Goal: Information Seeking & Learning: Compare options

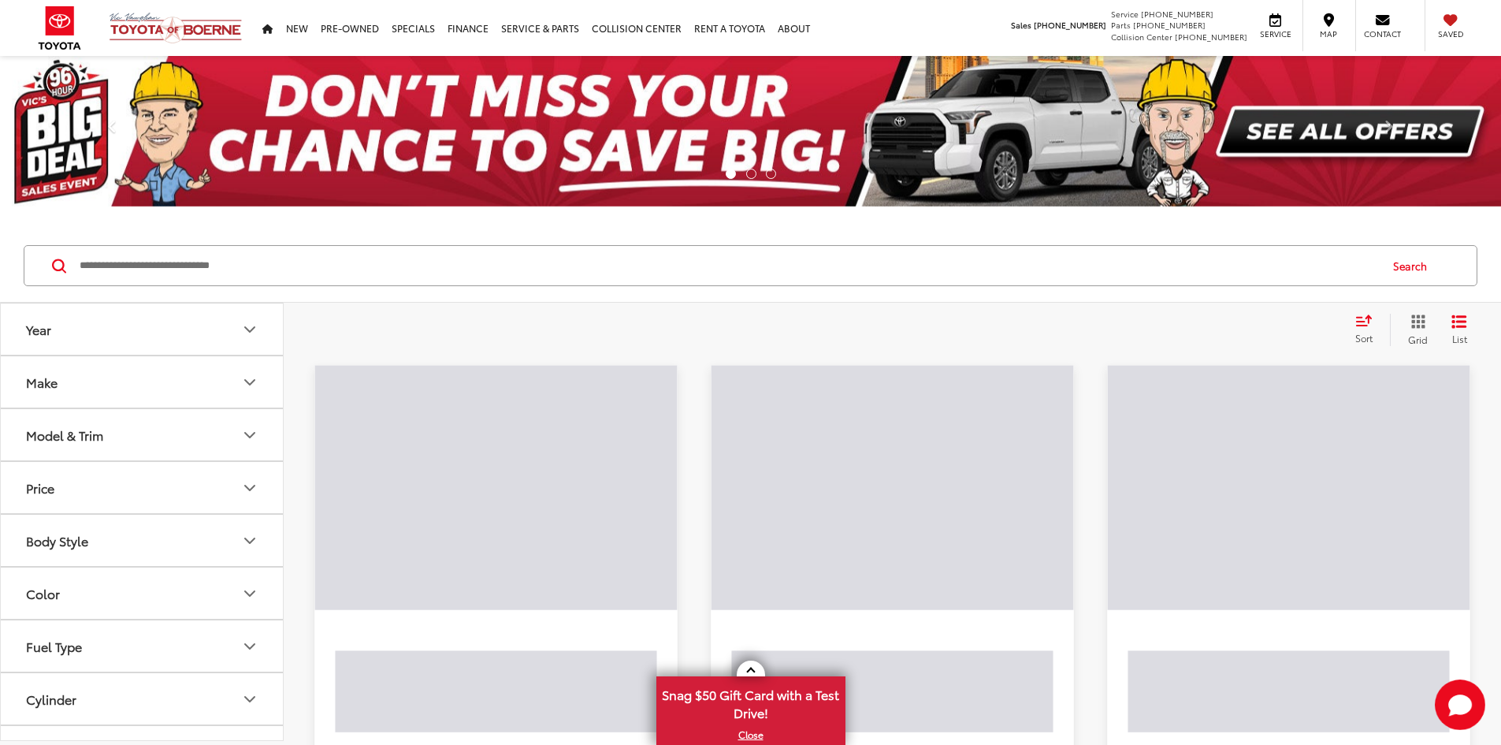
click at [186, 385] on button "Make" at bounding box center [143, 381] width 284 height 51
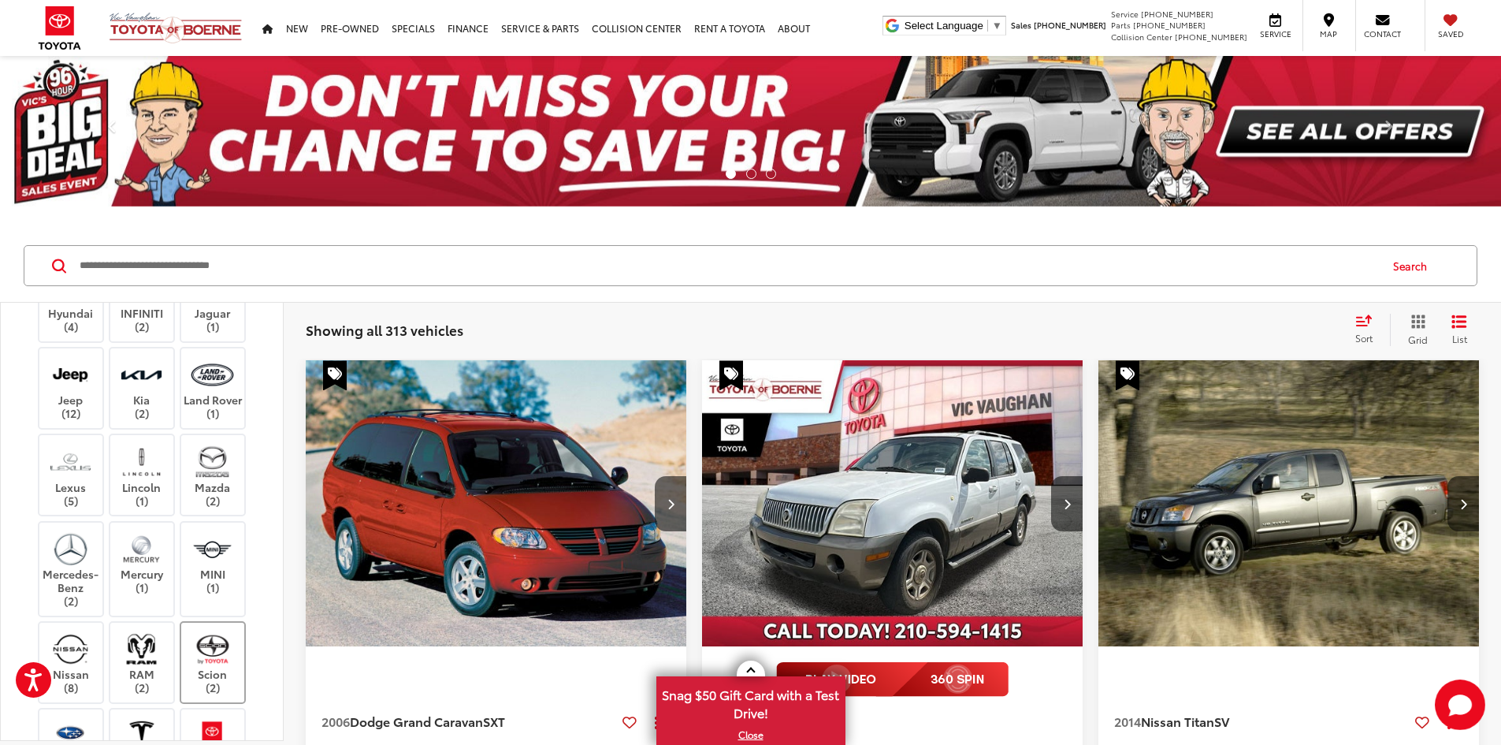
scroll to position [699, 0]
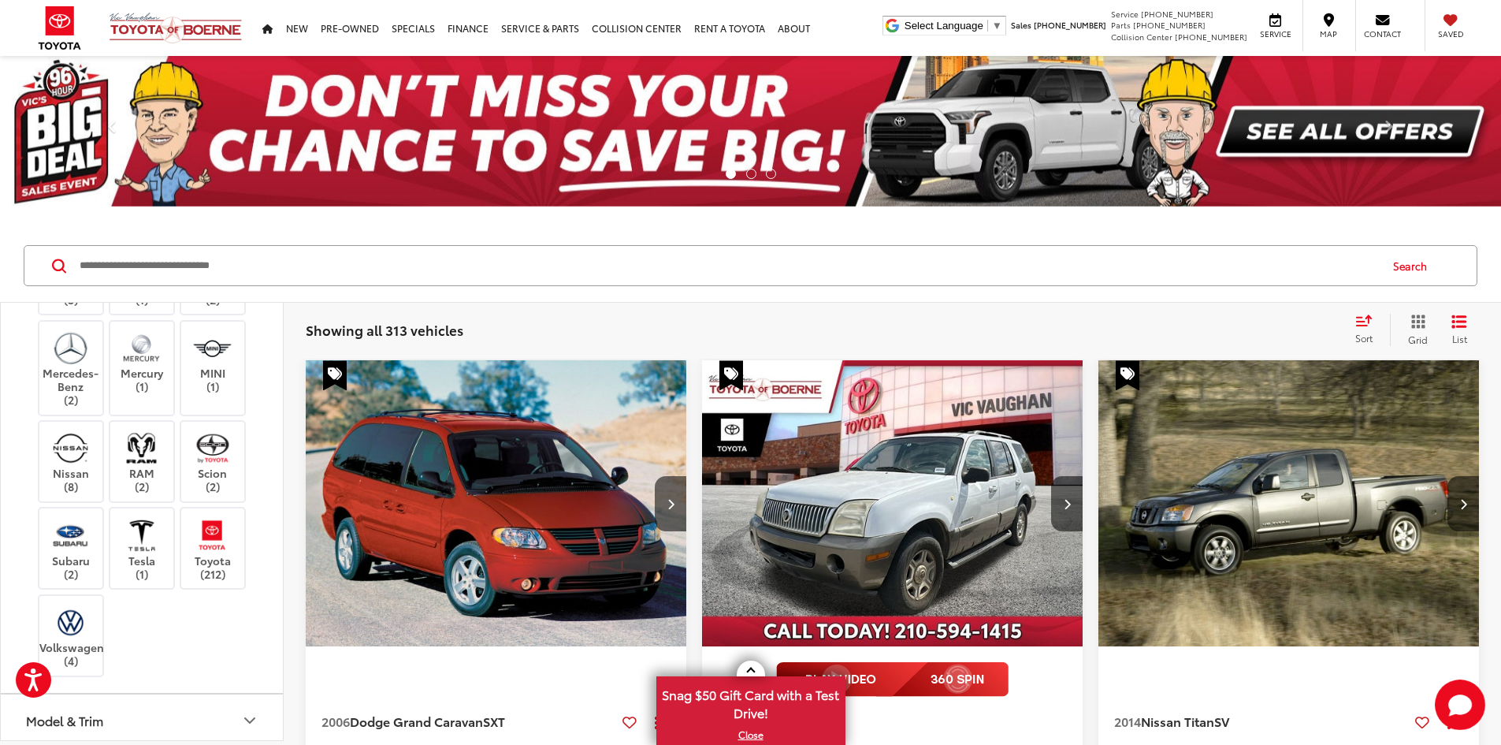
drag, startPoint x: 196, startPoint y: 543, endPoint x: 187, endPoint y: 610, distance: 67.6
click at [197, 557] on label "Toyota (212)" at bounding box center [213, 548] width 64 height 64
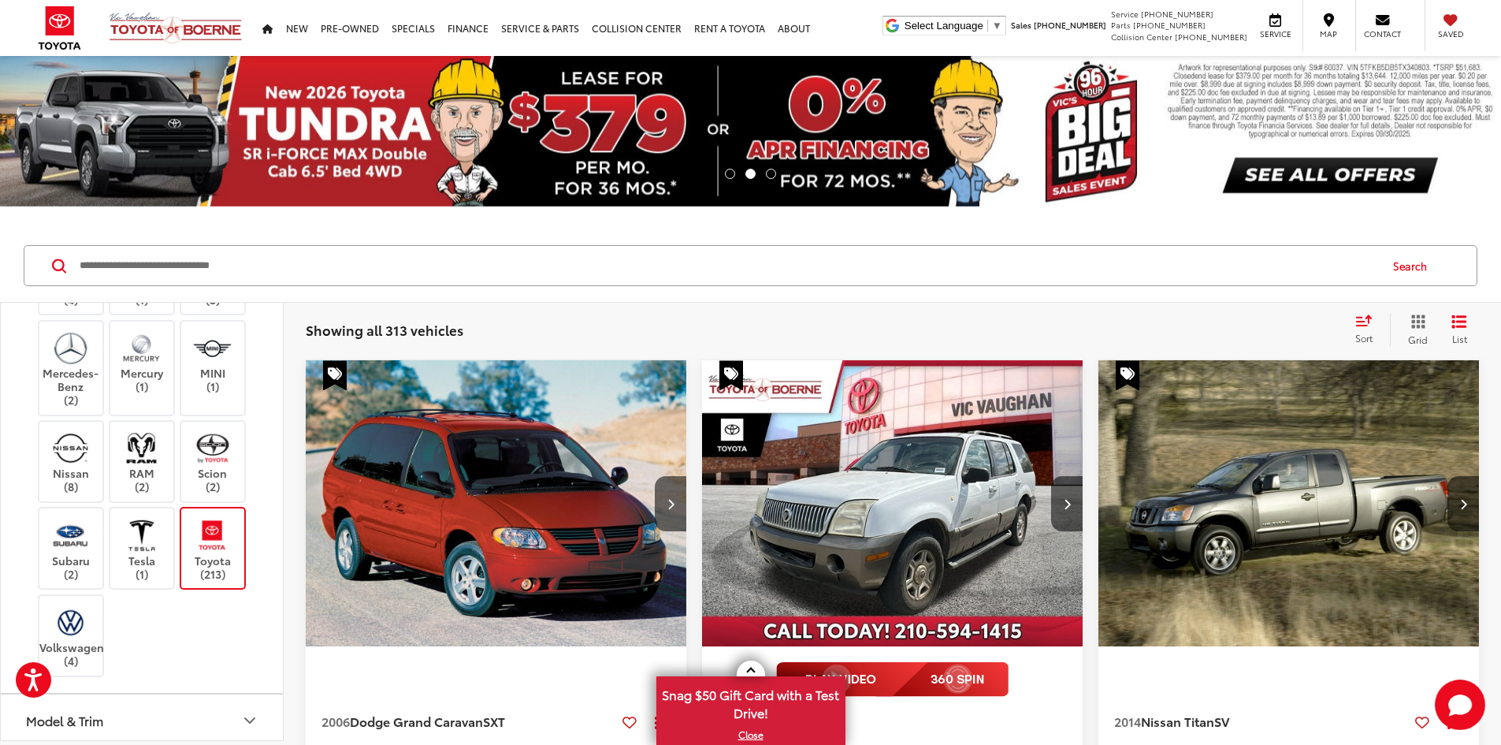
click at [113, 701] on button "Model & Trim" at bounding box center [143, 719] width 284 height 51
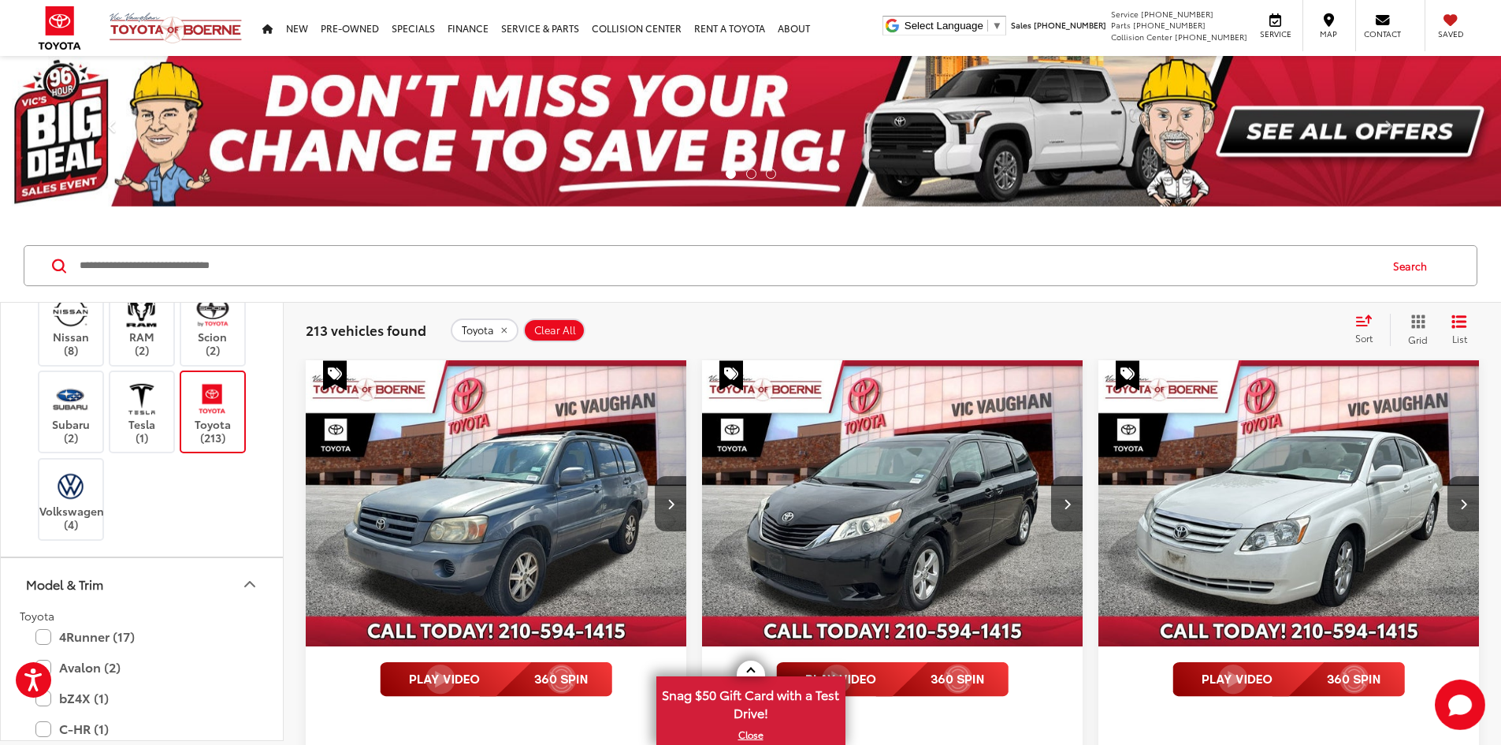
scroll to position [1239, 0]
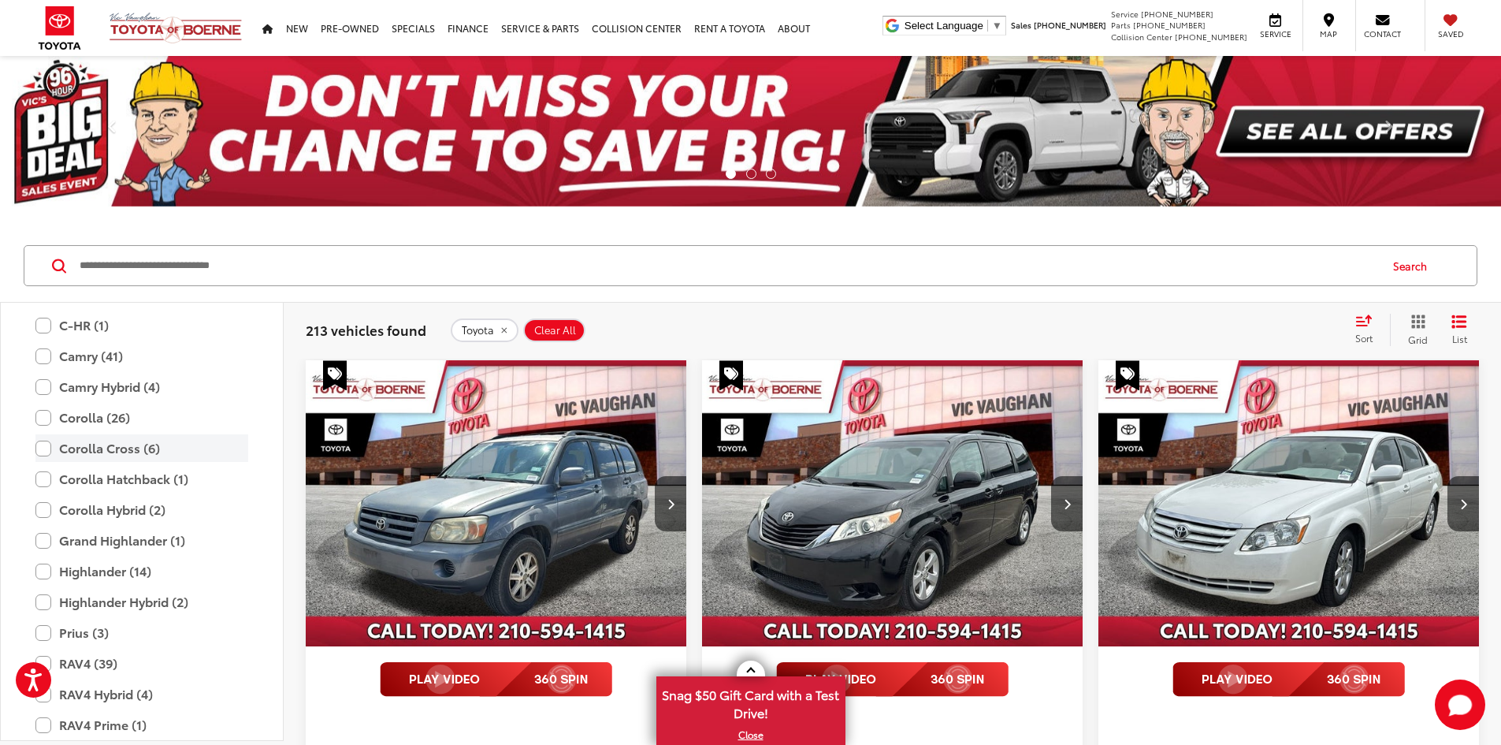
click at [42, 441] on label "Corolla Cross (6)" at bounding box center [141, 448] width 213 height 28
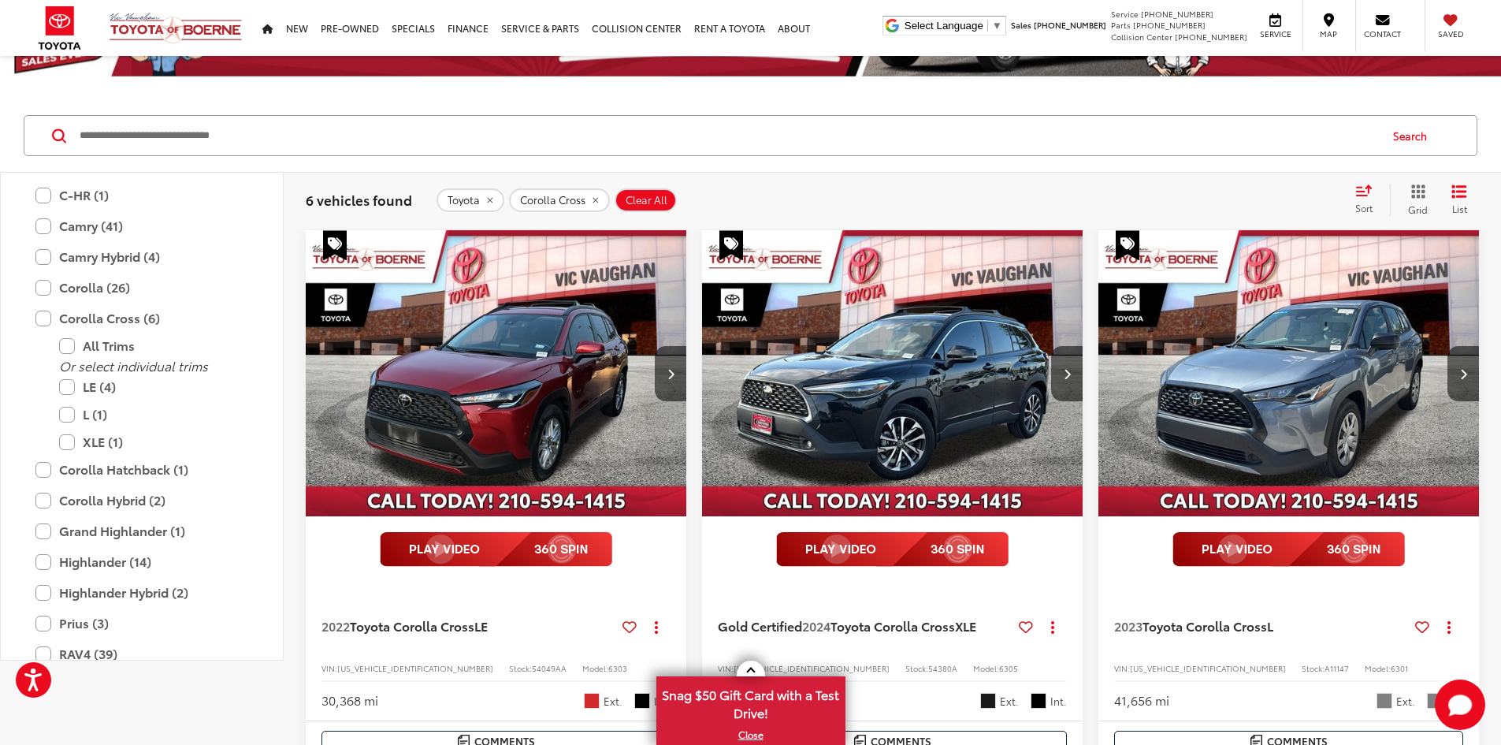
drag, startPoint x: 893, startPoint y: 305, endPoint x: 906, endPoint y: 372, distance: 68.1
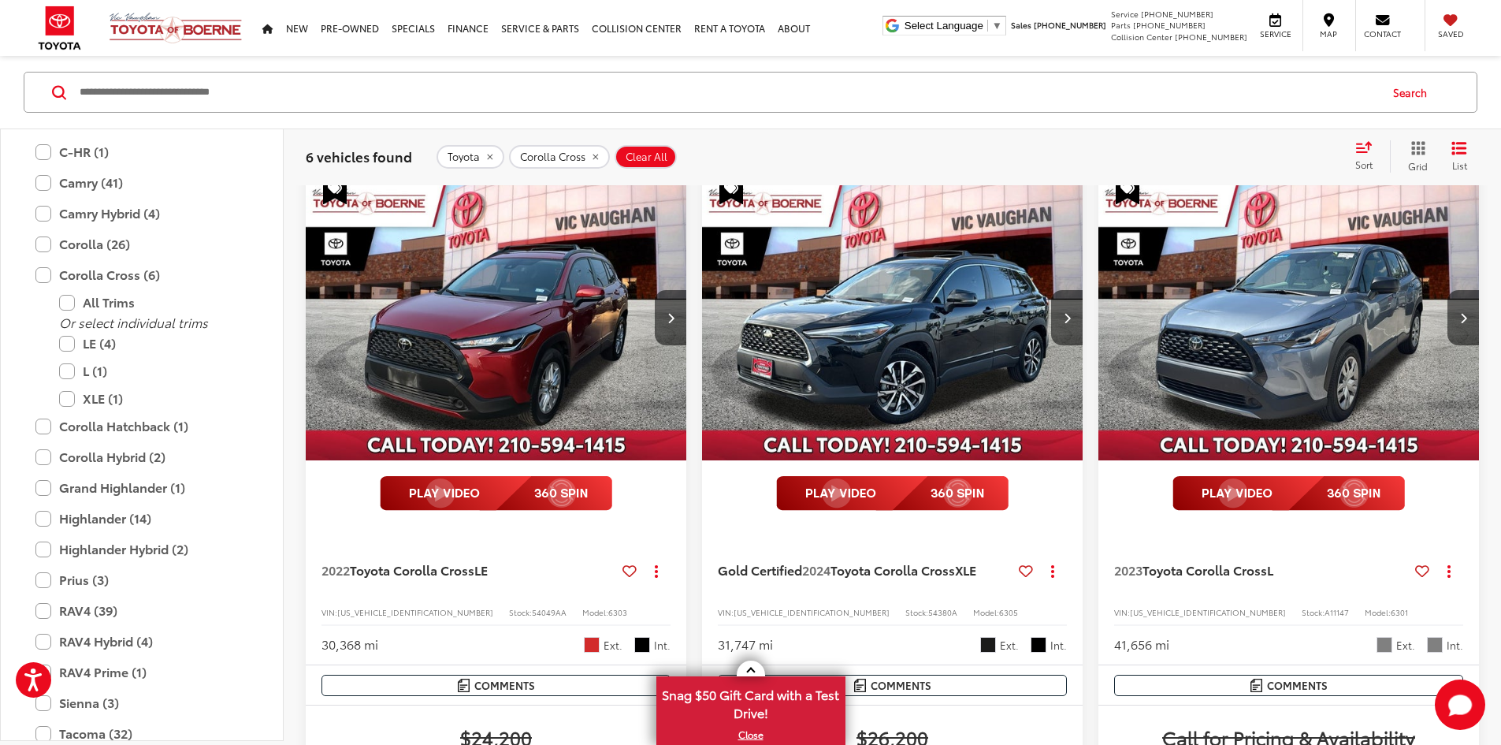
click at [1372, 147] on icon "Select sort value" at bounding box center [1363, 147] width 17 height 12
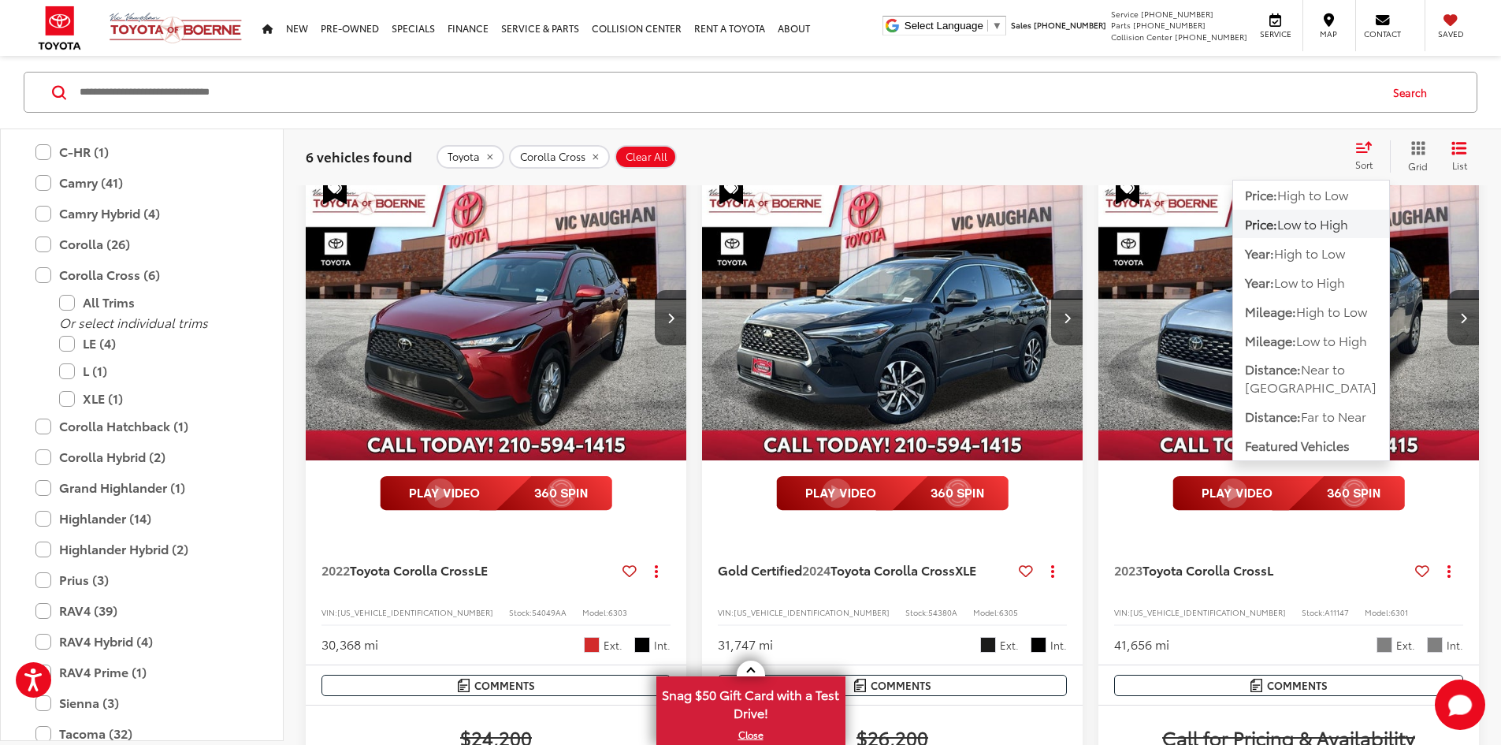
click at [1324, 180] on div "Price: High to Low Price: Low to High Year: High to Low Year: Low to High Milea…" at bounding box center [1311, 320] width 158 height 281
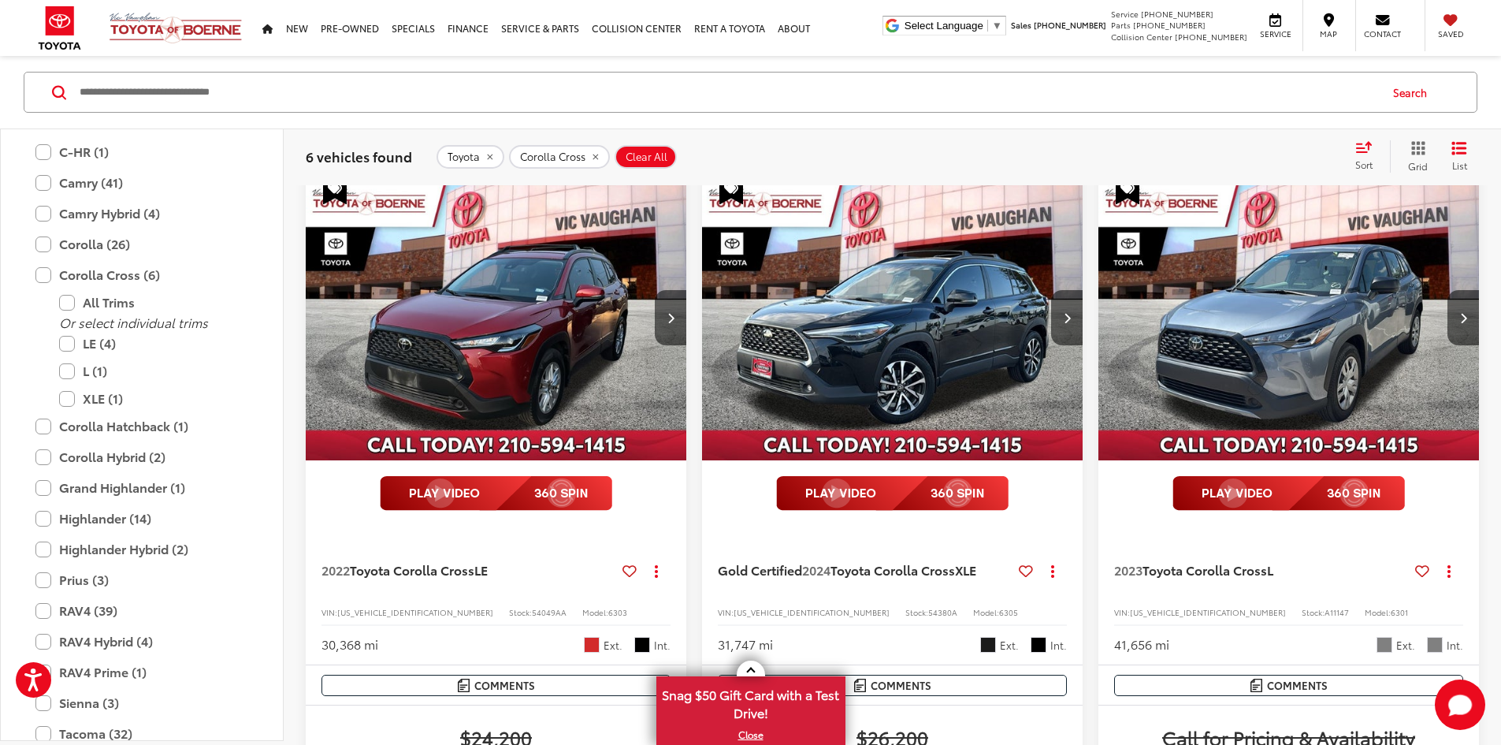
click at [1357, 160] on span "Sort" at bounding box center [1363, 164] width 17 height 13
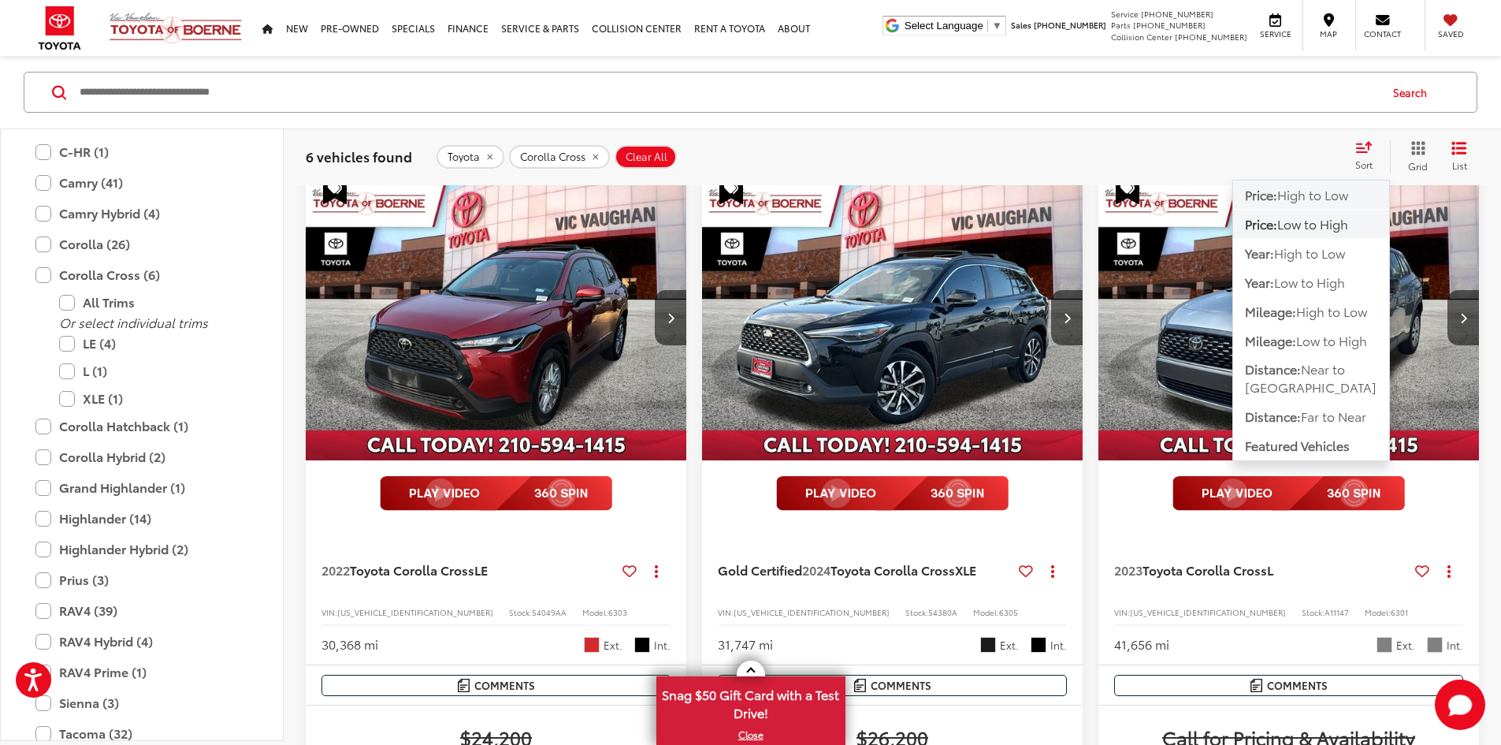
click at [1321, 192] on span "High to Low" at bounding box center [1312, 194] width 71 height 18
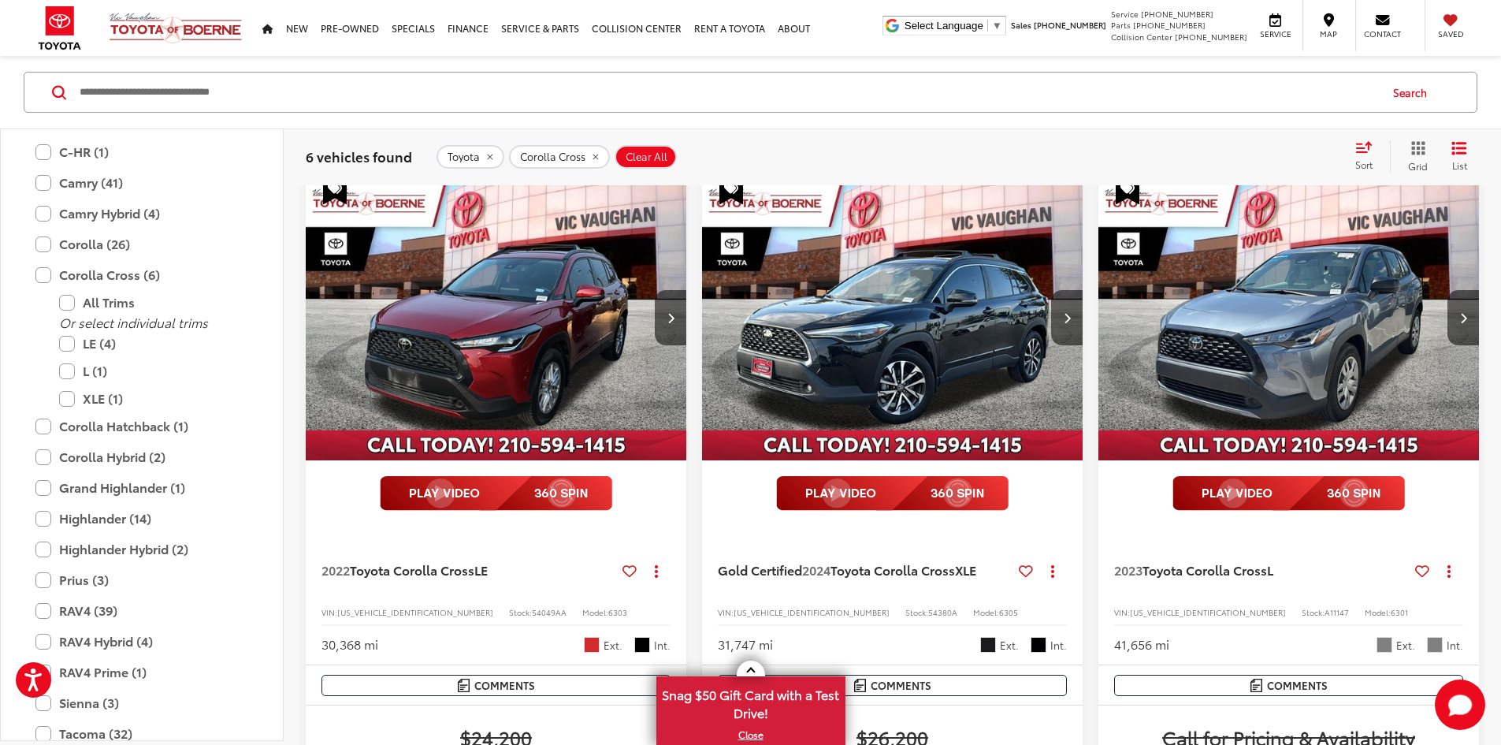
scroll to position [174, 0]
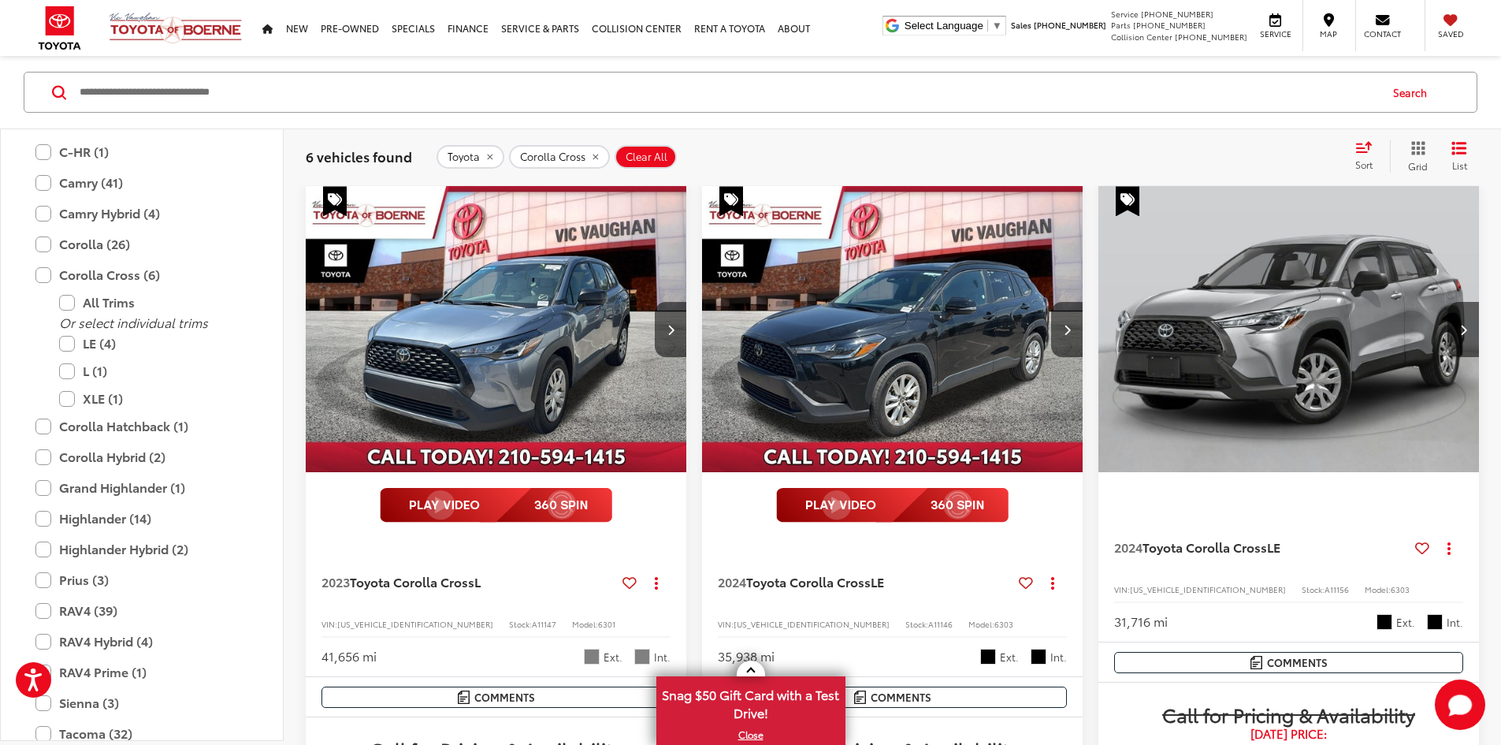
drag, startPoint x: 1180, startPoint y: 299, endPoint x: 1192, endPoint y: 406, distance: 107.9
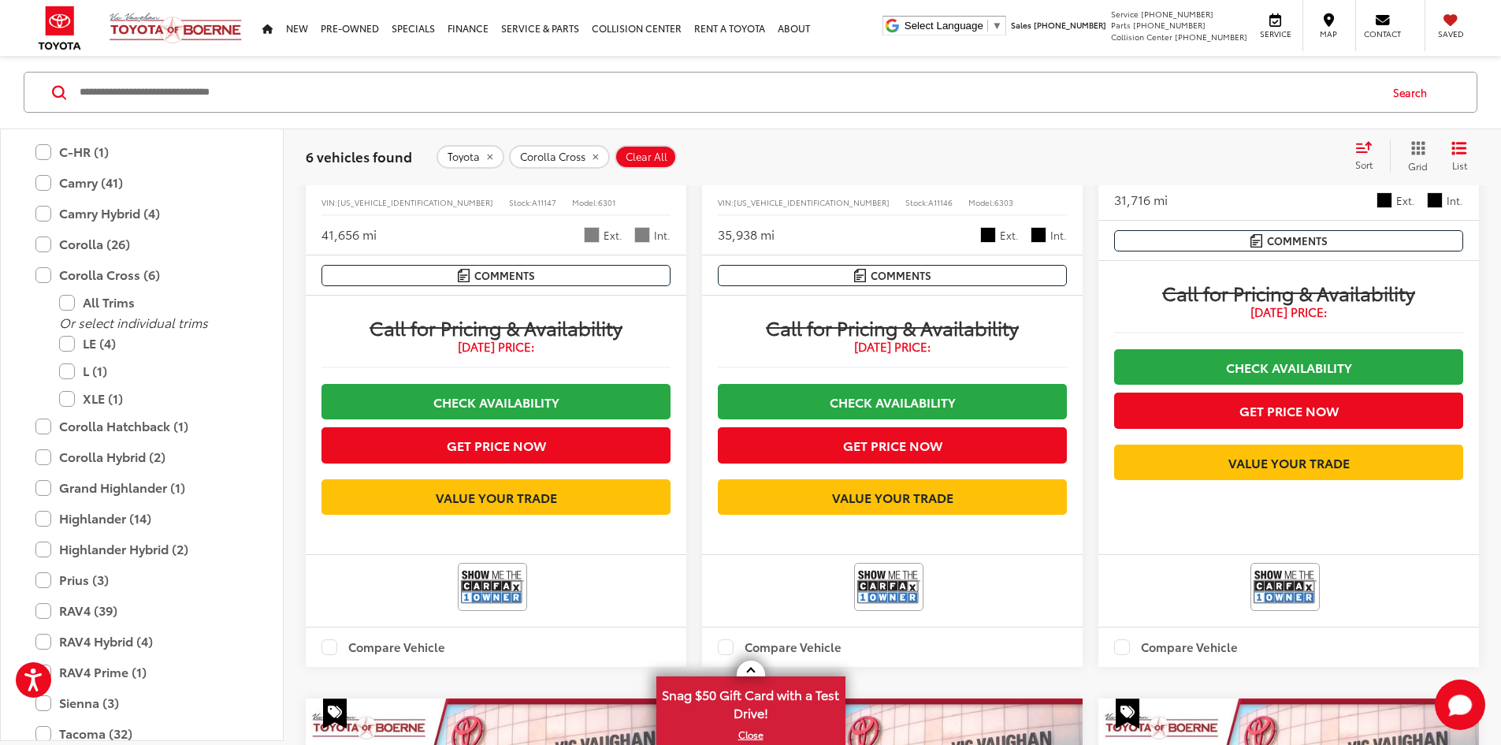
drag, startPoint x: 1214, startPoint y: 585, endPoint x: 1218, endPoint y: 630, distance: 45.1
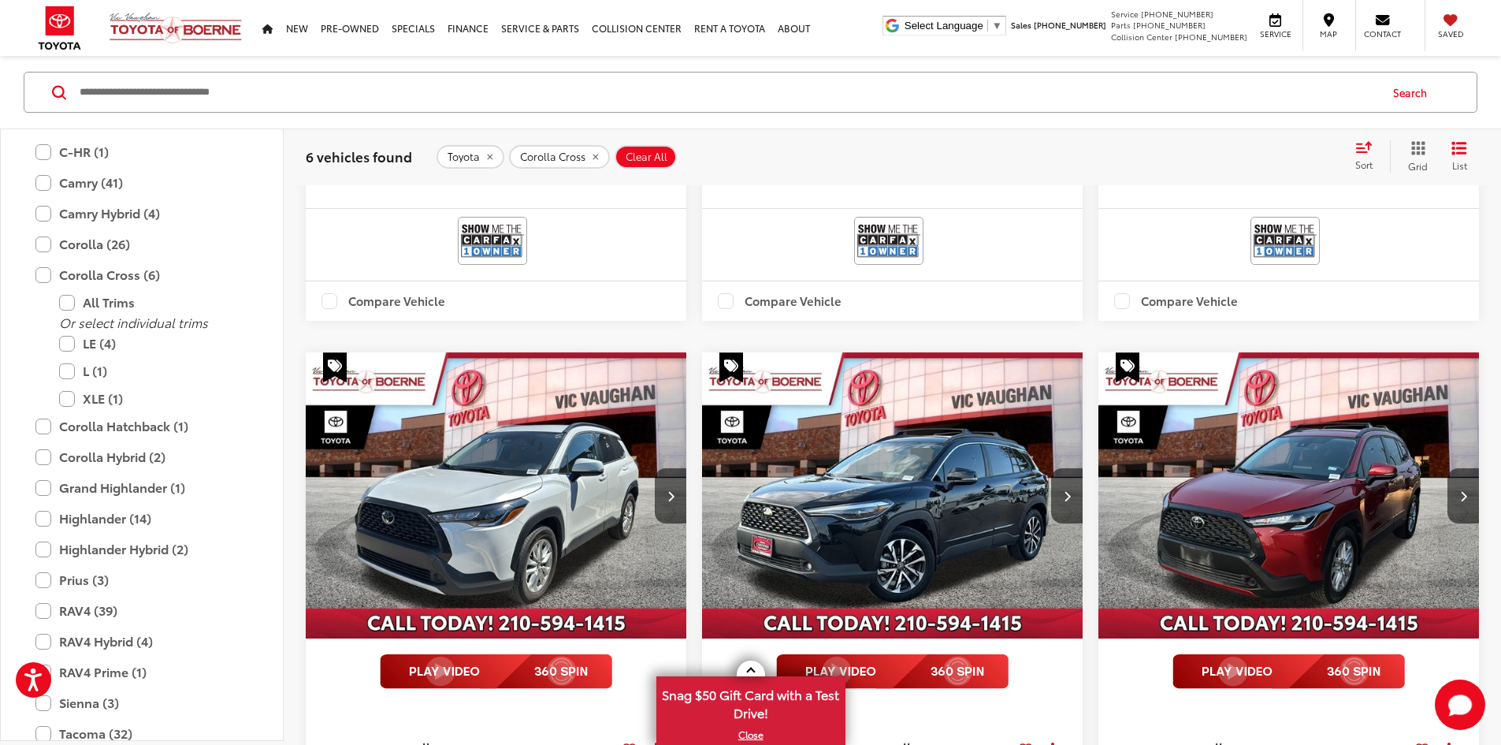
drag, startPoint x: 1220, startPoint y: 563, endPoint x: 1217, endPoint y: 622, distance: 59.1
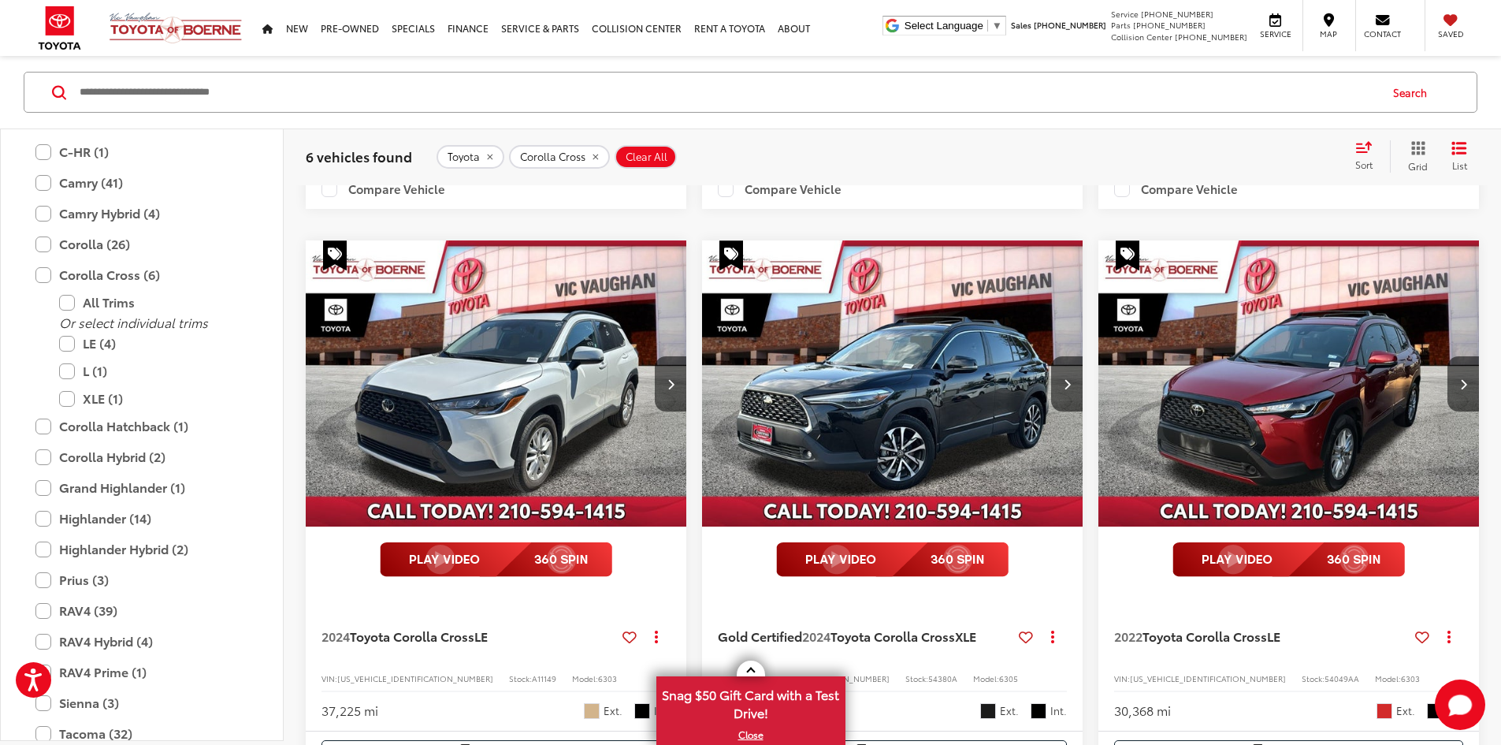
scroll to position [1061, 0]
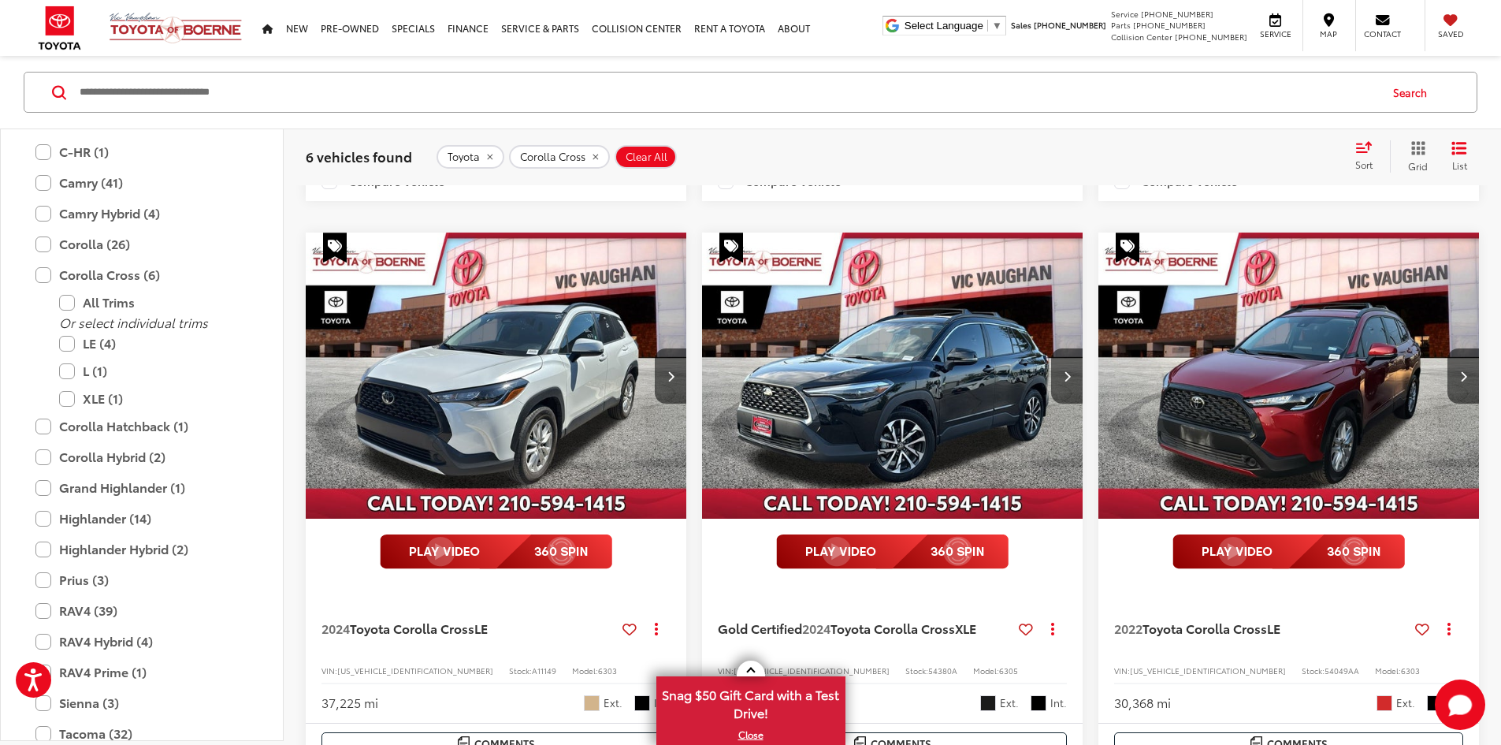
click at [645, 154] on span "Clear All" at bounding box center [647, 156] width 42 height 13
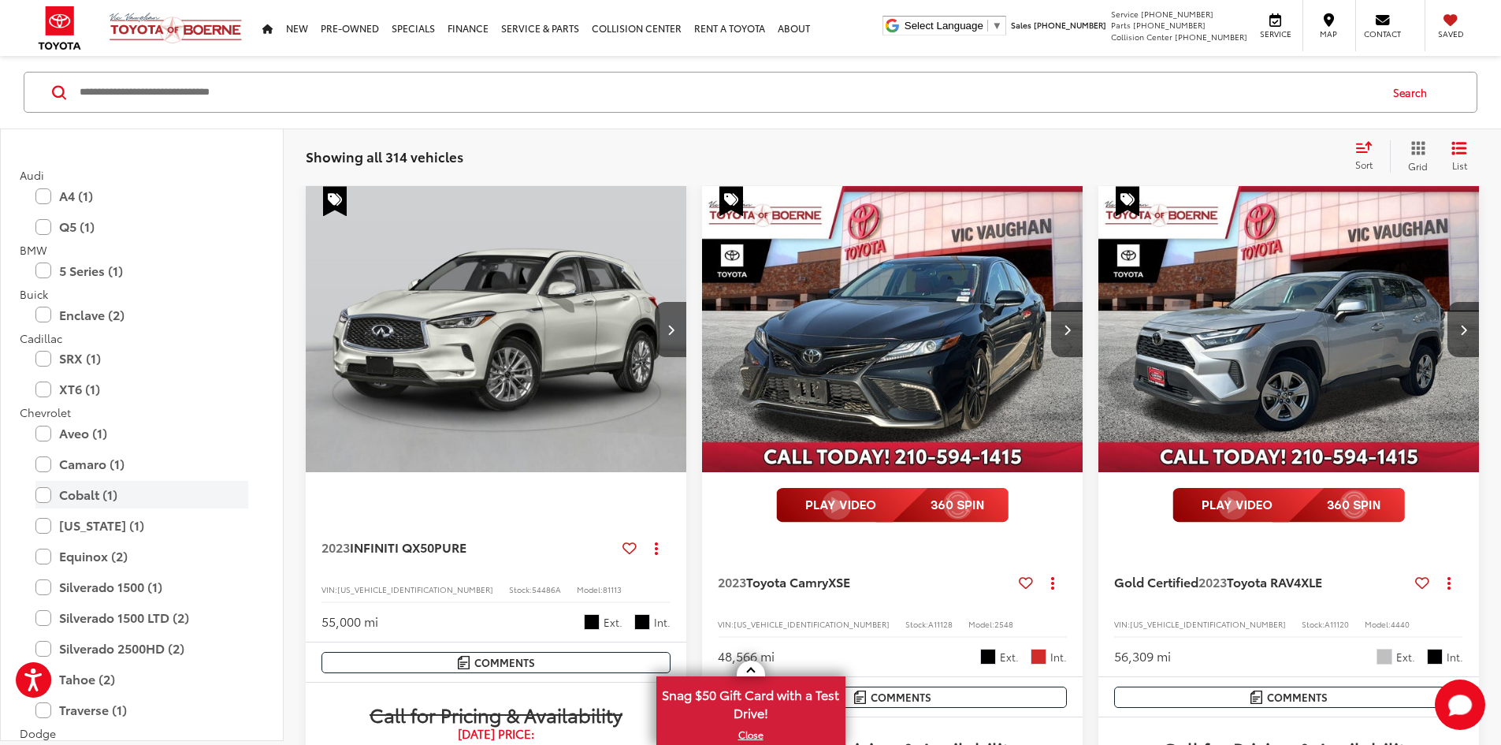
scroll to position [1503, 0]
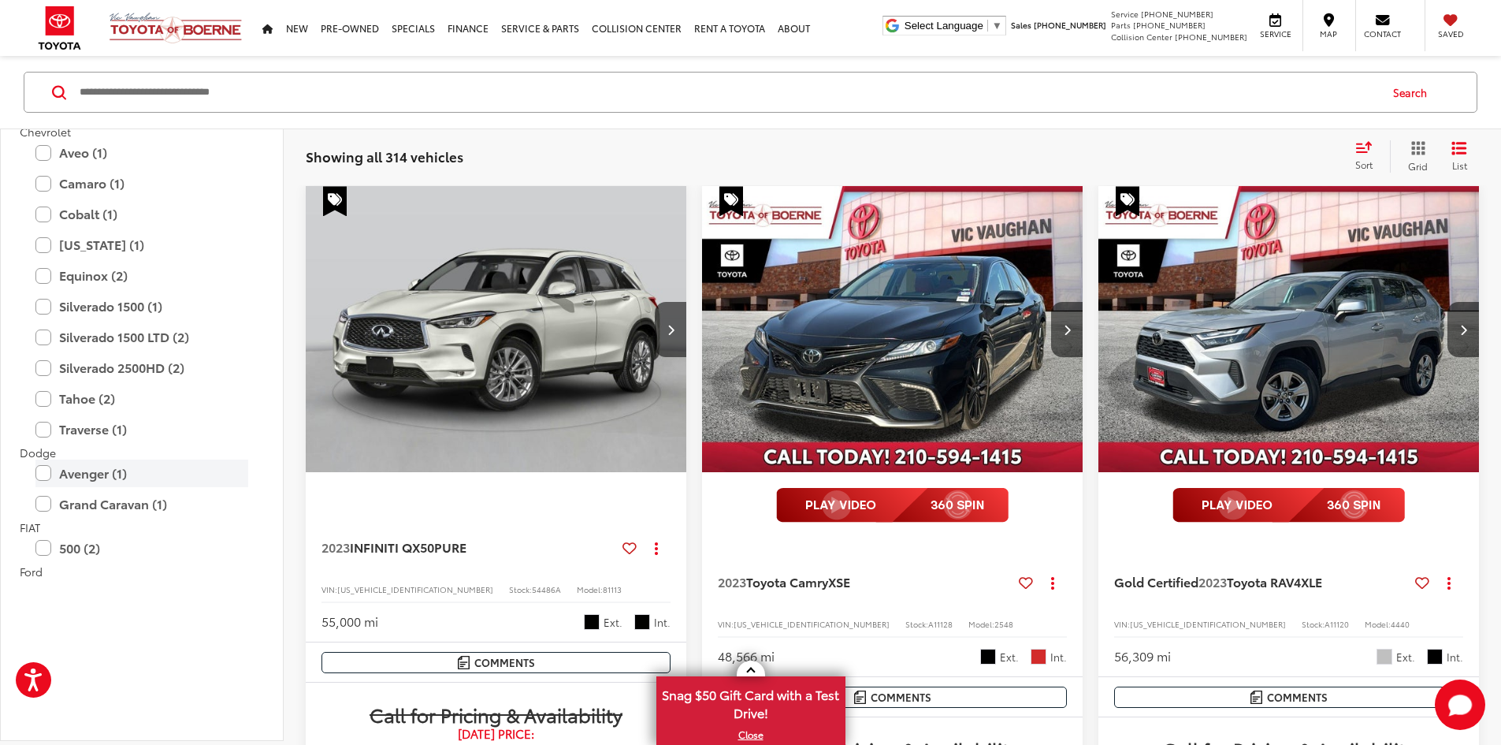
drag, startPoint x: 143, startPoint y: 369, endPoint x: 153, endPoint y: 451, distance: 82.6
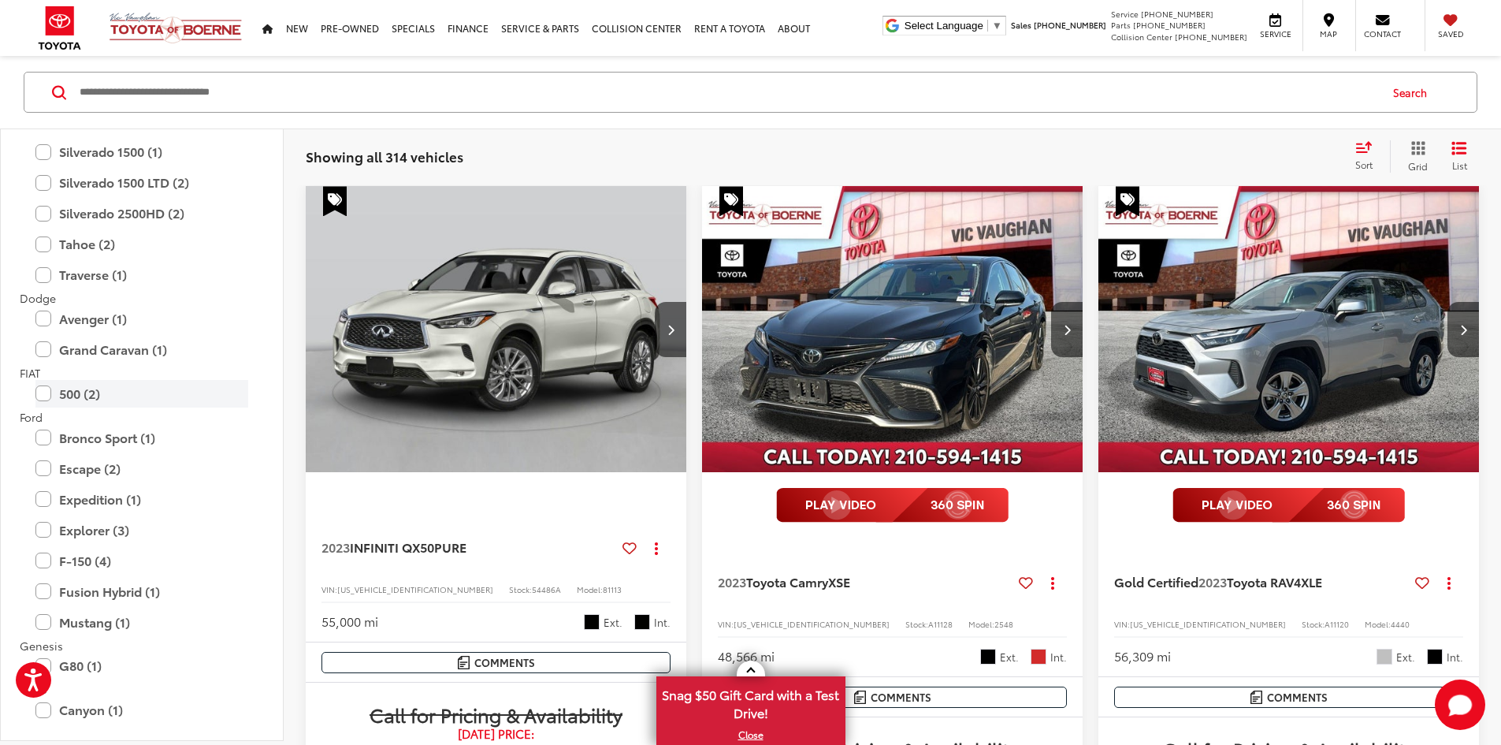
drag, startPoint x: 159, startPoint y: 362, endPoint x: 176, endPoint y: 435, distance: 75.1
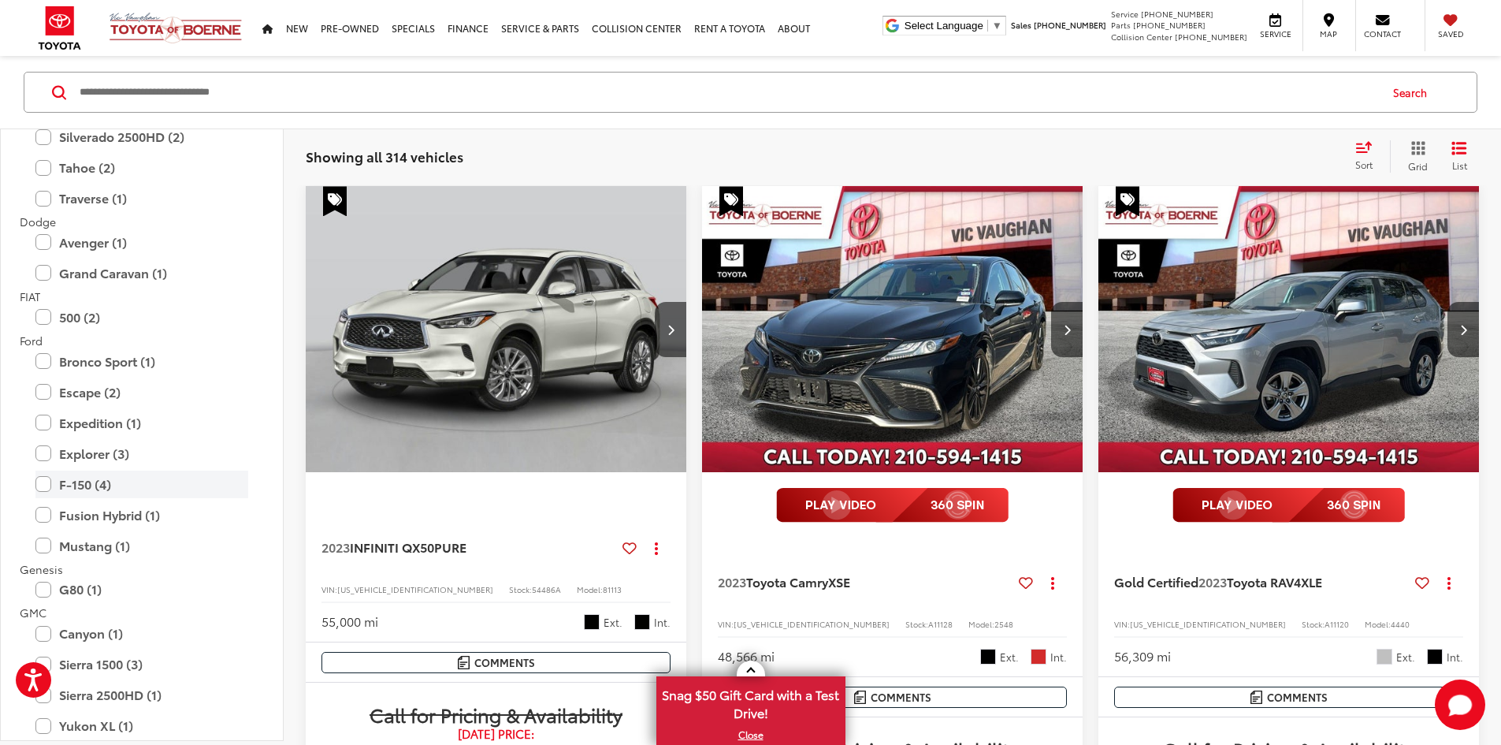
click at [45, 481] on label "F-150 (4)" at bounding box center [141, 484] width 213 height 28
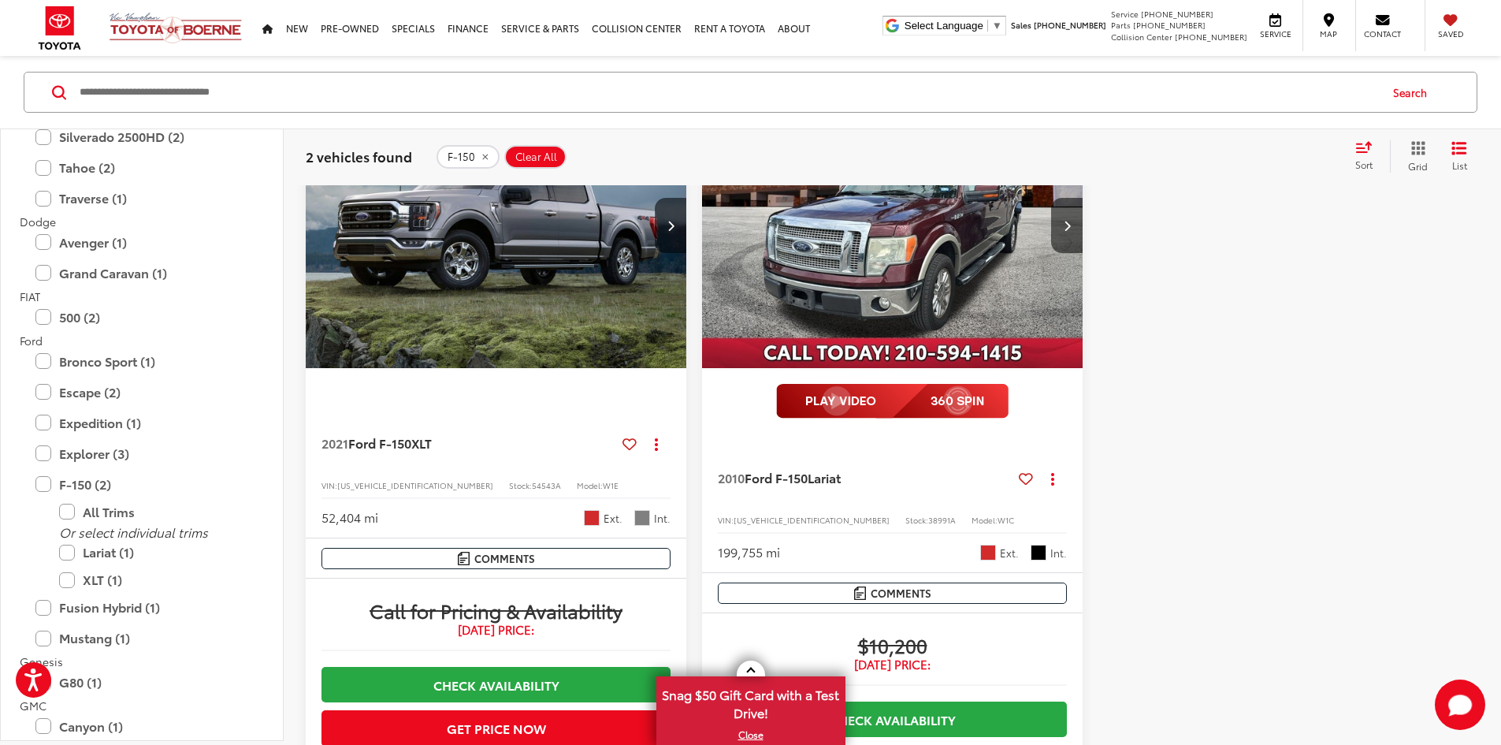
drag, startPoint x: 972, startPoint y: 375, endPoint x: 975, endPoint y: 384, distance: 9.0
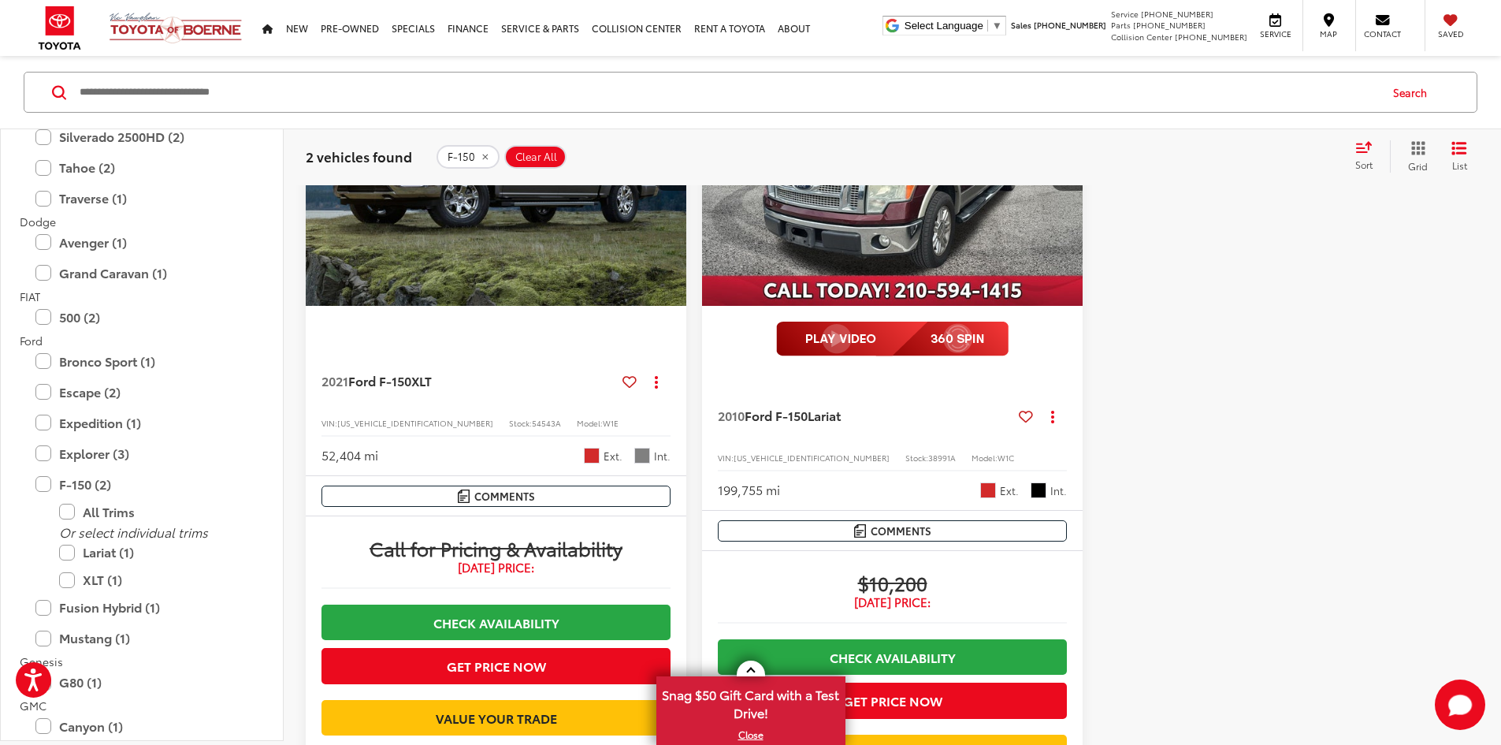
drag, startPoint x: 1117, startPoint y: 366, endPoint x: 1099, endPoint y: 437, distance: 73.2
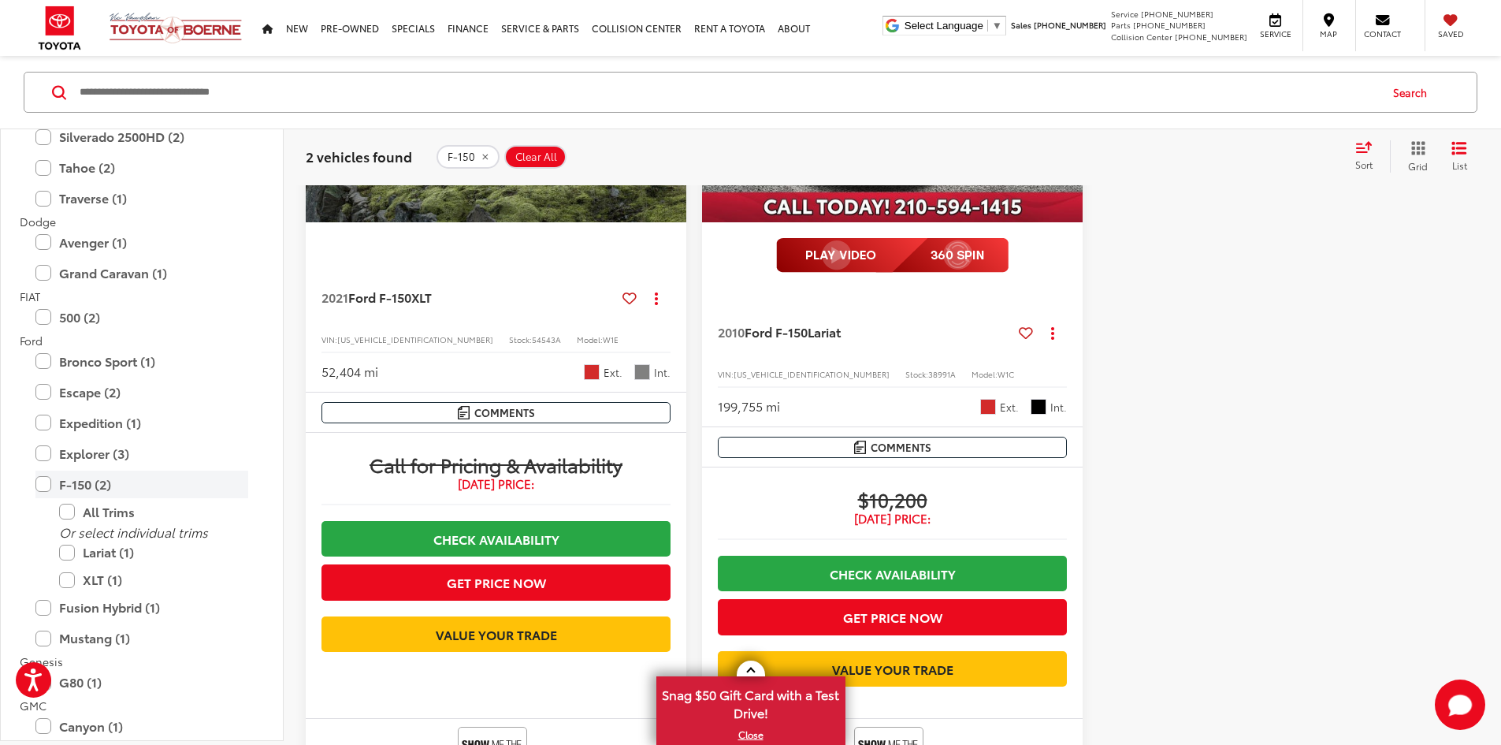
click at [48, 475] on label "F-150 (2)" at bounding box center [141, 484] width 213 height 28
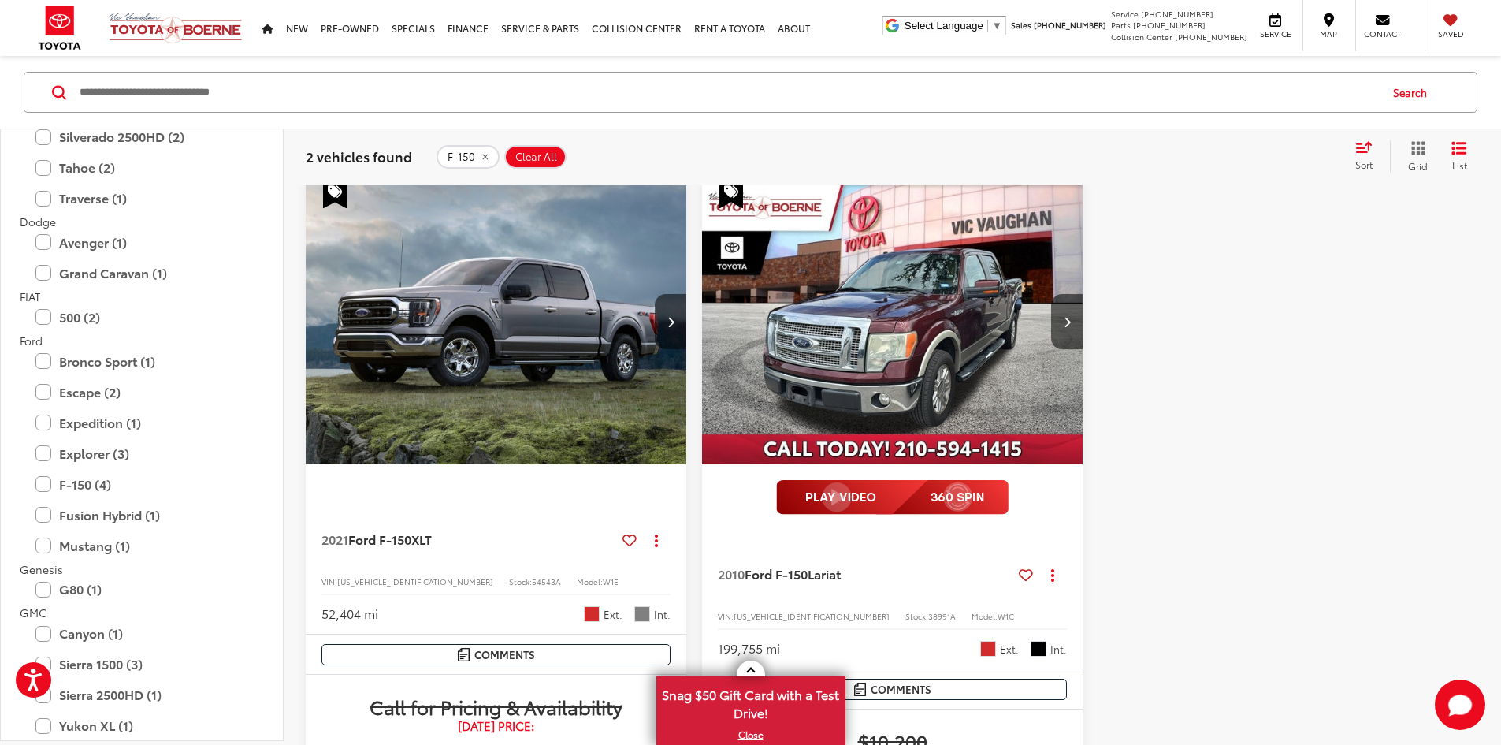
scroll to position [174, 0]
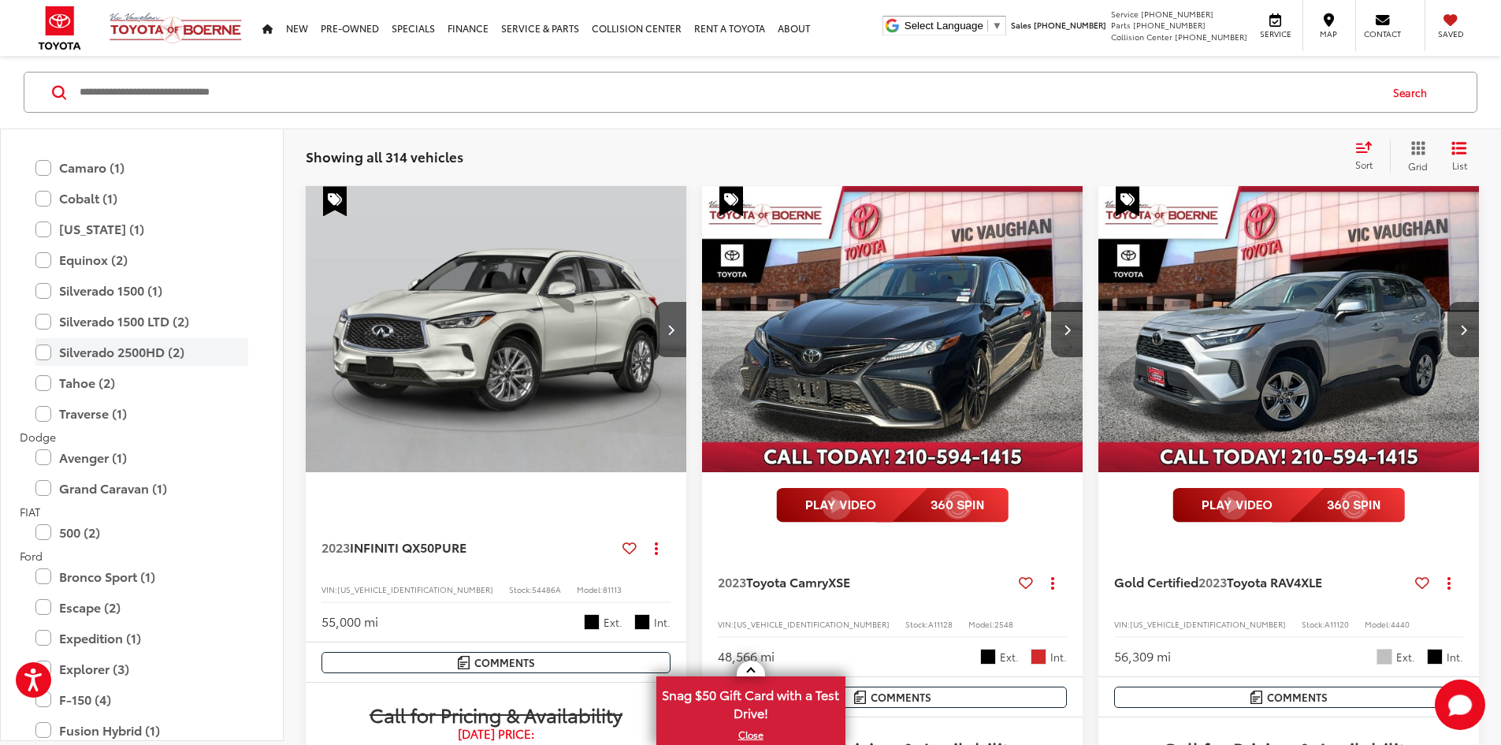
drag, startPoint x: 178, startPoint y: 341, endPoint x: 177, endPoint y: 284, distance: 56.7
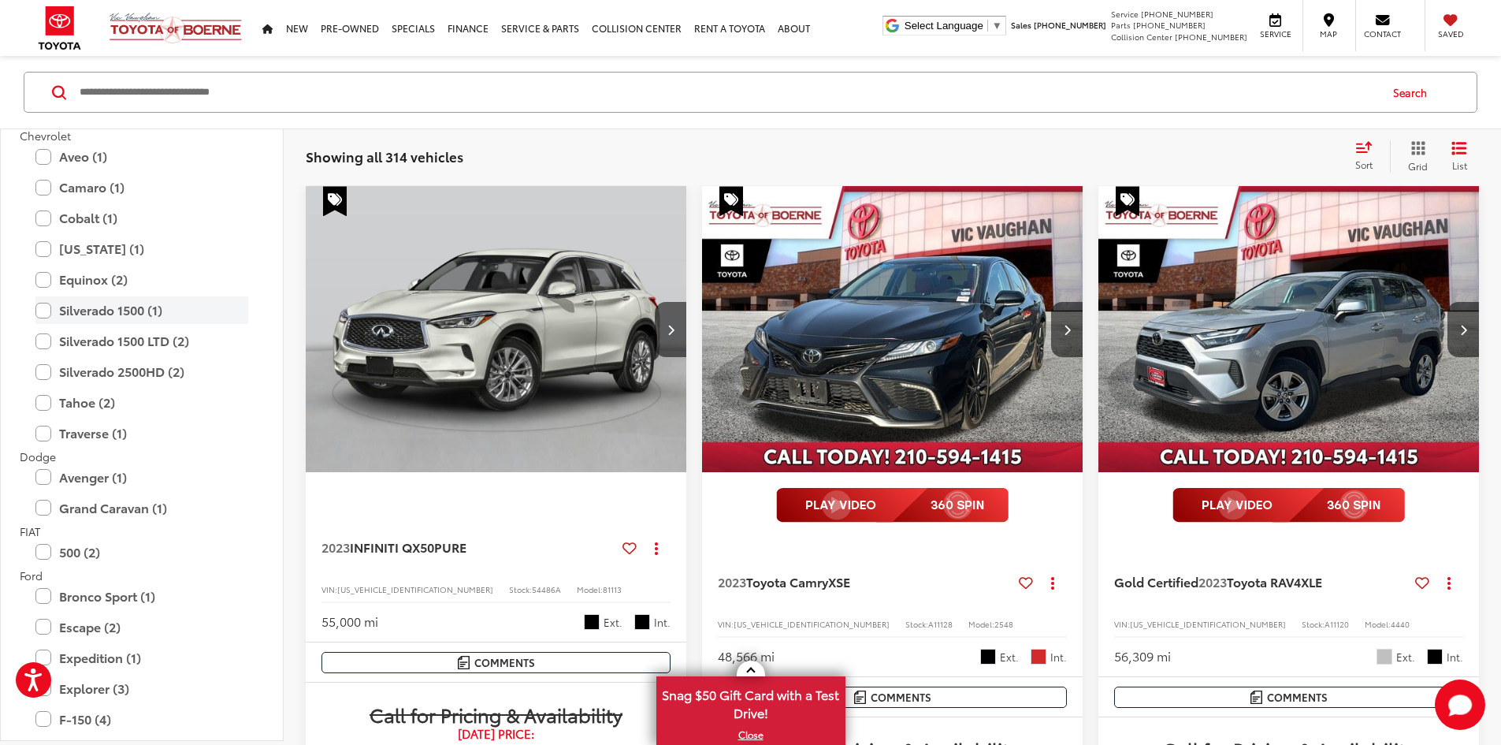
click at [49, 310] on label "Silverado 1500 (1)" at bounding box center [141, 310] width 213 height 28
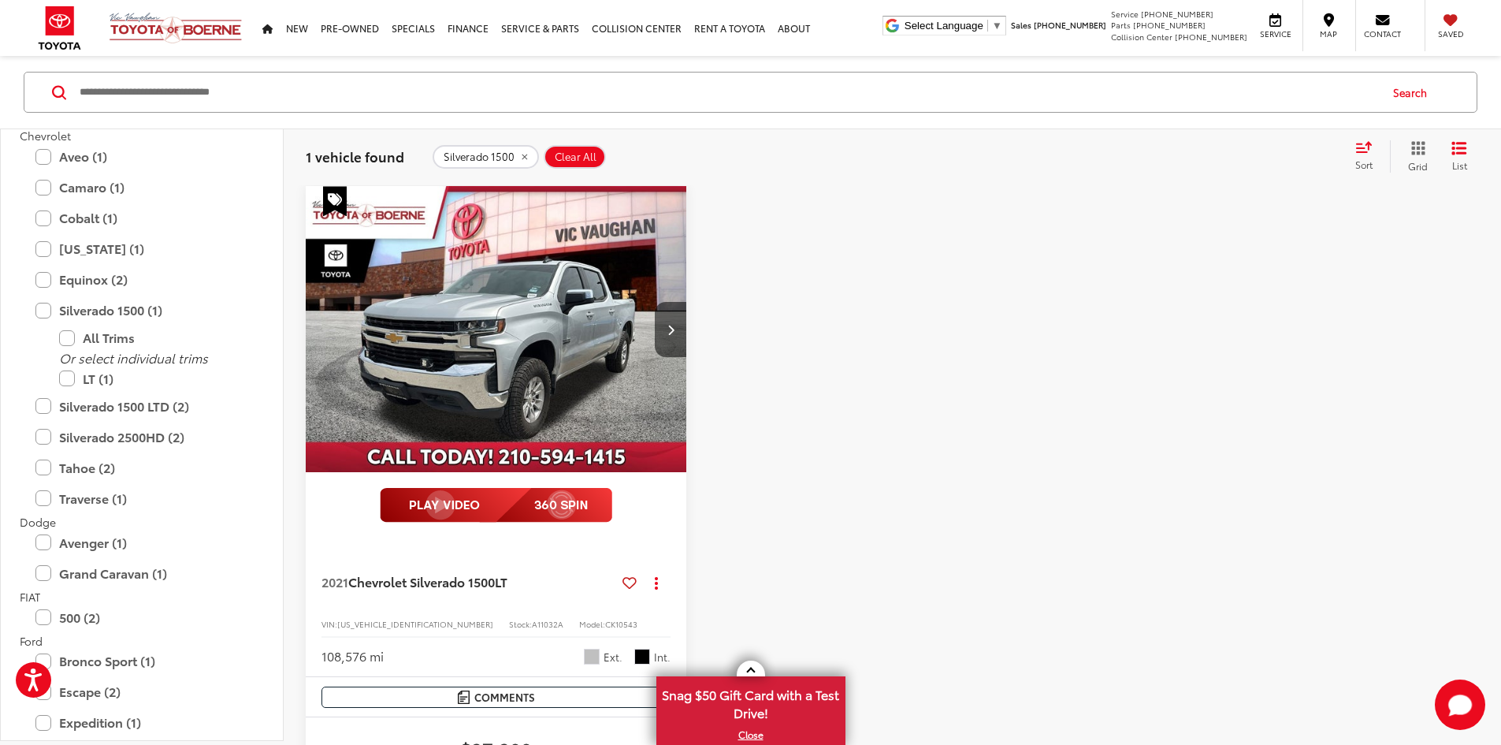
click at [581, 144] on button "Clear All" at bounding box center [575, 156] width 62 height 24
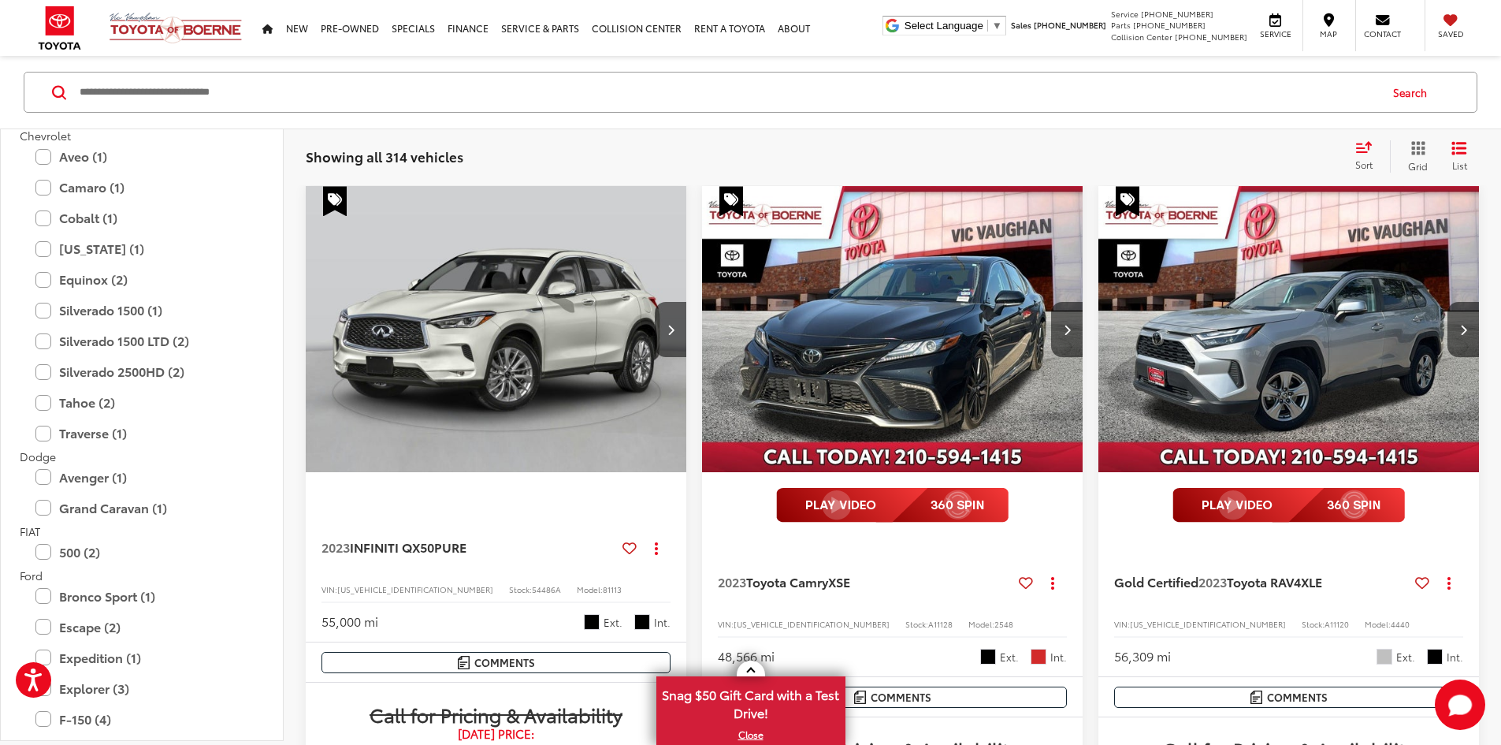
click at [561, 84] on input "Search by Make, Model, or Keyword" at bounding box center [728, 92] width 1300 height 38
paste input "******"
type input "******"
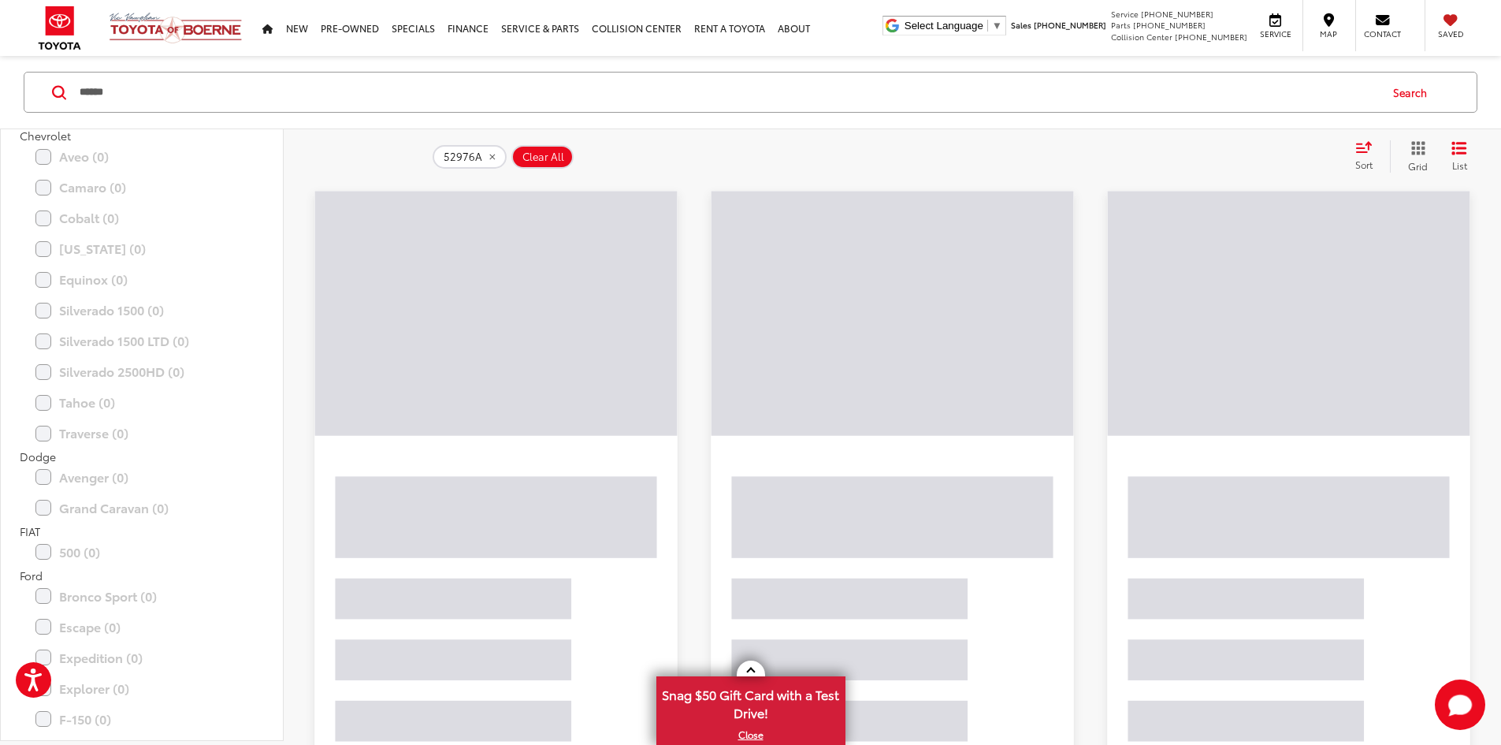
scroll to position [24, 0]
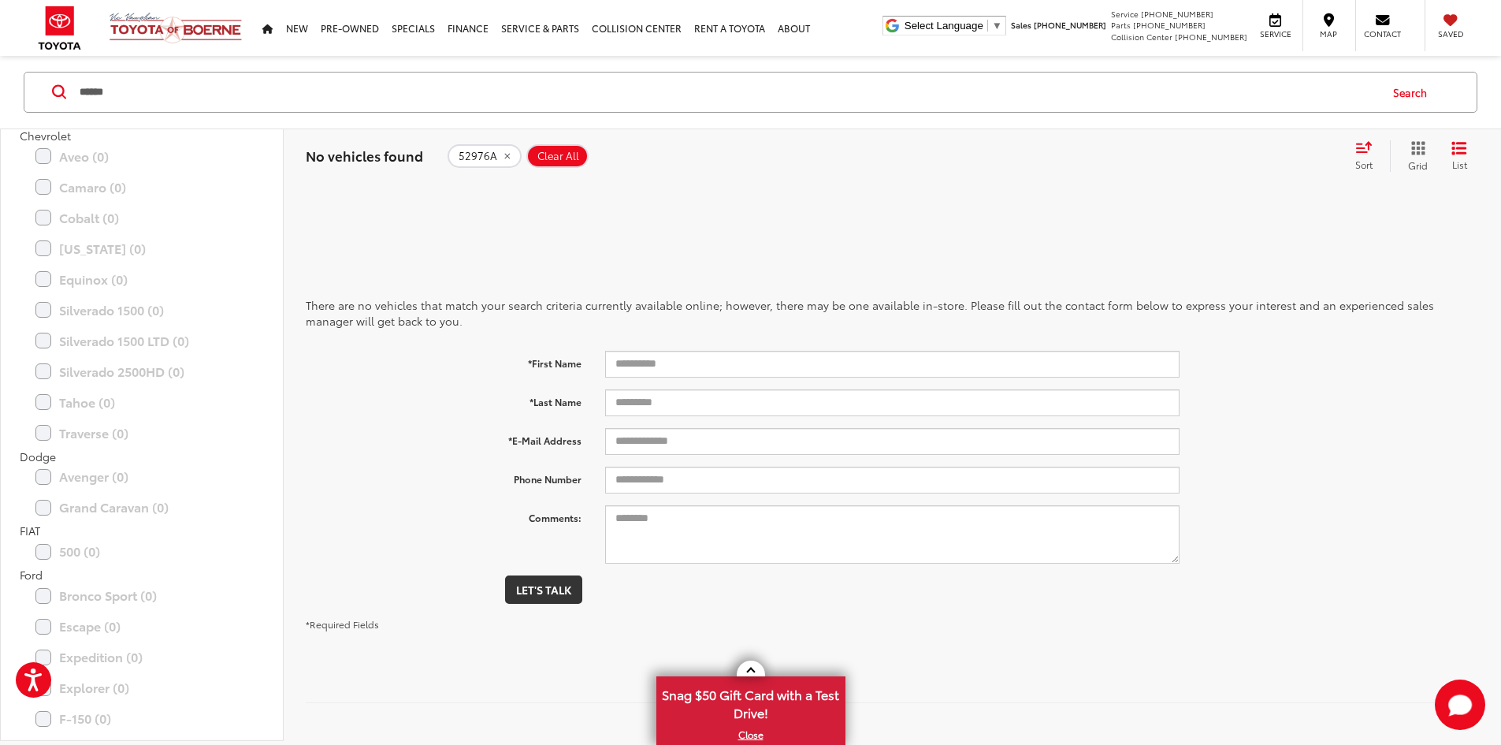
click at [556, 150] on span "Clear All" at bounding box center [558, 156] width 42 height 13
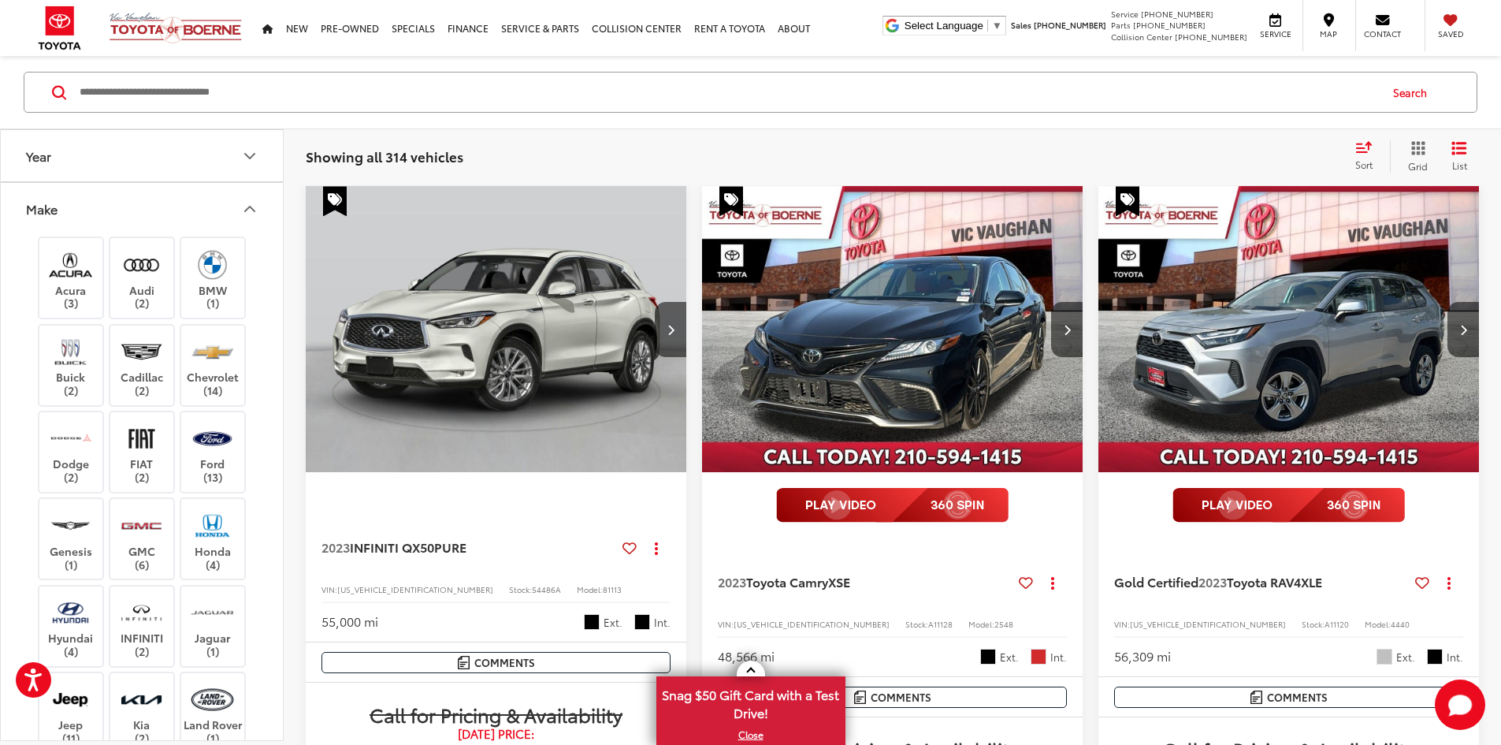
drag, startPoint x: 278, startPoint y: 311, endPoint x: 280, endPoint y: 153, distance: 158.4
click at [206, 537] on img at bounding box center [212, 525] width 43 height 37
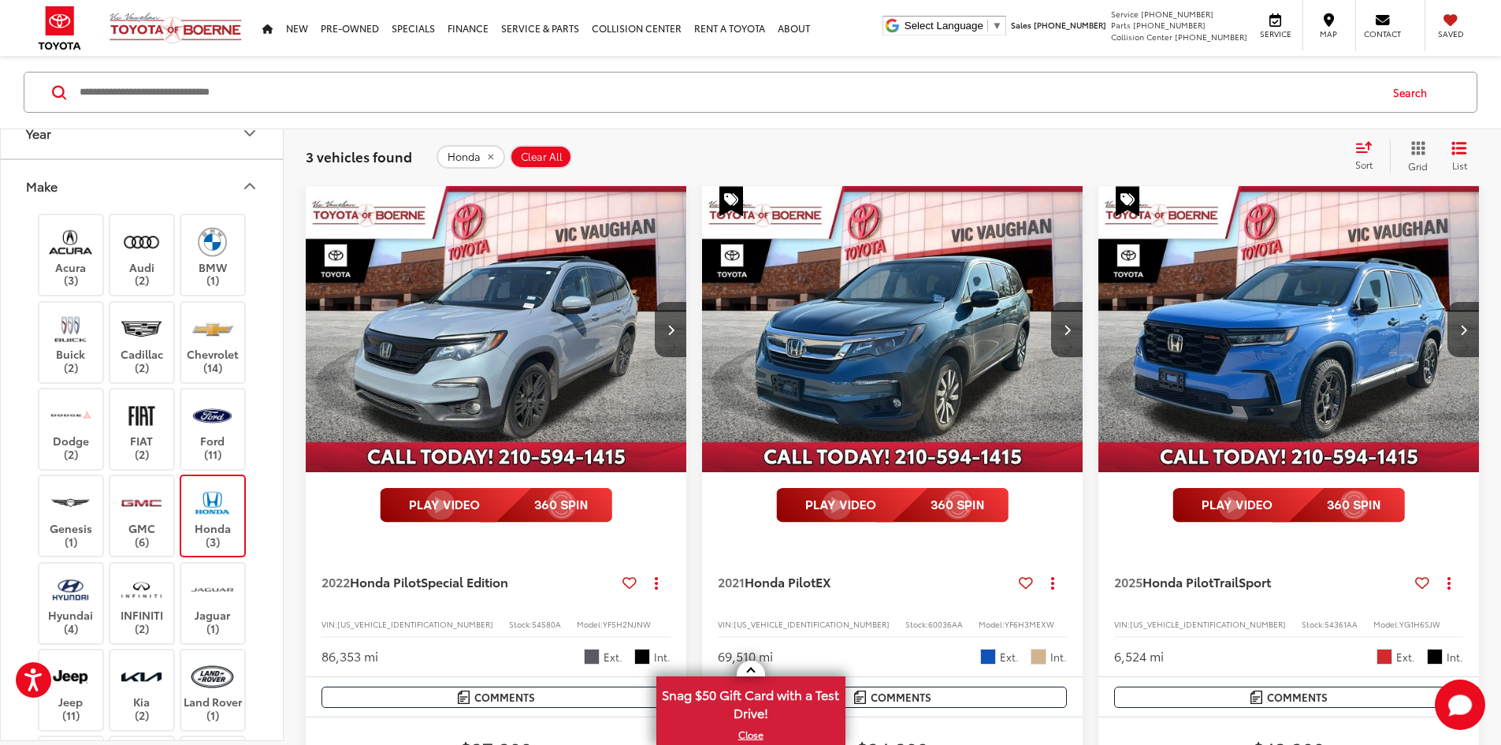
drag, startPoint x: 272, startPoint y: 426, endPoint x: 273, endPoint y: 450, distance: 23.7
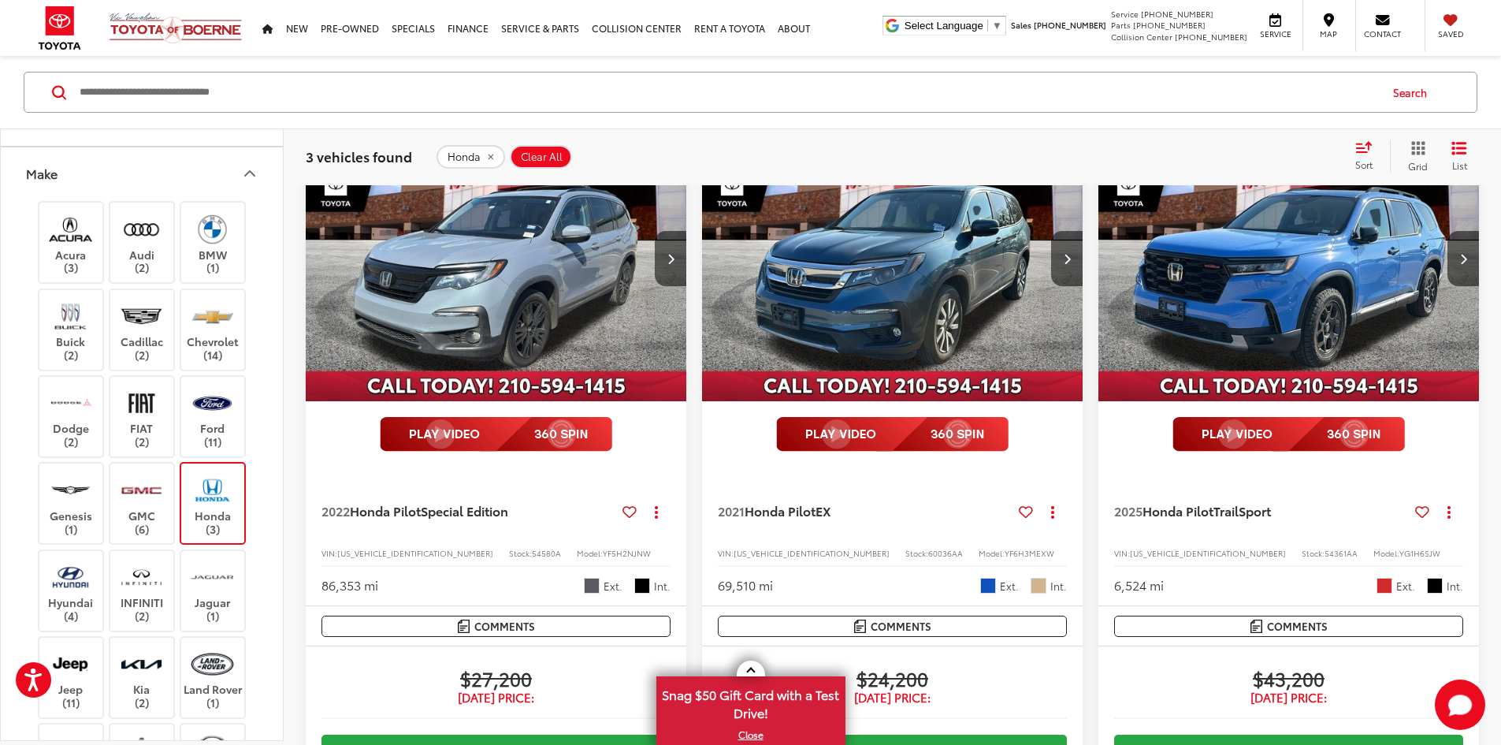
drag, startPoint x: 1309, startPoint y: 364, endPoint x: 1310, endPoint y: 385, distance: 20.5
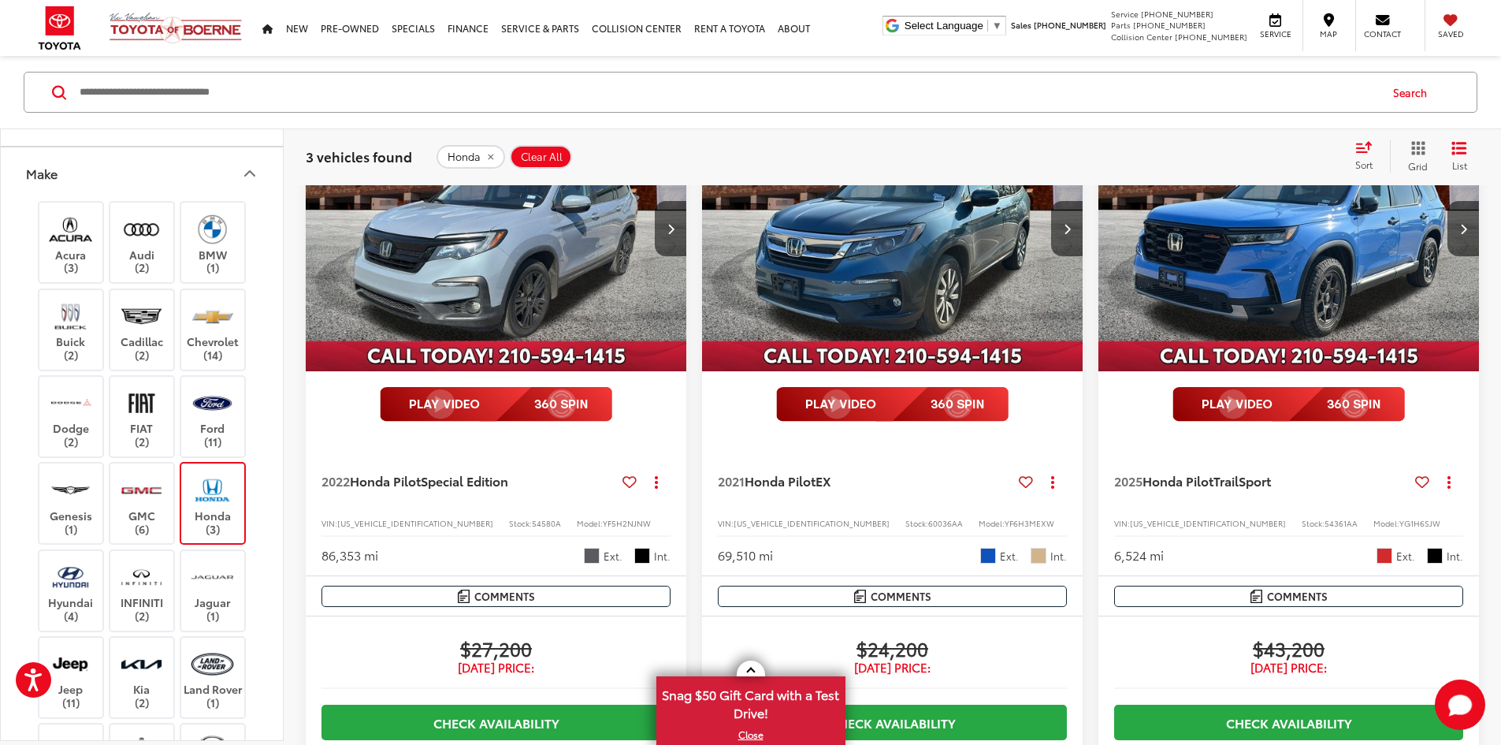
scroll to position [225, 0]
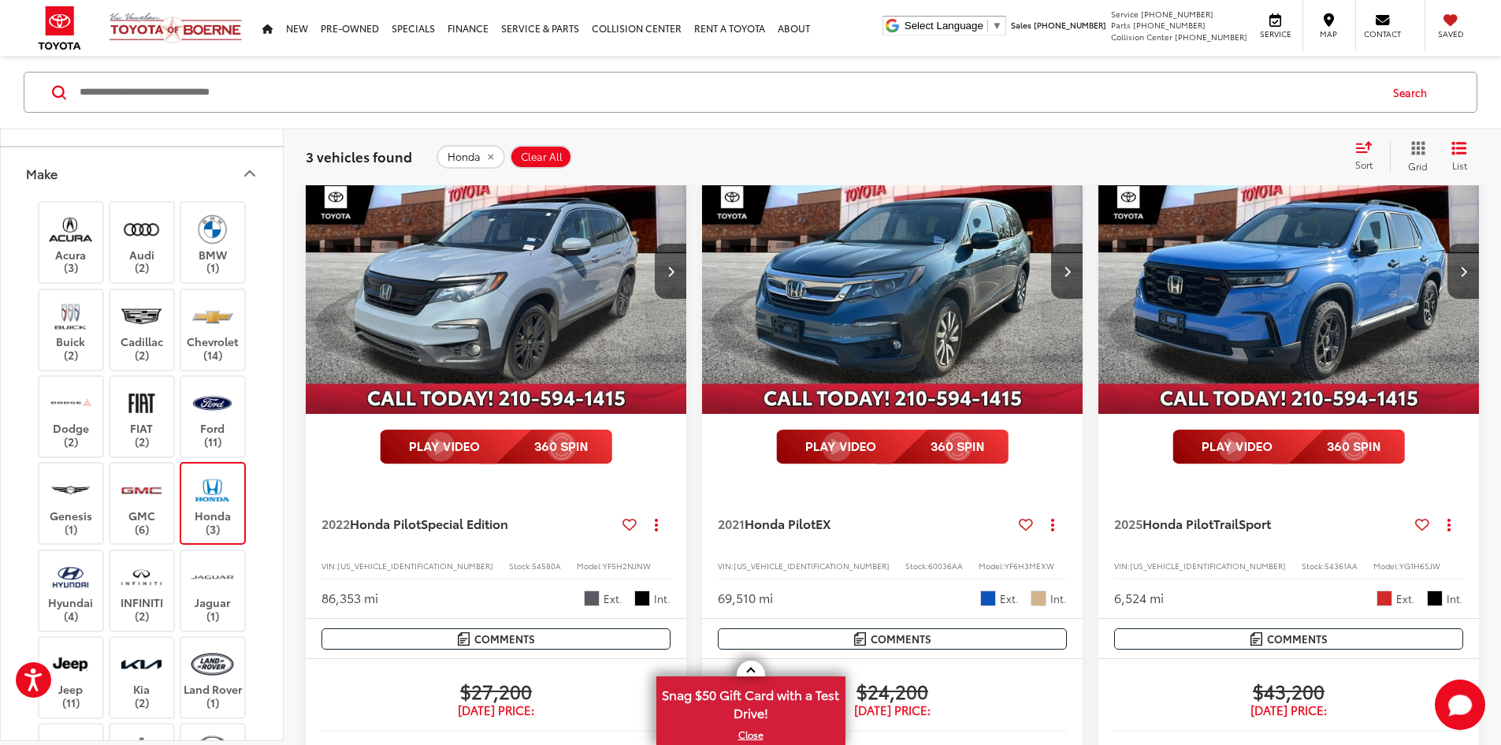
drag, startPoint x: 1321, startPoint y: 395, endPoint x: 1310, endPoint y: 342, distance: 53.8
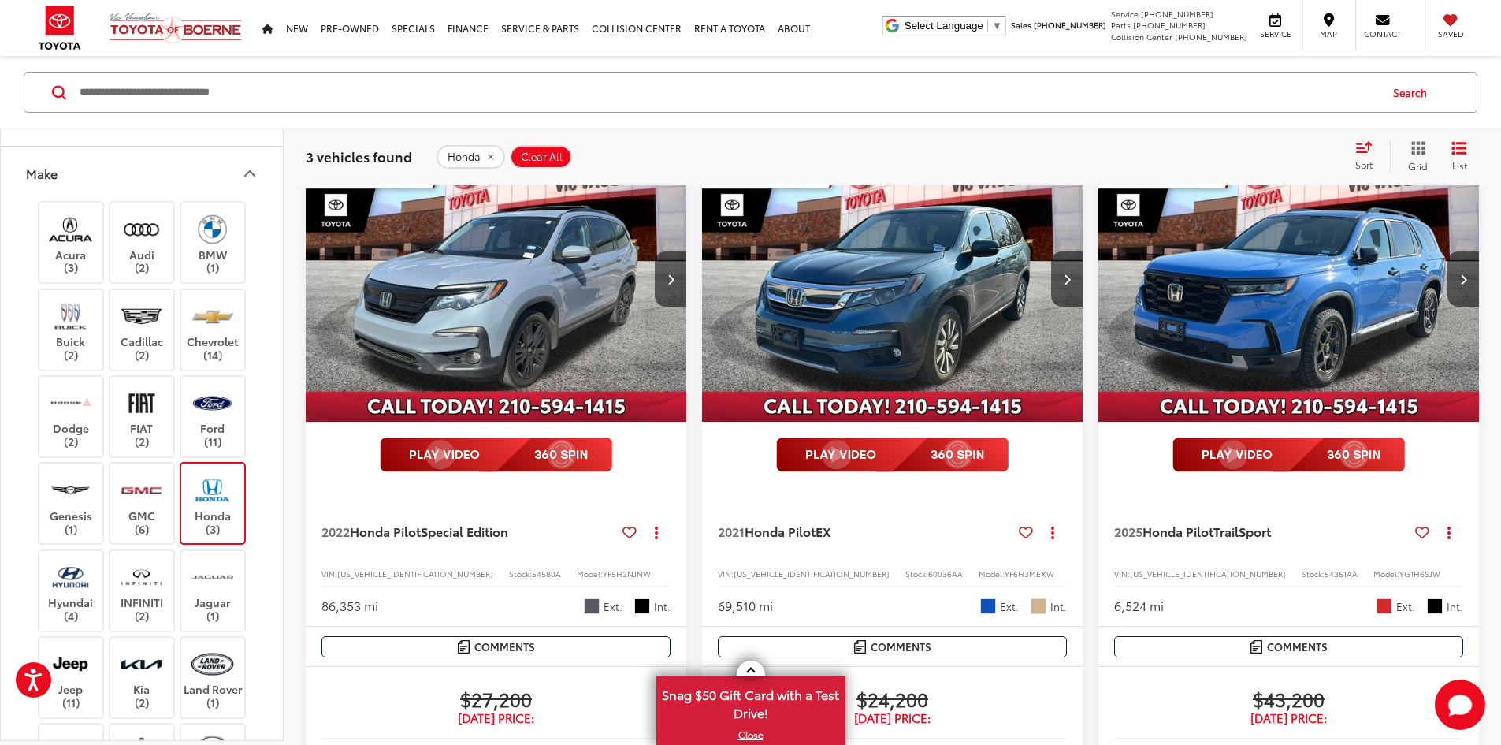
click at [448, 270] on img "2022 Honda Pilot Special Edition 0" at bounding box center [496, 280] width 383 height 288
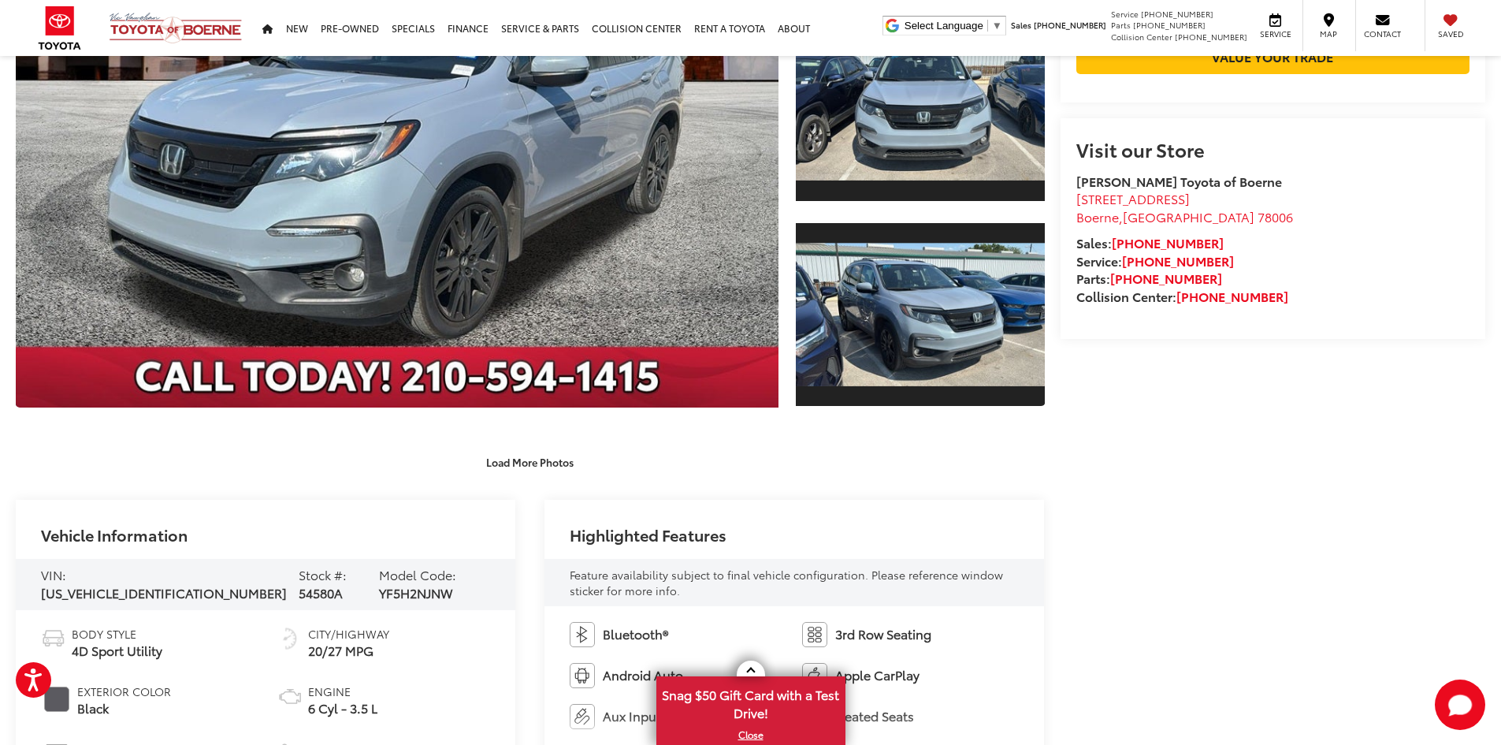
drag, startPoint x: 1372, startPoint y: 510, endPoint x: 1359, endPoint y: 600, distance: 91.5
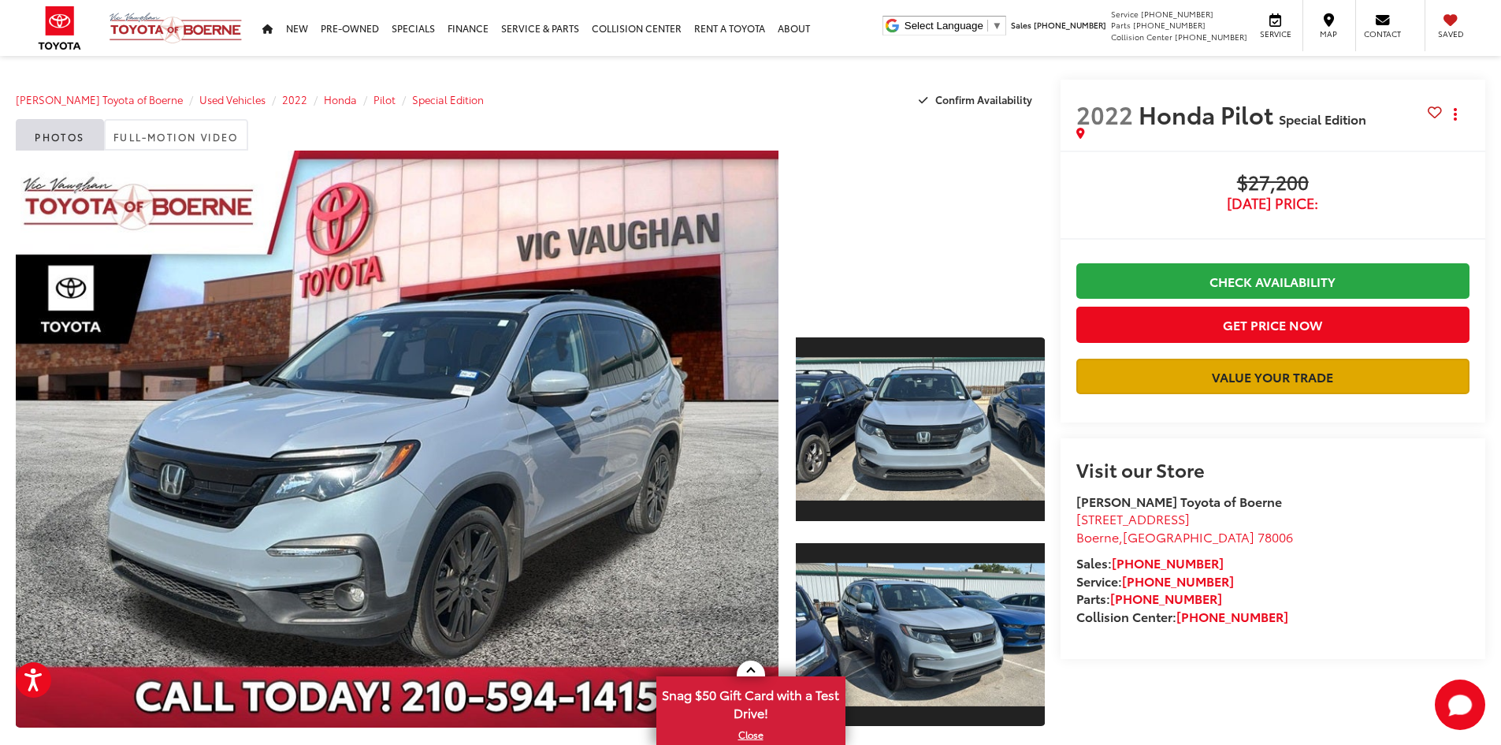
drag, startPoint x: 1203, startPoint y: 517, endPoint x: 1200, endPoint y: 370, distance: 146.6
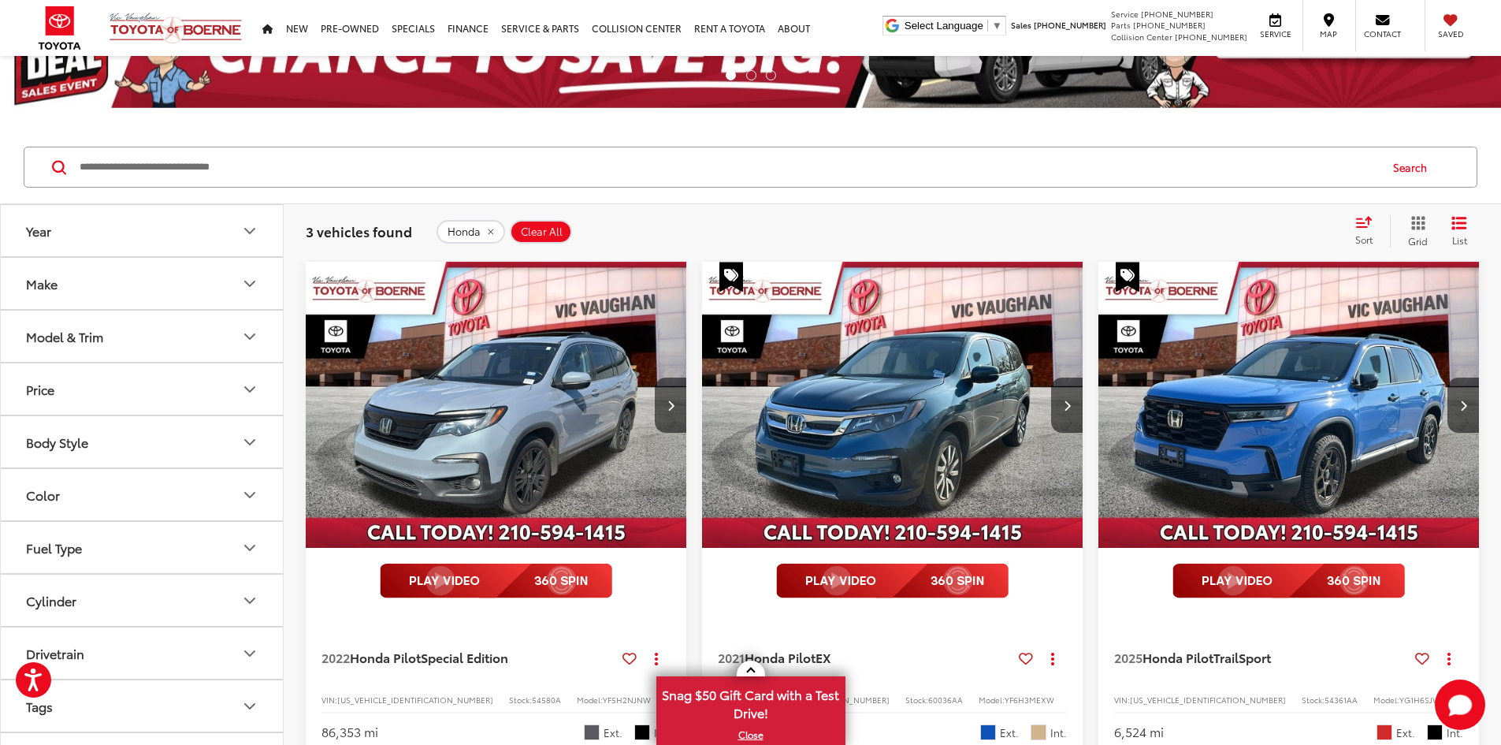
scroll to position [174, 0]
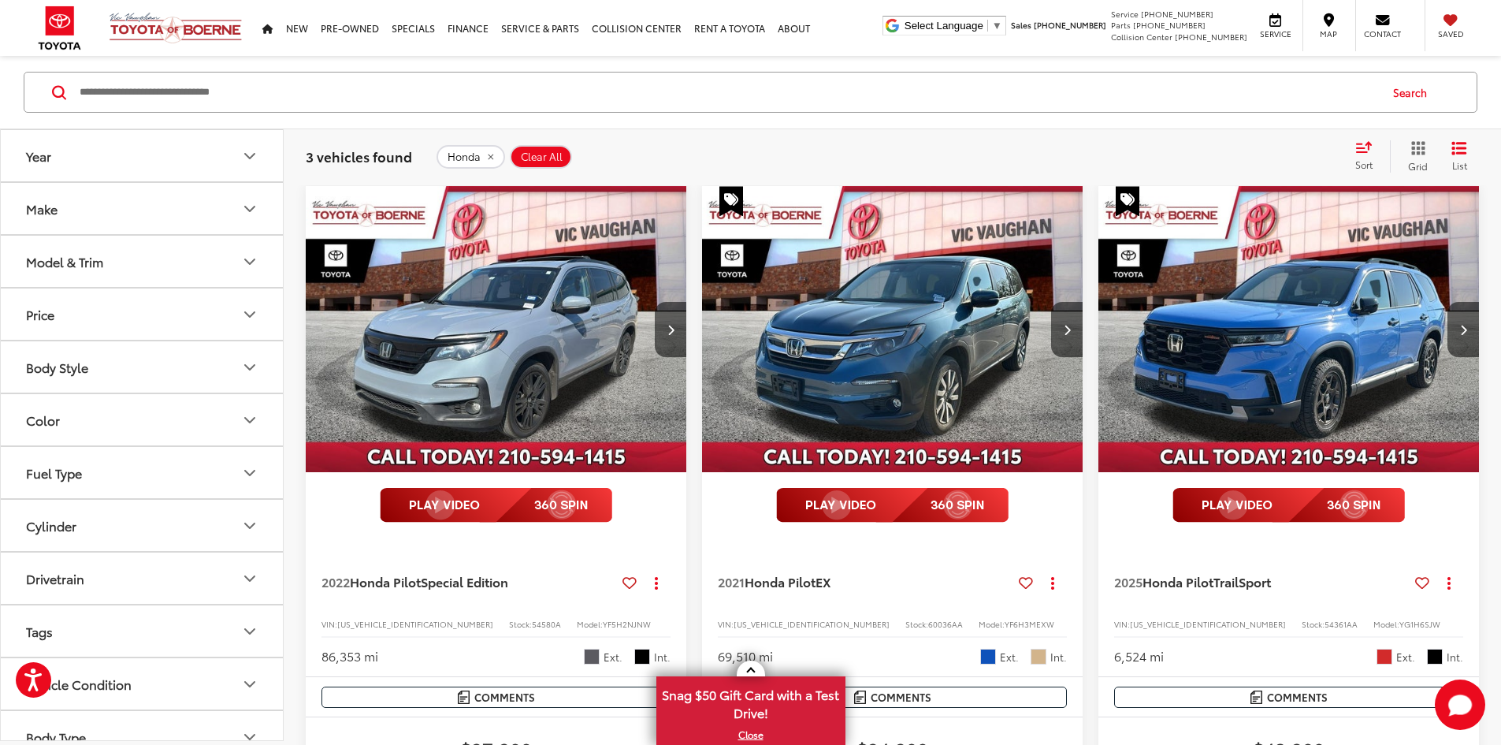
click at [541, 153] on span "Clear All" at bounding box center [542, 156] width 42 height 13
click at [136, 205] on button "Make" at bounding box center [143, 208] width 284 height 51
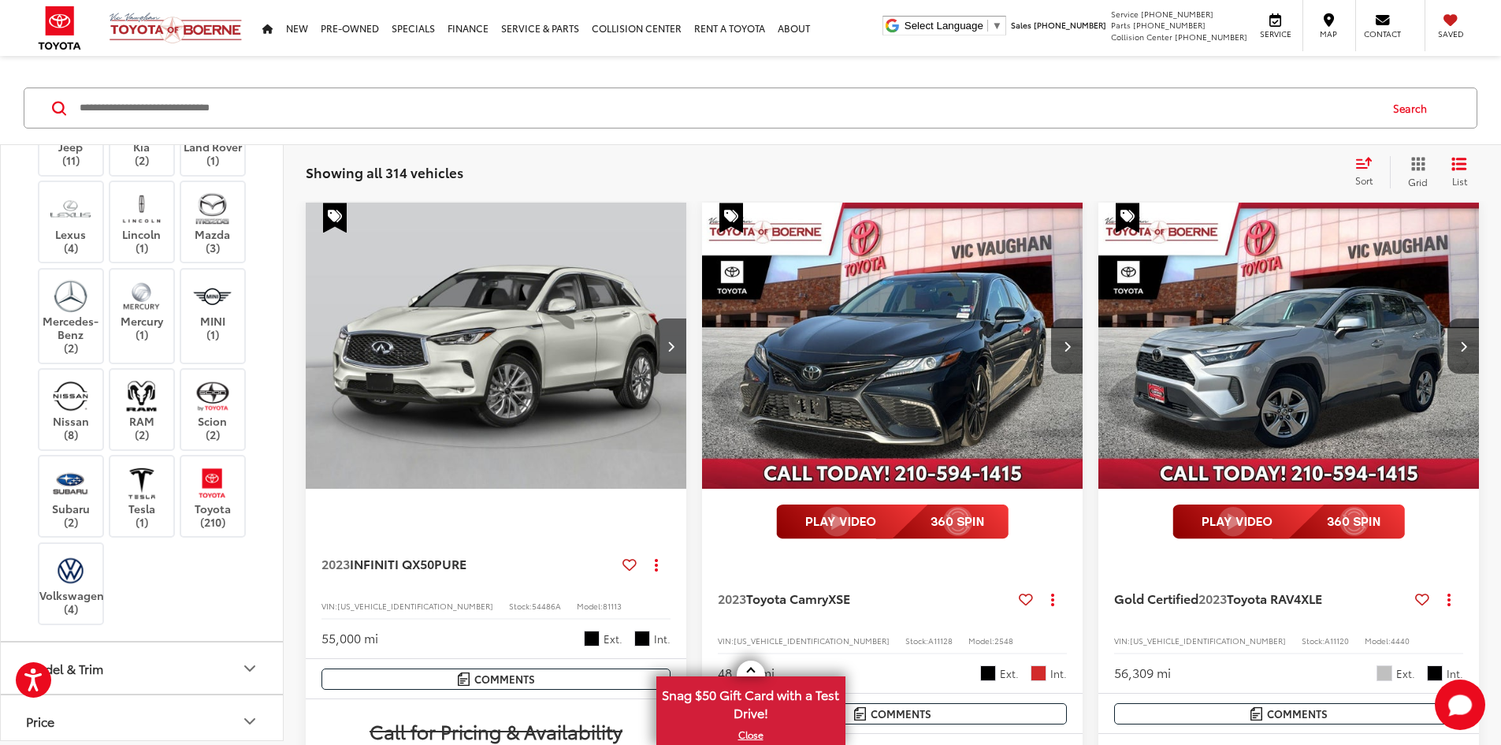
scroll to position [709, 0]
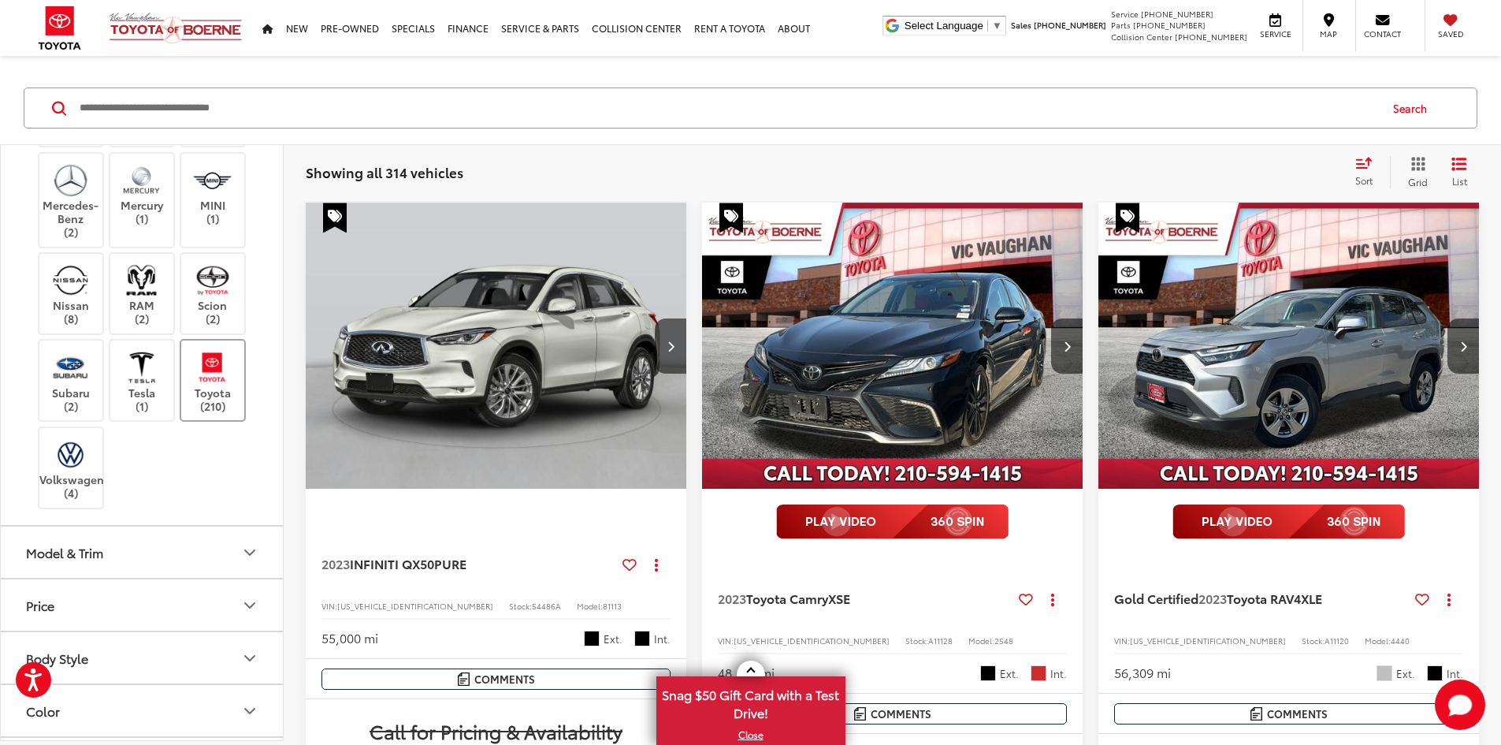
click at [204, 388] on label "Toyota (210)" at bounding box center [213, 380] width 64 height 64
click at [151, 552] on button "Model & Trim" at bounding box center [143, 551] width 284 height 51
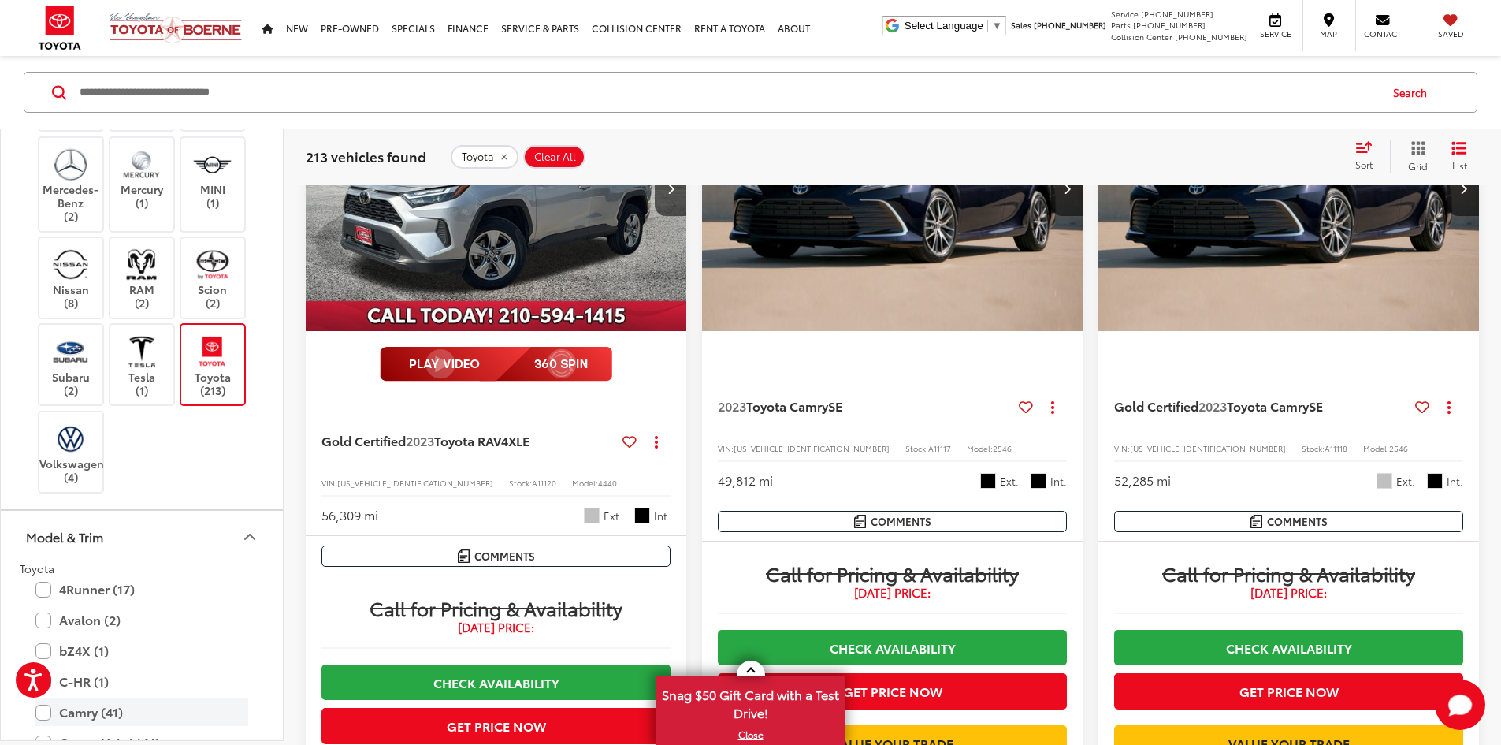
scroll to position [1339, 0]
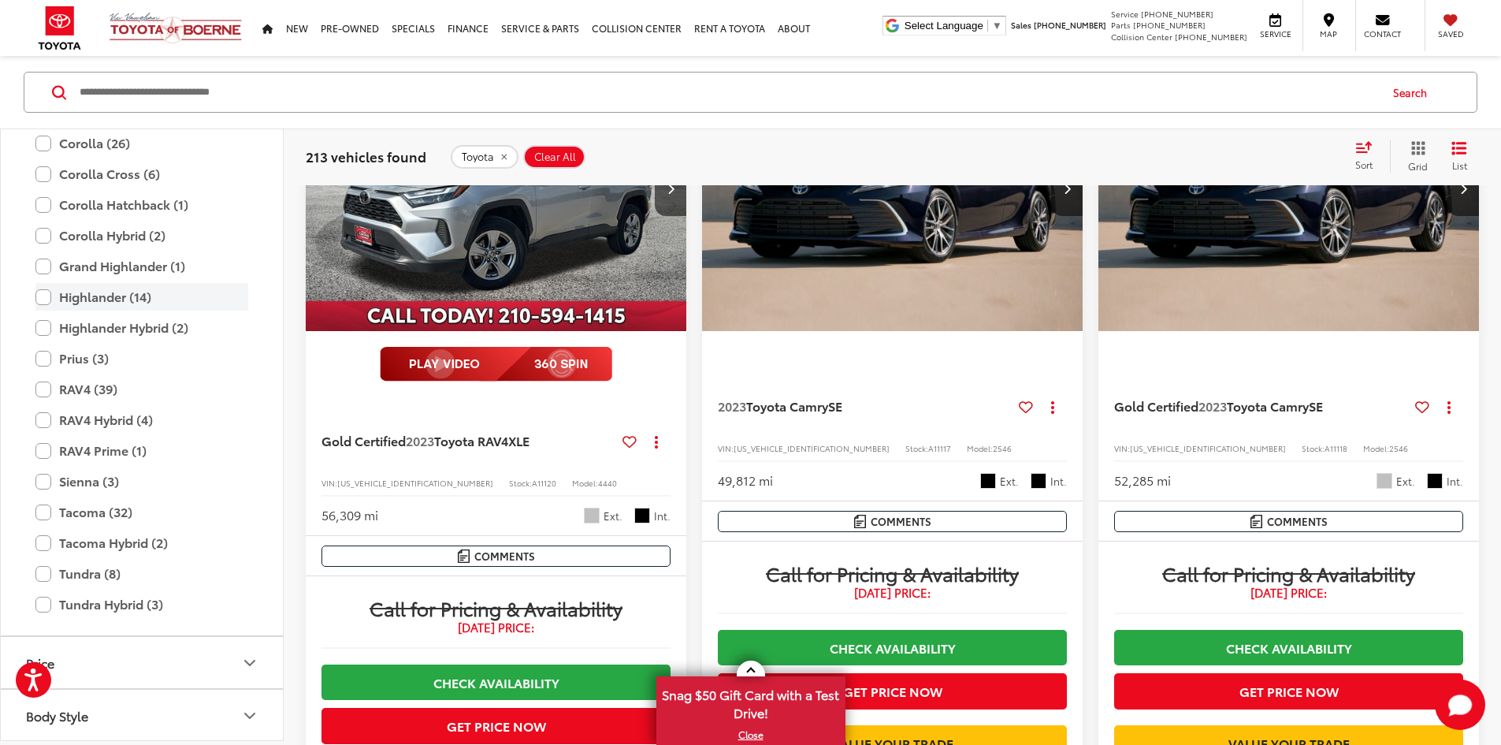
click at [41, 296] on label "Highlander (14)" at bounding box center [141, 297] width 213 height 28
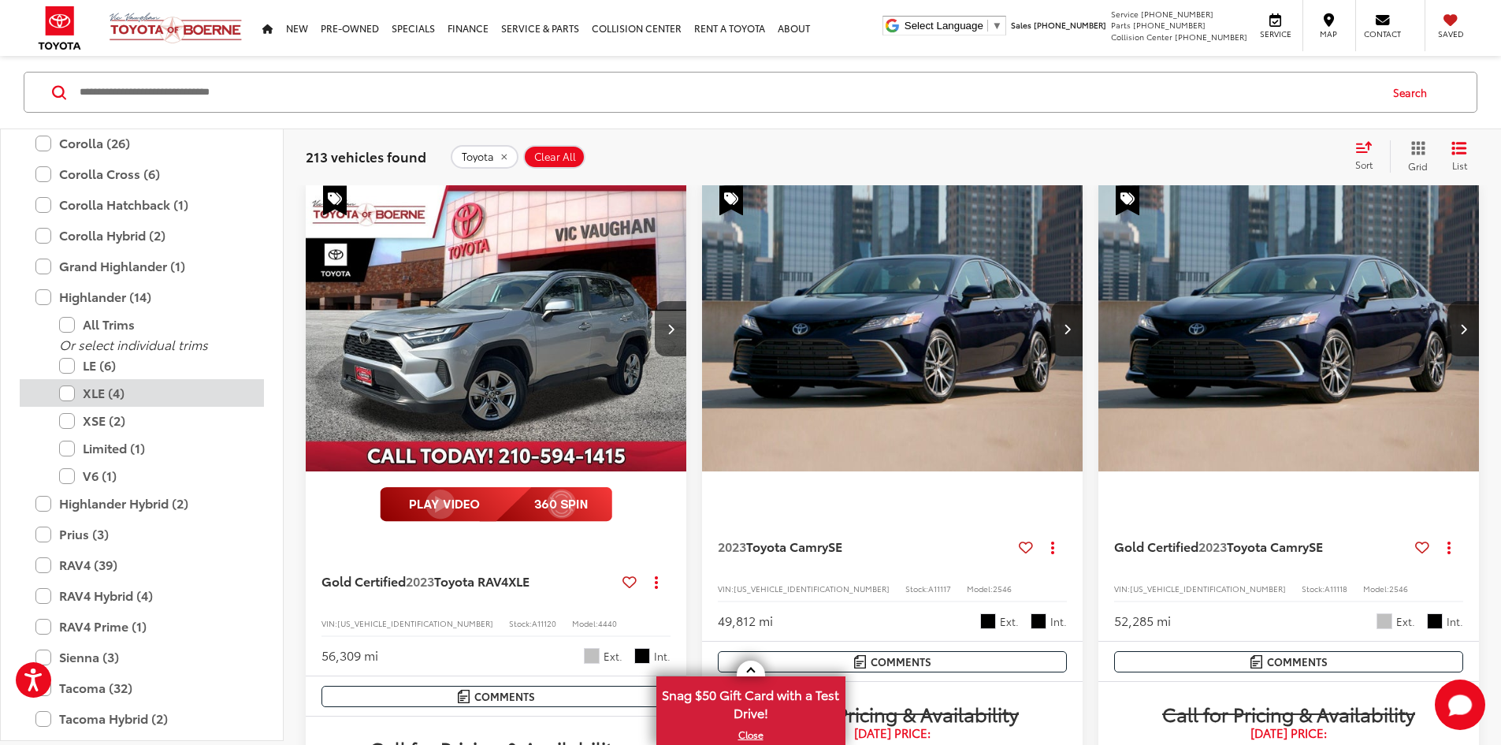
scroll to position [174, 0]
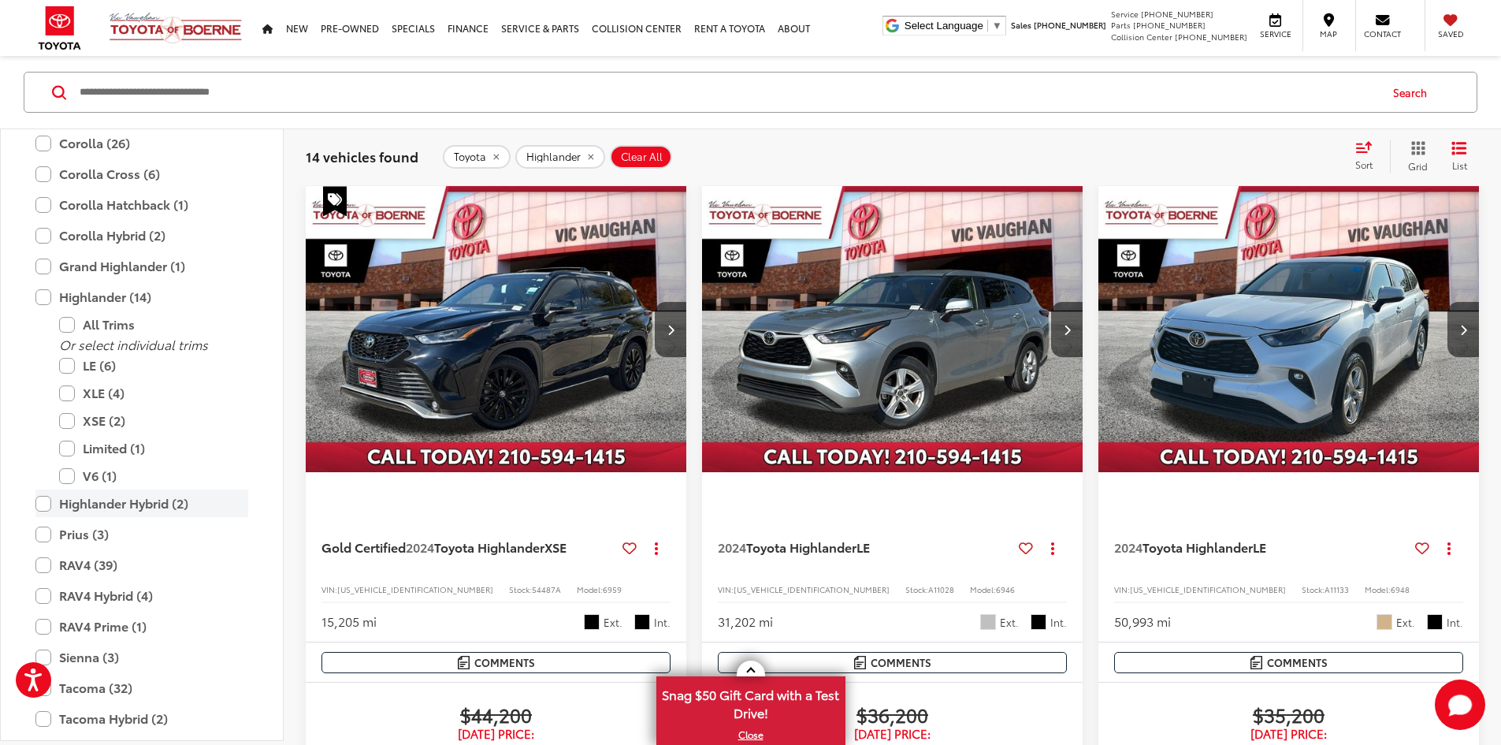
click at [50, 495] on label "Highlander Hybrid (2)" at bounding box center [141, 503] width 213 height 28
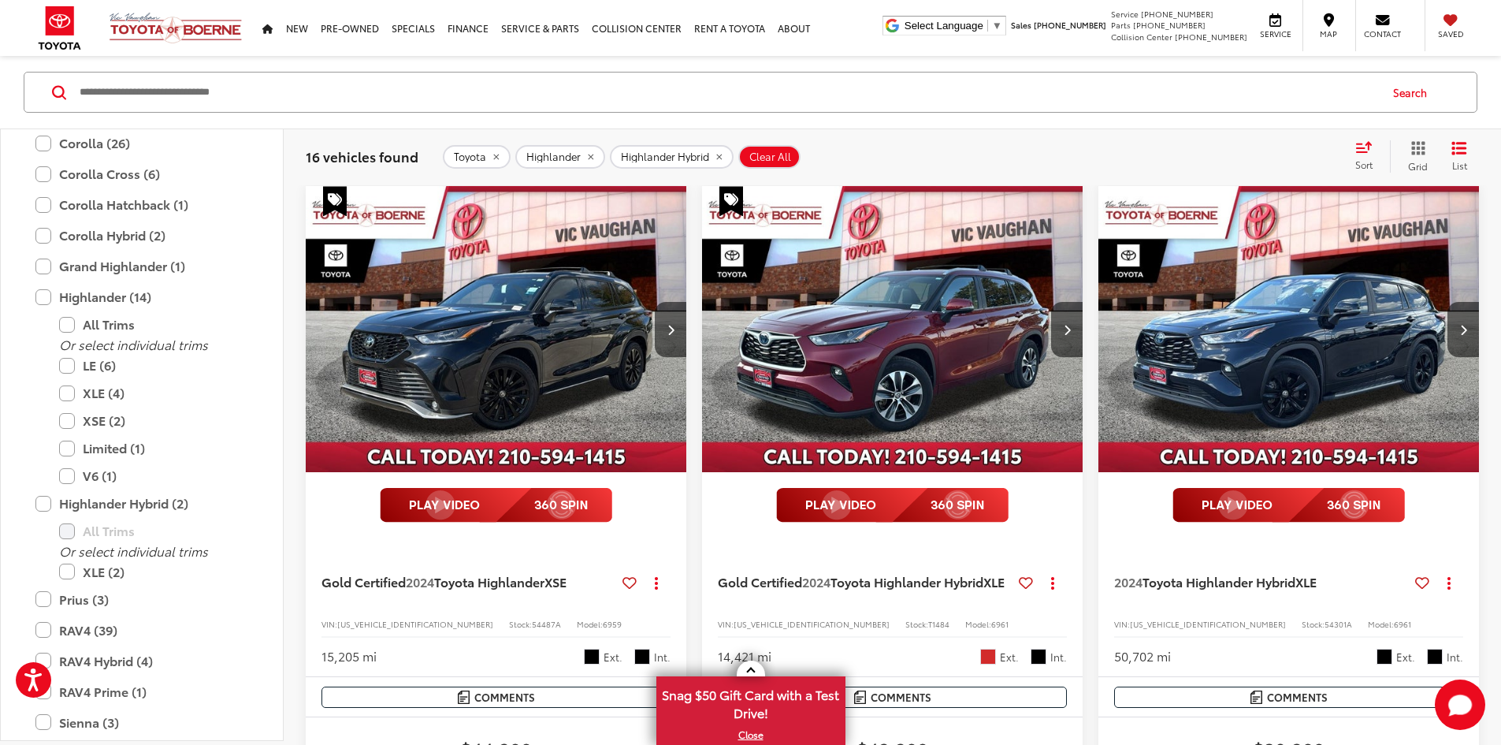
click at [763, 150] on span "Clear All" at bounding box center [770, 156] width 42 height 13
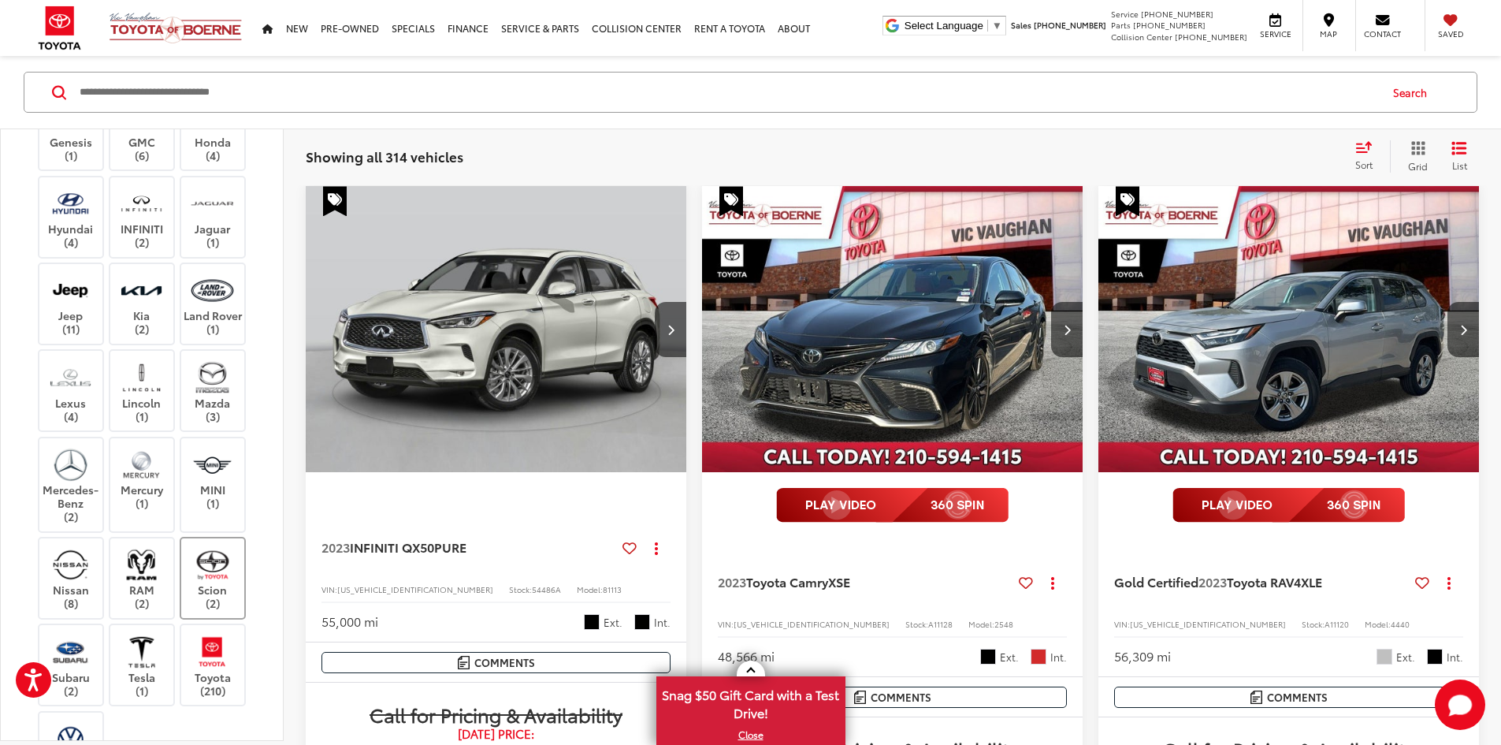
drag, startPoint x: 196, startPoint y: 273, endPoint x: 236, endPoint y: 164, distance: 115.6
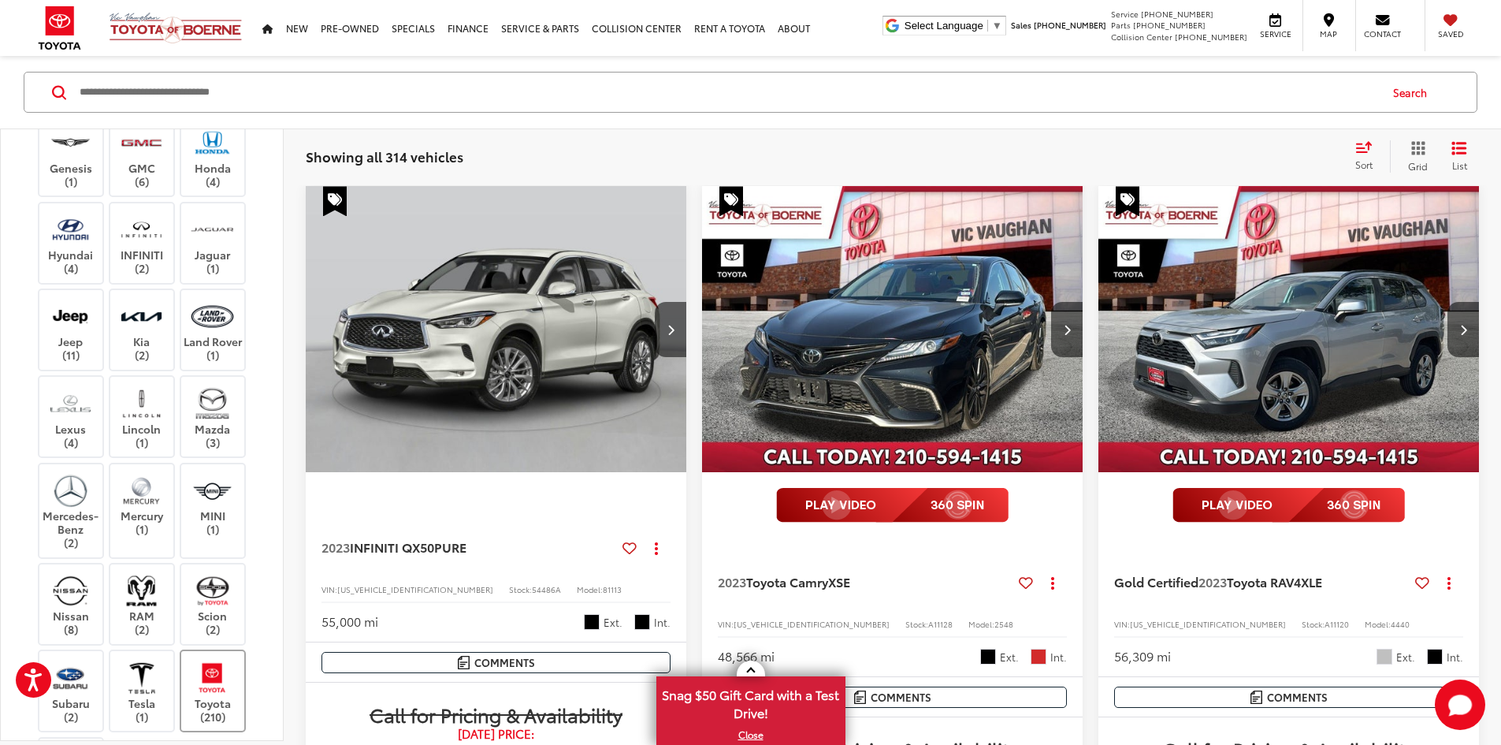
click at [214, 657] on div "Toyota (210)" at bounding box center [213, 690] width 67 height 83
click at [194, 676] on img at bounding box center [212, 677] width 43 height 37
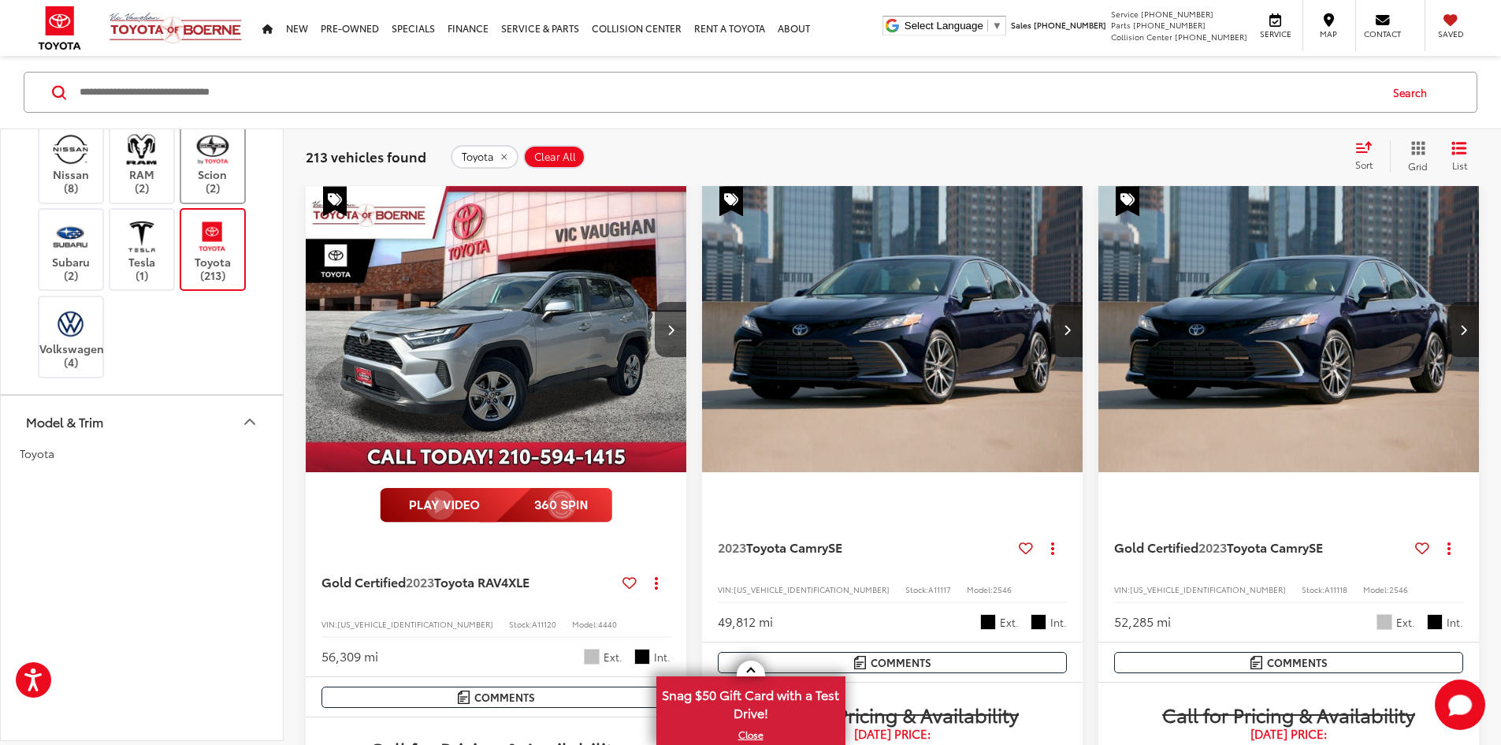
drag, startPoint x: 225, startPoint y: 323, endPoint x: 244, endPoint y: 414, distance: 92.7
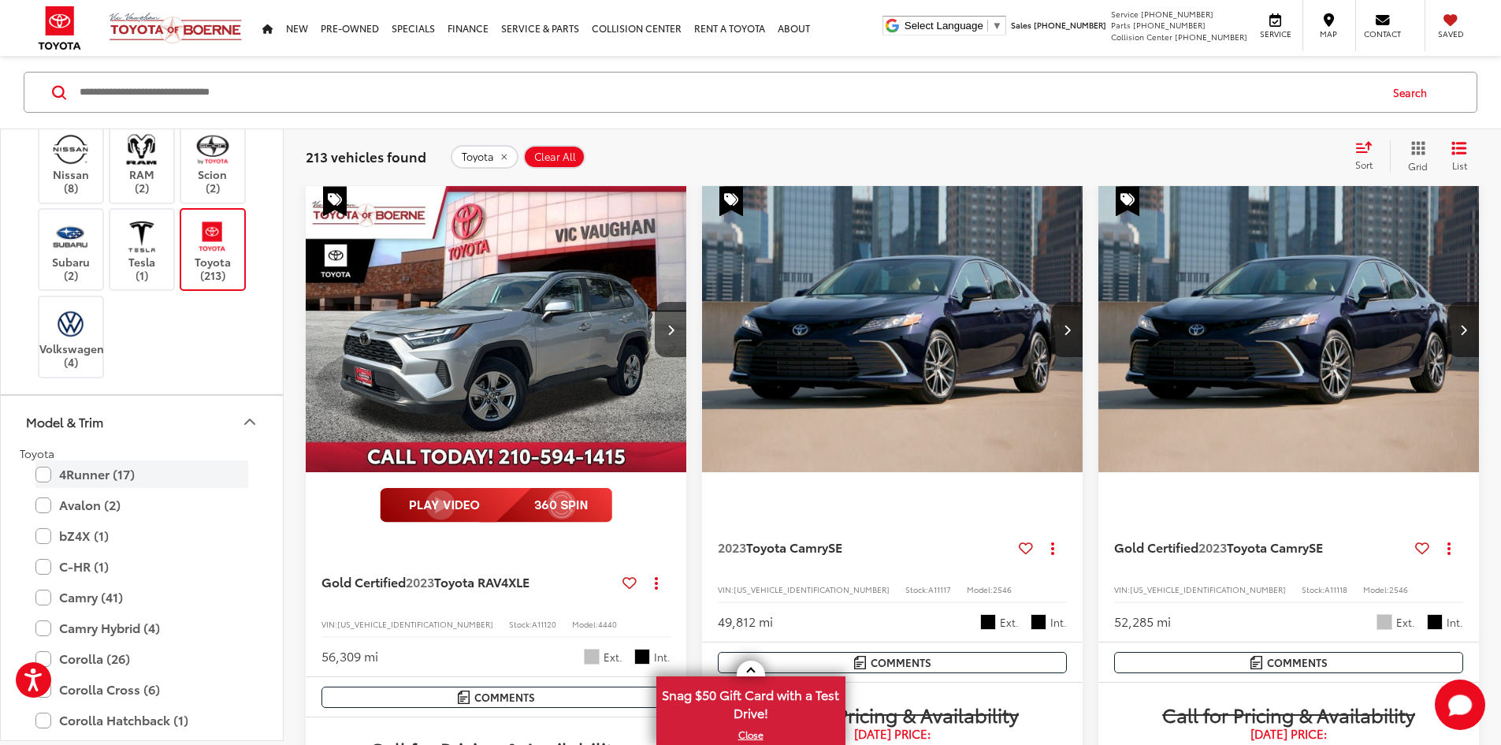
scroll to position [899, 0]
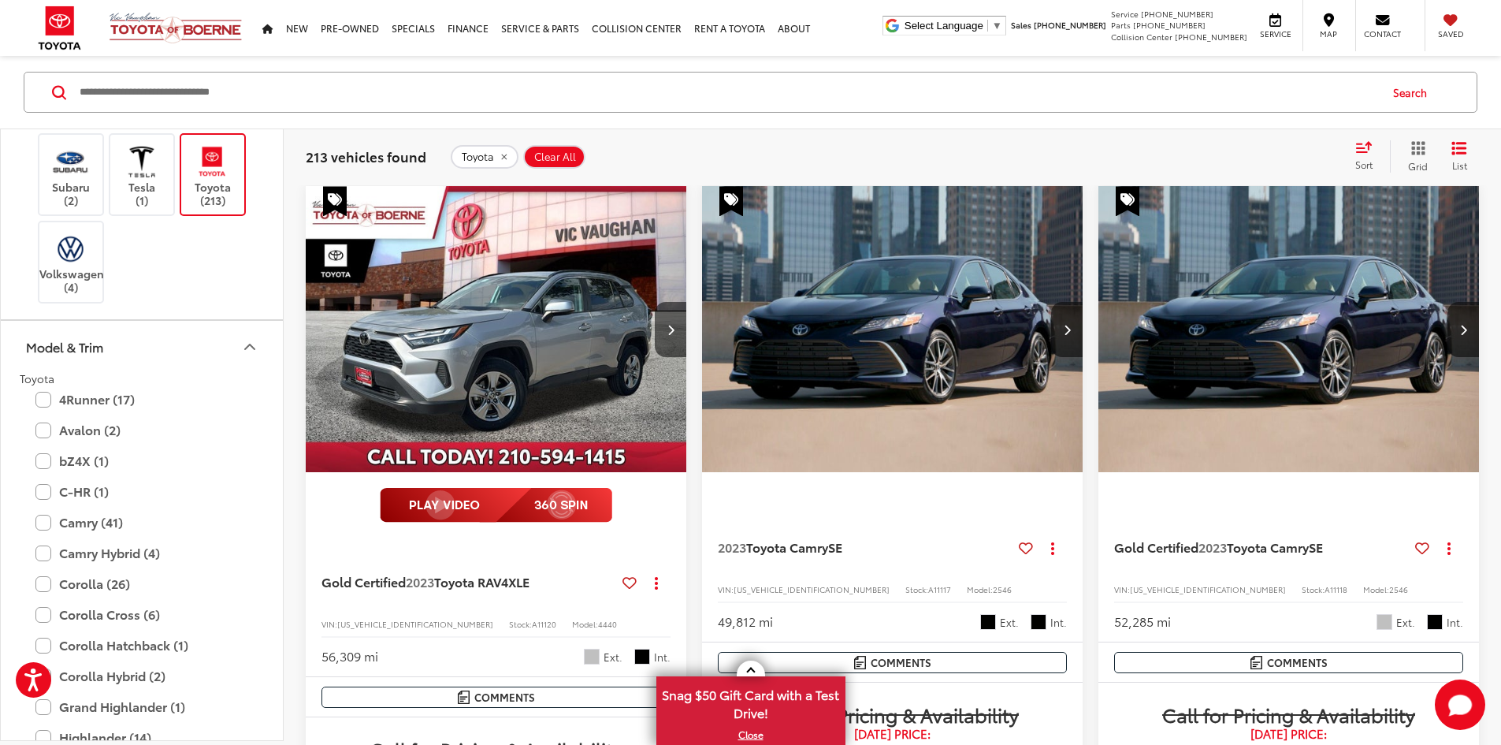
click at [236, 348] on button "Model & Trim" at bounding box center [143, 346] width 284 height 51
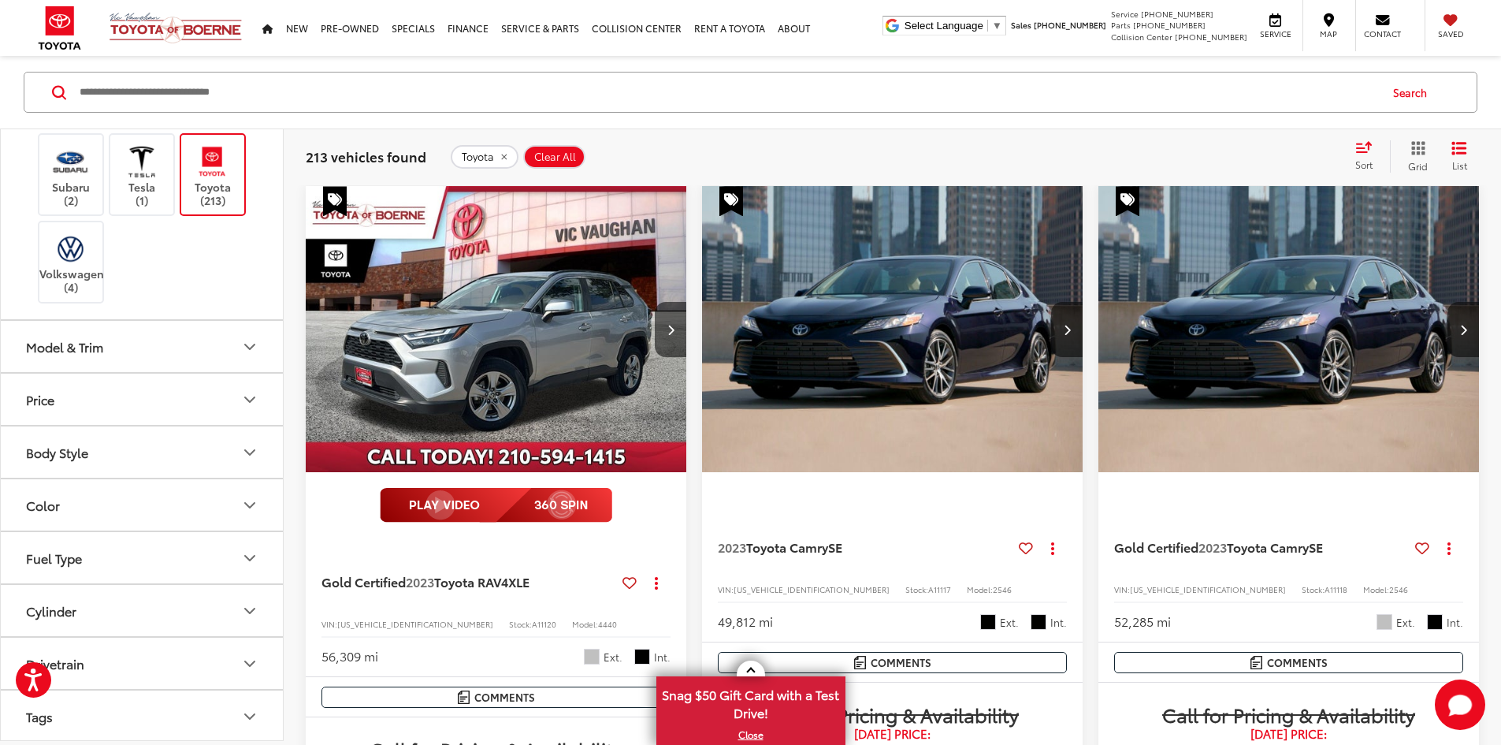
click at [236, 348] on button "Model & Trim" at bounding box center [143, 346] width 284 height 51
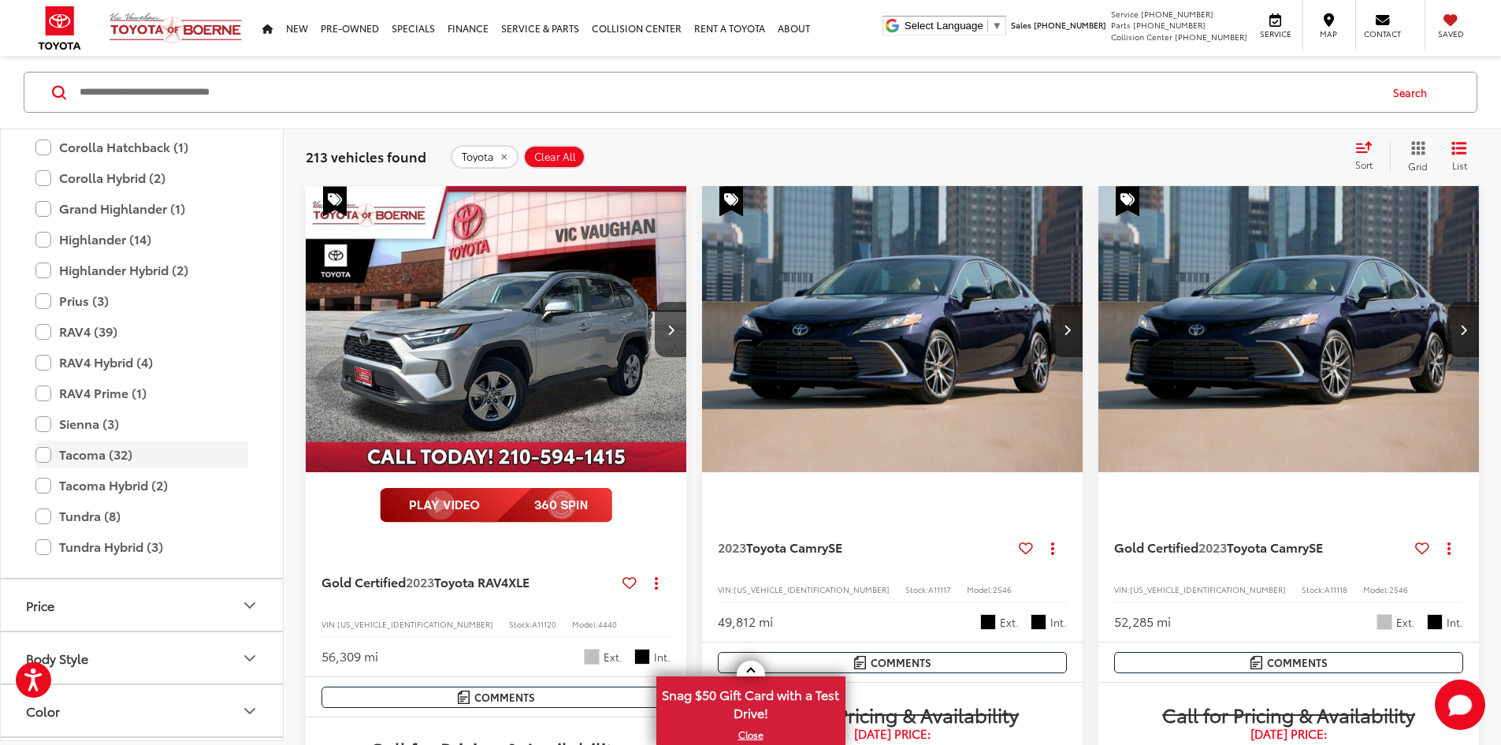
drag, startPoint x: 189, startPoint y: 440, endPoint x: 186, endPoint y: 516, distance: 76.5
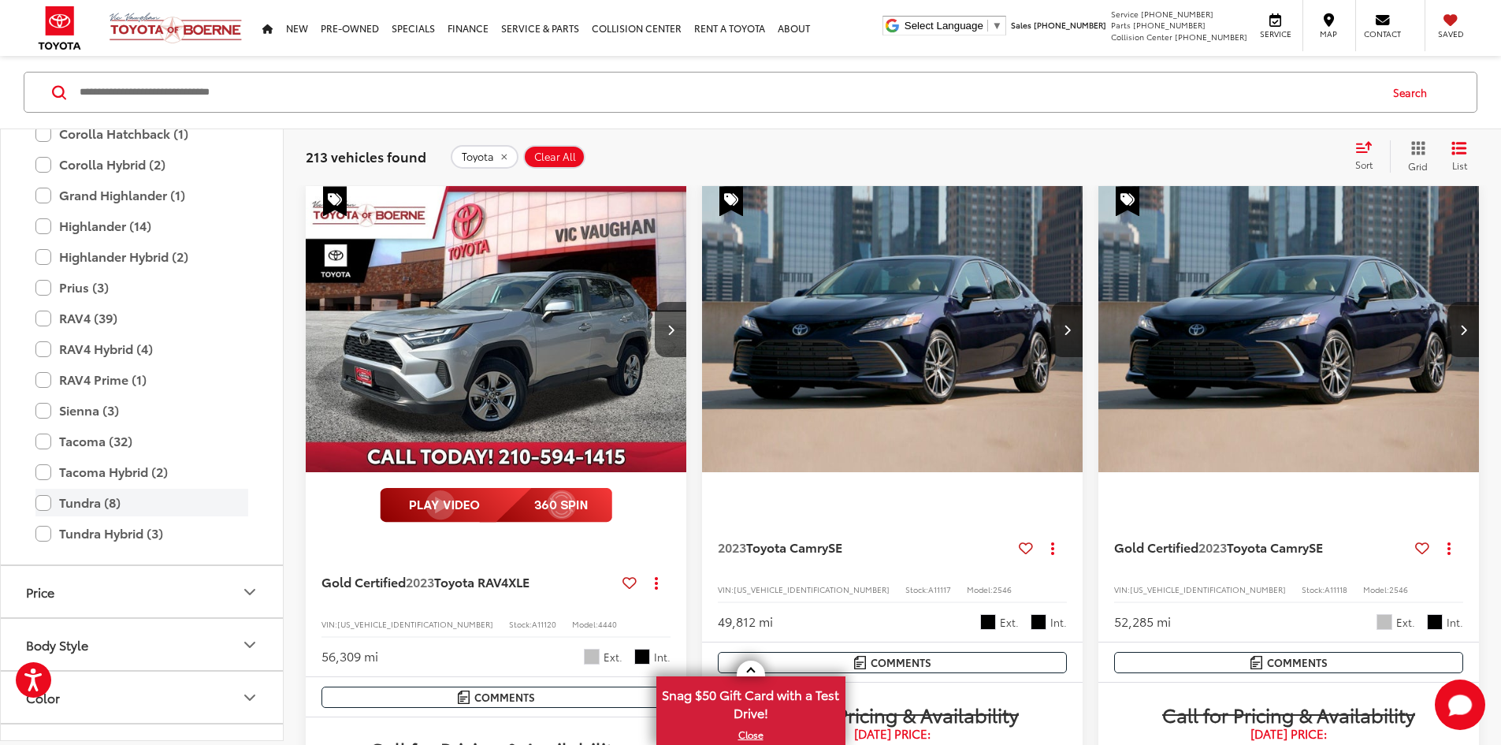
click at [40, 492] on label "Tundra (8)" at bounding box center [141, 503] width 213 height 28
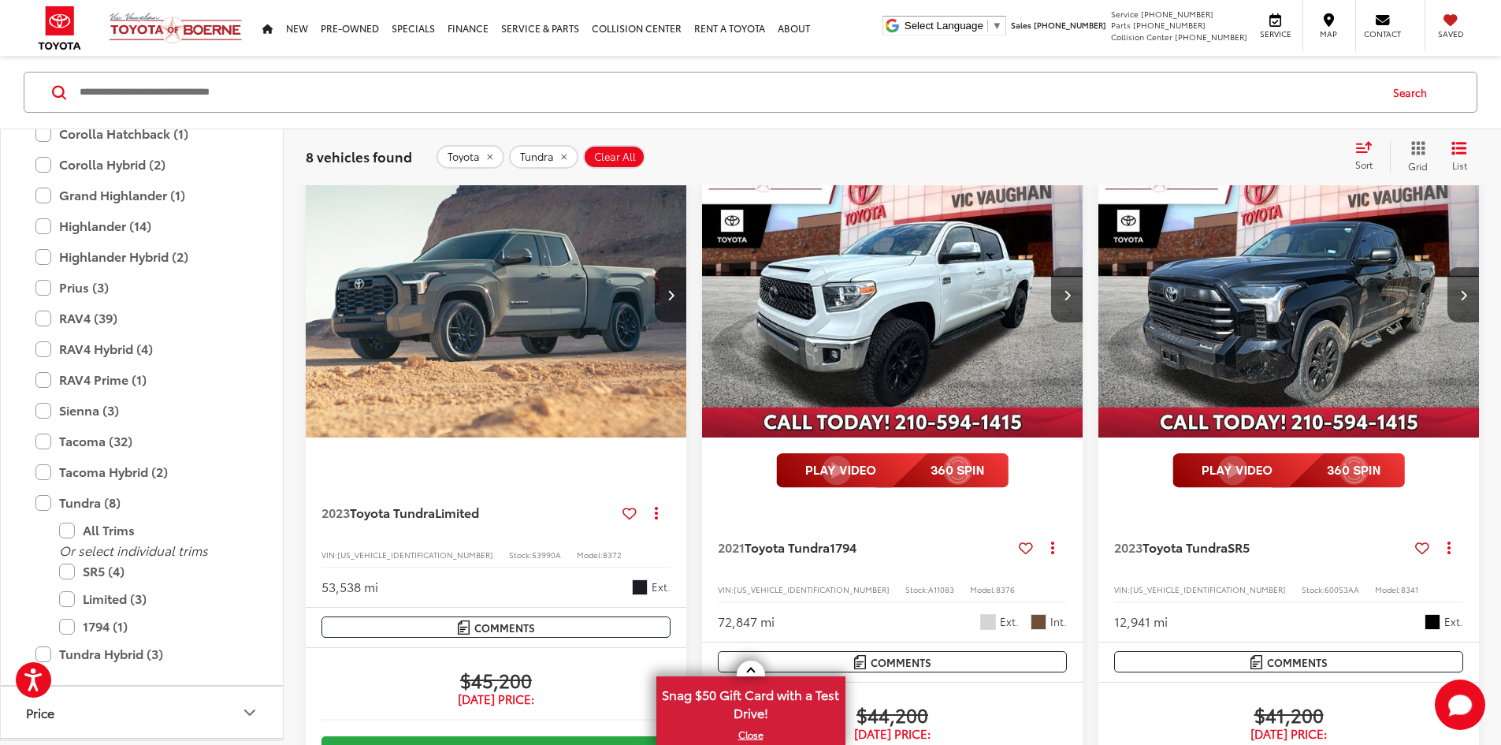
drag, startPoint x: 866, startPoint y: 485, endPoint x: 868, endPoint y: 552, distance: 67.0
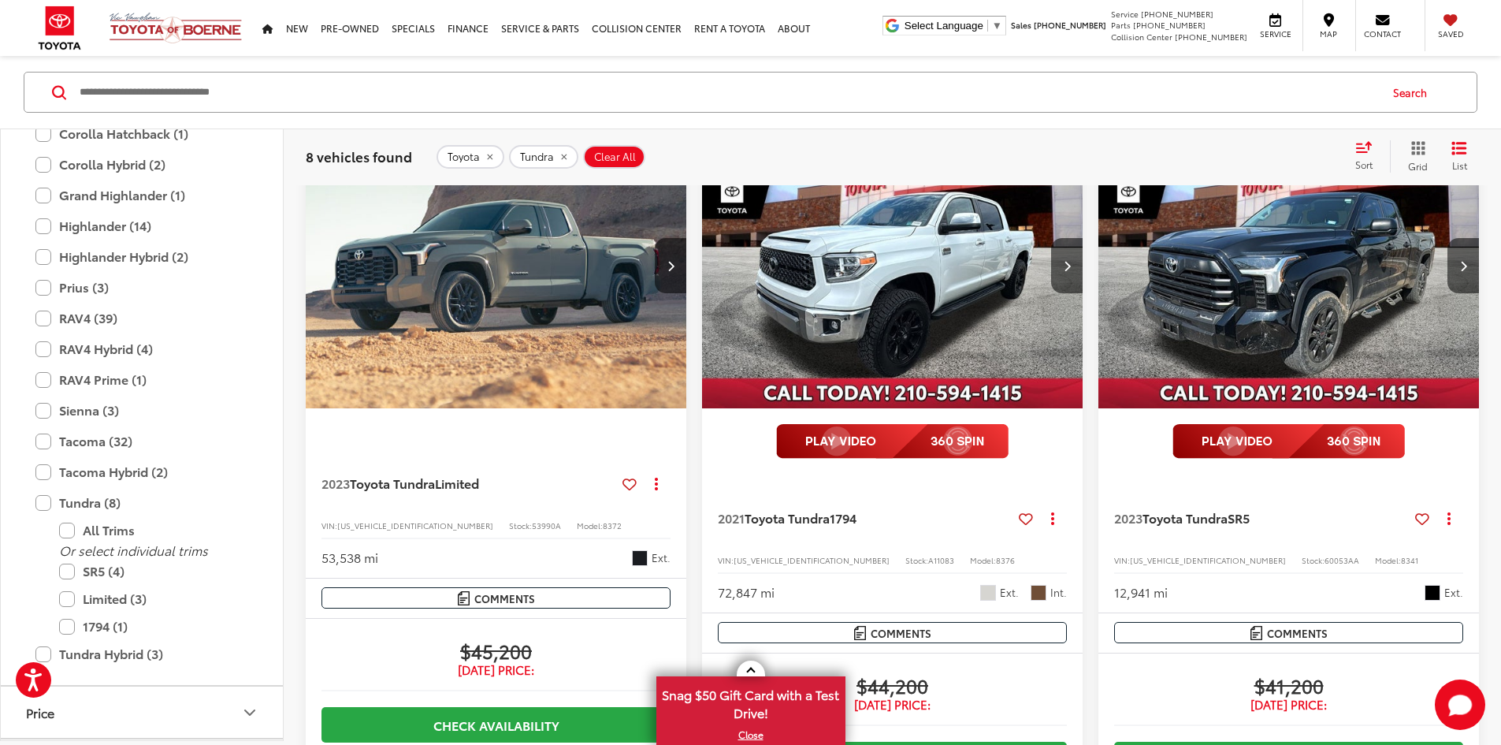
click at [701, 260] on img "2021 Toyota Tundra 1794 0" at bounding box center [892, 266] width 383 height 288
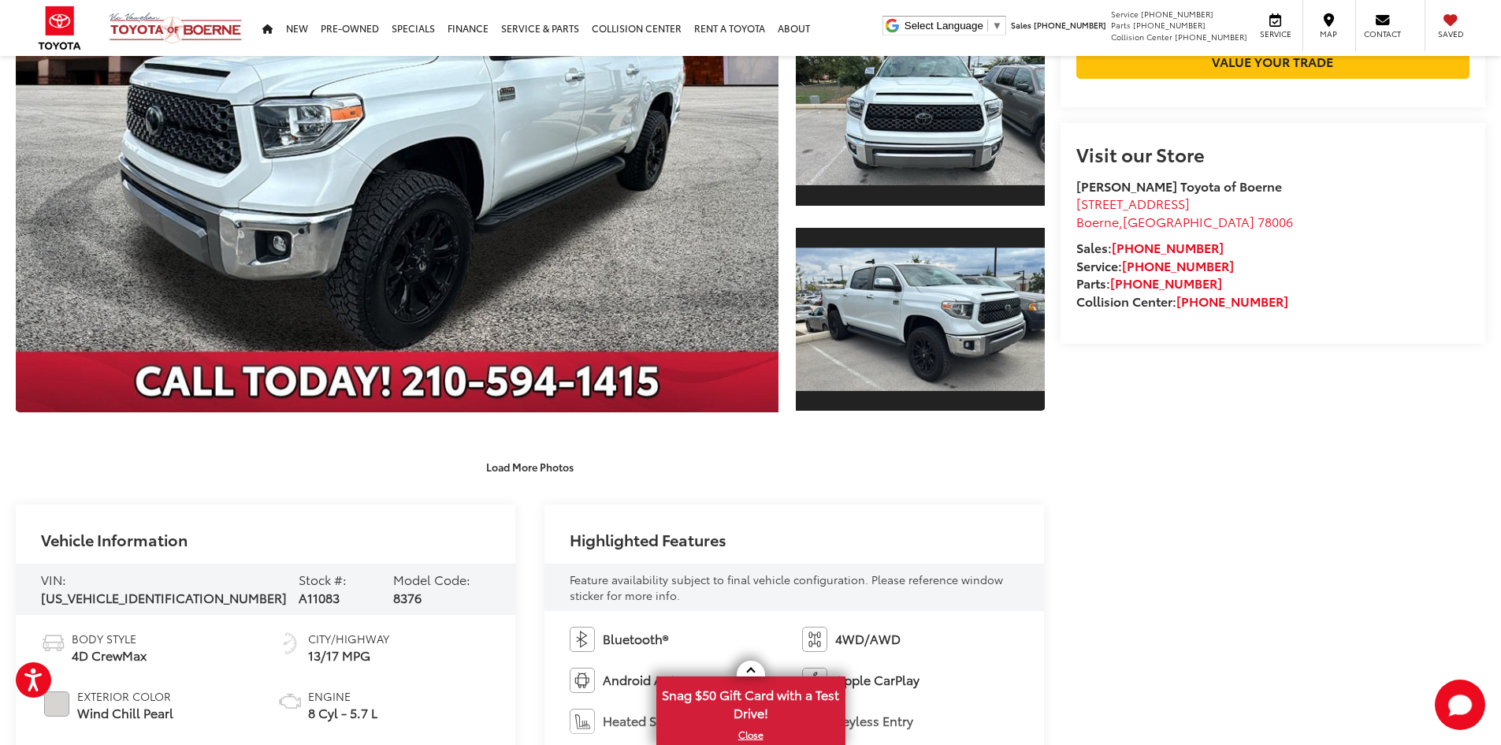
drag, startPoint x: 1331, startPoint y: 566, endPoint x: 1326, endPoint y: 615, distance: 49.9
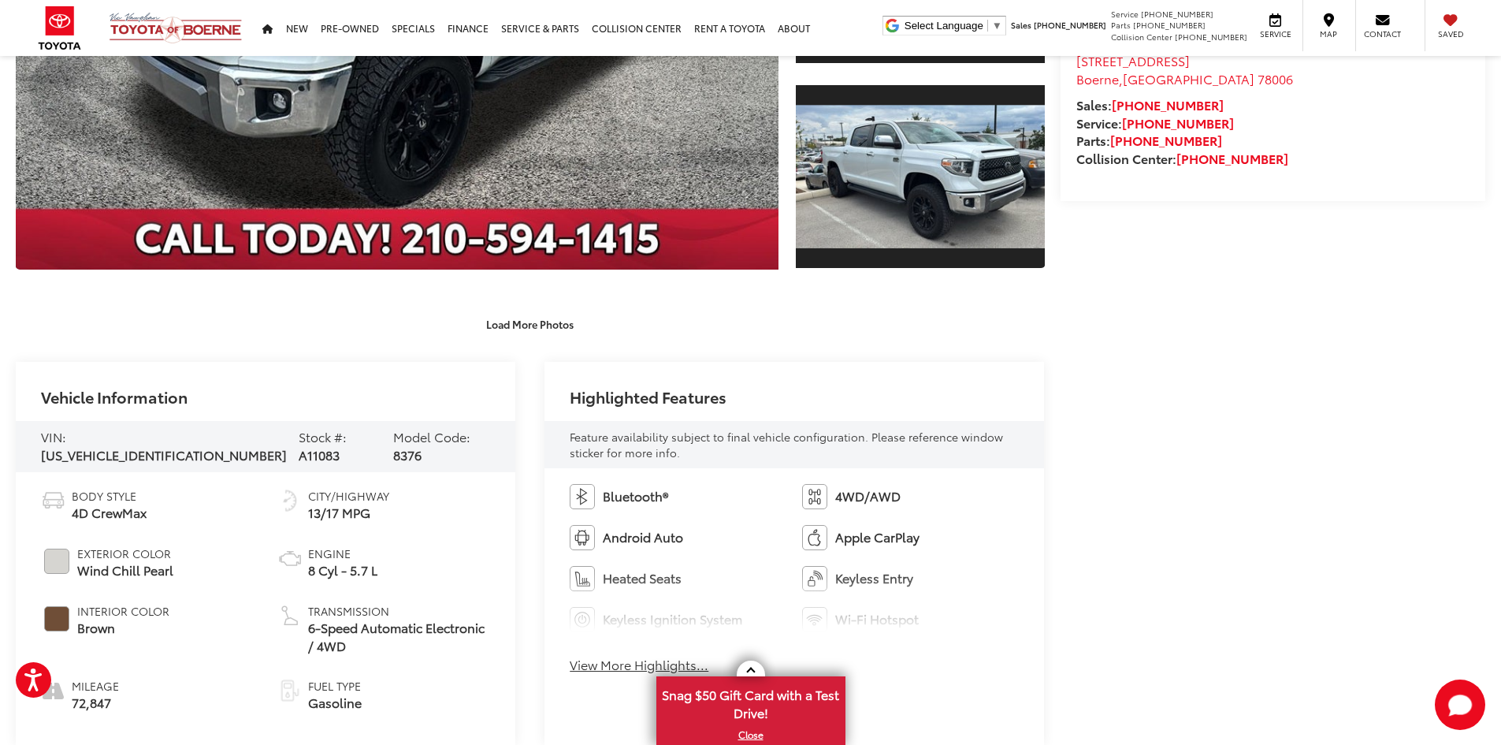
drag, startPoint x: 1310, startPoint y: 440, endPoint x: 1303, endPoint y: 513, distance: 73.5
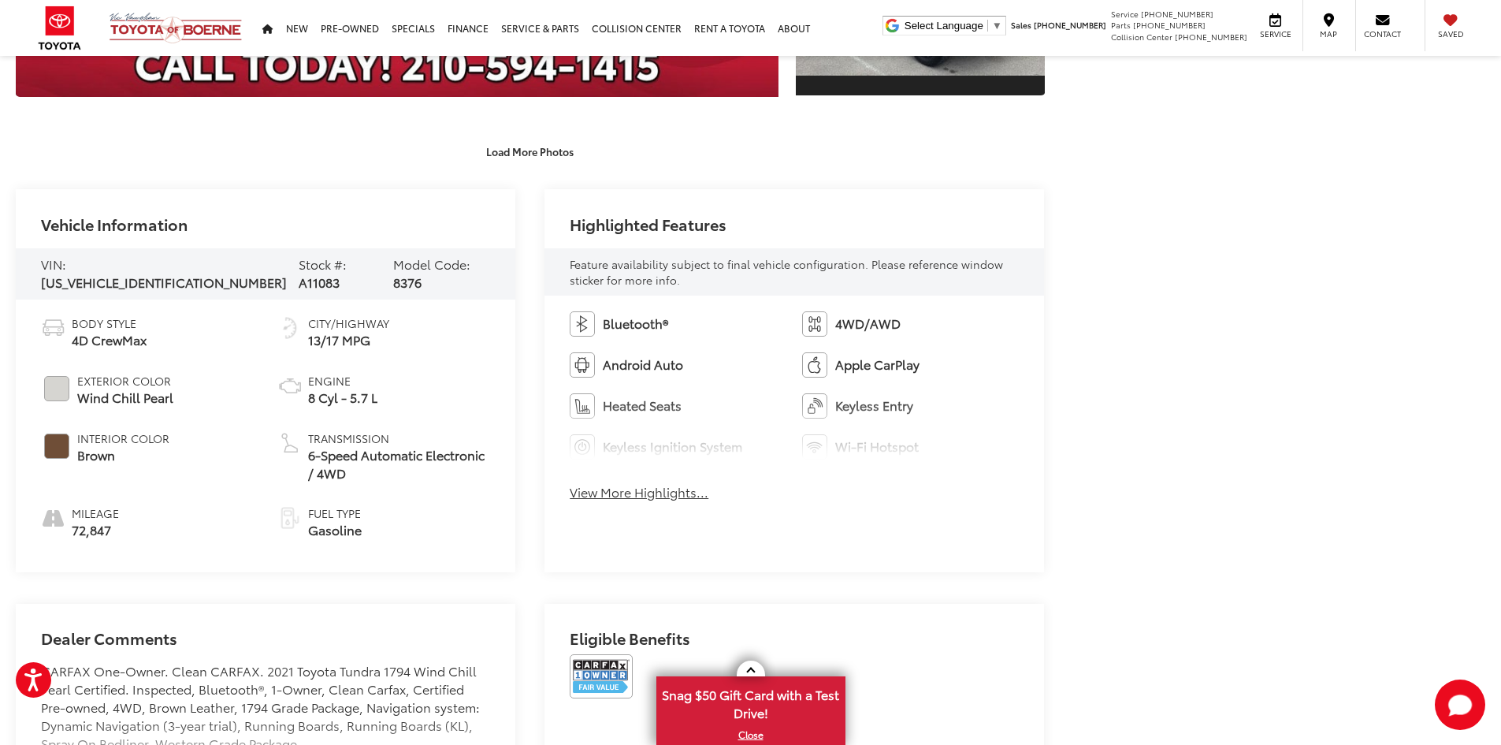
drag, startPoint x: 1298, startPoint y: 549, endPoint x: 1250, endPoint y: 532, distance: 51.8
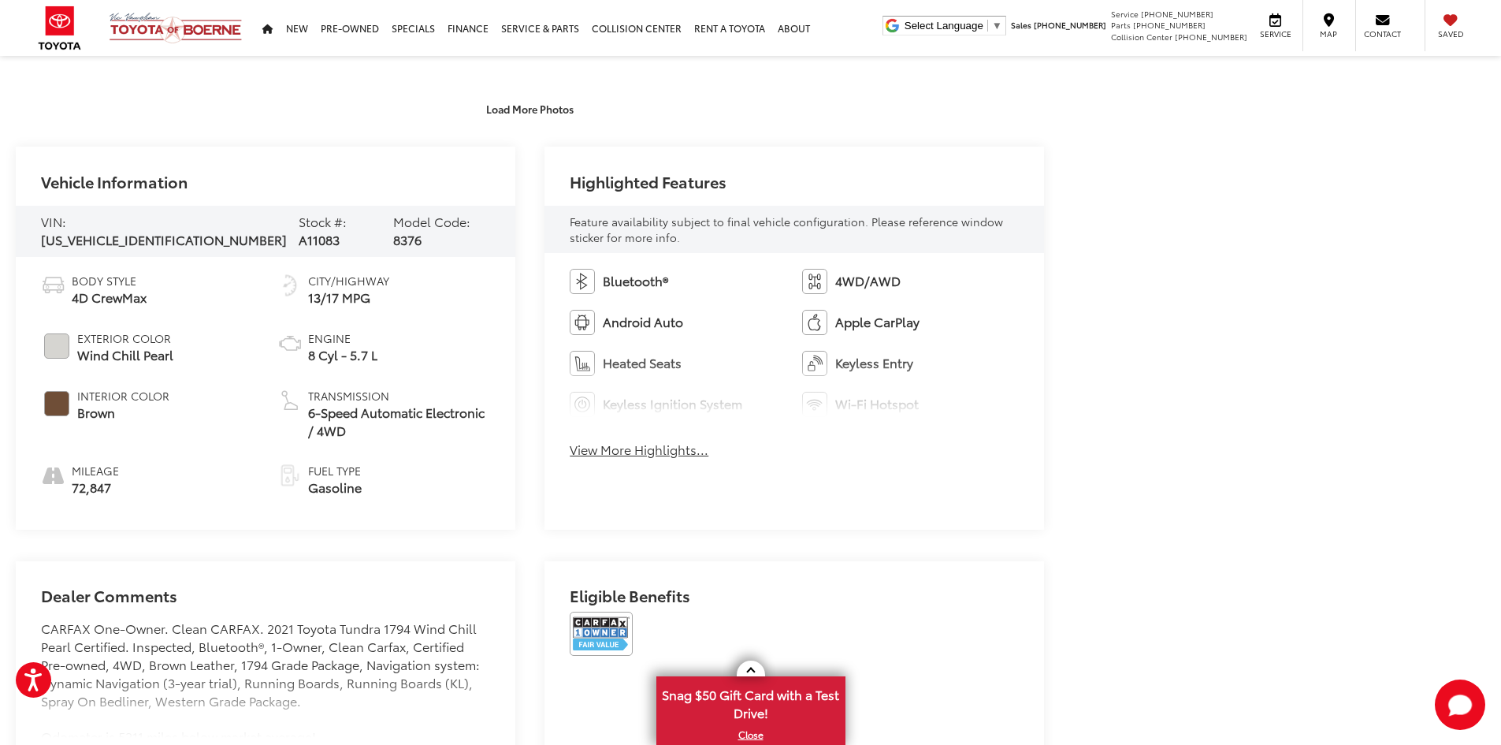
scroll to position [792, 0]
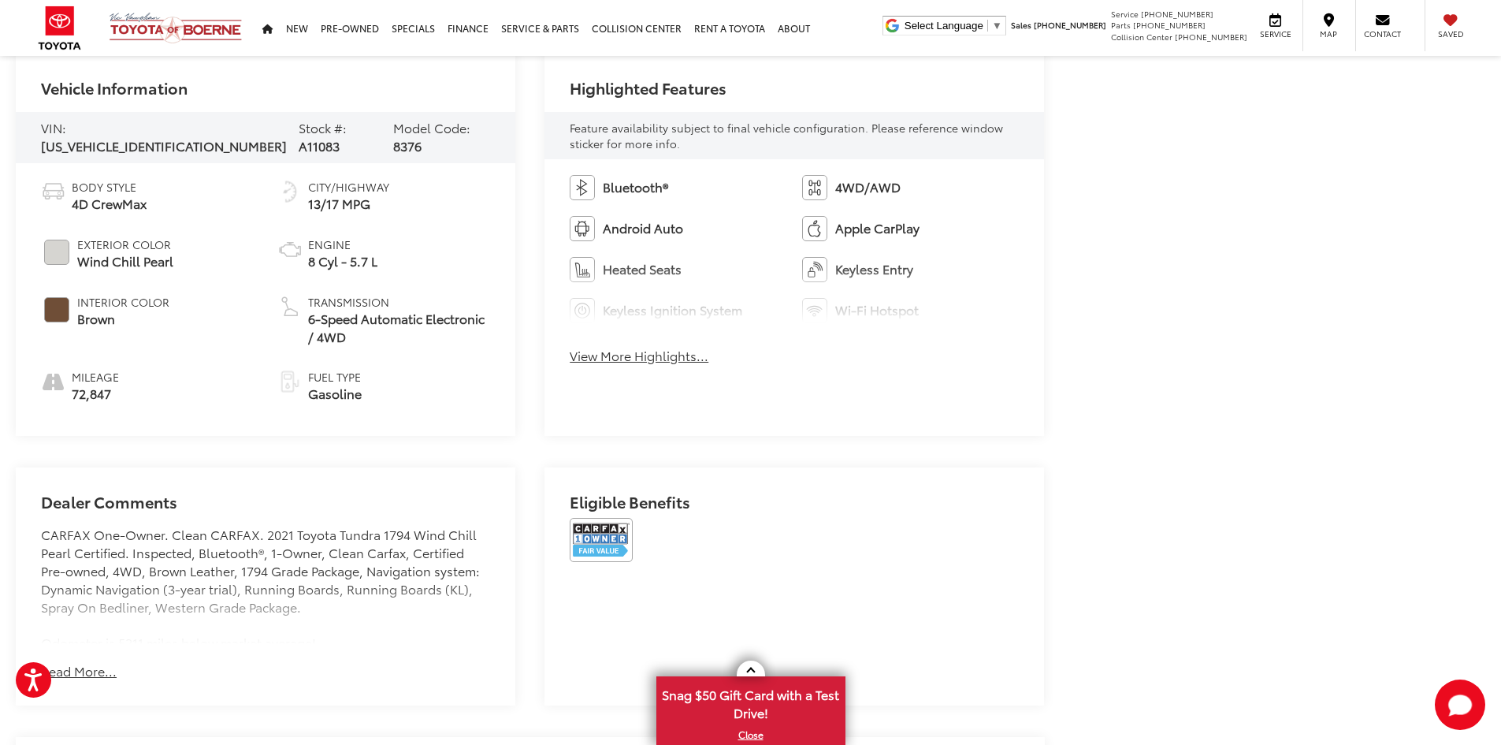
drag, startPoint x: 1175, startPoint y: 503, endPoint x: 1144, endPoint y: 525, distance: 37.8
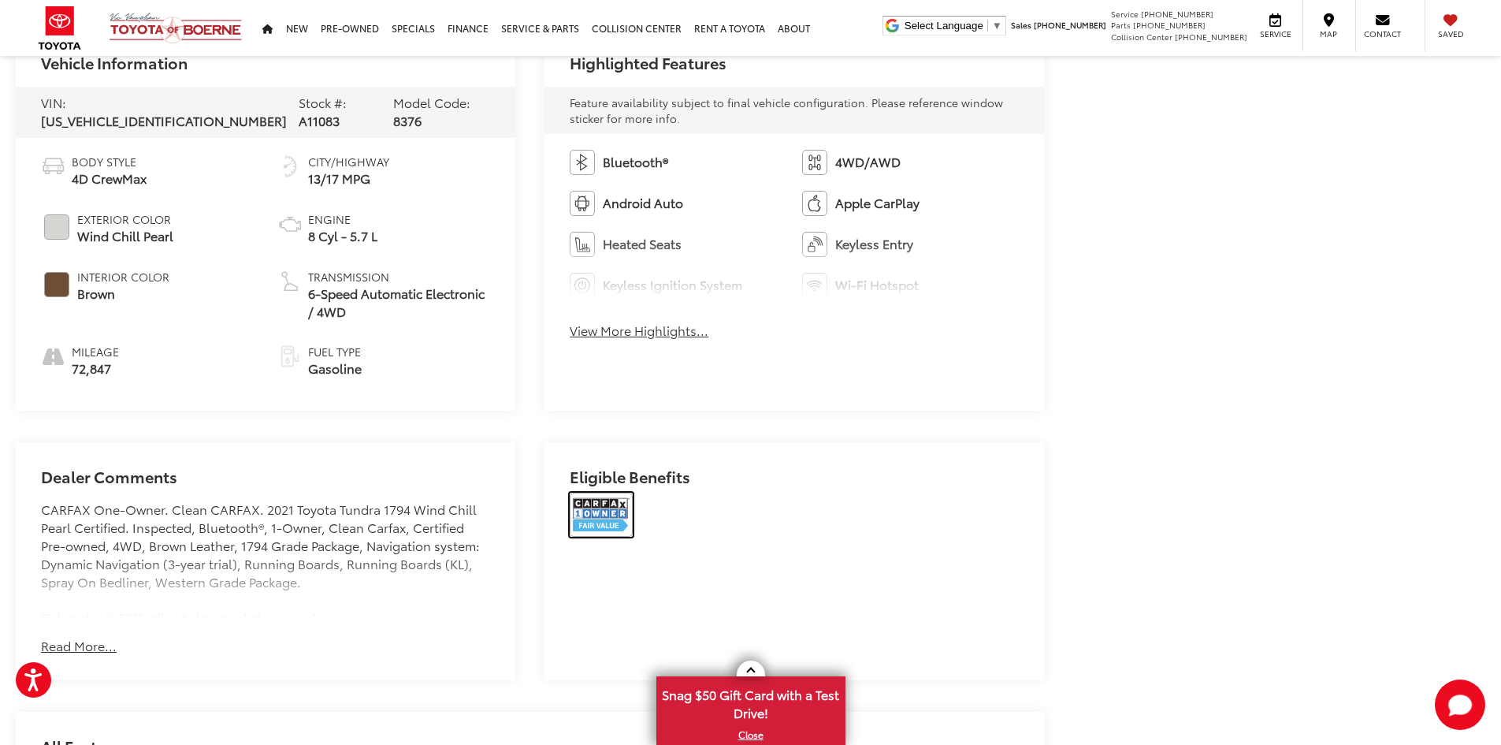
click at [598, 512] on img at bounding box center [601, 514] width 63 height 44
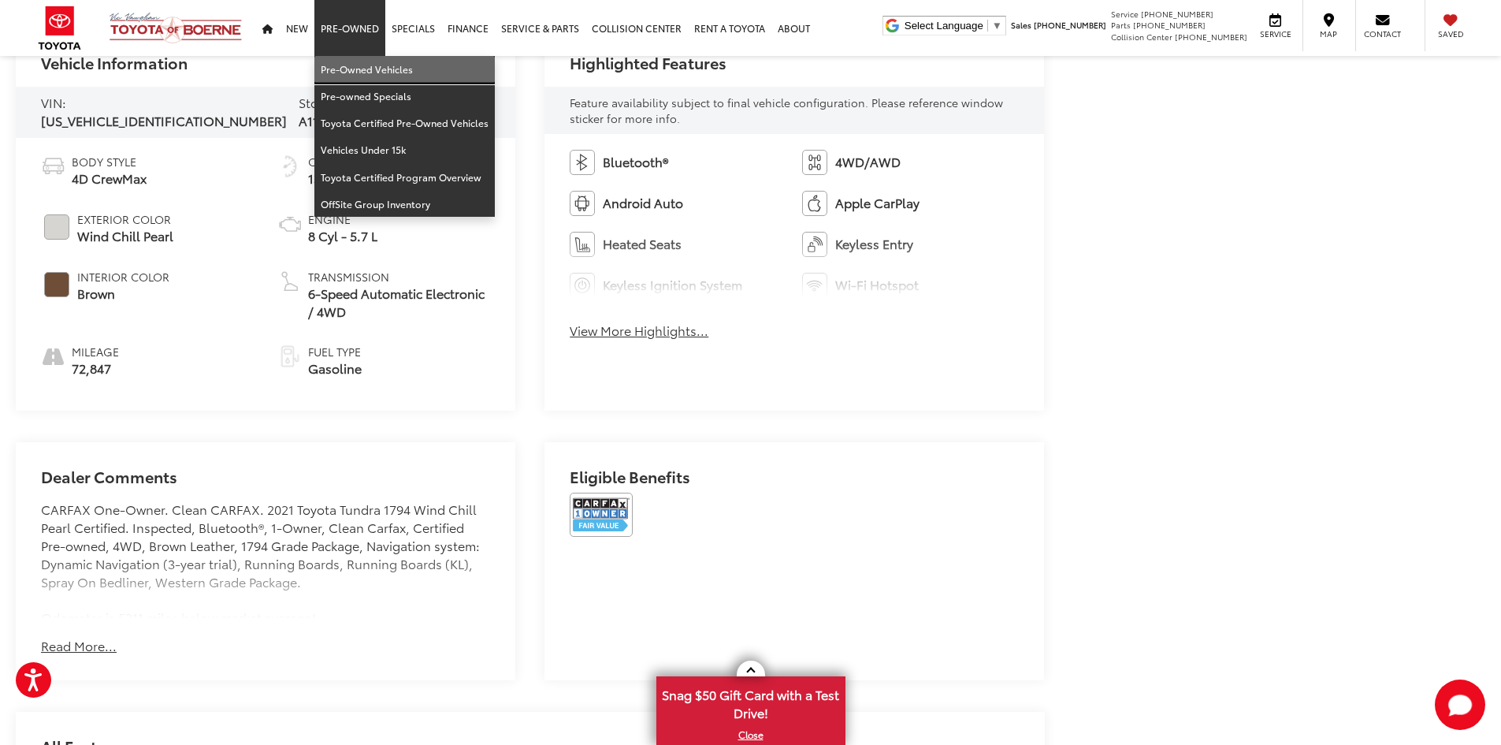
drag, startPoint x: 344, startPoint y: 59, endPoint x: 1485, endPoint y: 51, distance: 1141.7
click at [344, 59] on link "Pre-Owned Vehicles" at bounding box center [404, 69] width 180 height 27
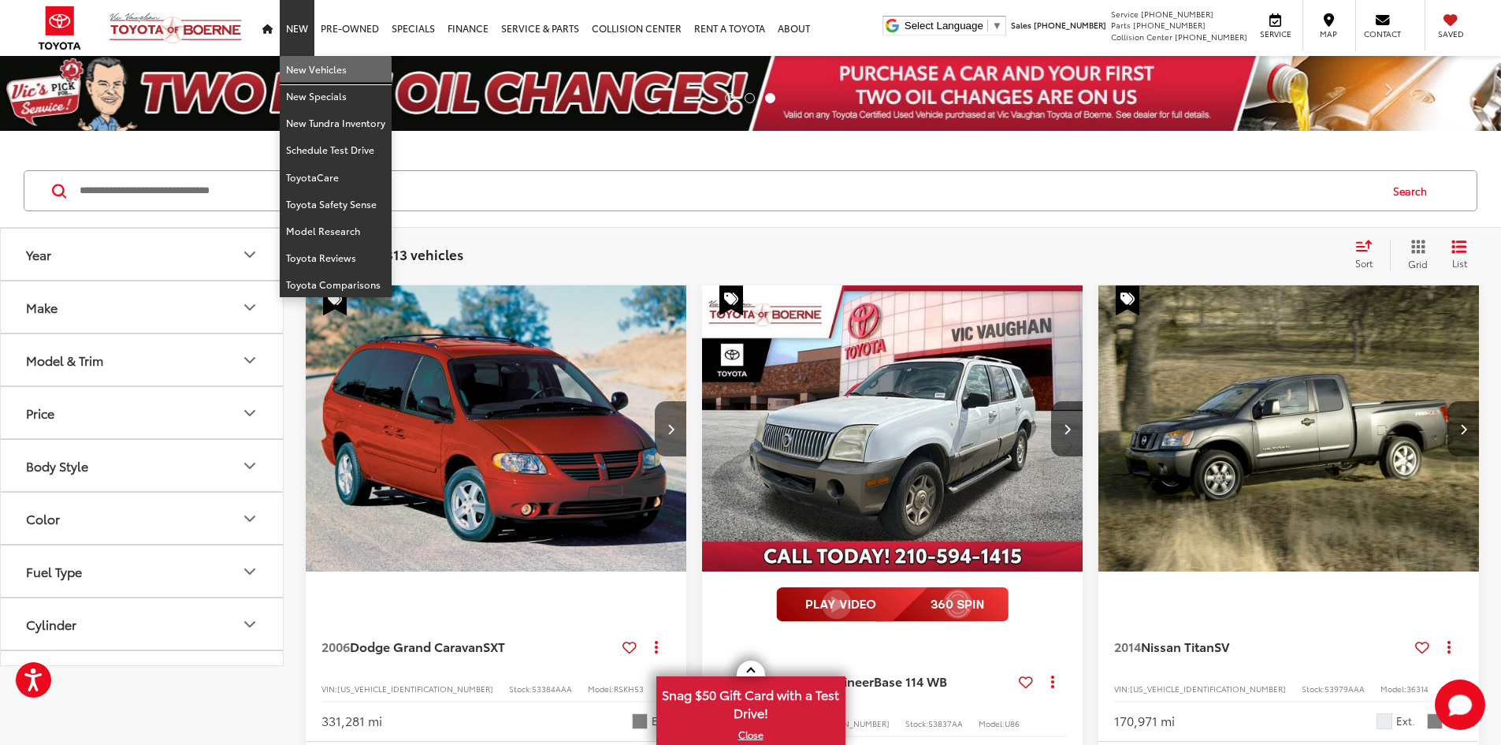
drag, startPoint x: 301, startPoint y: 67, endPoint x: 601, endPoint y: 221, distance: 337.6
click at [301, 67] on link "New Vehicles" at bounding box center [336, 69] width 112 height 27
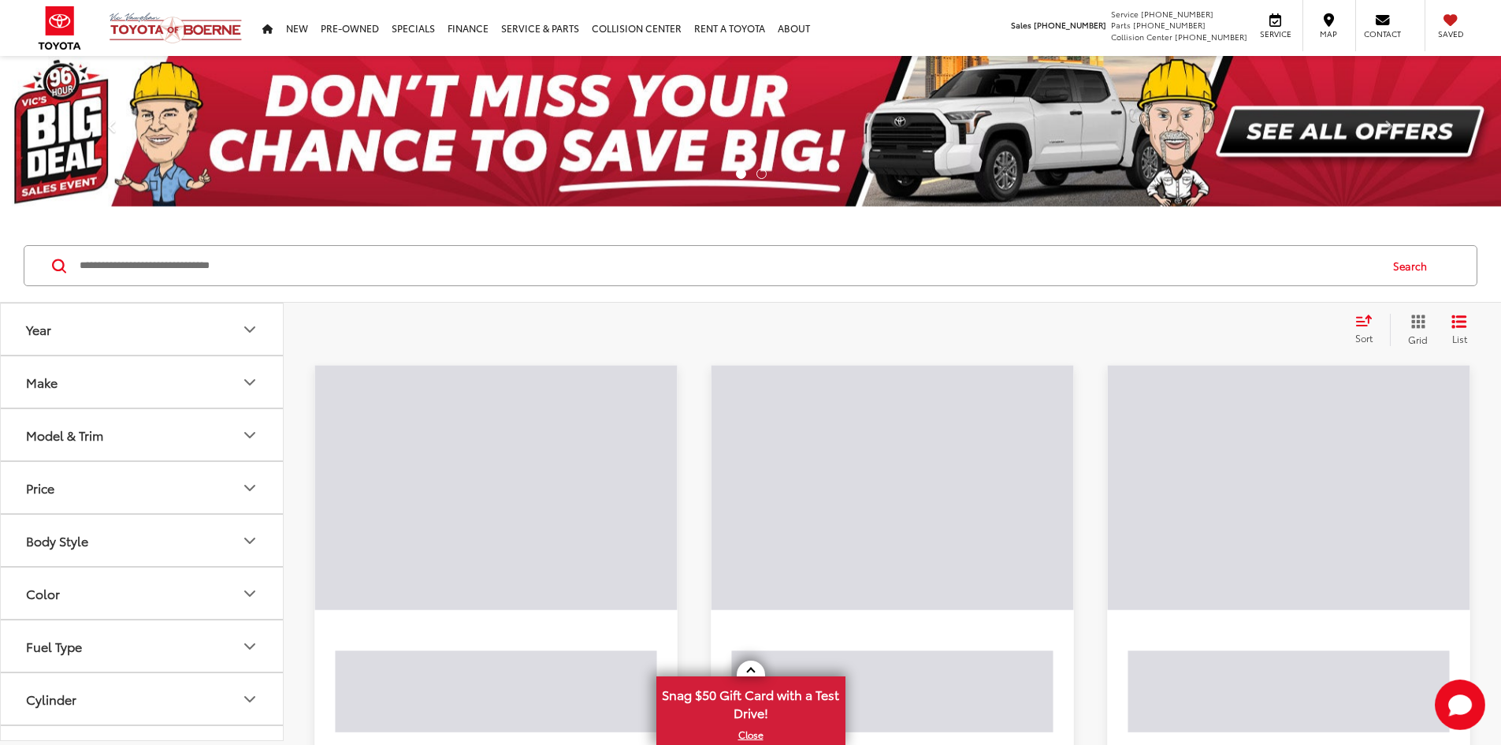
click at [471, 264] on input "Search by Make, Model, or Keyword" at bounding box center [728, 266] width 1300 height 38
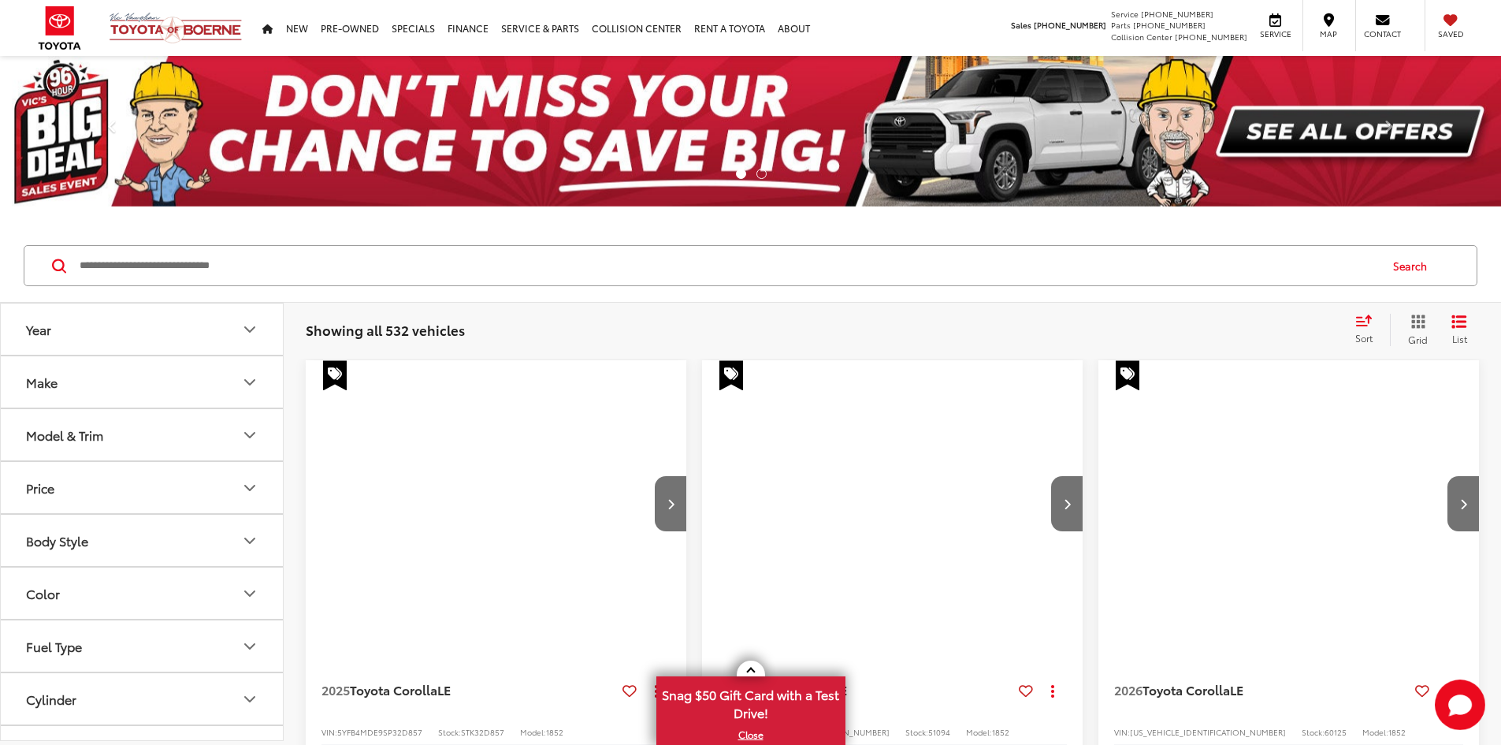
paste input "*****"
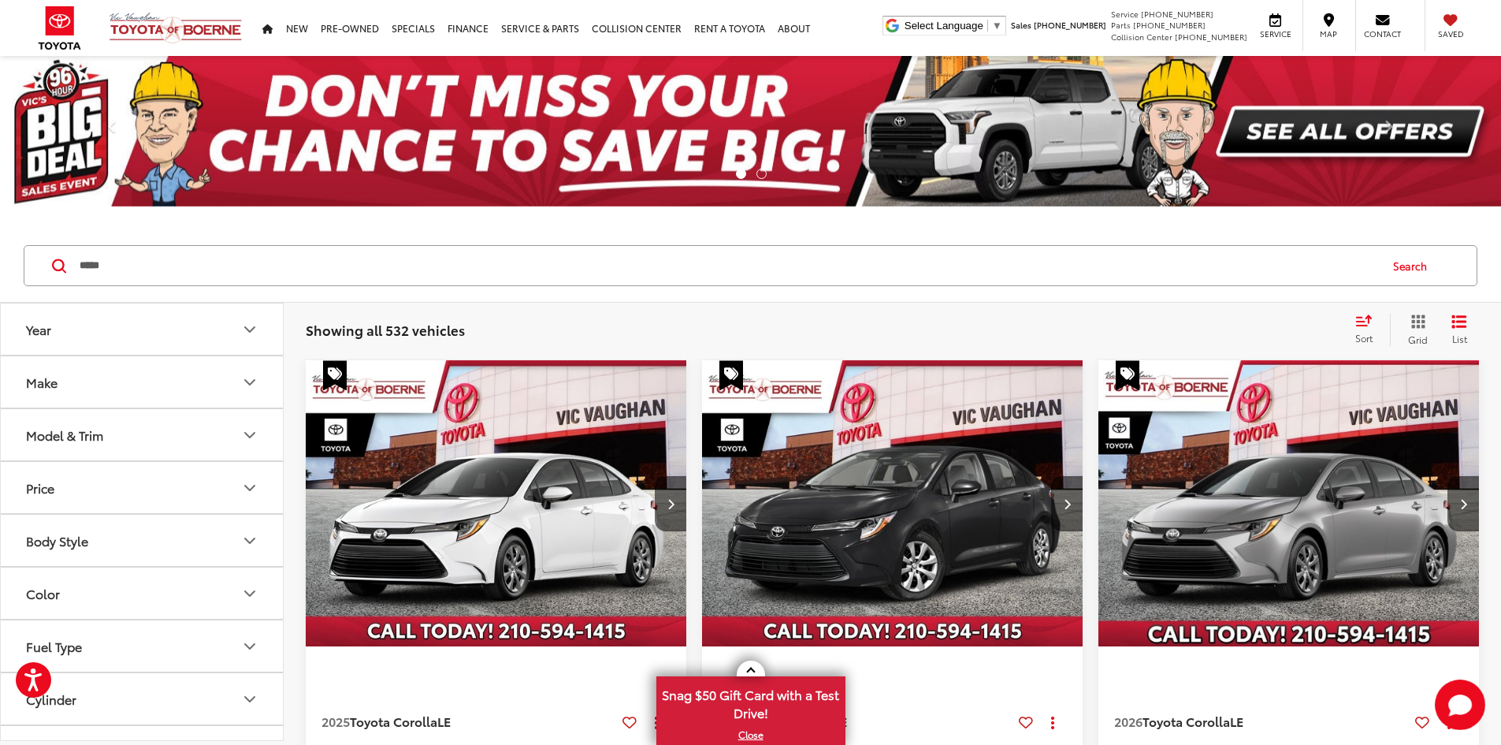
type input "*****"
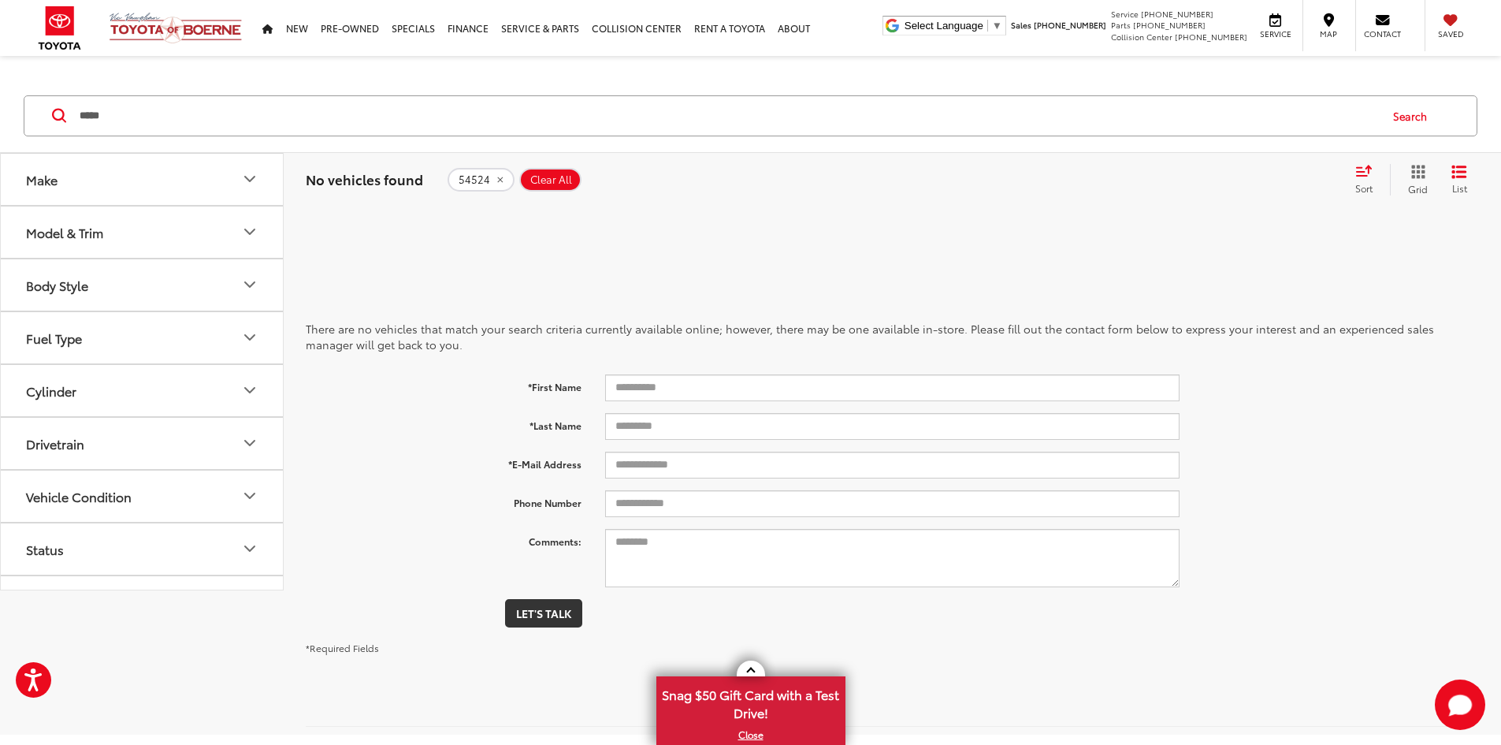
click at [555, 167] on div "54524 Clear All + 0" at bounding box center [894, 179] width 895 height 25
click at [558, 173] on span "Clear All" at bounding box center [551, 179] width 42 height 13
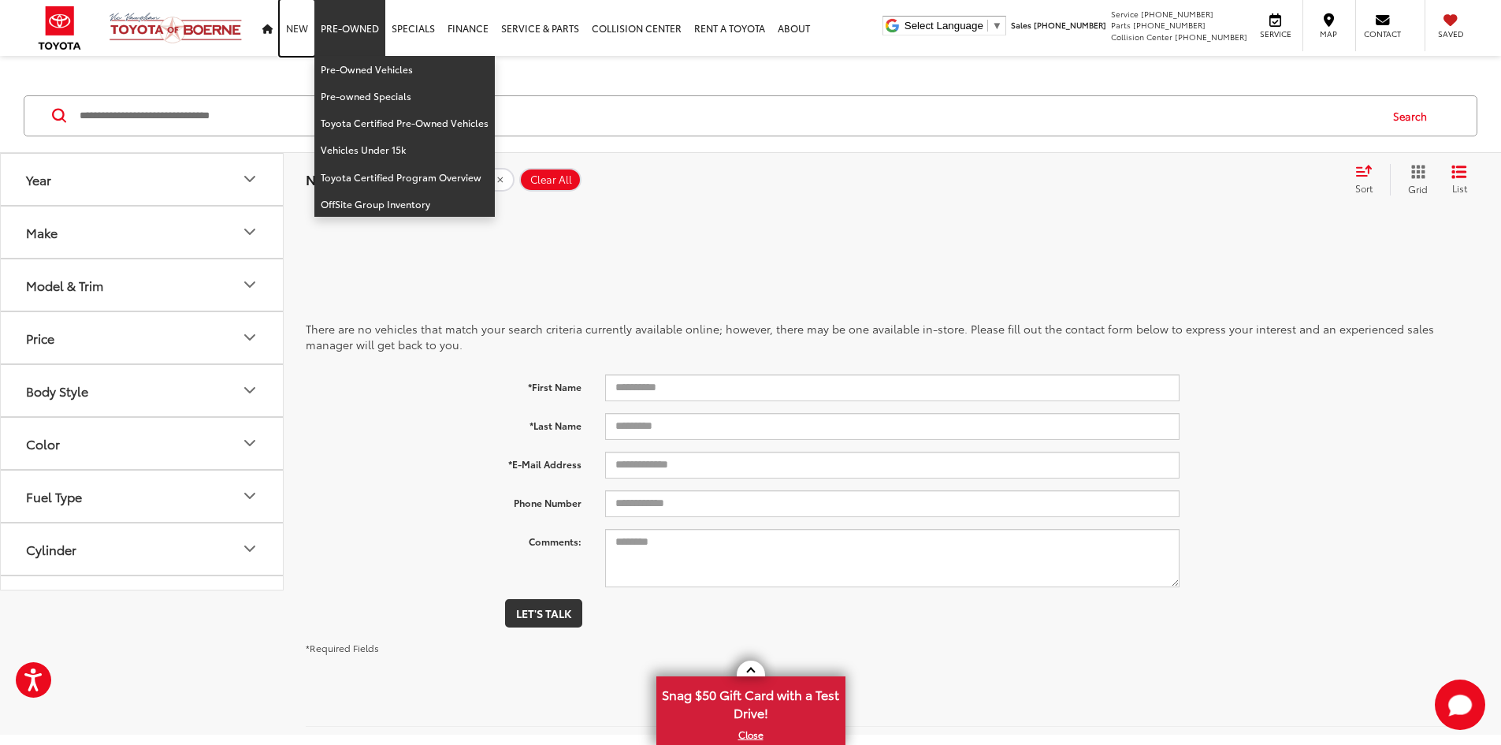
click at [295, 23] on link "New" at bounding box center [297, 28] width 35 height 56
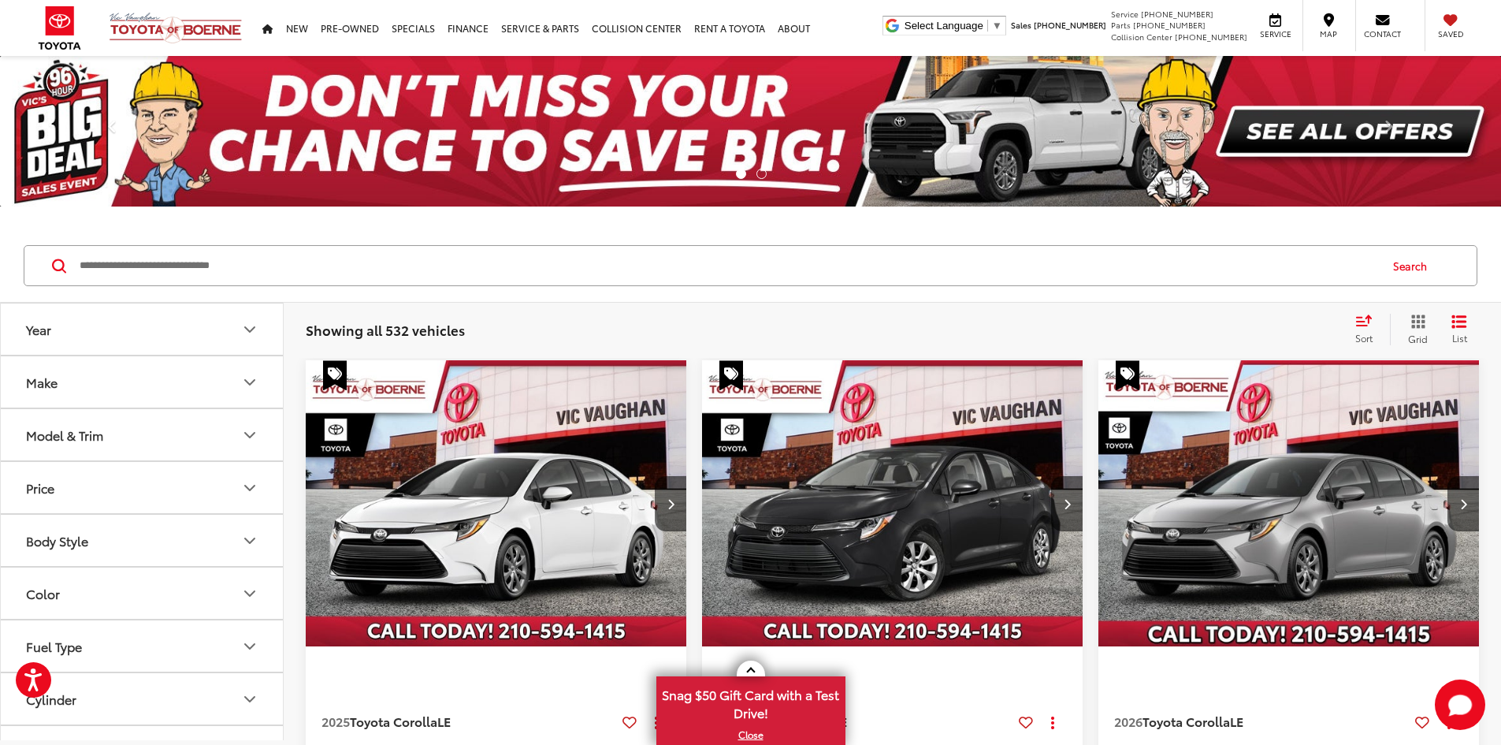
click at [308, 68] on img at bounding box center [750, 131] width 1501 height 150
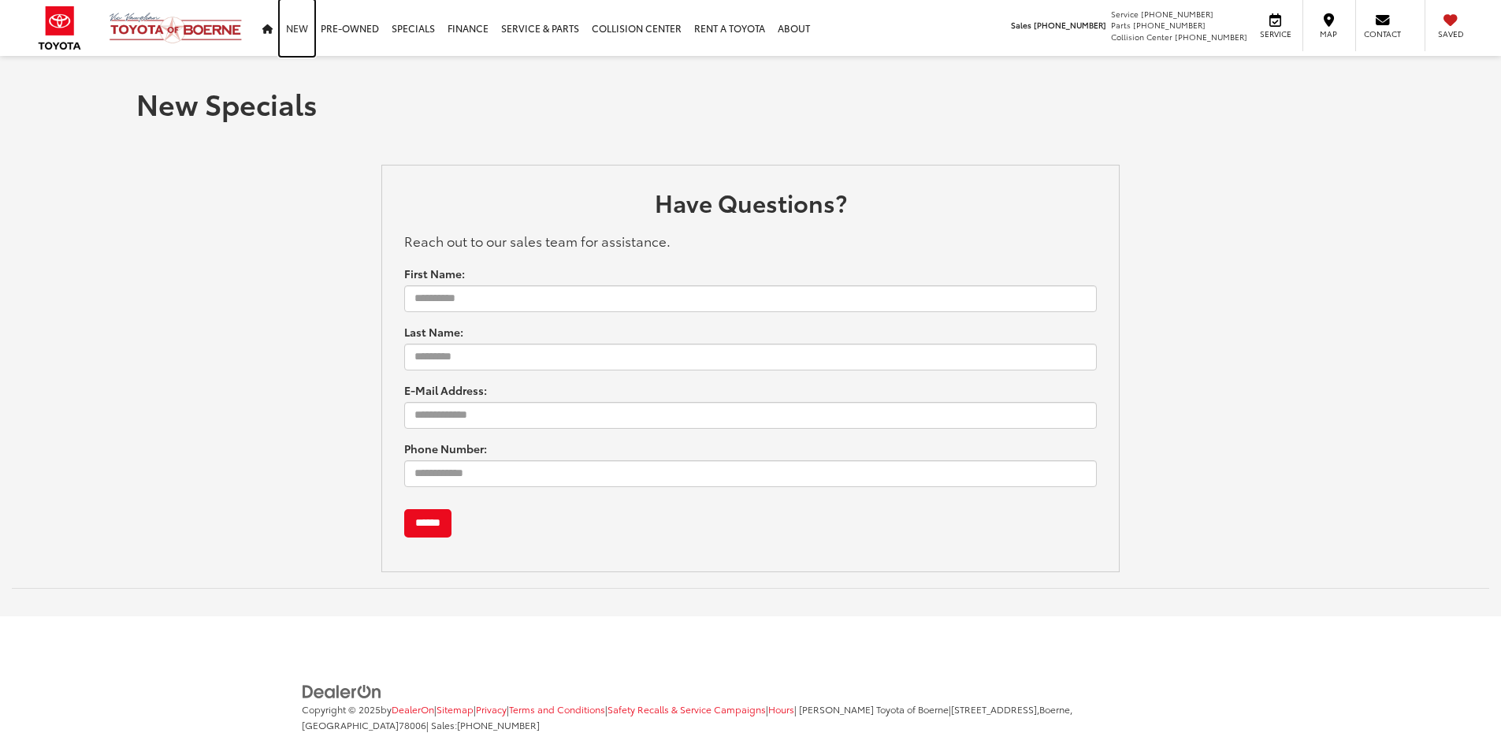
click at [299, 19] on link "New" at bounding box center [297, 28] width 35 height 56
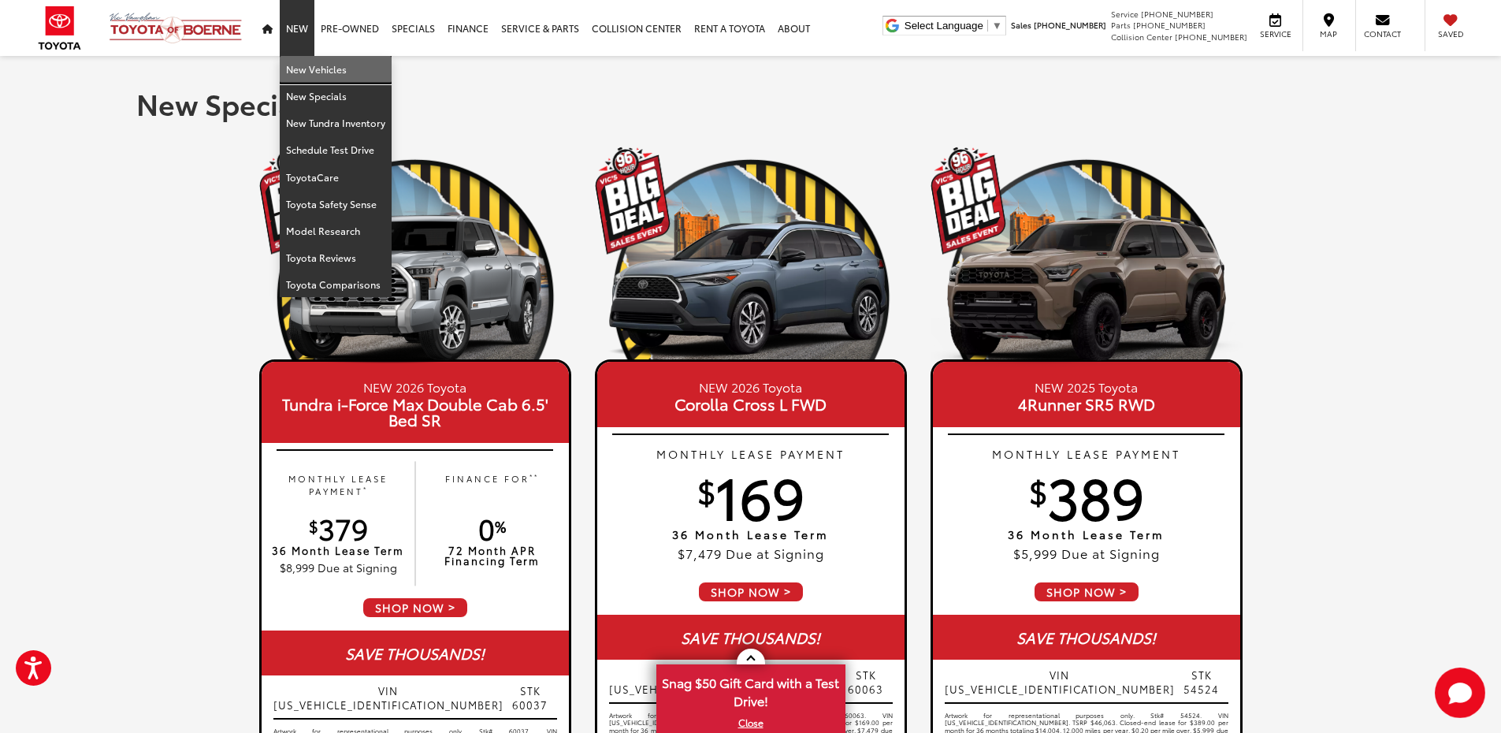
click at [310, 60] on link "New Vehicles" at bounding box center [336, 69] width 112 height 27
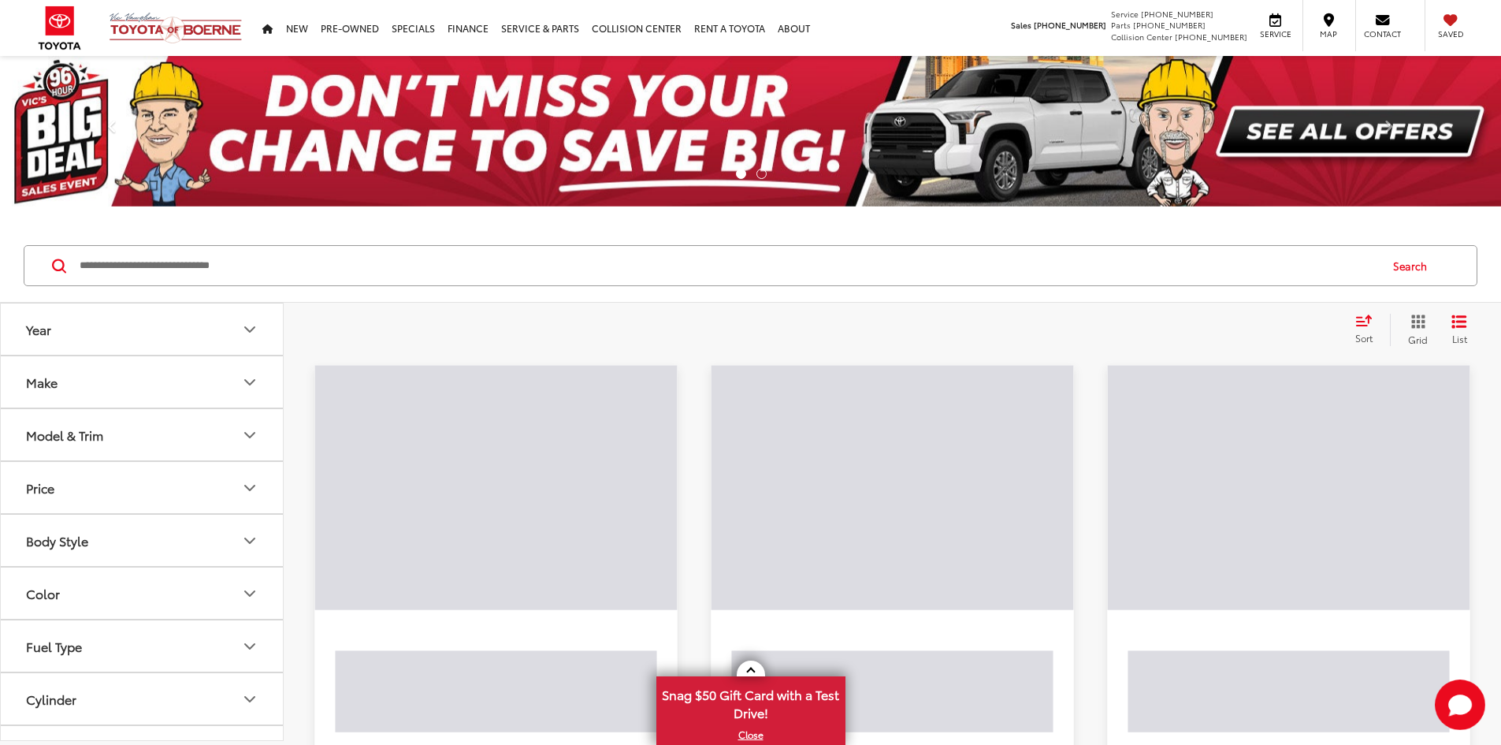
click at [600, 261] on input "Search by Make, Model, or Keyword" at bounding box center [728, 266] width 1300 height 38
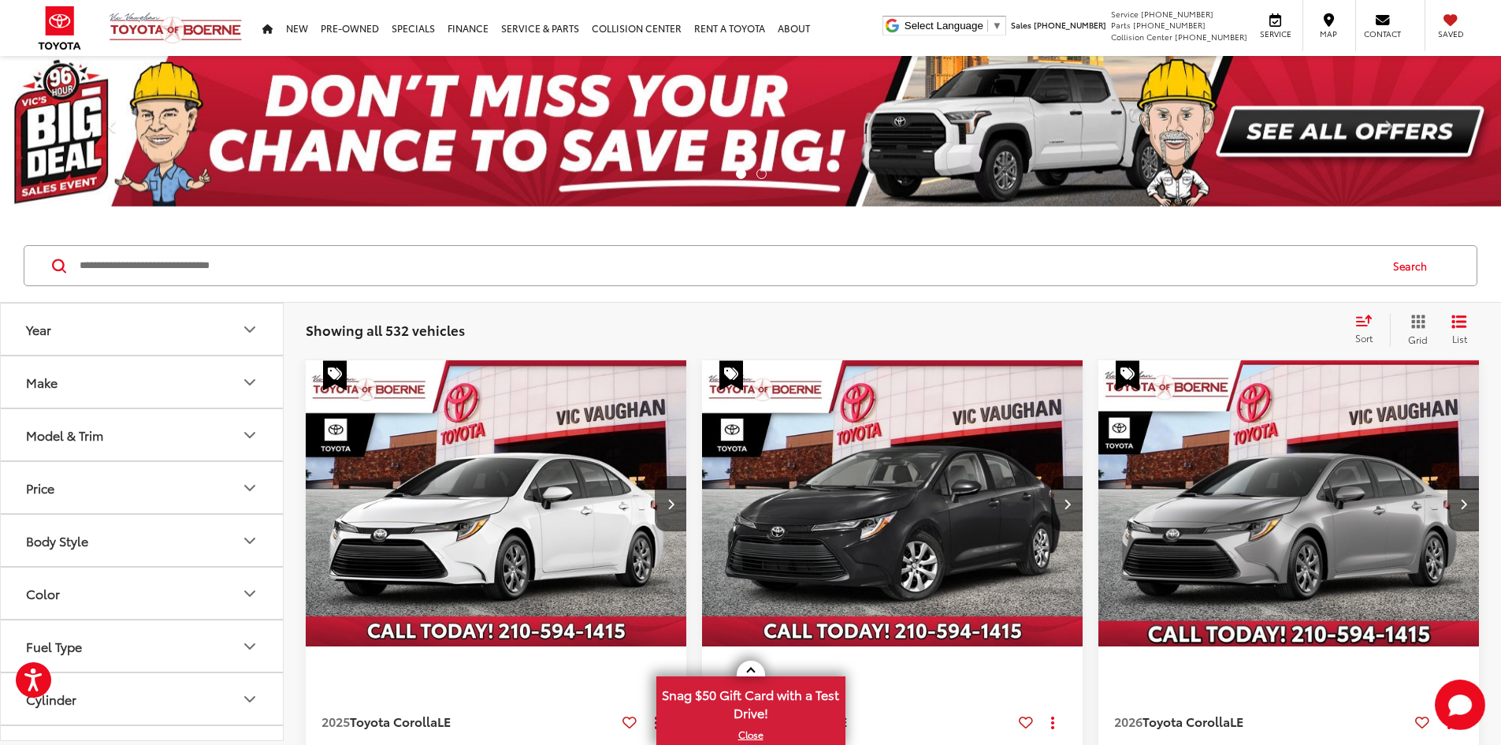
paste input "*****"
type input "*****"
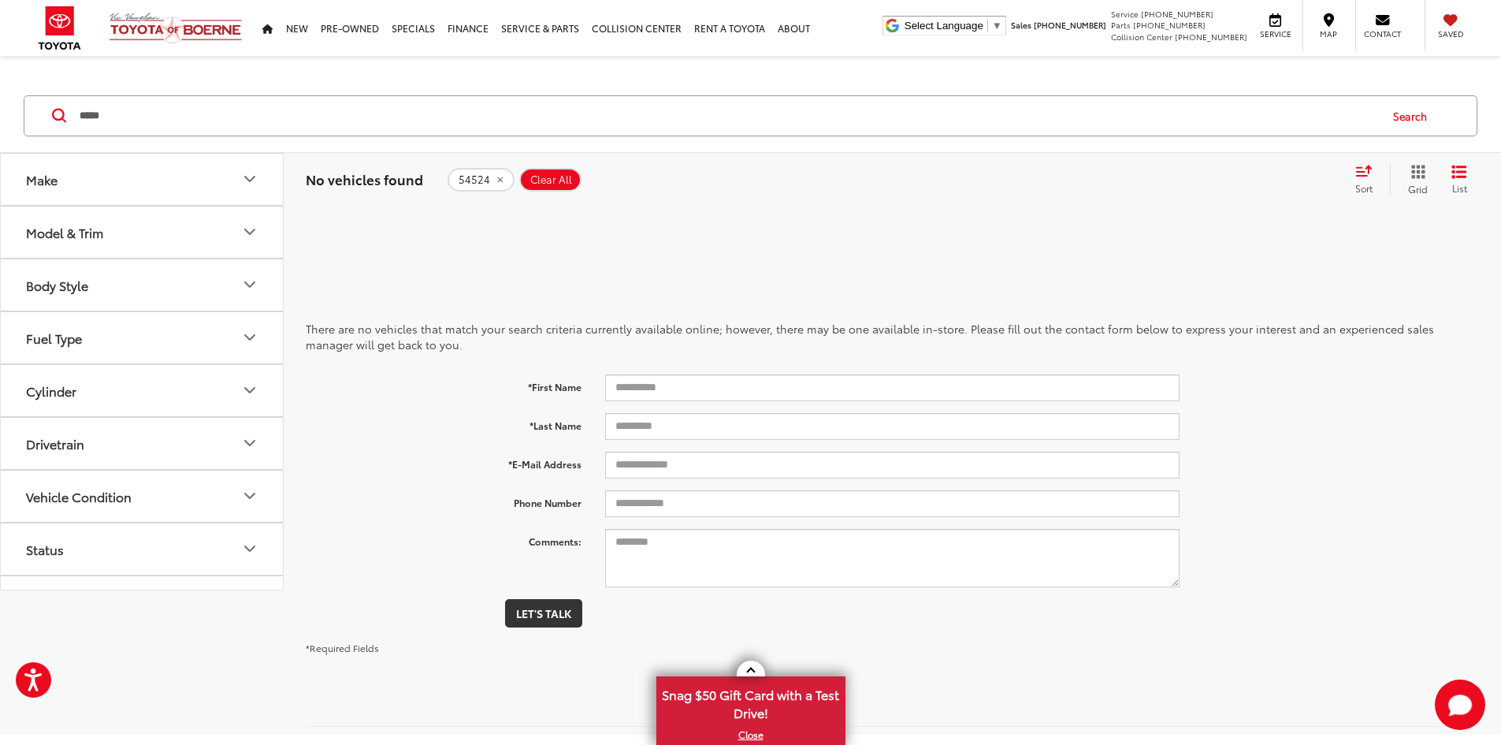
click at [559, 173] on span "Clear All" at bounding box center [551, 179] width 42 height 13
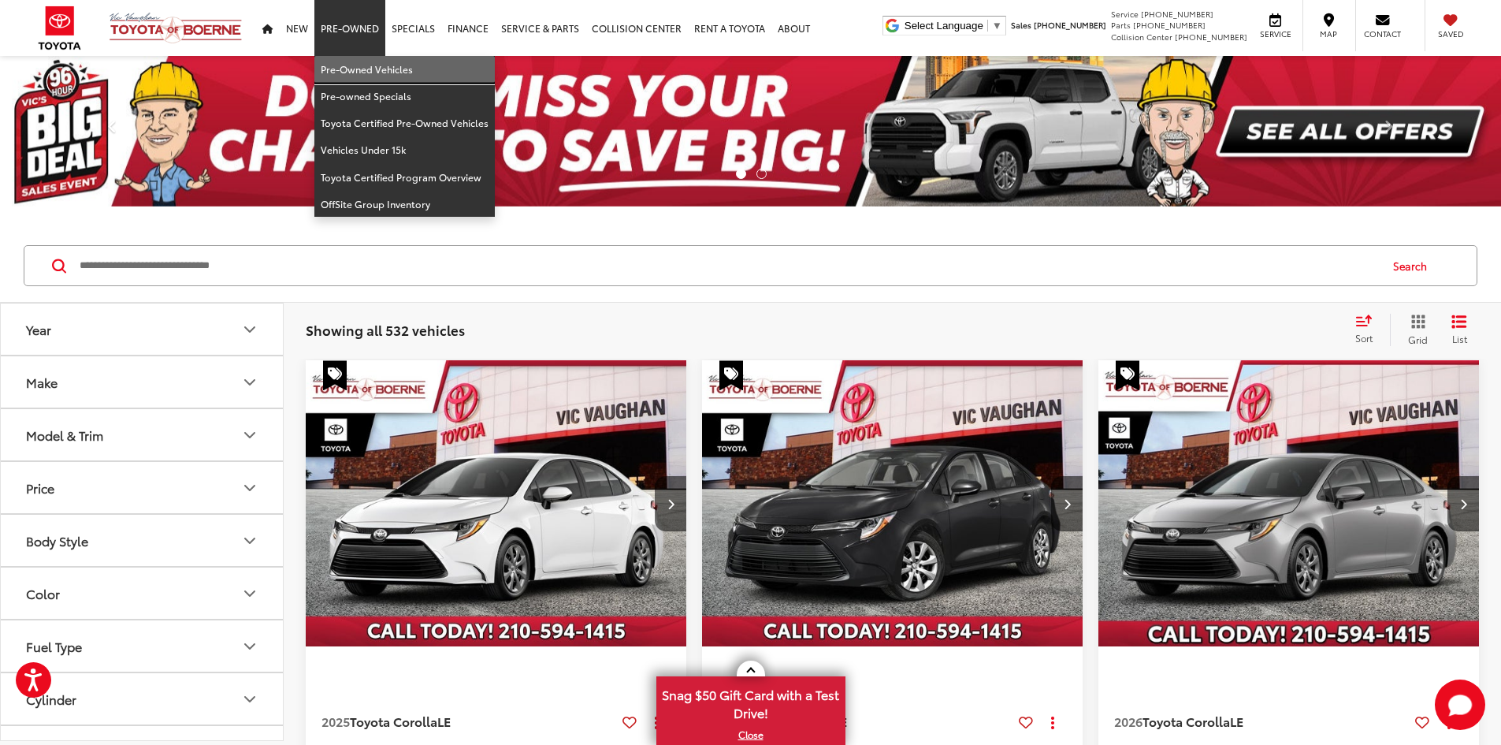
click at [349, 61] on link "Pre-Owned Vehicles" at bounding box center [404, 69] width 180 height 27
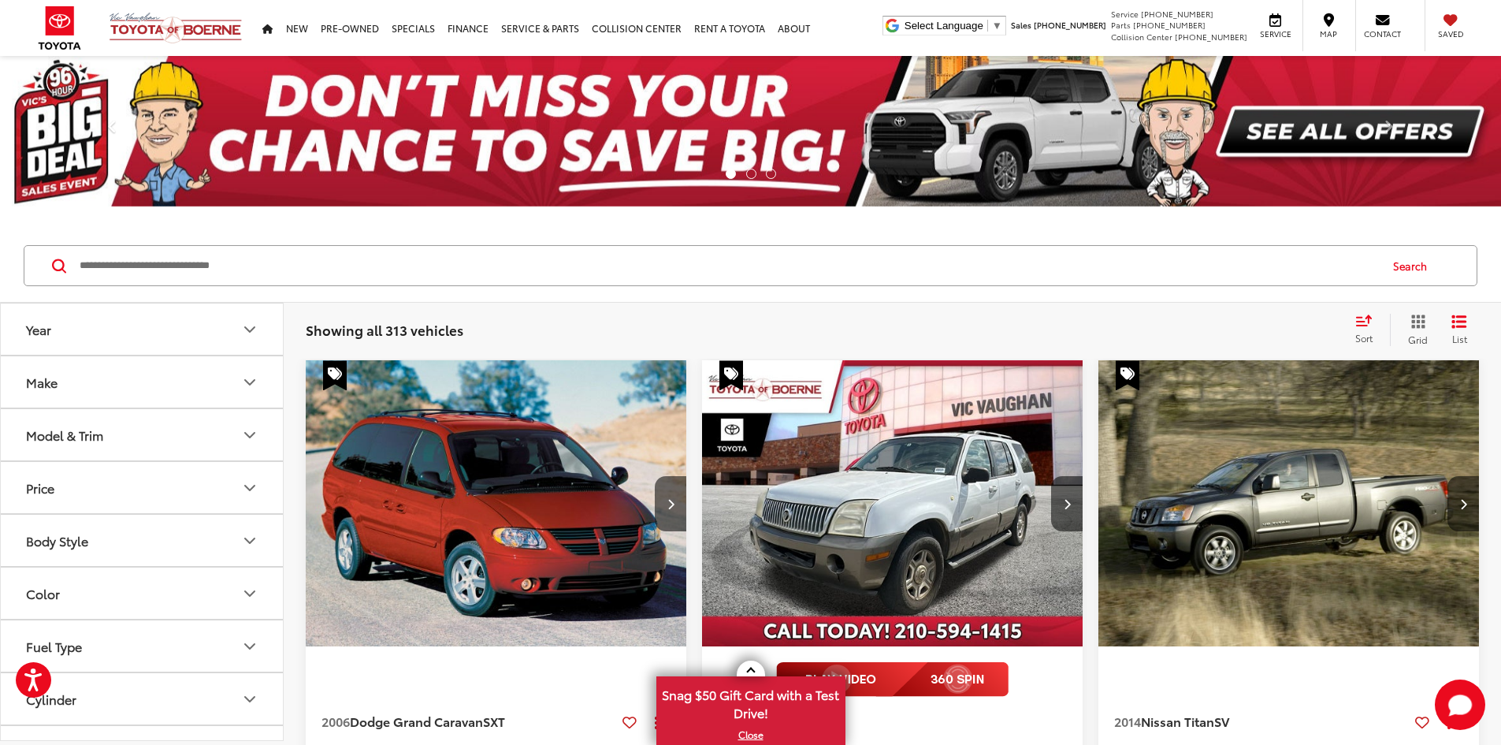
click at [171, 389] on button "Make" at bounding box center [143, 381] width 284 height 51
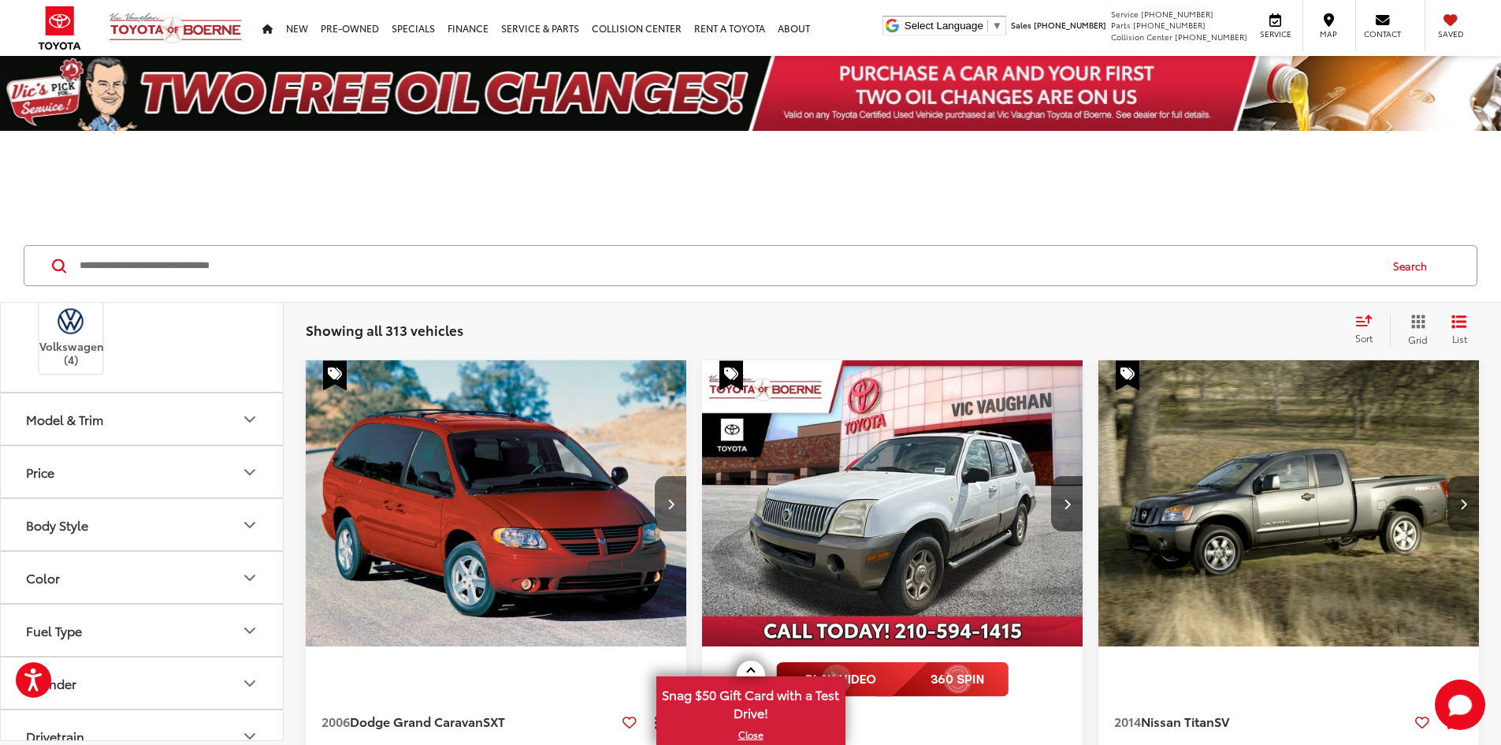
drag, startPoint x: 201, startPoint y: 662, endPoint x: 191, endPoint y: 688, distance: 27.7
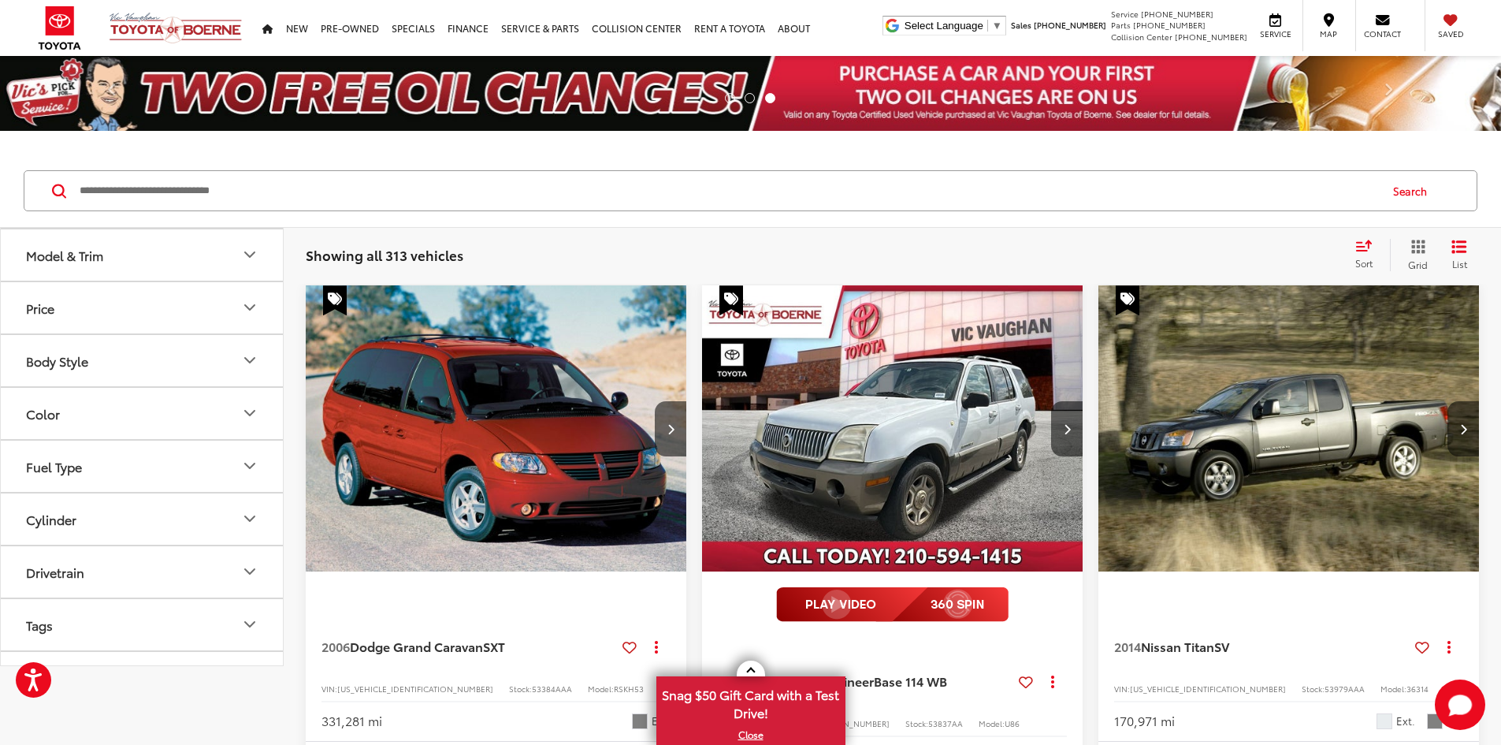
click at [213, 115] on label "Toyota (209)" at bounding box center [213, 83] width 64 height 64
click at [158, 280] on button "Model & Trim" at bounding box center [143, 254] width 284 height 51
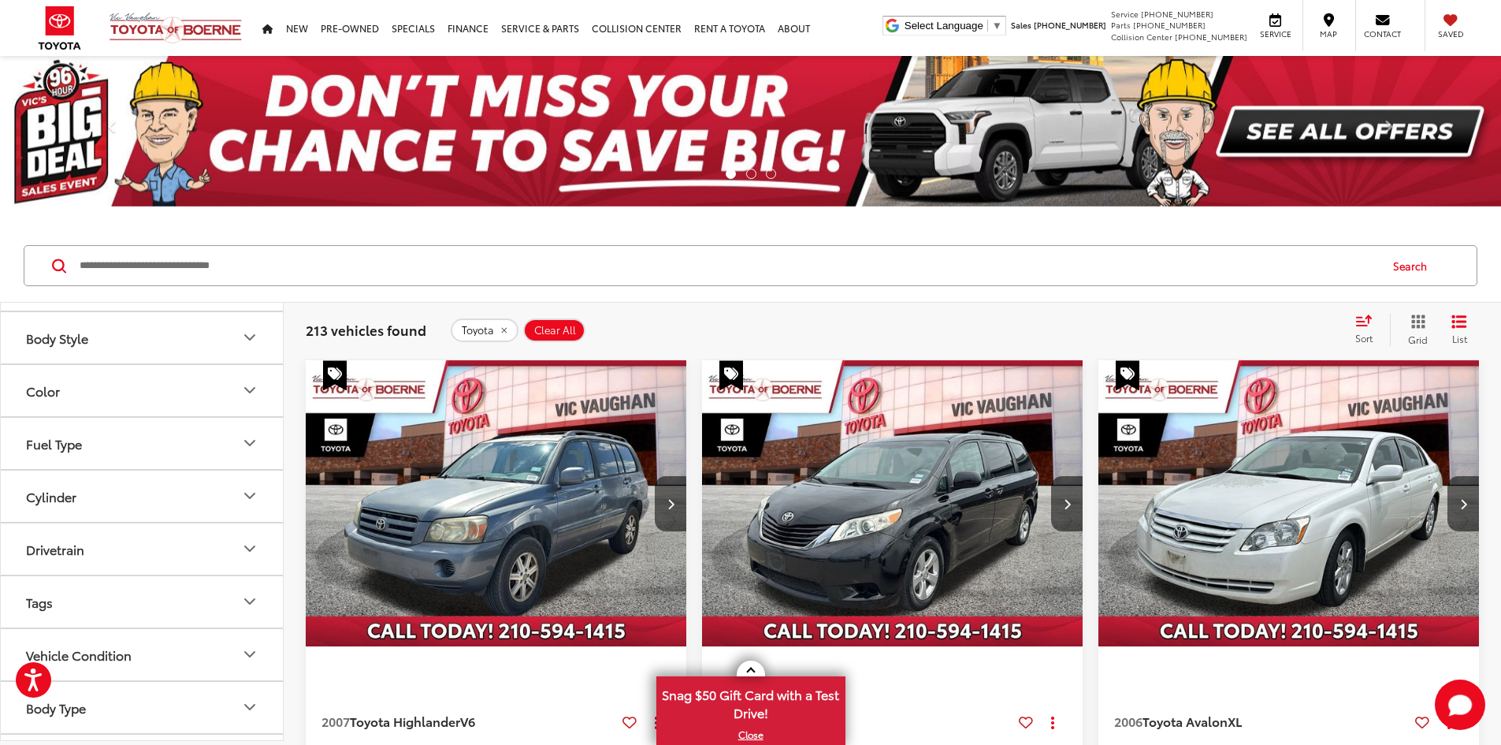
drag, startPoint x: 171, startPoint y: 526, endPoint x: 158, endPoint y: 631, distance: 106.4
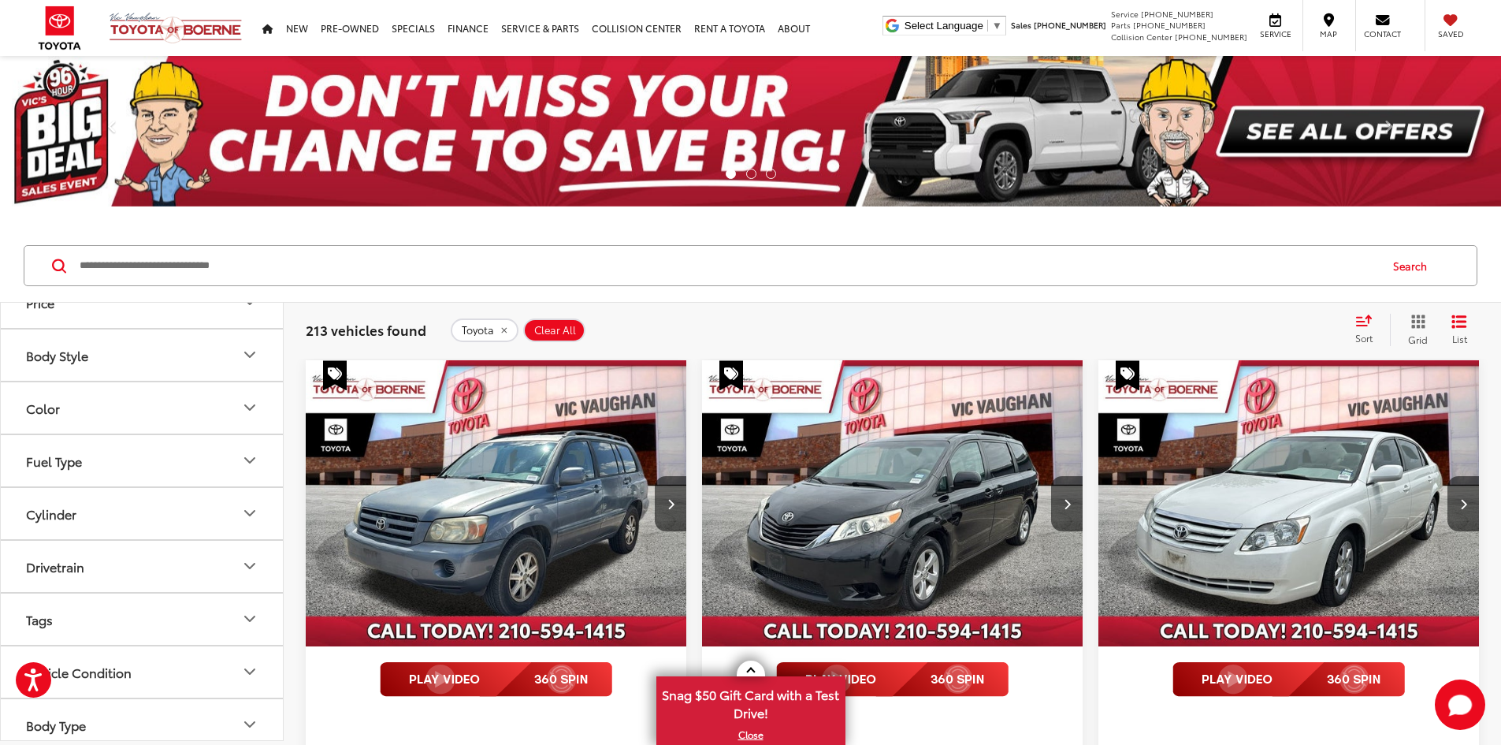
drag, startPoint x: 172, startPoint y: 531, endPoint x: 180, endPoint y: 459, distance: 73.0
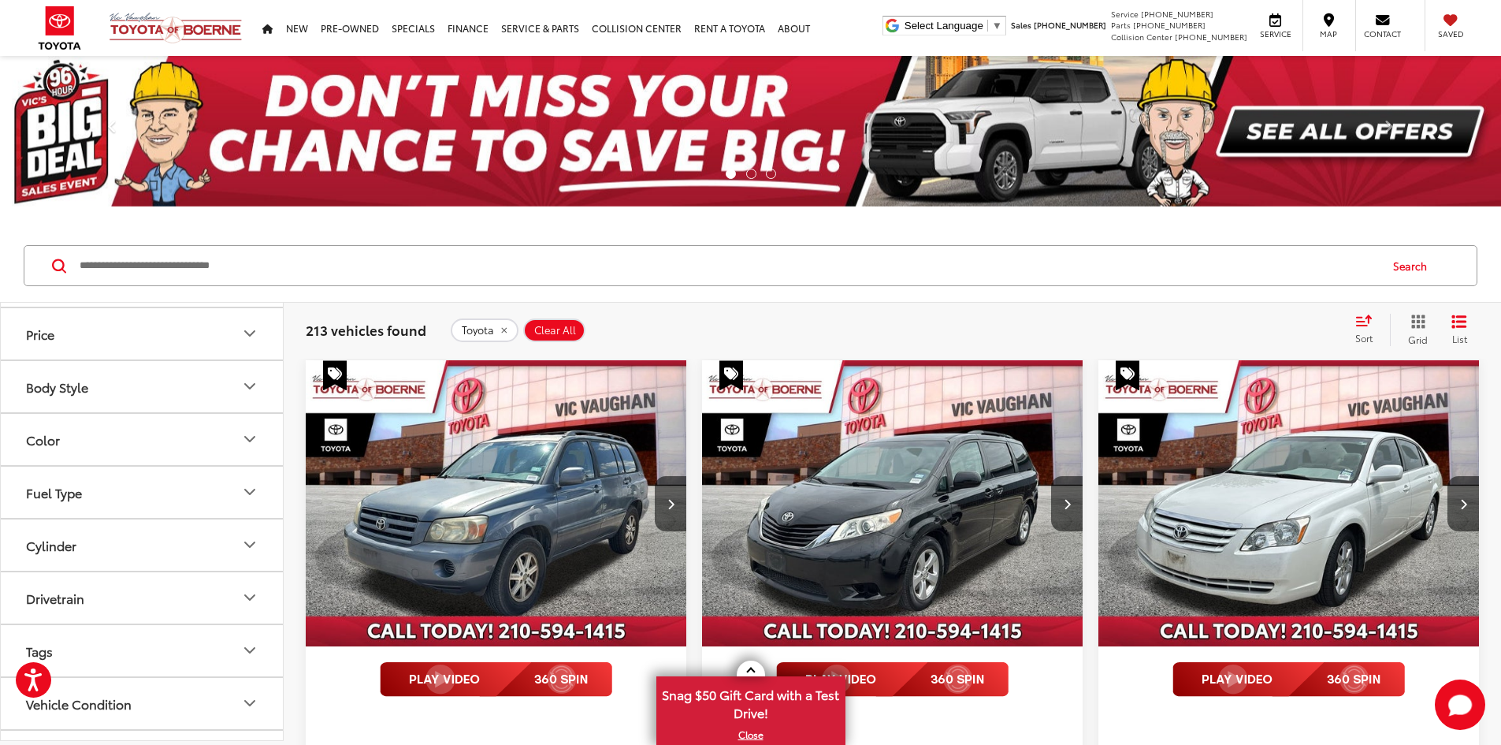
click at [44, 258] on label "Tundra (8)" at bounding box center [141, 245] width 213 height 28
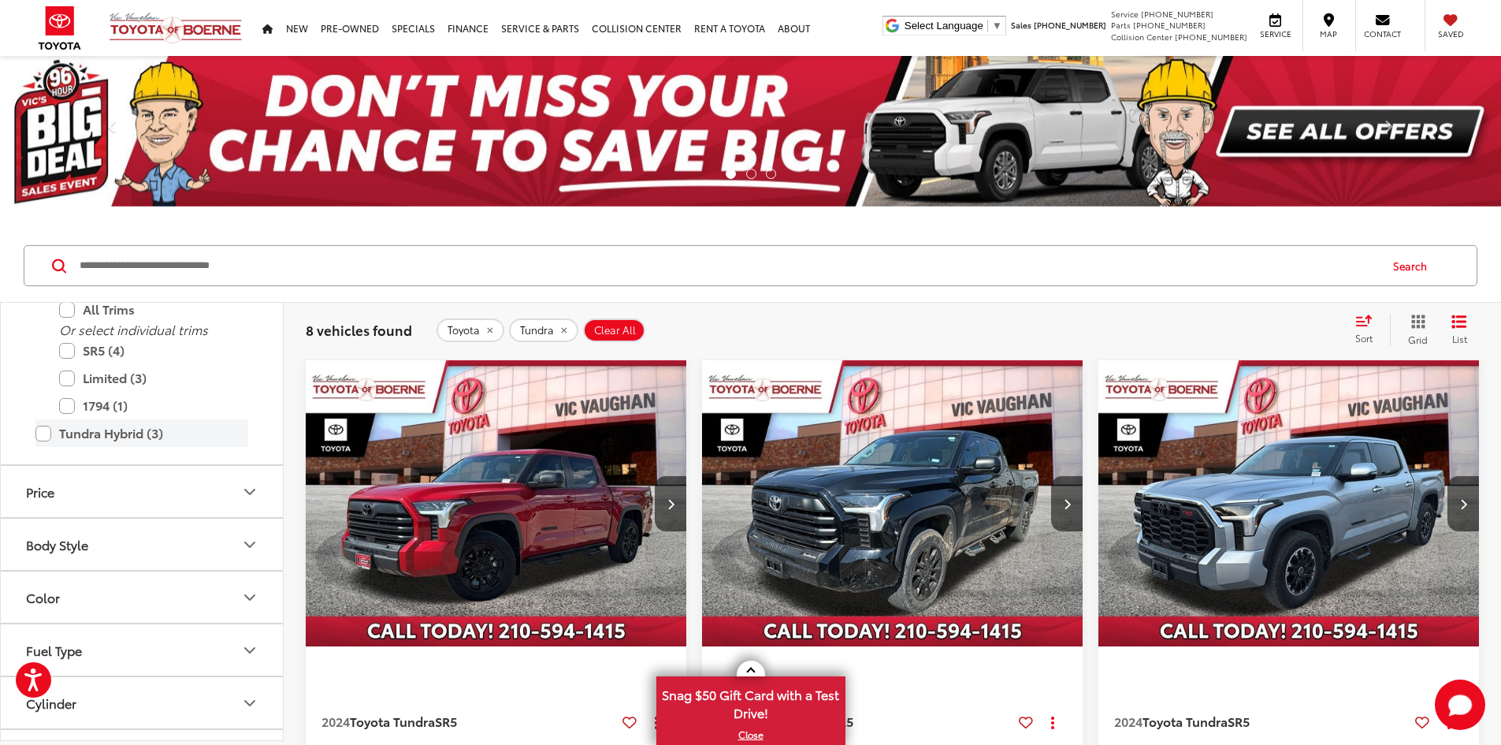
click at [48, 447] on label "Tundra Hybrid (3)" at bounding box center [141, 433] width 213 height 28
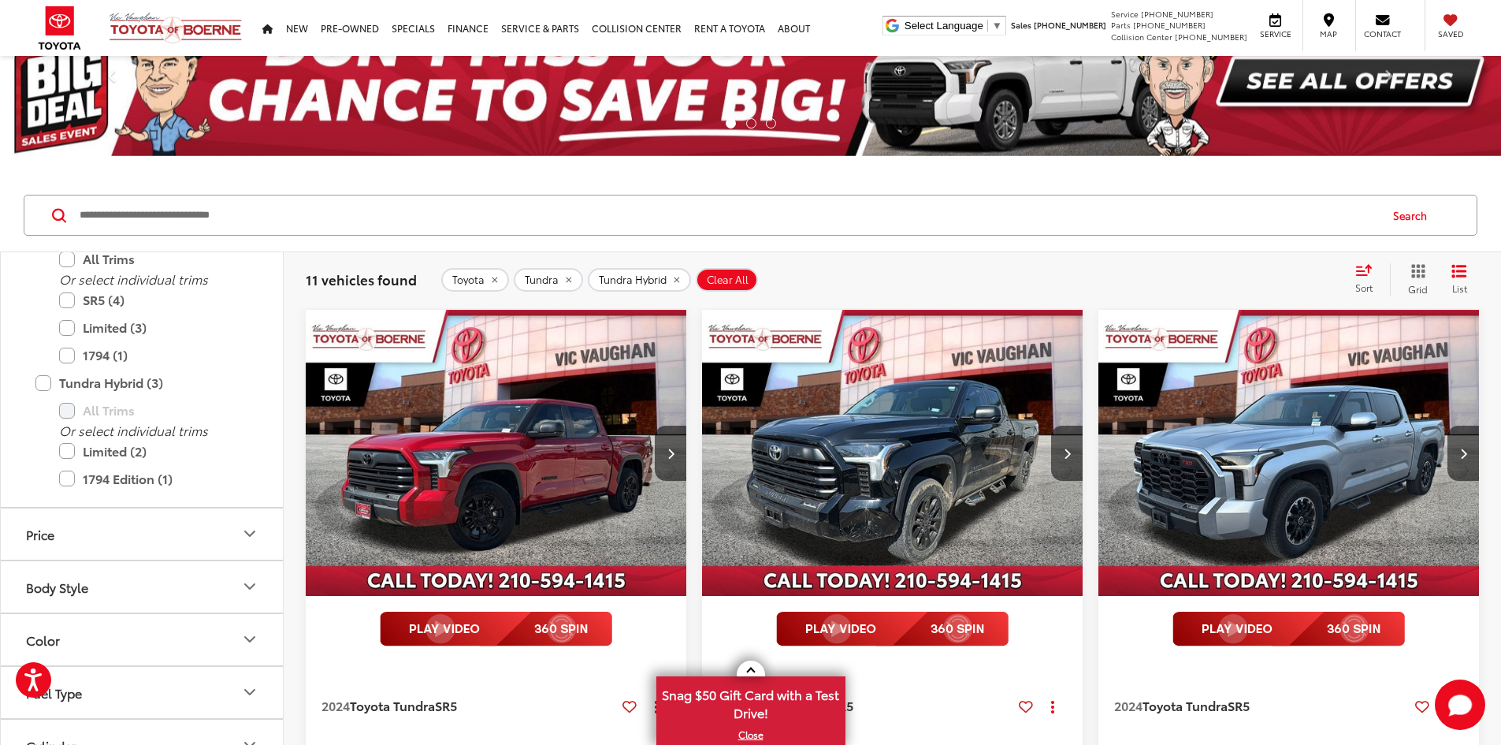
scroll to position [79, 0]
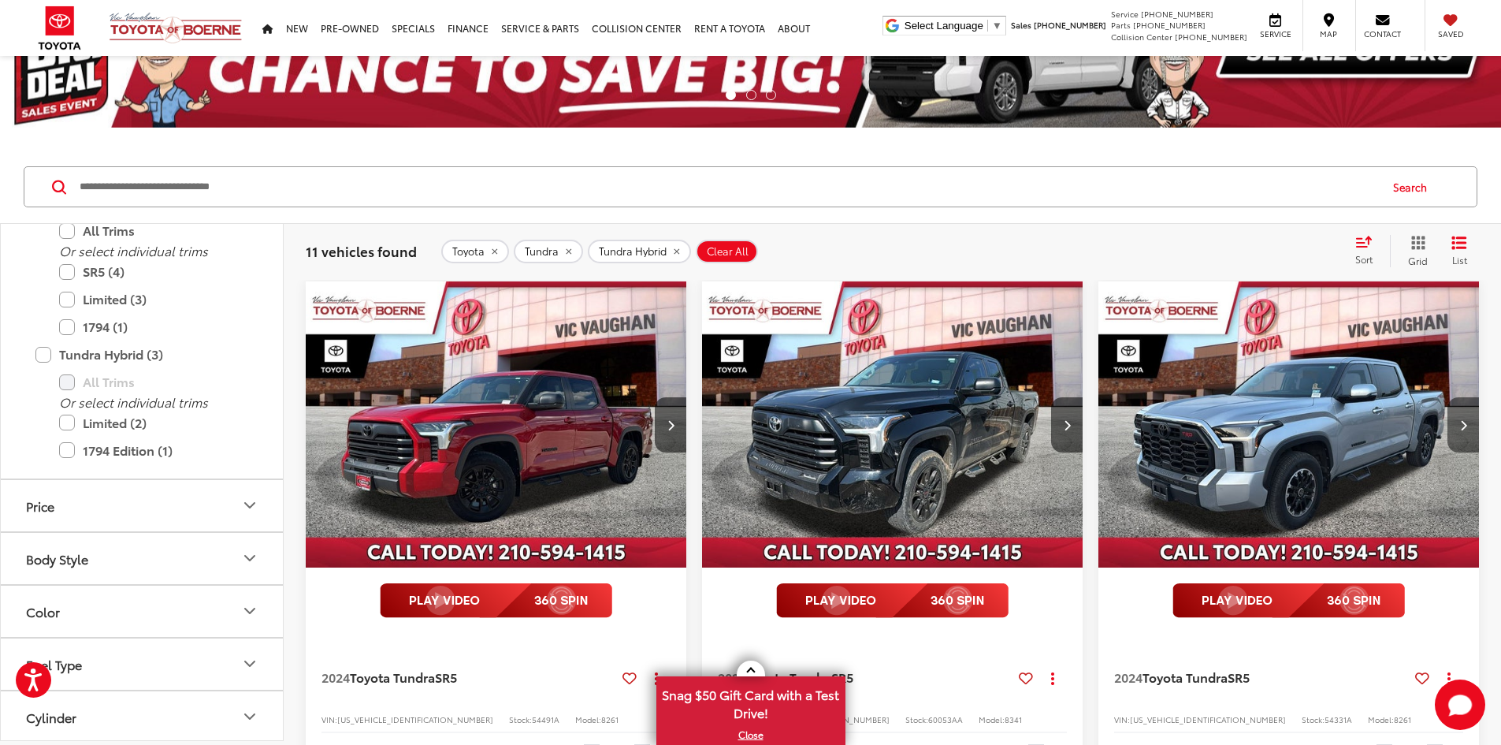
click at [1460, 419] on icon "Next image" at bounding box center [1463, 424] width 7 height 11
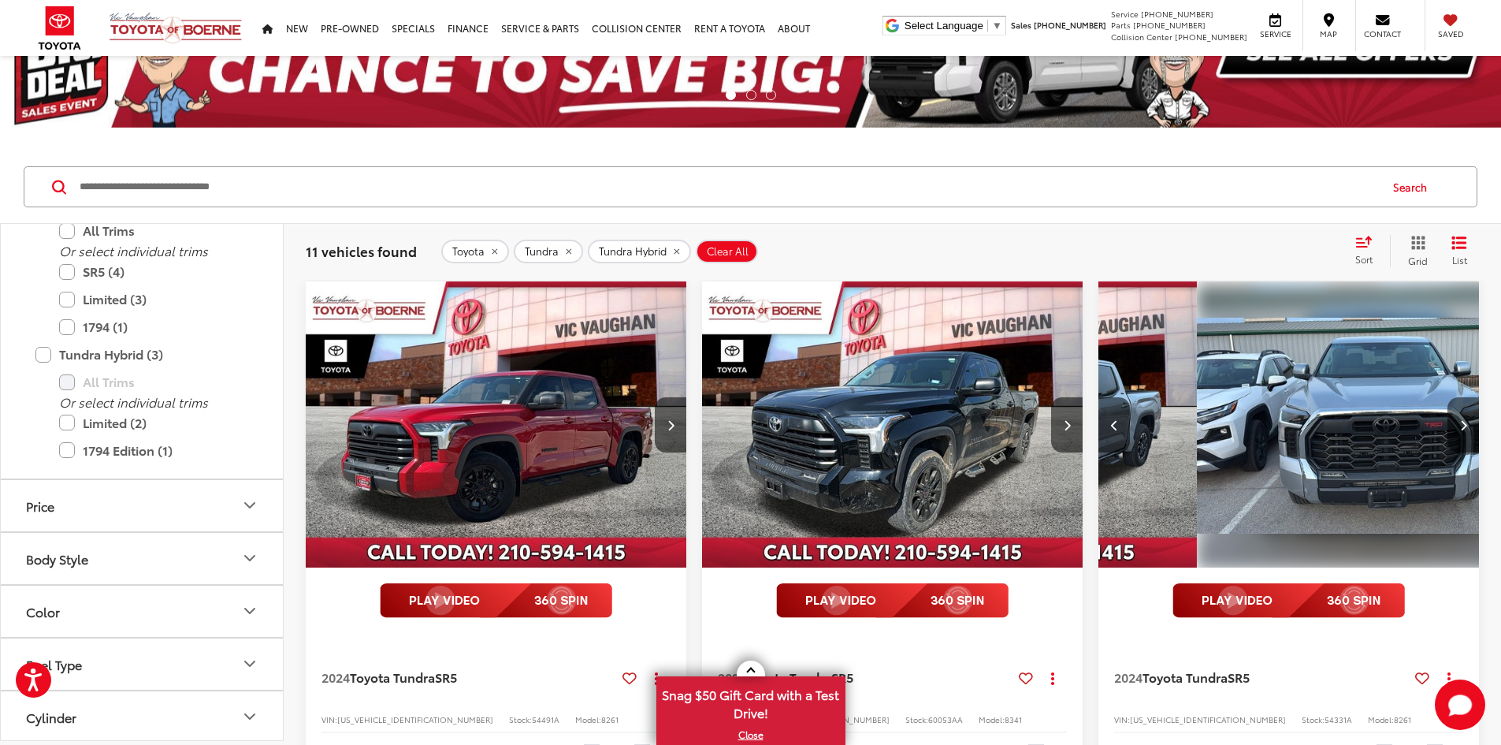
click at [1460, 419] on icon "Next image" at bounding box center [1463, 424] width 7 height 11
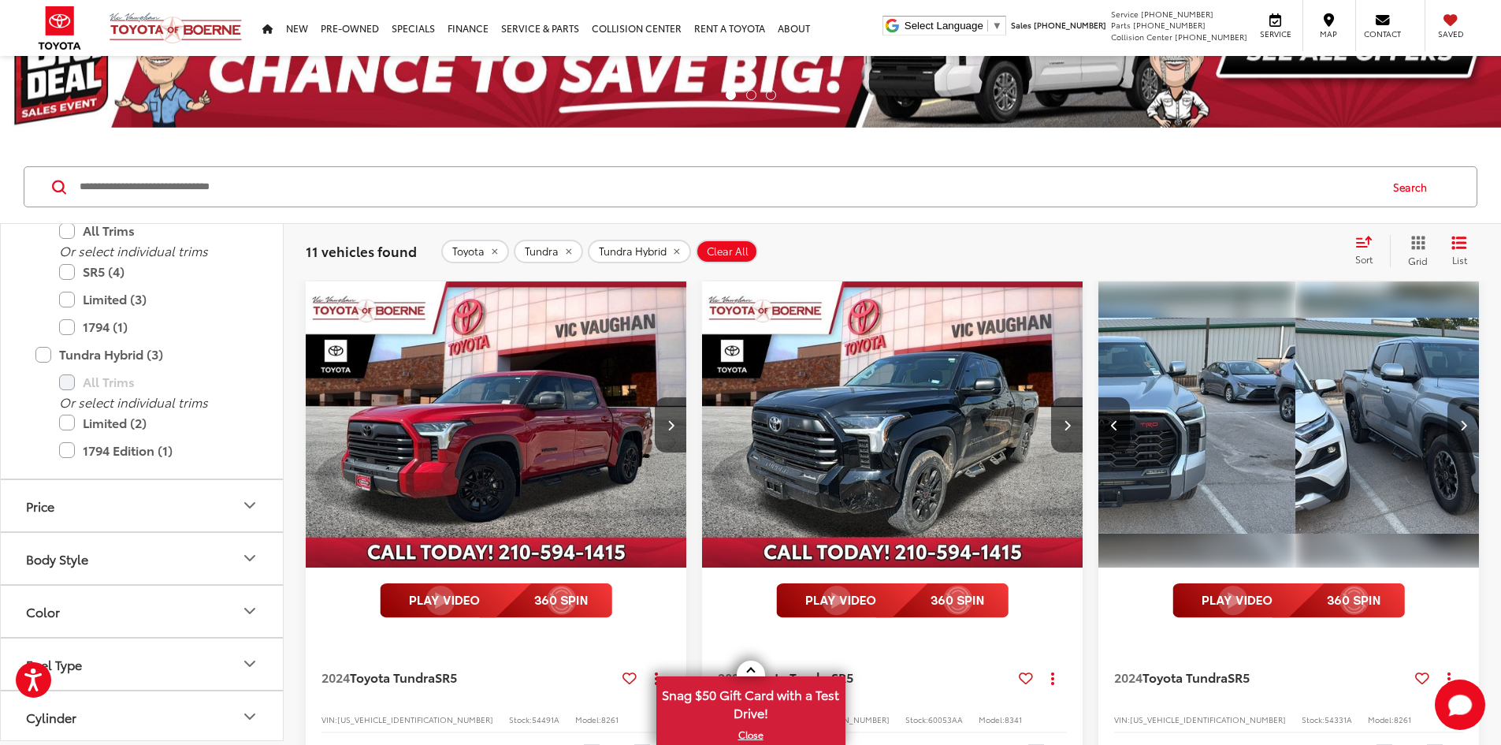
click at [1460, 419] on icon "Next image" at bounding box center [1463, 424] width 7 height 11
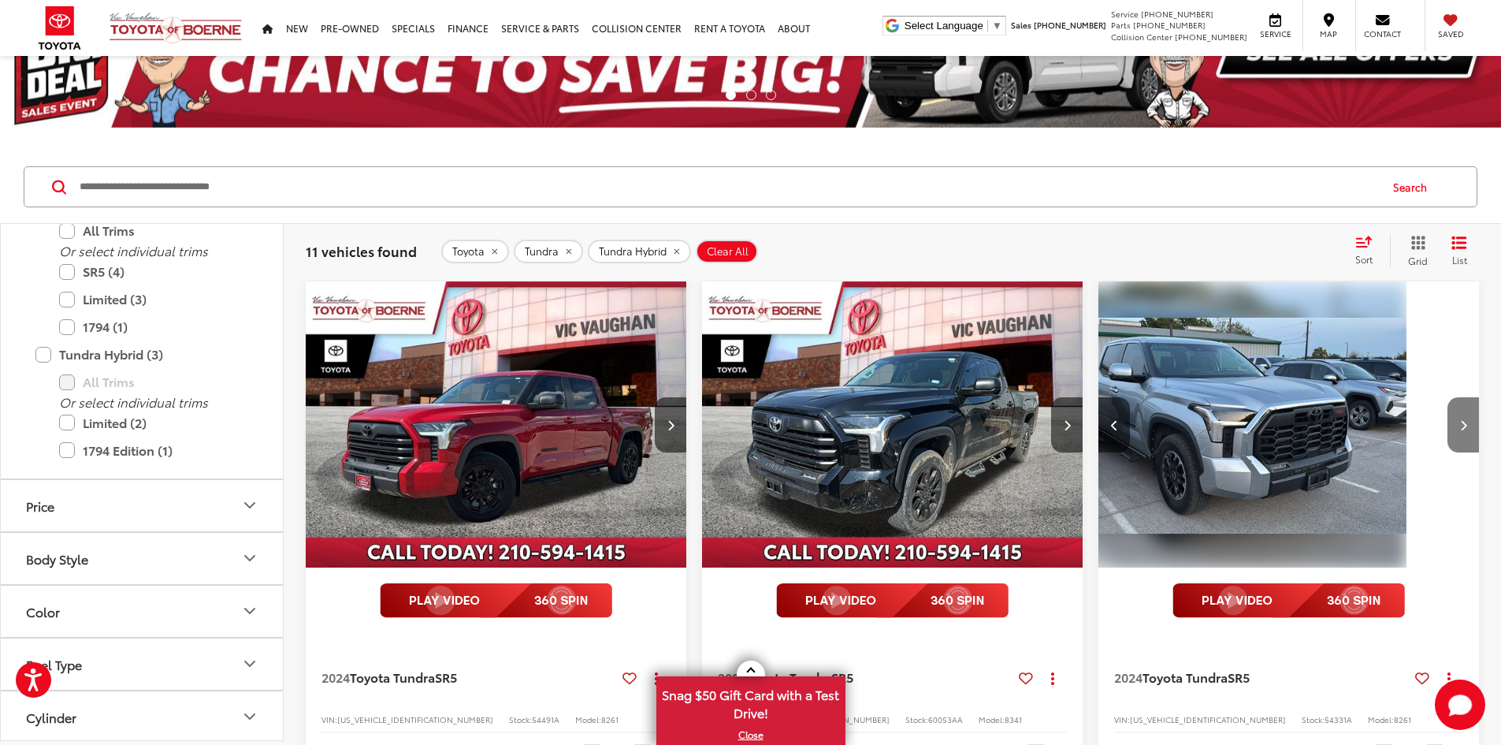
scroll to position [0, 852]
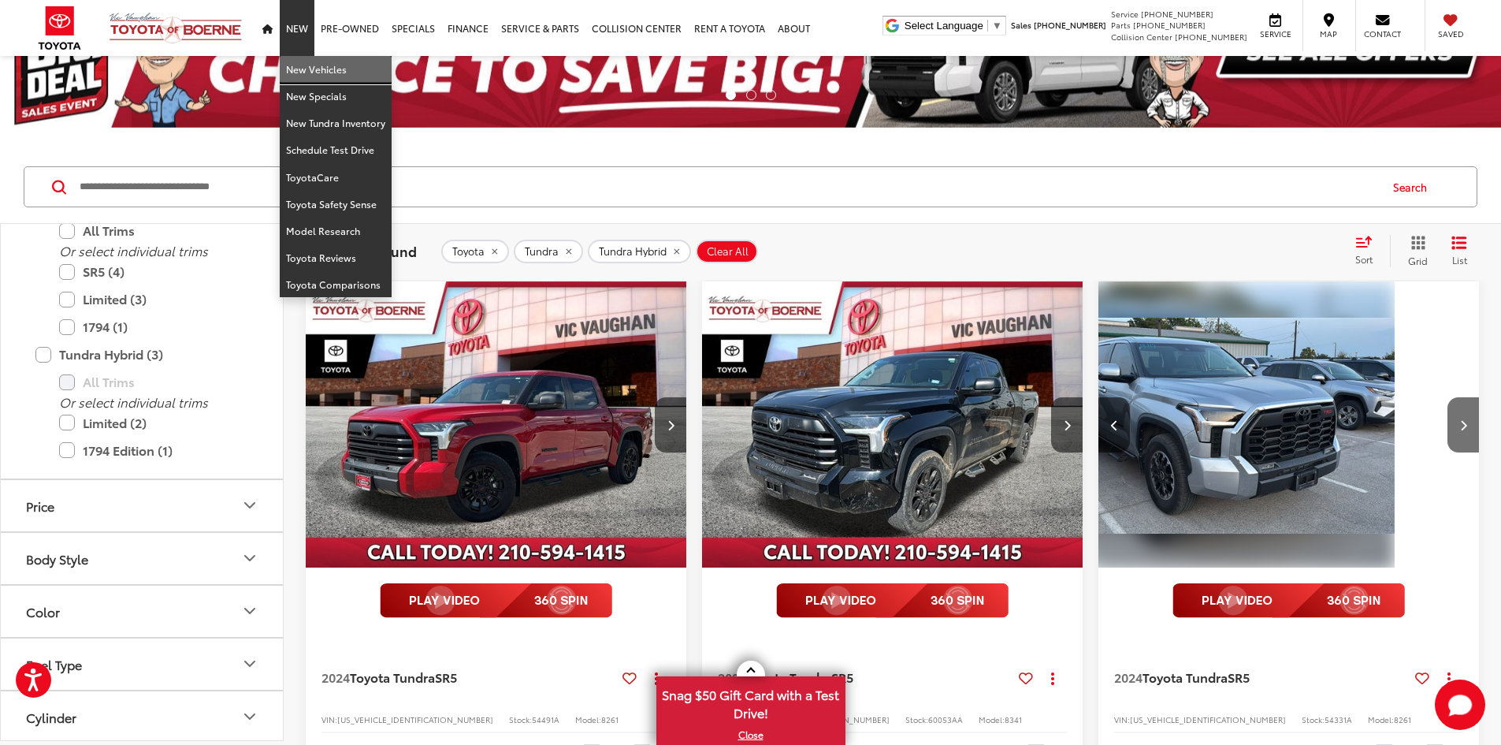
click at [309, 69] on link "New Vehicles" at bounding box center [336, 69] width 112 height 27
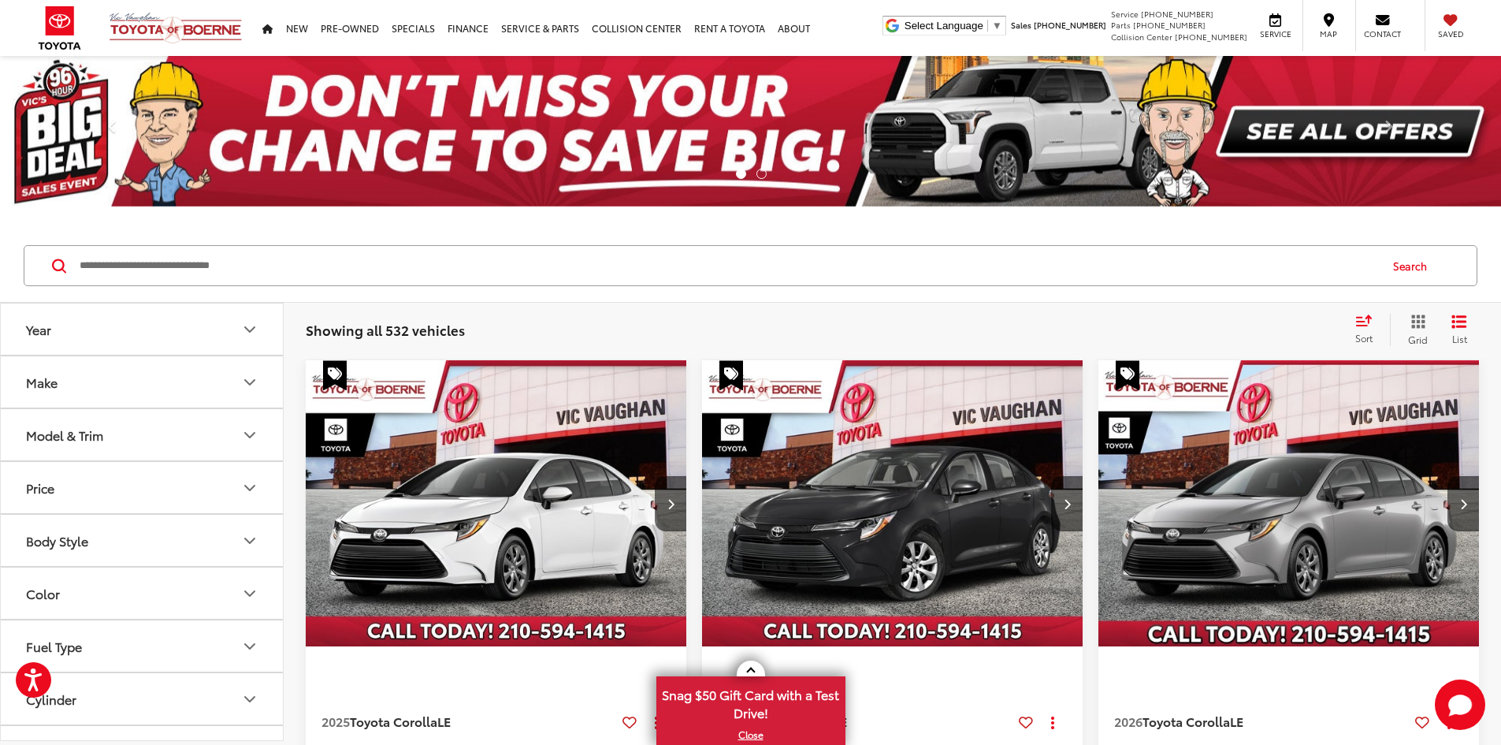
click at [355, 269] on input "Search by Make, Model, or Keyword" at bounding box center [728, 266] width 1300 height 38
paste input "*****"
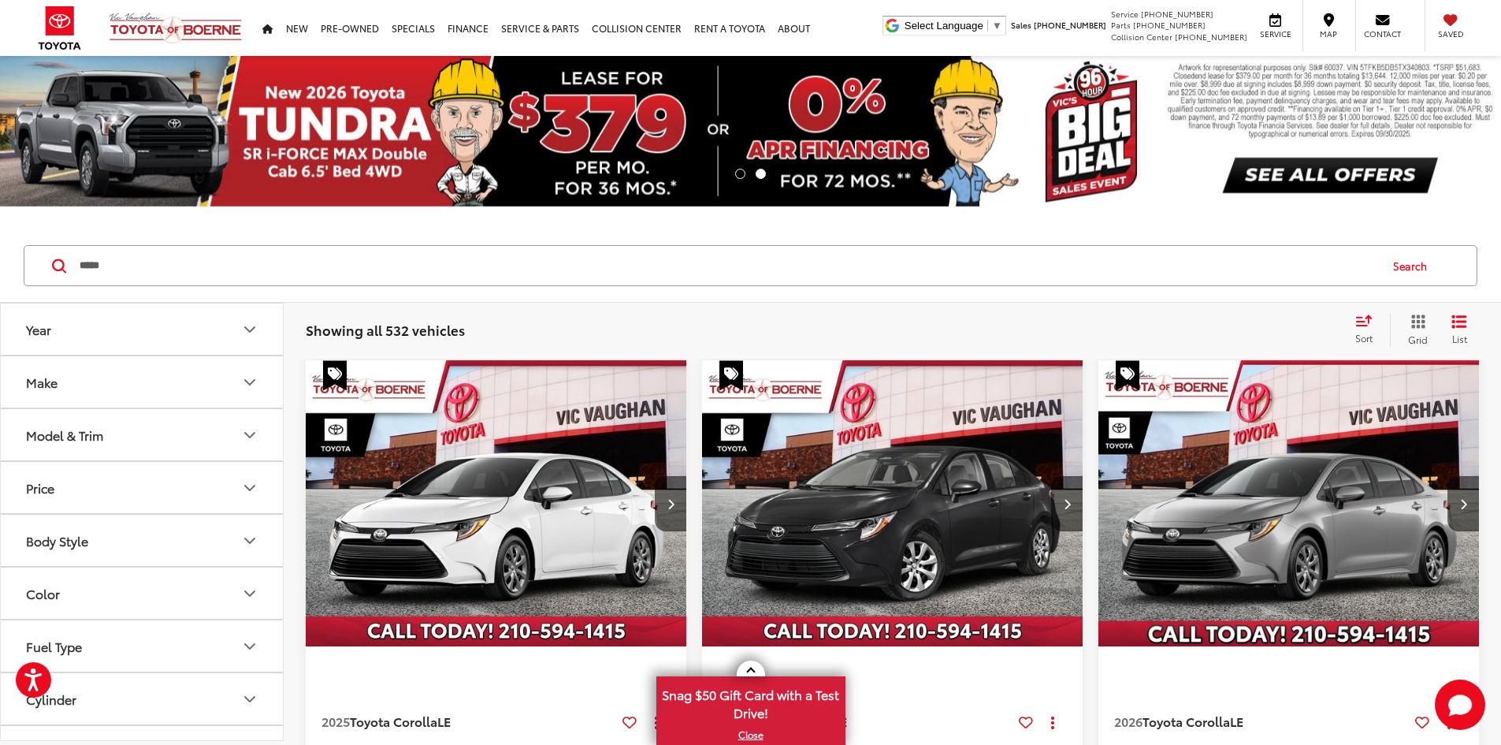
type input "*****"
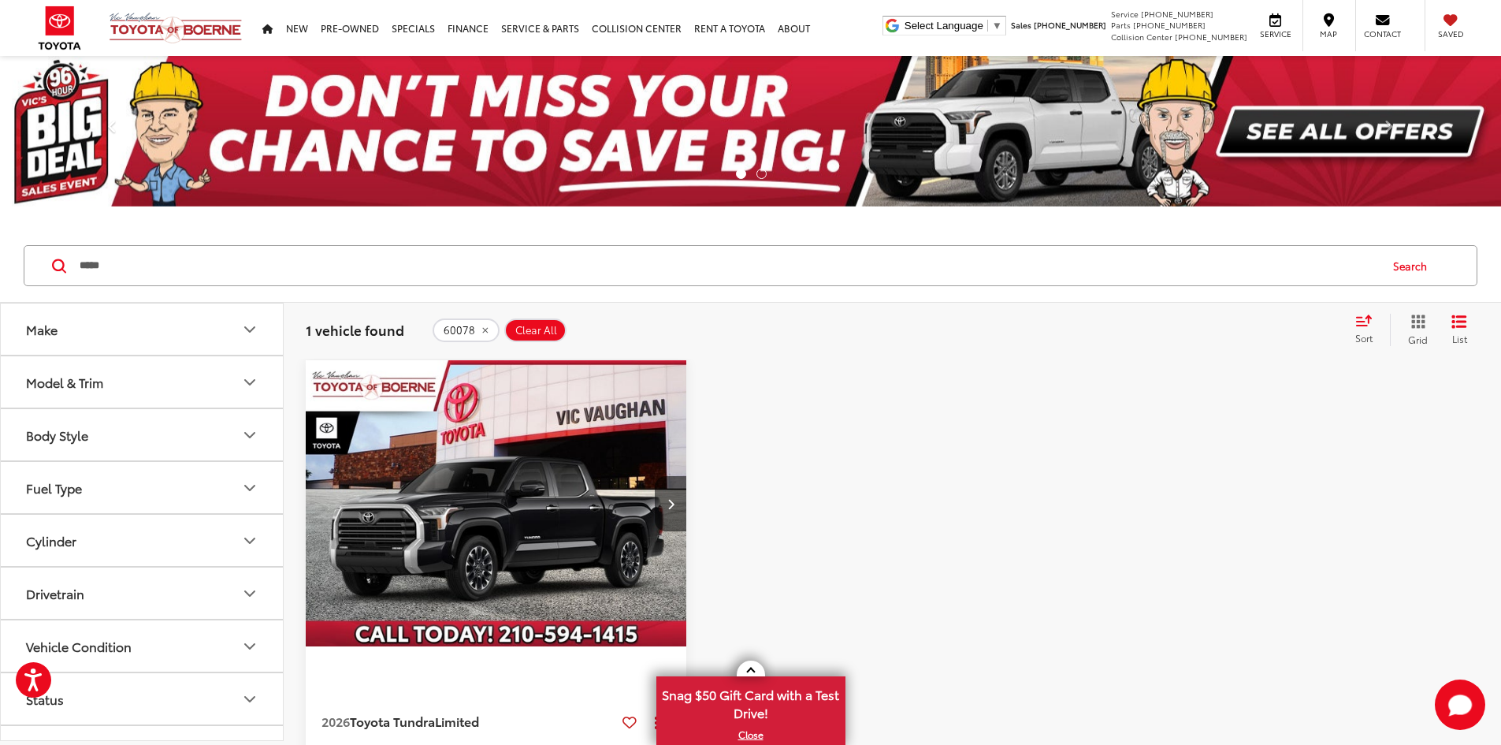
click at [479, 470] on img "2026 Toyota Tundra Limited 0" at bounding box center [496, 504] width 383 height 288
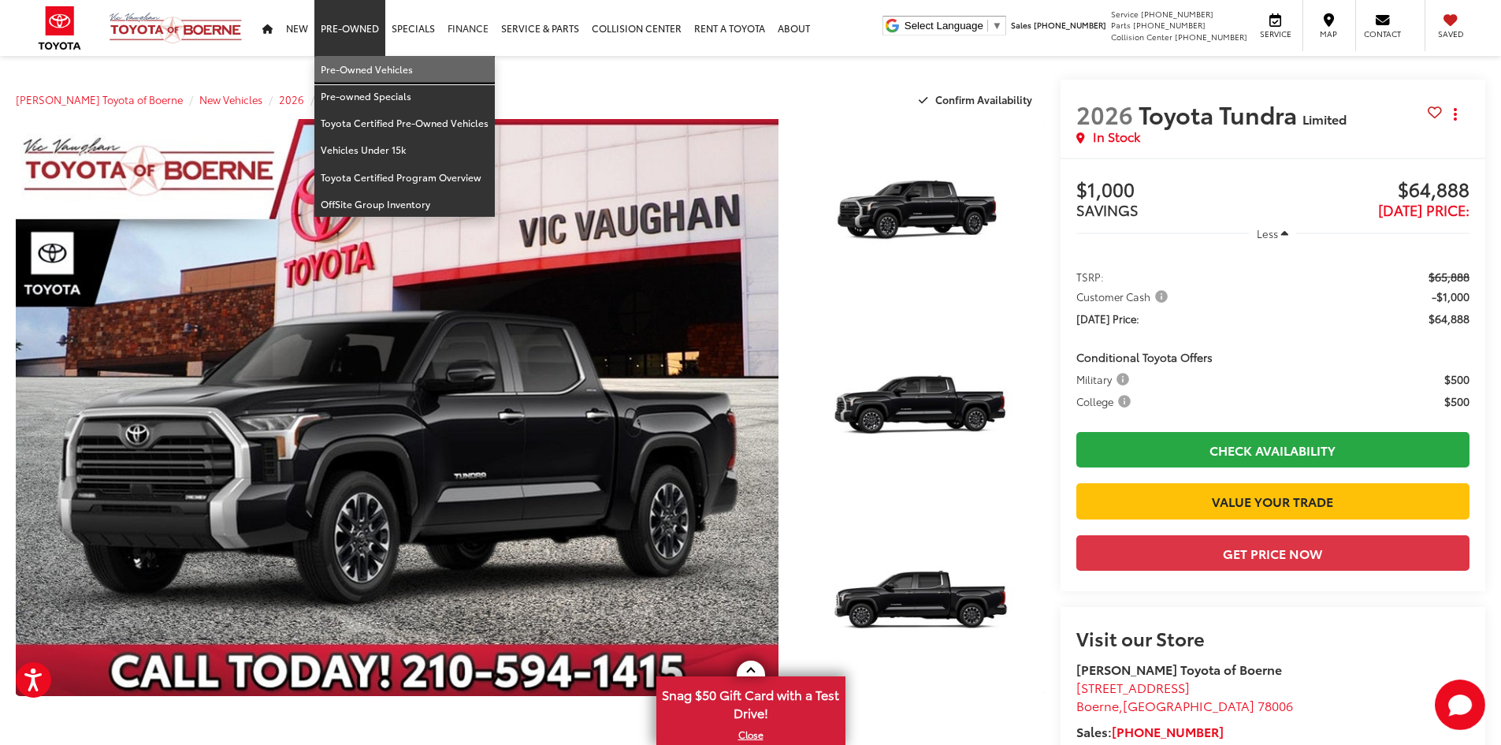
drag, startPoint x: 362, startPoint y: 65, endPoint x: 474, endPoint y: 3, distance: 128.0
click at [362, 65] on link "Pre-Owned Vehicles" at bounding box center [404, 69] width 180 height 27
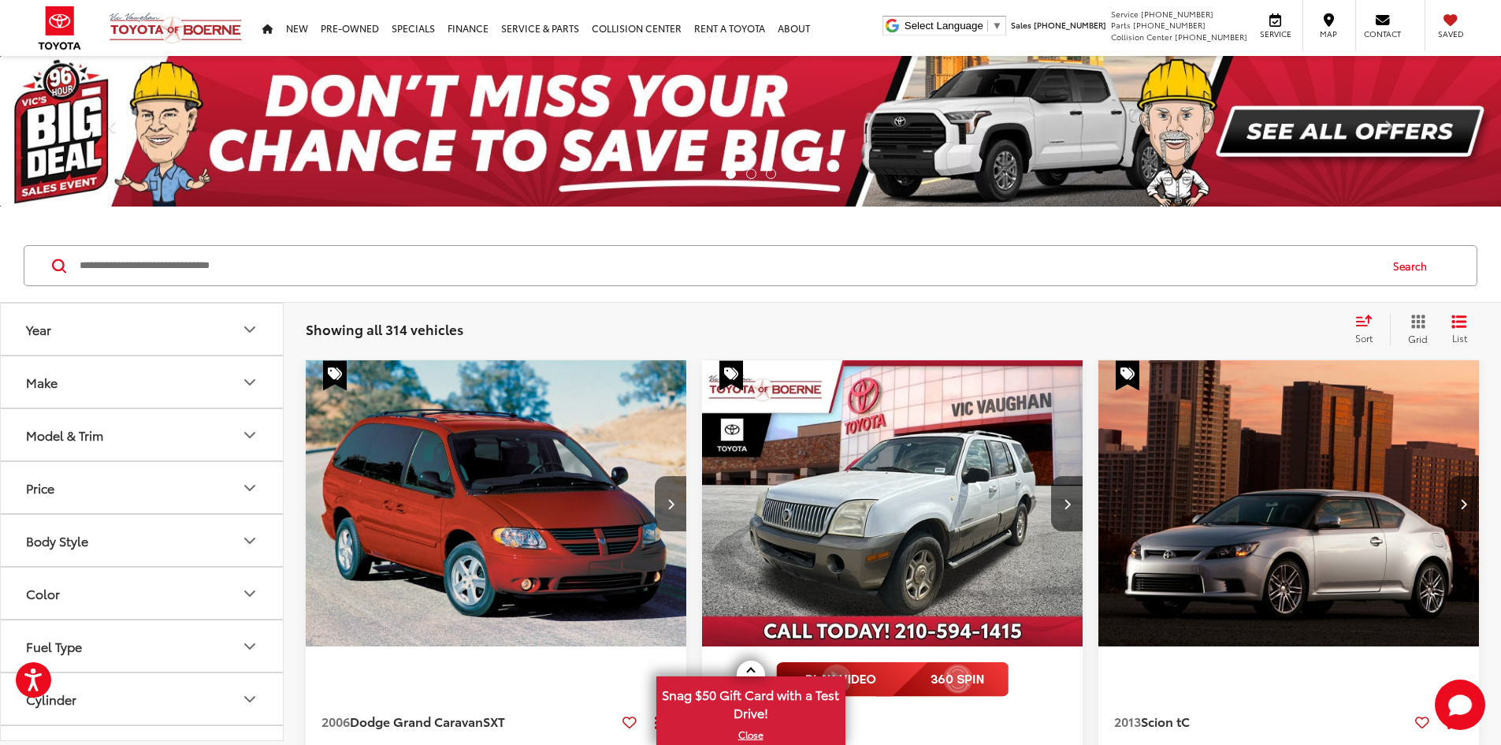
click at [622, 196] on img at bounding box center [750, 131] width 1501 height 150
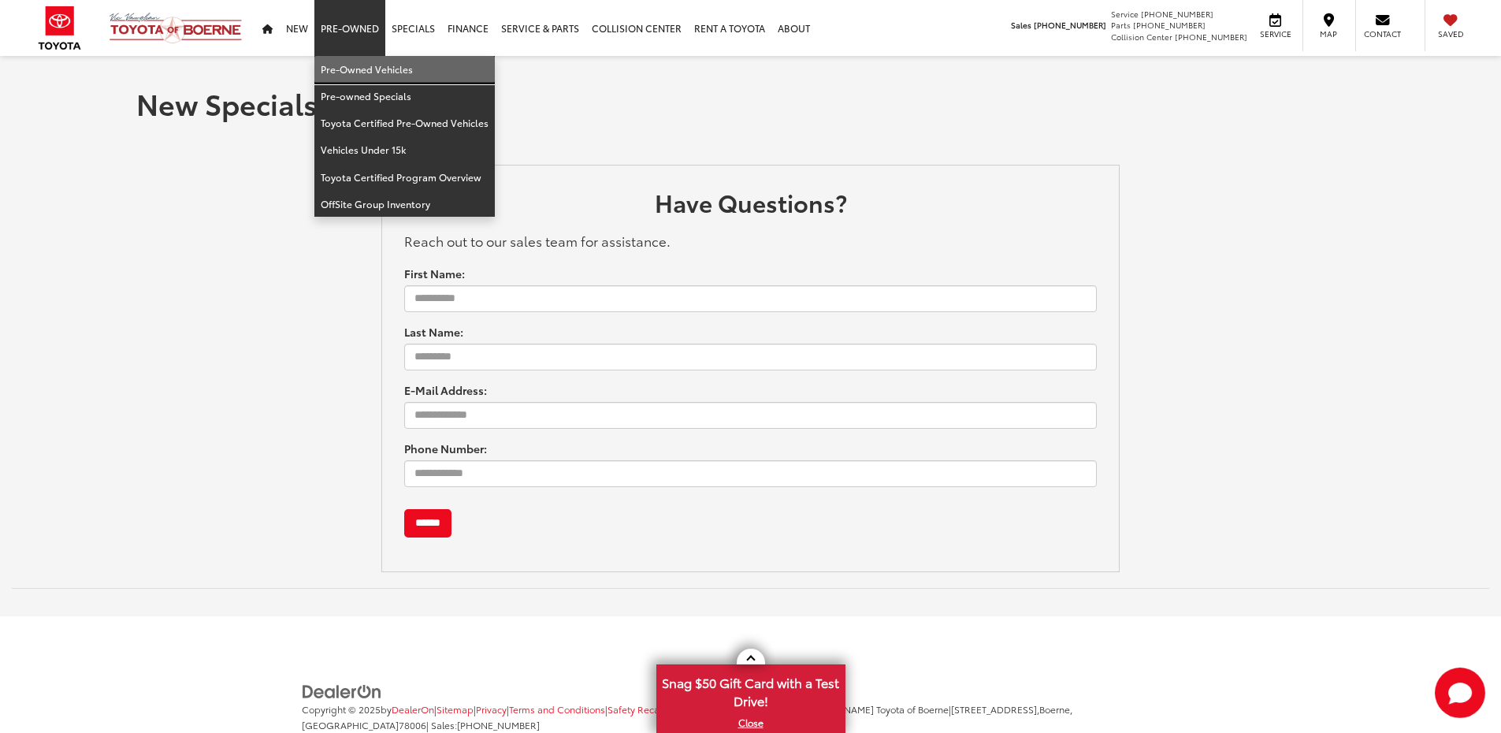
click at [367, 61] on link "Pre-Owned Vehicles" at bounding box center [404, 69] width 180 height 27
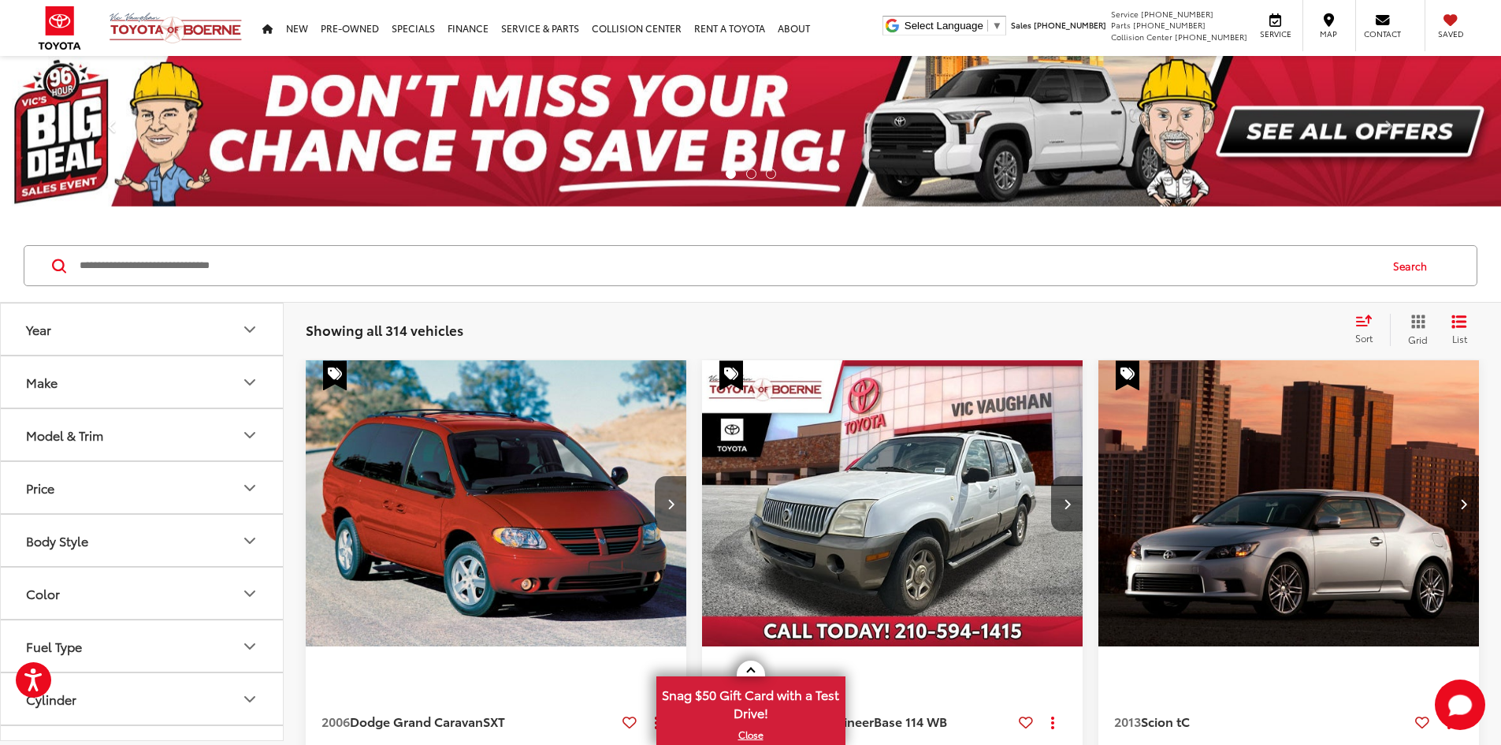
click at [646, 270] on input "Search by Make, Model, or Keyword" at bounding box center [728, 266] width 1300 height 38
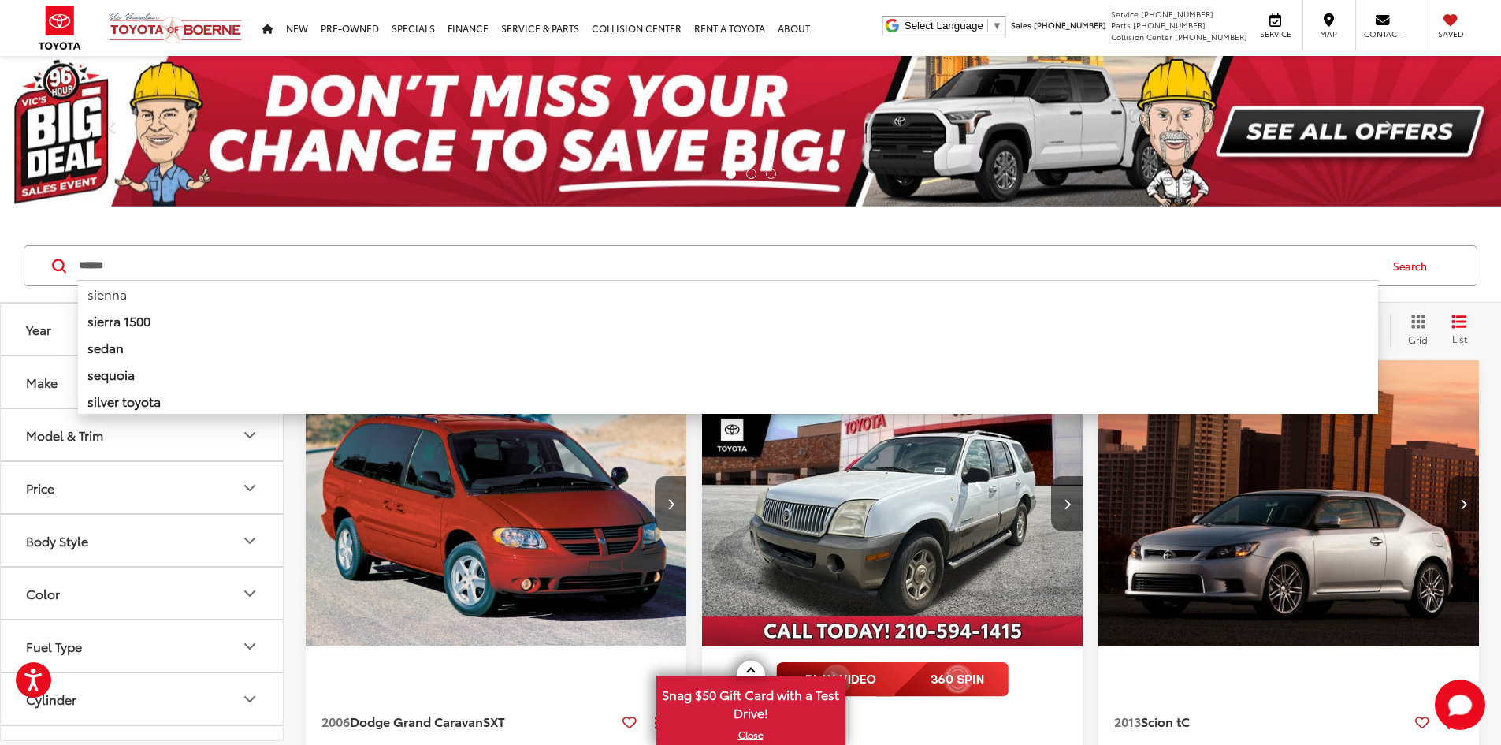
type input "******"
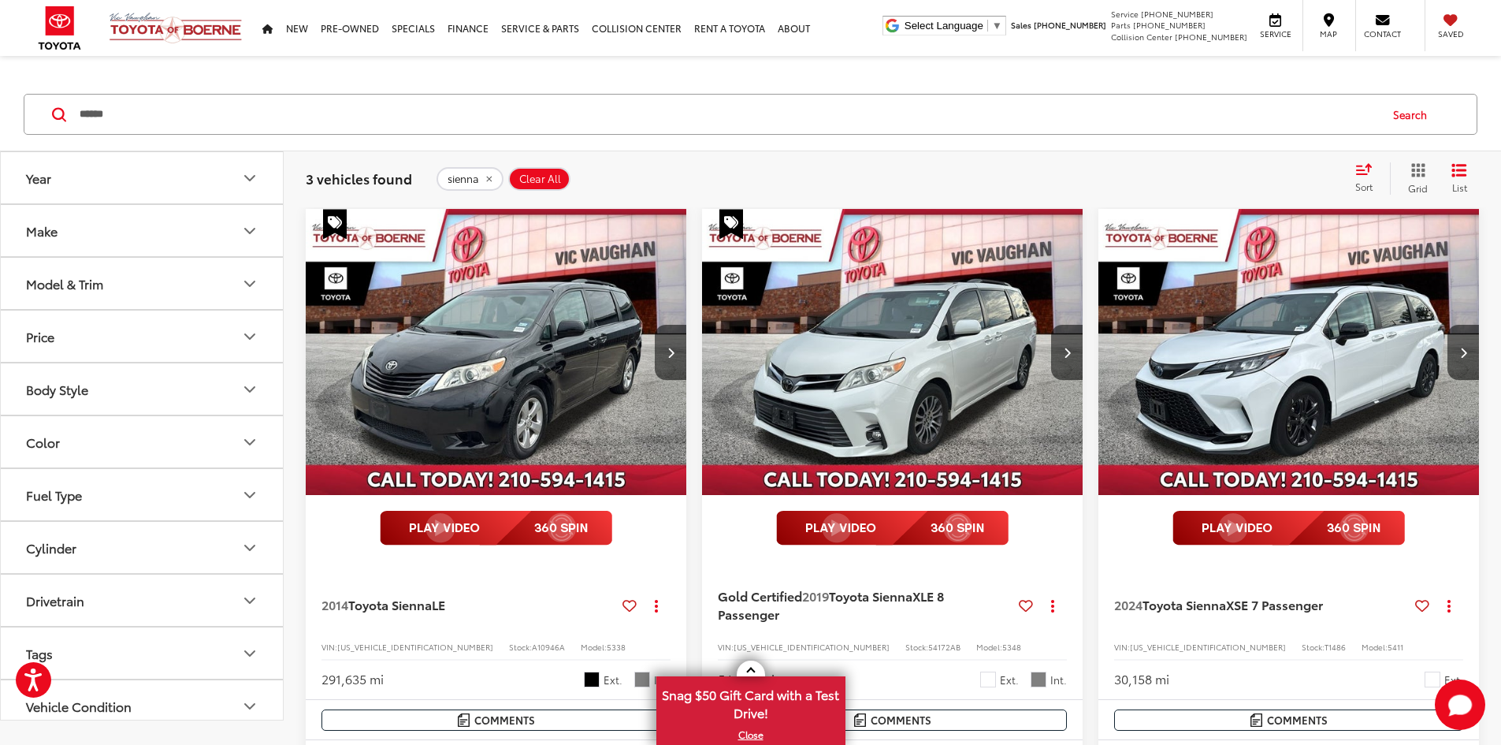
scroll to position [223, 0]
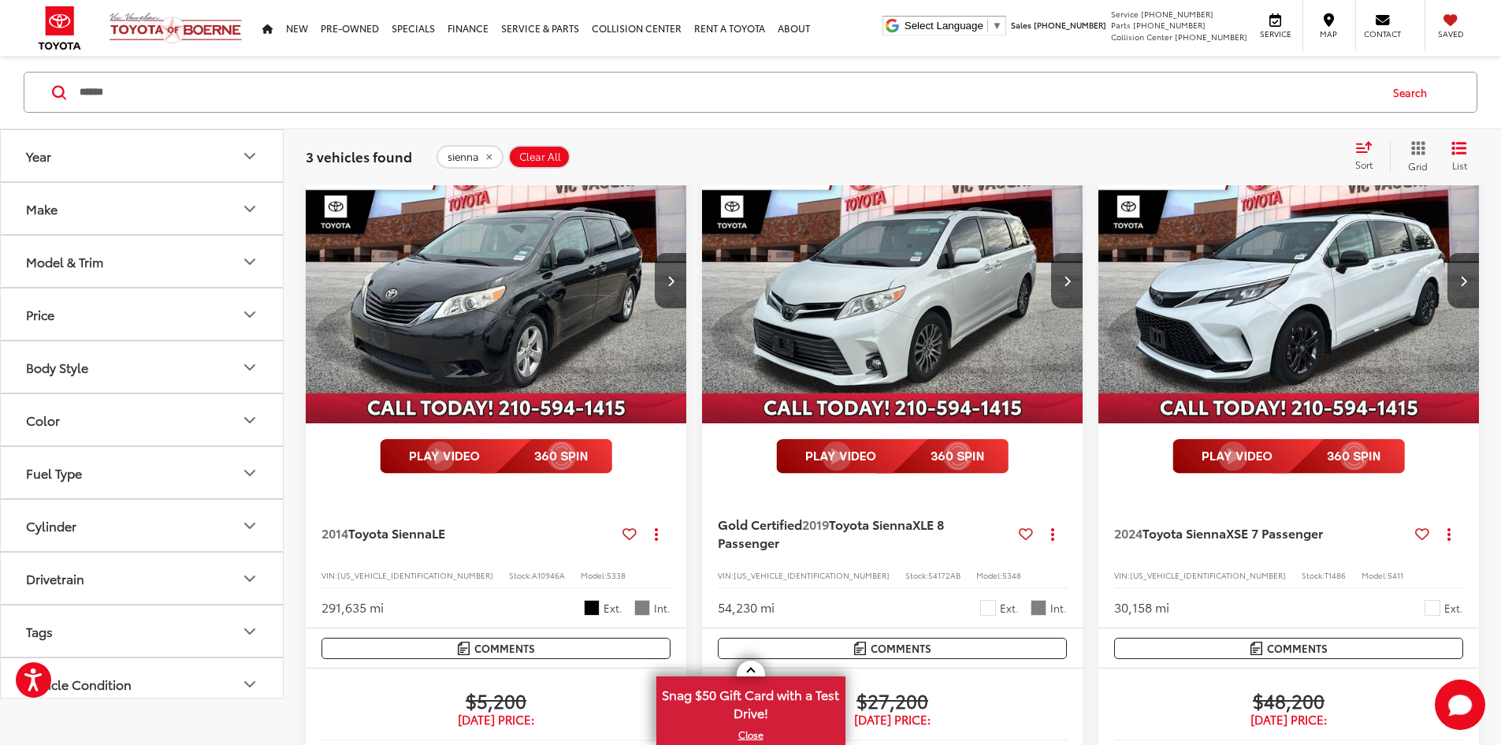
drag, startPoint x: 1299, startPoint y: 467, endPoint x: 1298, endPoint y: 484, distance: 16.6
click at [928, 569] on span "54172AB" at bounding box center [944, 575] width 32 height 12
copy span "54172AB"
click at [1324, 569] on span "T1486" at bounding box center [1334, 575] width 21 height 12
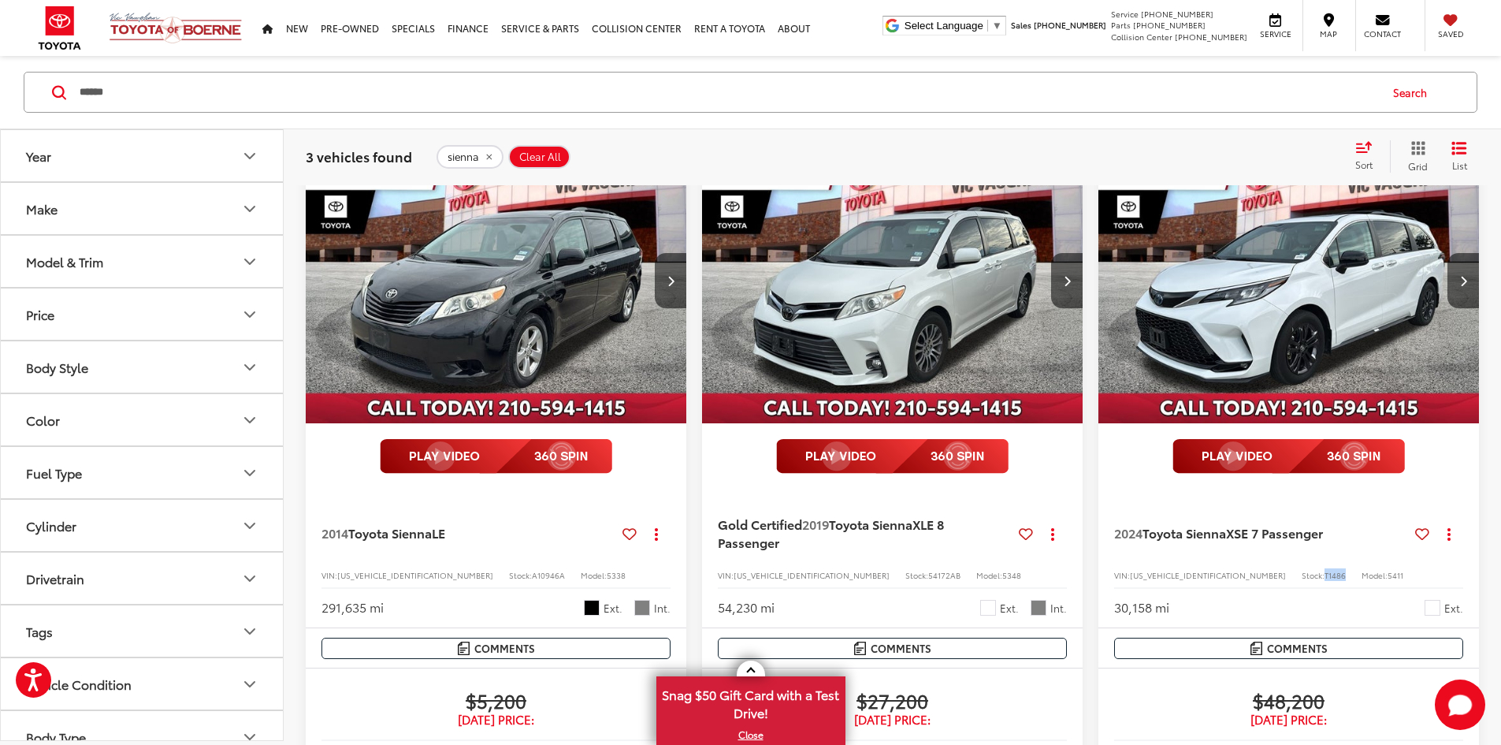
click at [1324, 569] on span "T1486" at bounding box center [1334, 575] width 21 height 12
copy span "T1486"
click at [549, 150] on span "Clear All" at bounding box center [540, 156] width 42 height 13
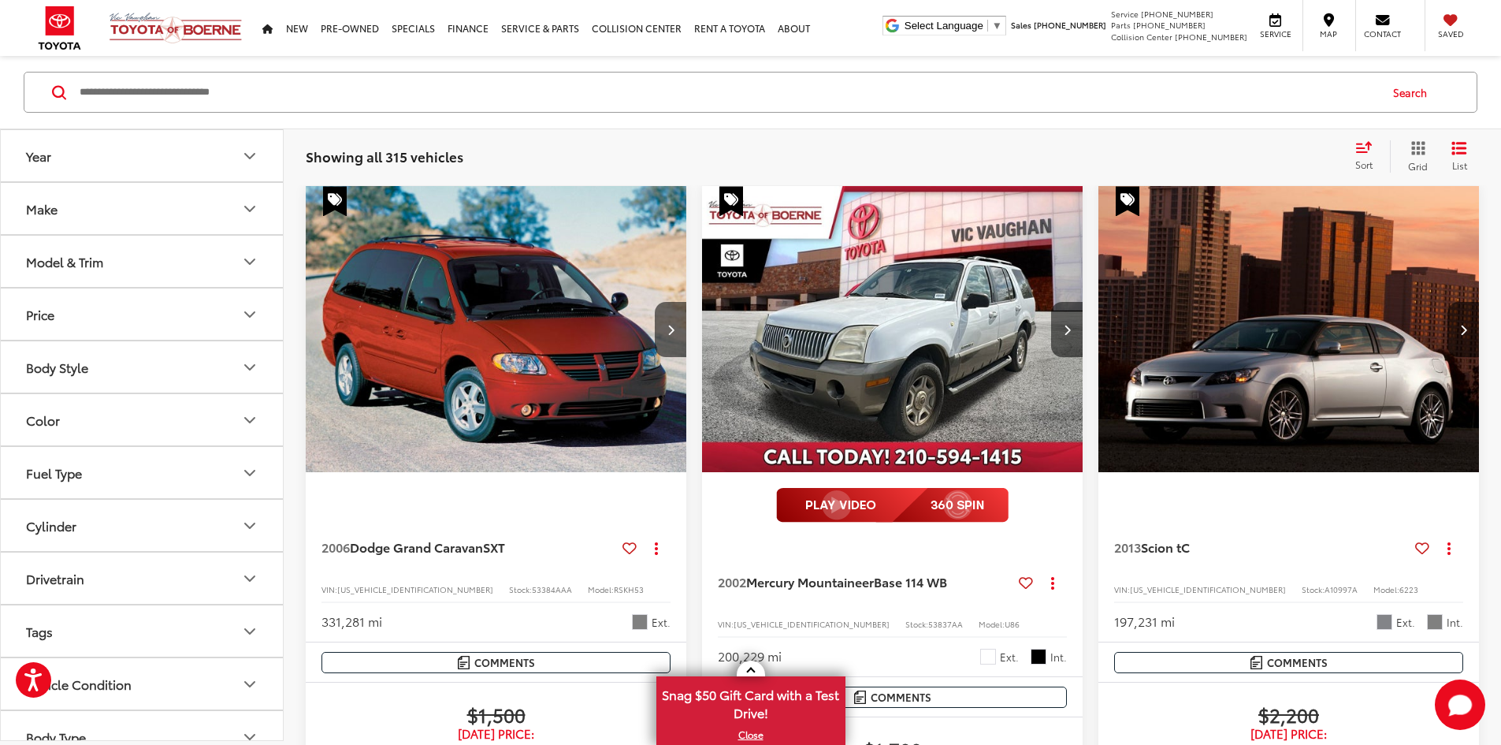
click at [192, 210] on button "Make" at bounding box center [143, 208] width 284 height 51
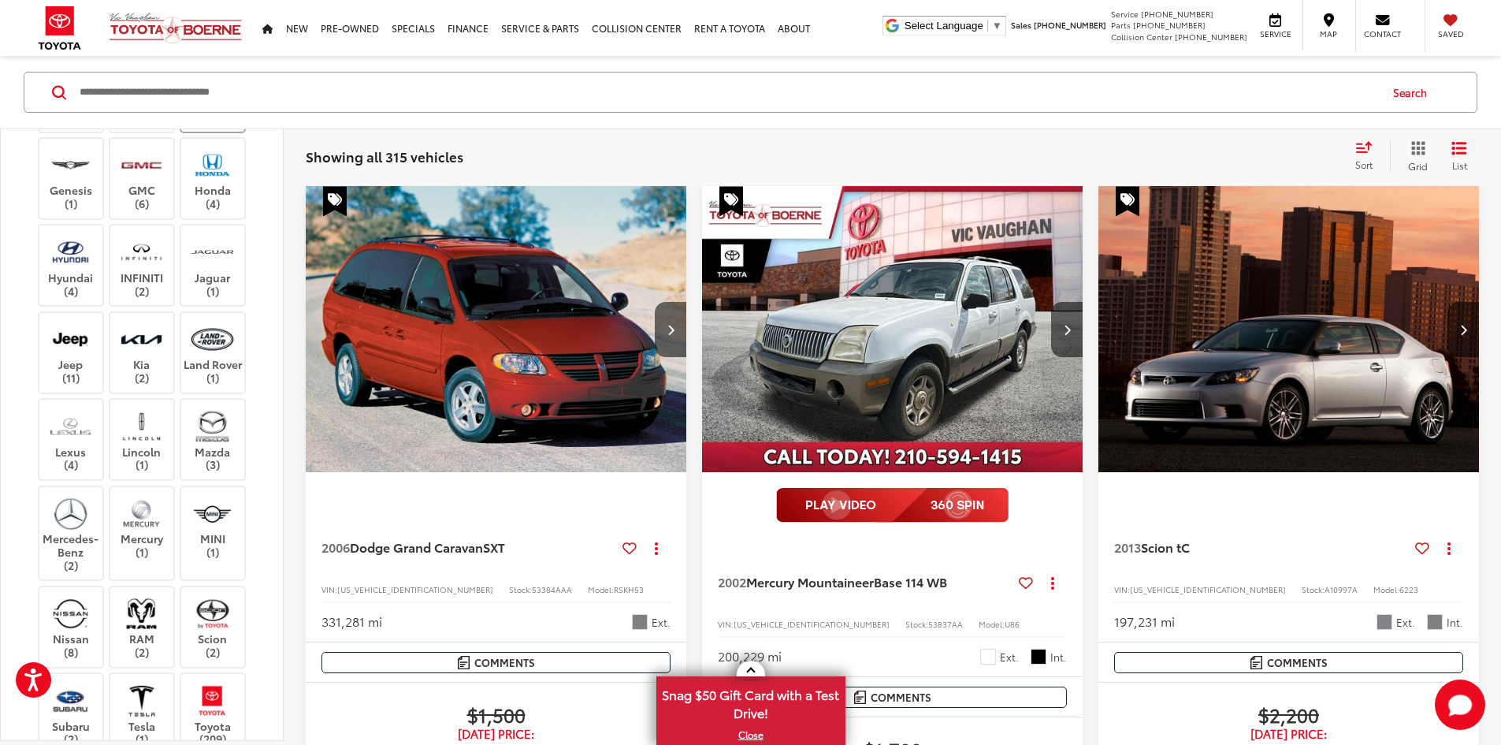
scroll to position [552, 0]
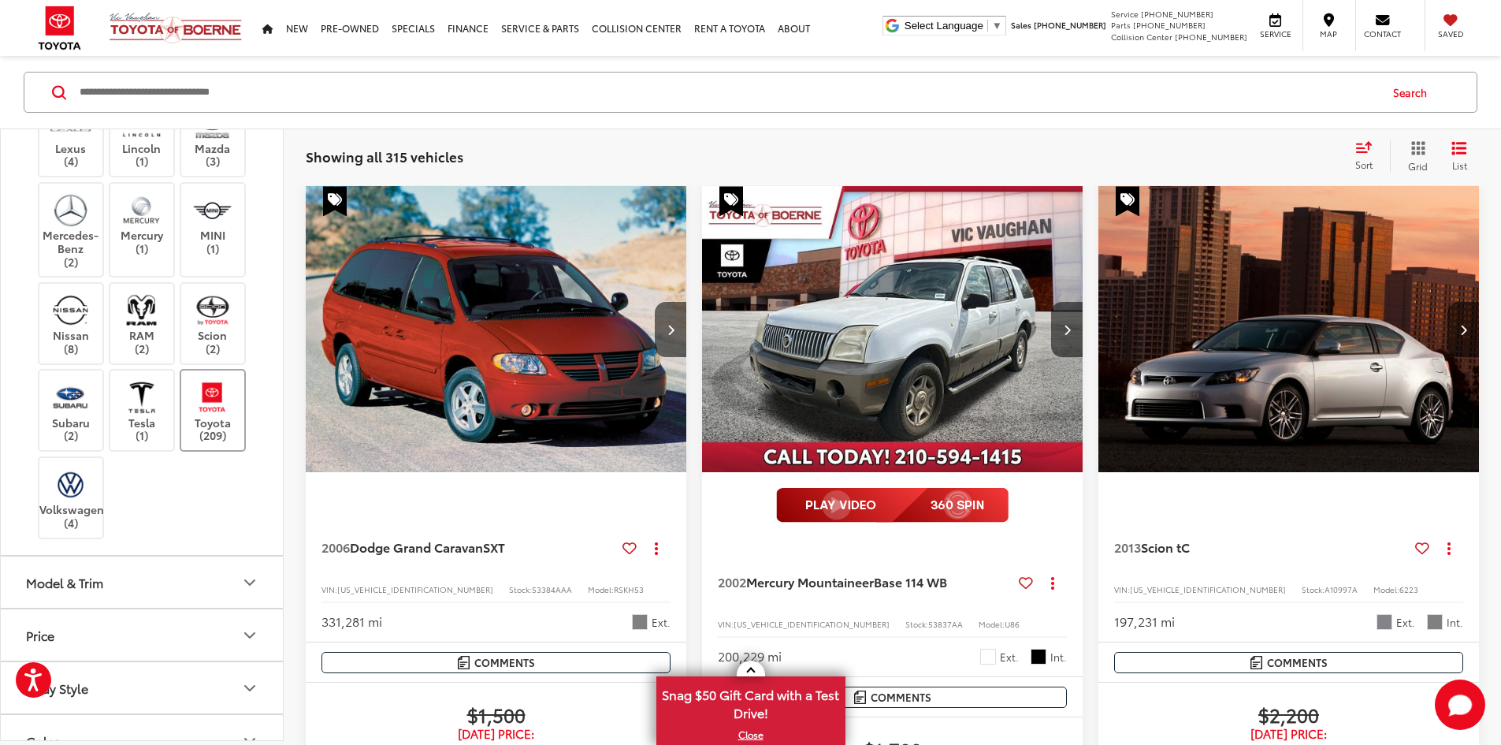
click at [205, 415] on img at bounding box center [212, 396] width 43 height 37
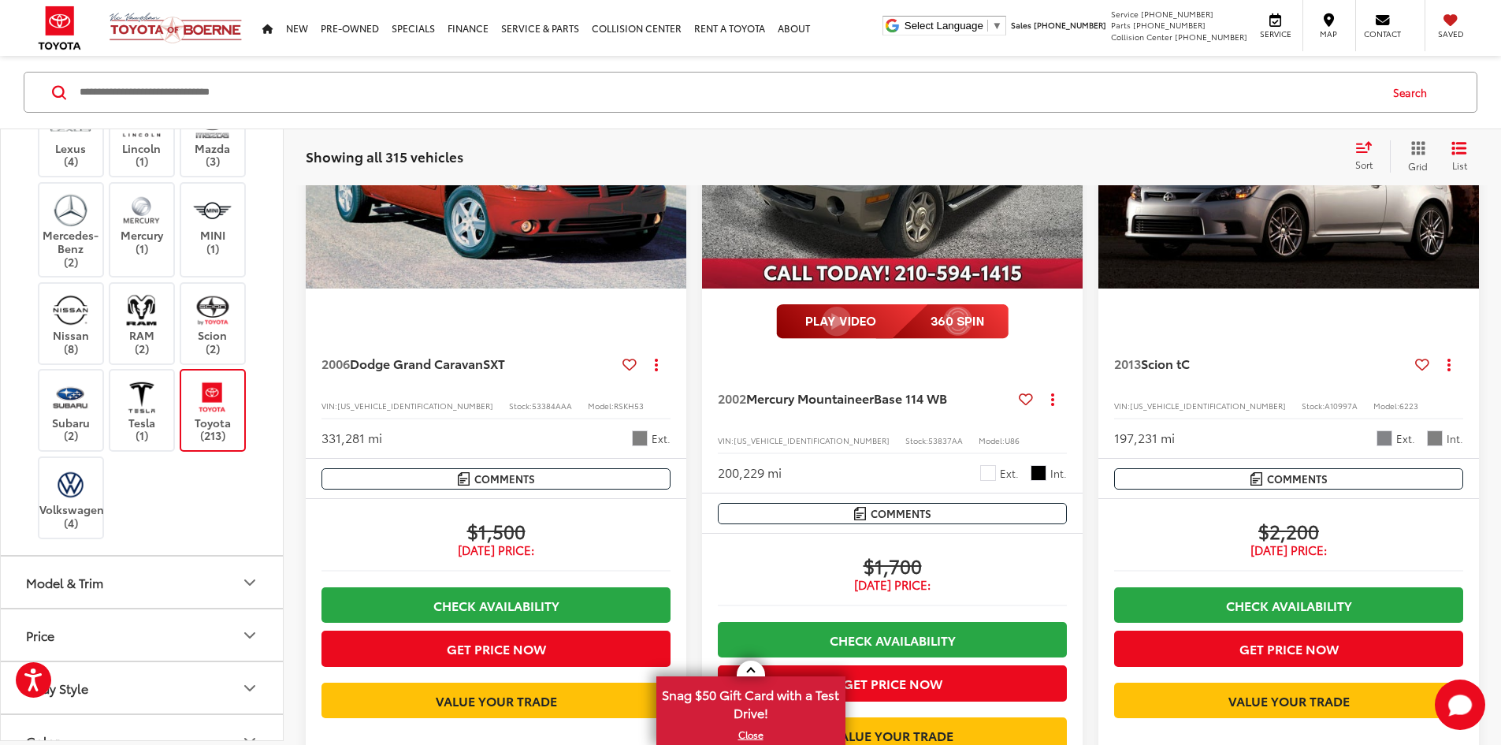
scroll to position [647, 0]
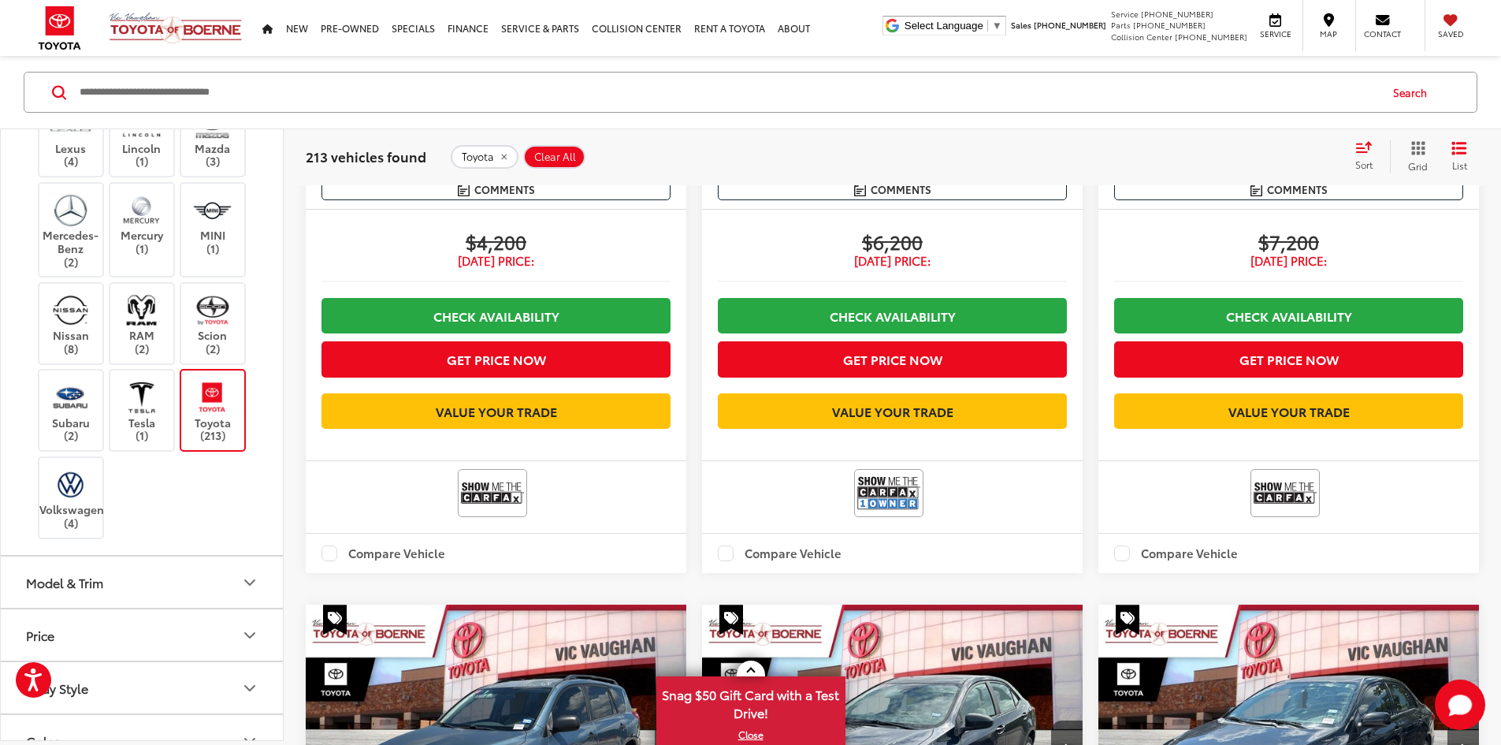
click at [108, 607] on button "Model & Trim" at bounding box center [143, 581] width 284 height 51
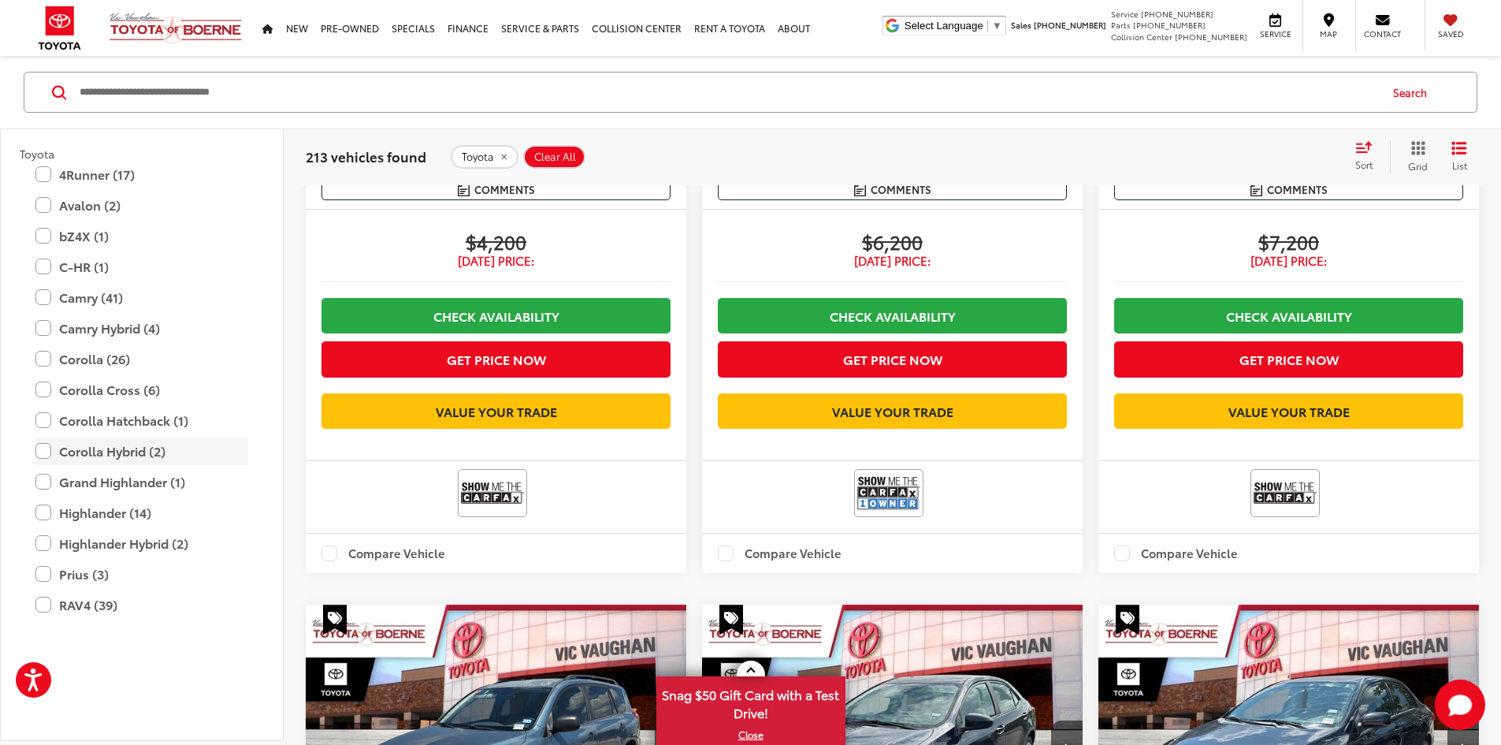
scroll to position [1024, 0]
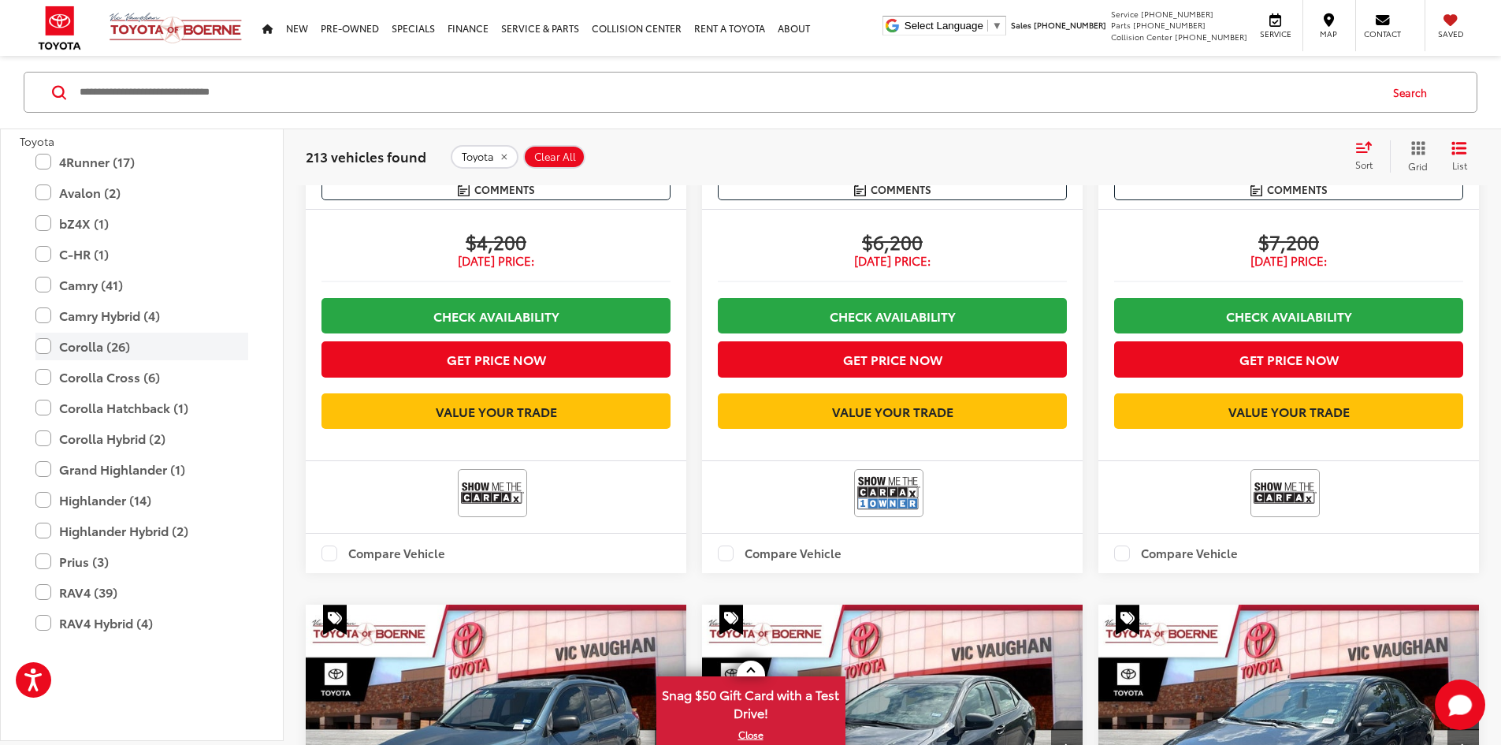
click at [42, 360] on label "Corolla (26)" at bounding box center [141, 346] width 213 height 28
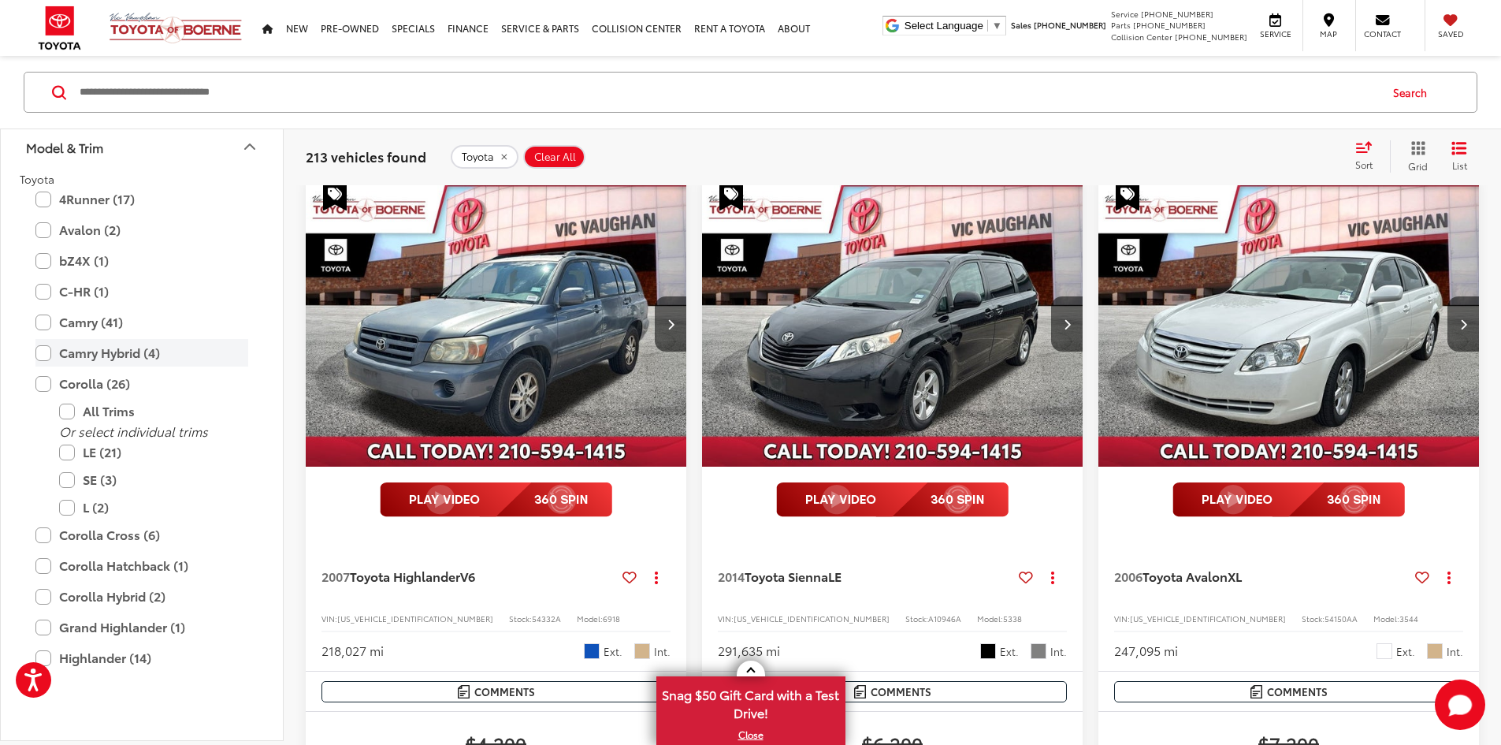
scroll to position [174, 0]
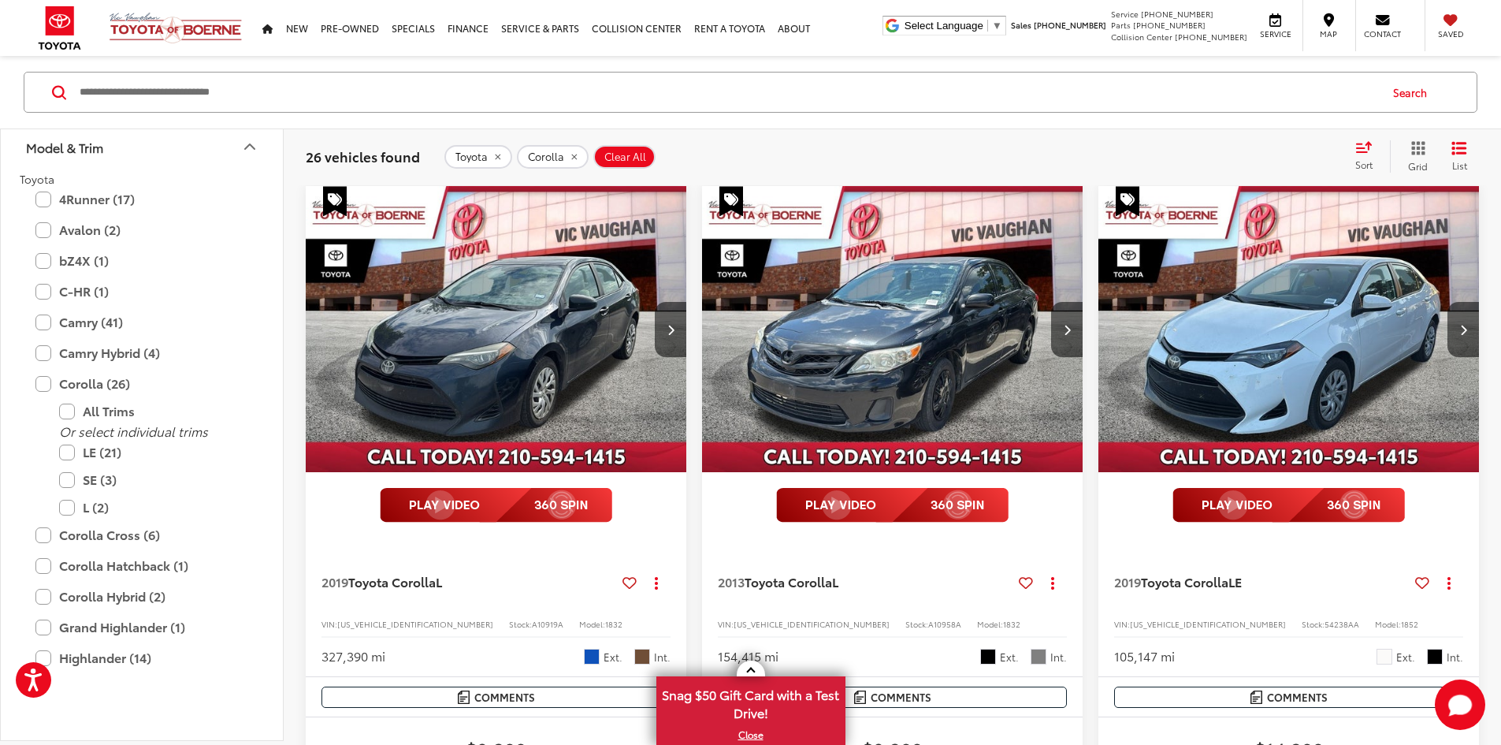
click at [1360, 152] on icon "Select sort value" at bounding box center [1364, 147] width 14 height 9
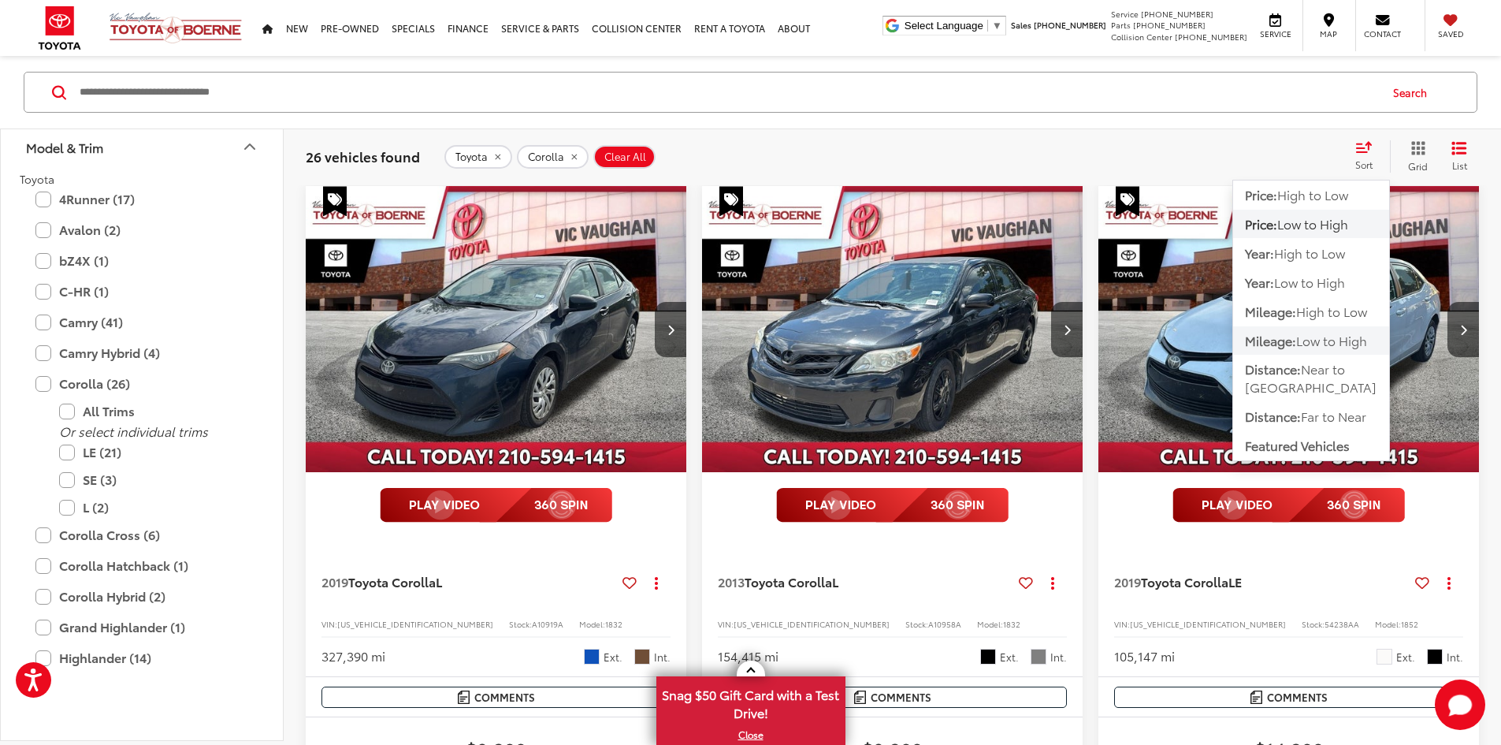
click at [1296, 335] on span "Mileage:" at bounding box center [1270, 340] width 51 height 18
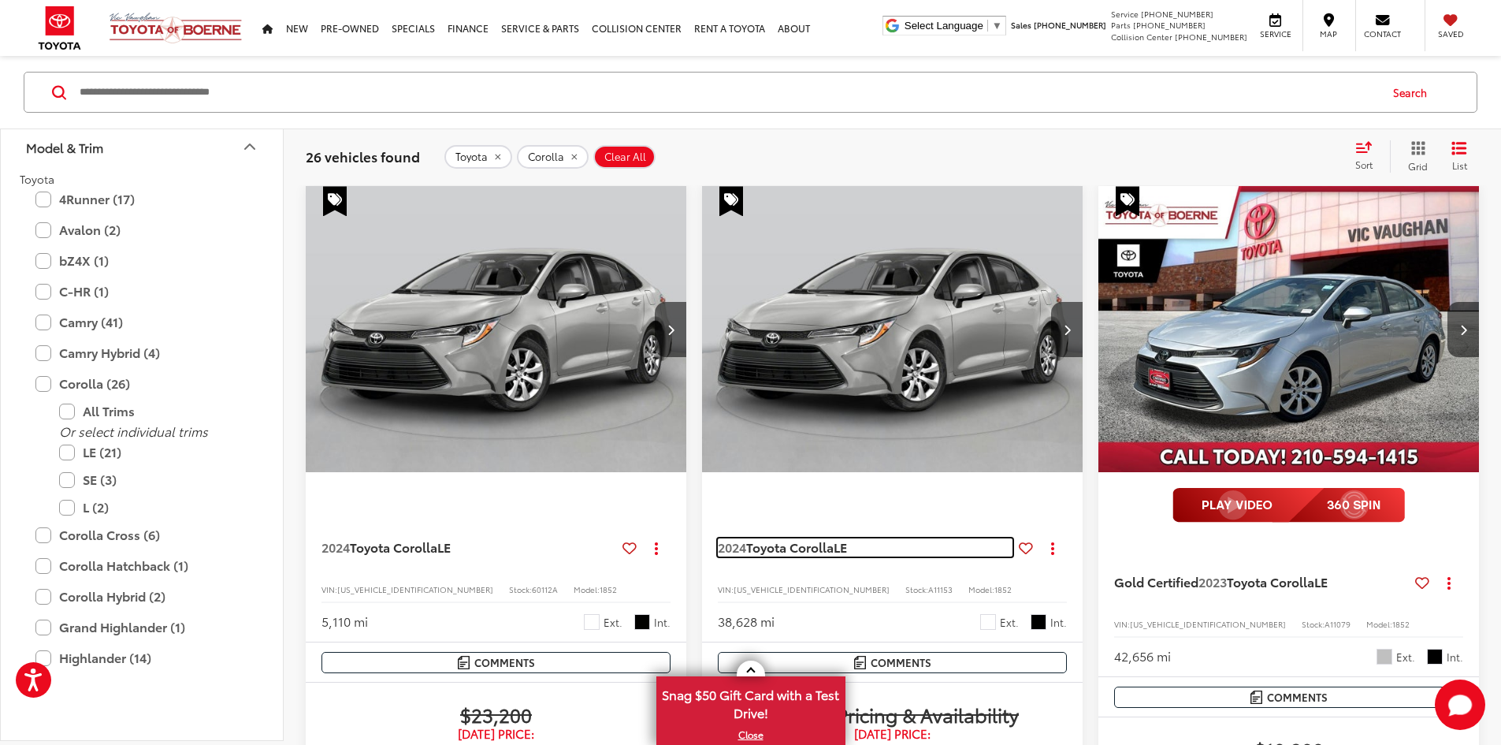
drag, startPoint x: 760, startPoint y: 477, endPoint x: 808, endPoint y: 564, distance: 99.1
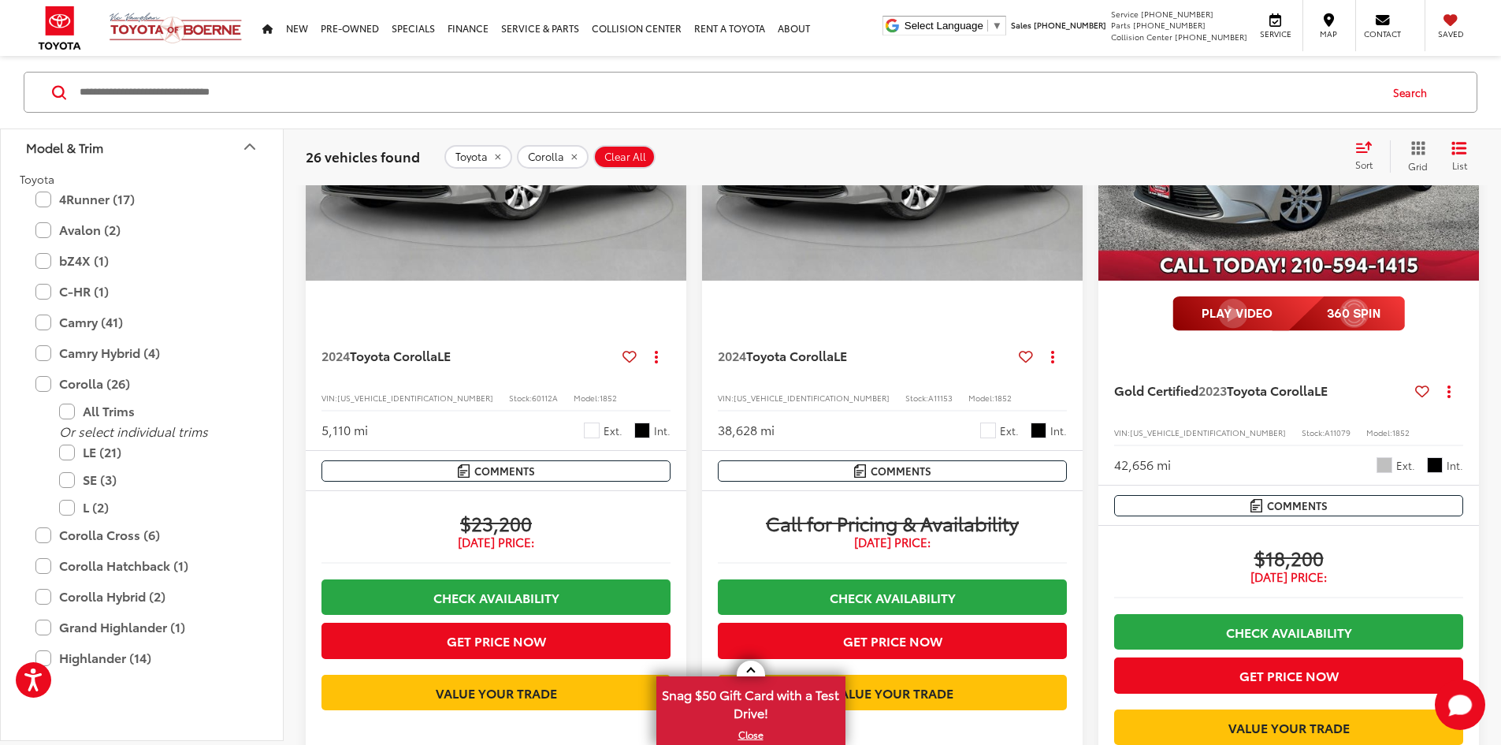
drag, startPoint x: 908, startPoint y: 559, endPoint x: 903, endPoint y: 590, distance: 31.9
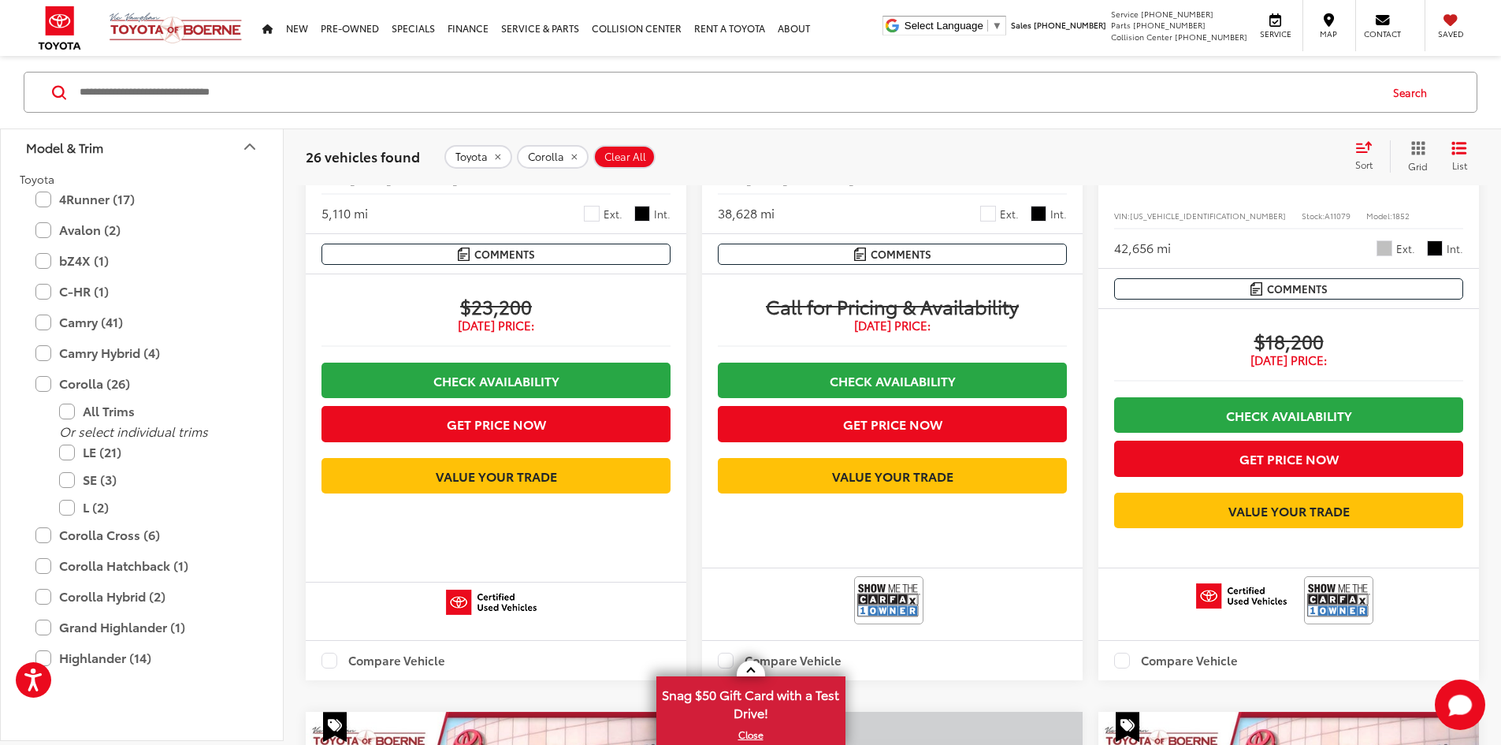
drag, startPoint x: 906, startPoint y: 571, endPoint x: 905, endPoint y: 561, distance: 10.4
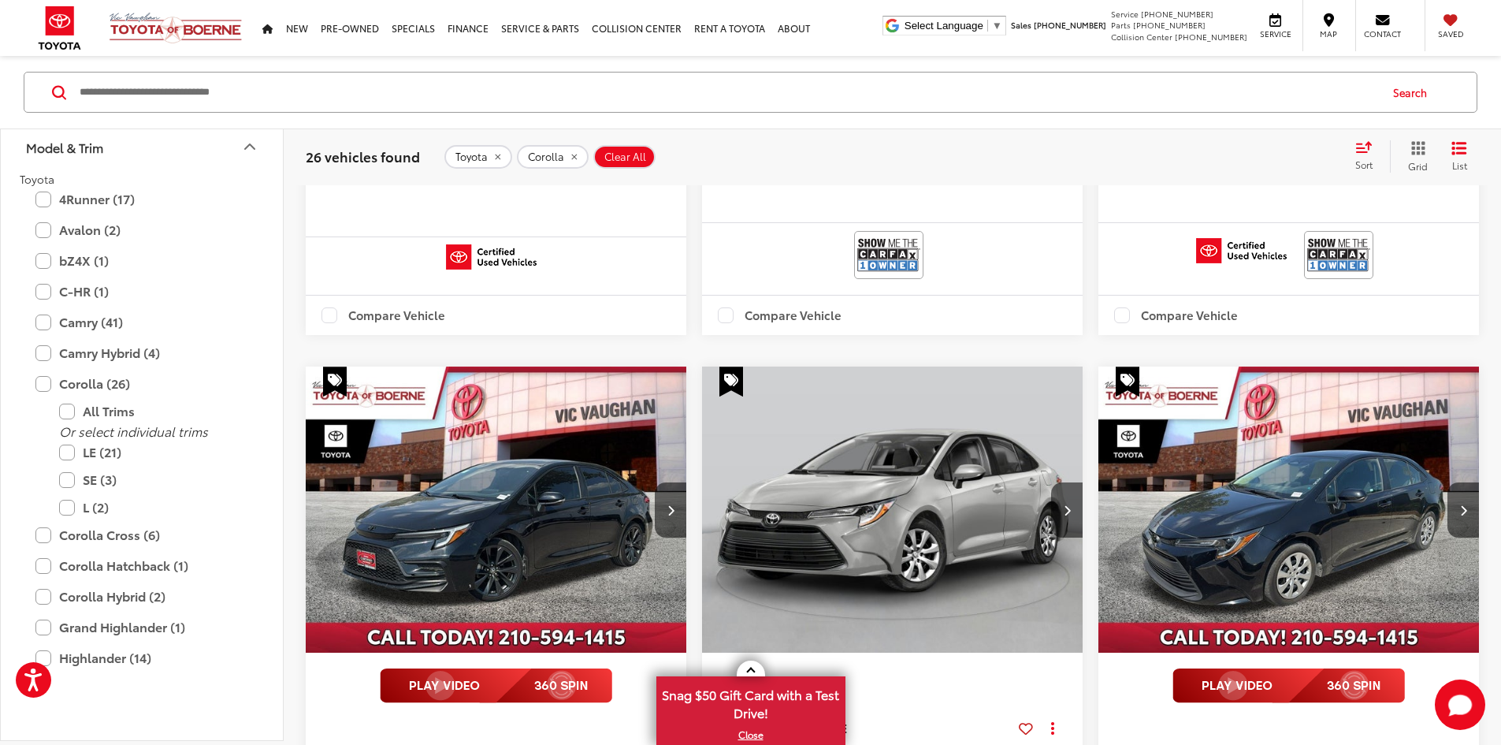
drag, startPoint x: 908, startPoint y: 499, endPoint x: 907, endPoint y: 578, distance: 79.6
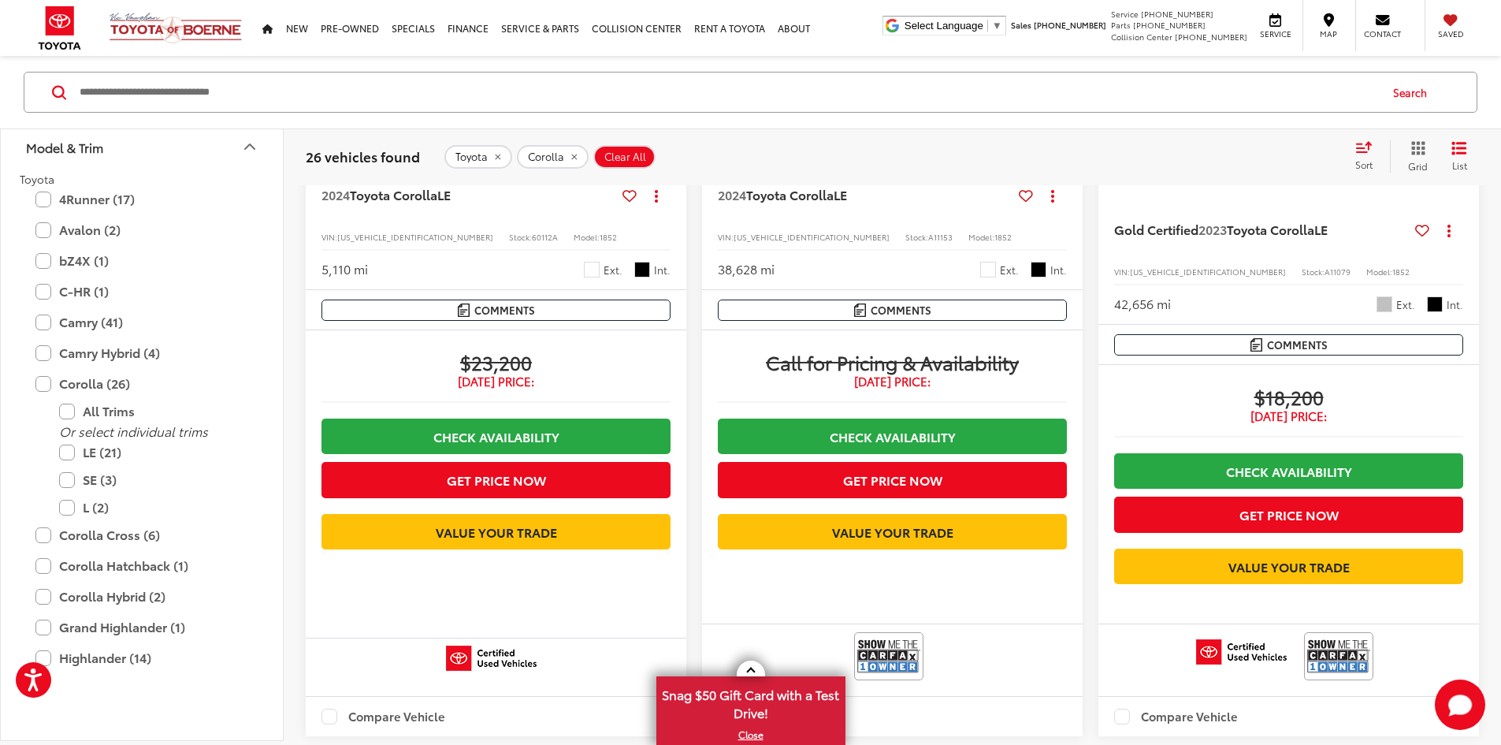
drag, startPoint x: 909, startPoint y: 557, endPoint x: 916, endPoint y: 419, distance: 138.1
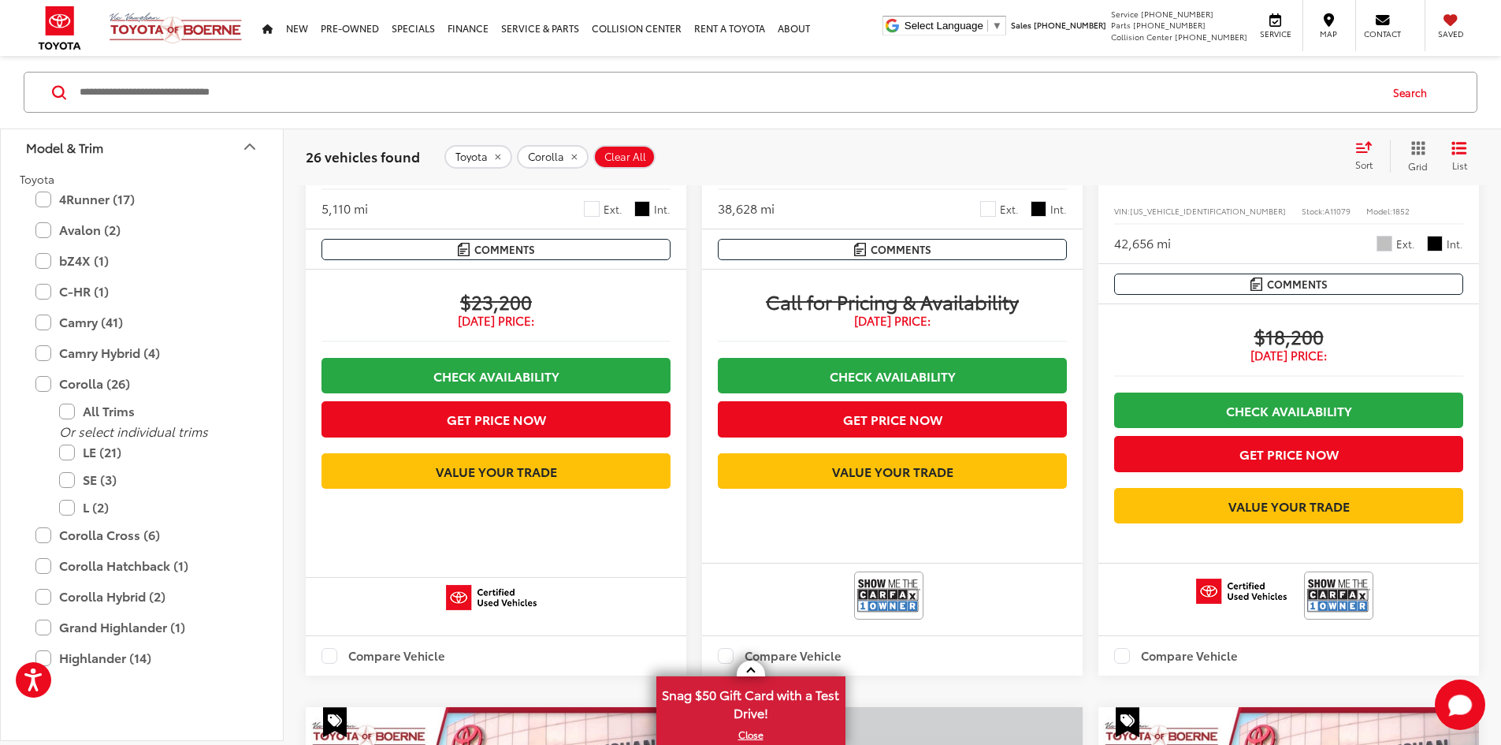
drag, startPoint x: 907, startPoint y: 423, endPoint x: 908, endPoint y: 551, distance: 127.7
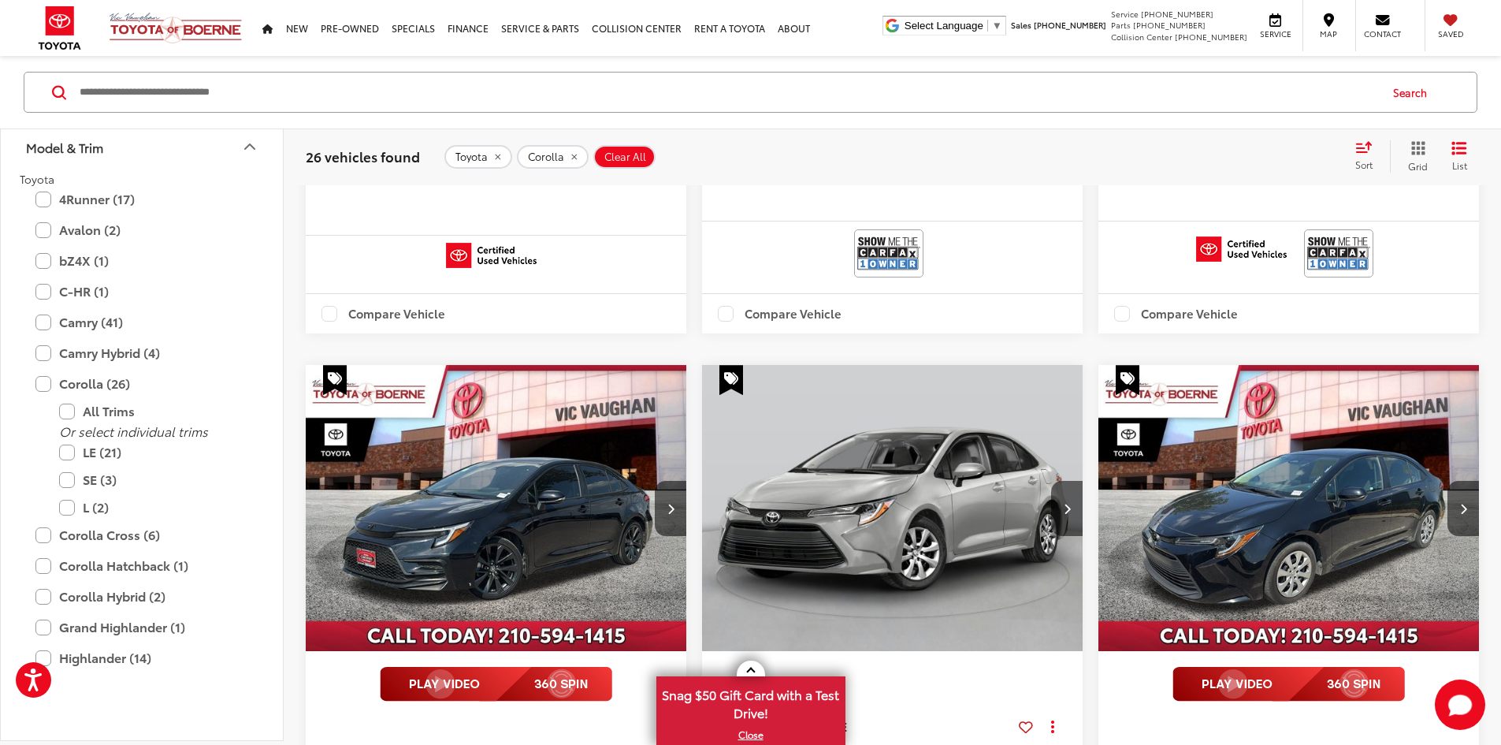
drag, startPoint x: 903, startPoint y: 554, endPoint x: 900, endPoint y: 581, distance: 27.8
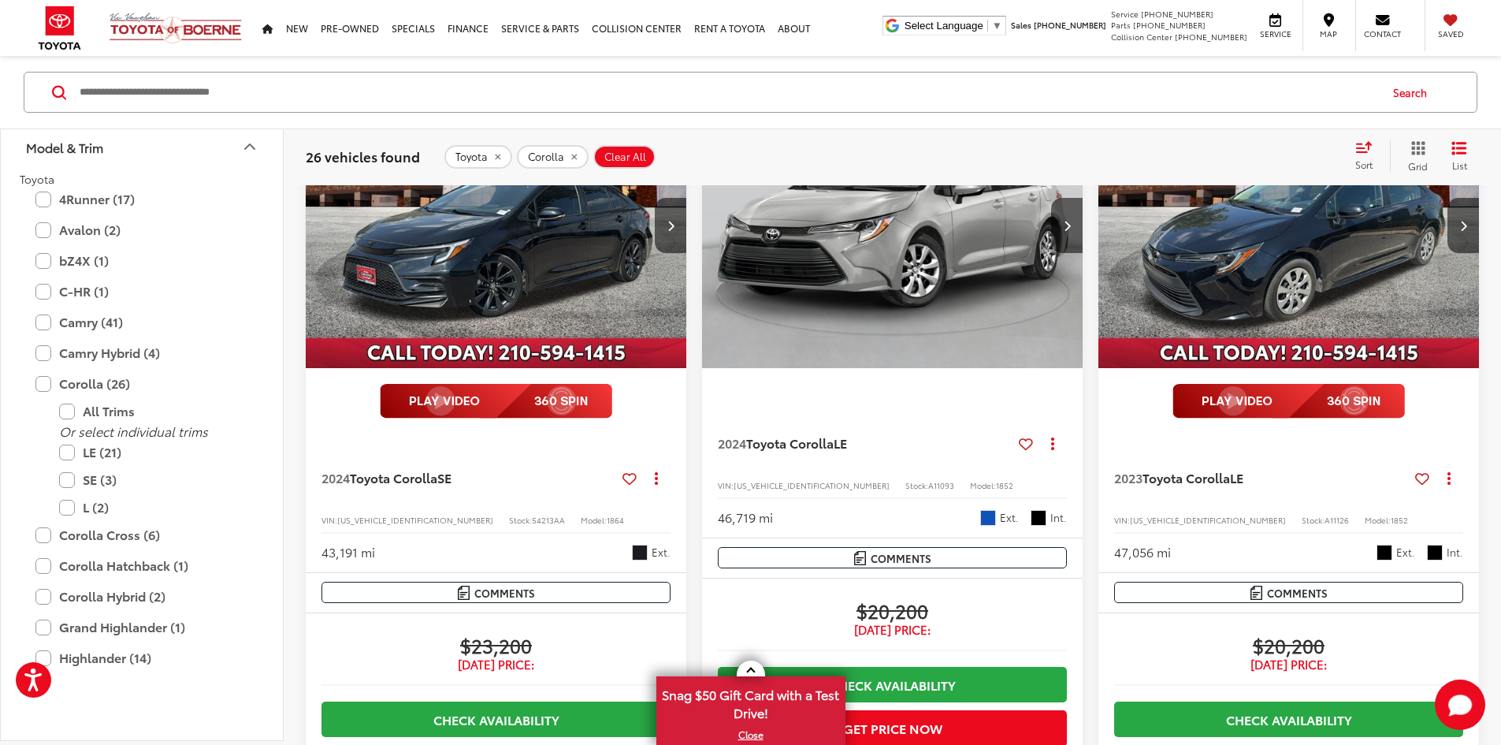
drag, startPoint x: 909, startPoint y: 542, endPoint x: 905, endPoint y: 607, distance: 65.6
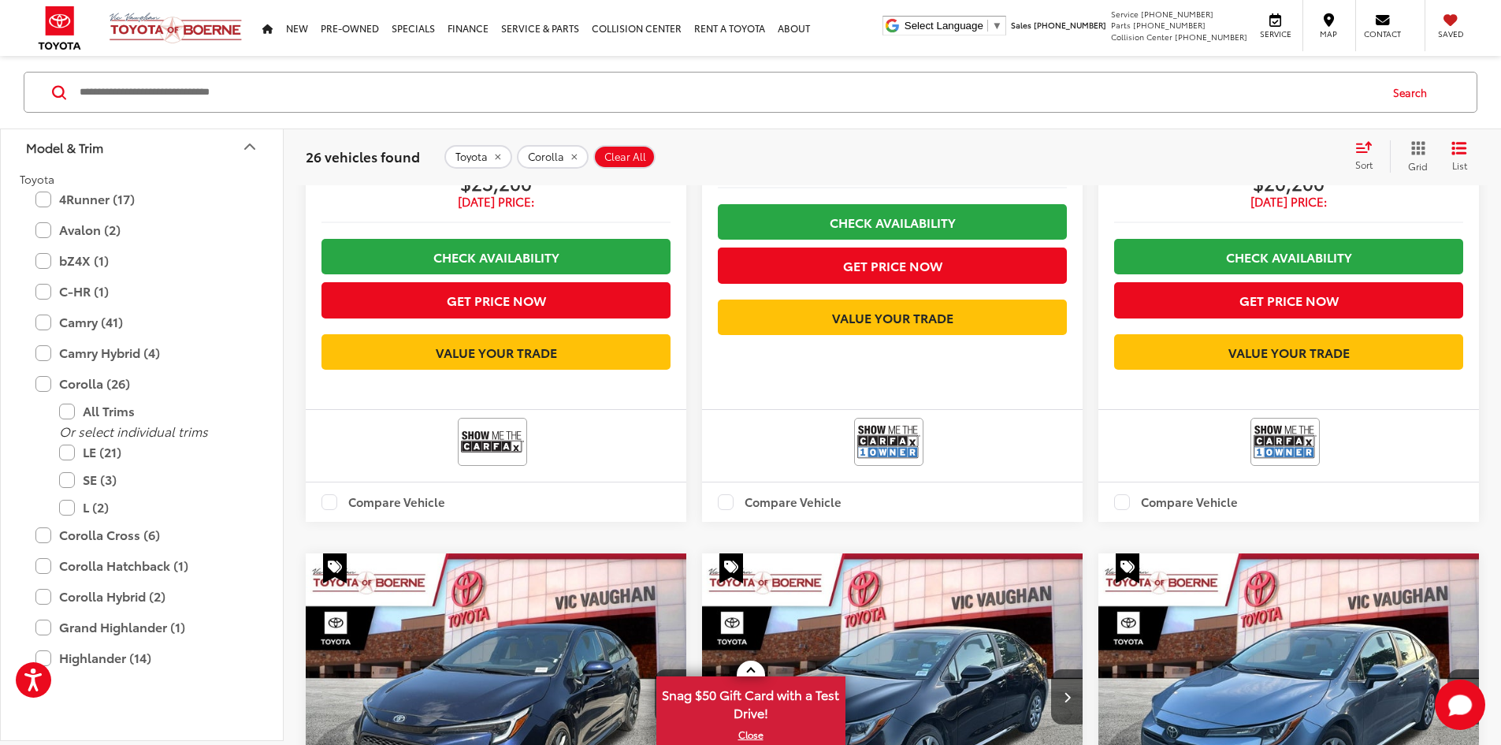
drag, startPoint x: 894, startPoint y: 542, endPoint x: 891, endPoint y: 618, distance: 75.7
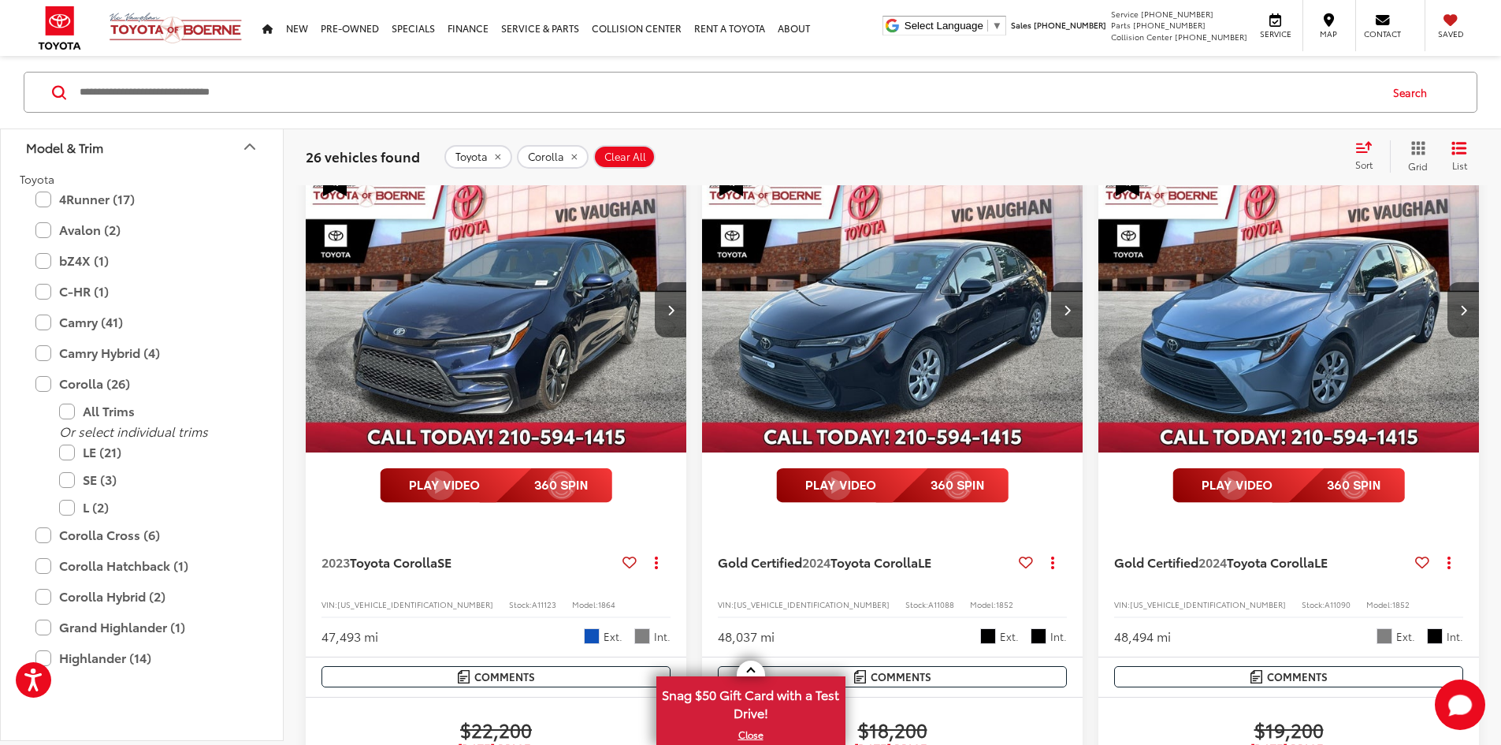
drag, startPoint x: 890, startPoint y: 569, endPoint x: 892, endPoint y: 658, distance: 89.0
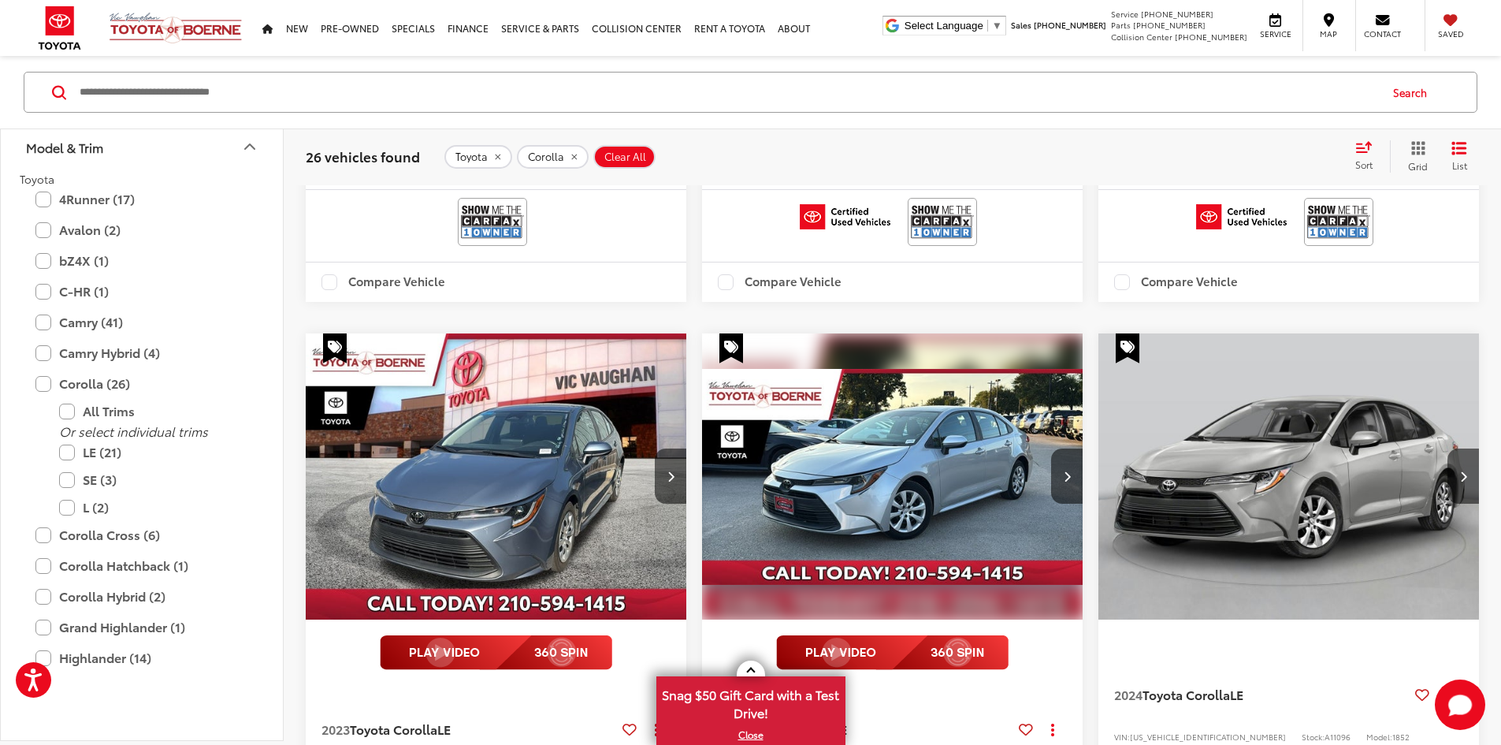
drag, startPoint x: 912, startPoint y: 559, endPoint x: 908, endPoint y: 658, distance: 98.5
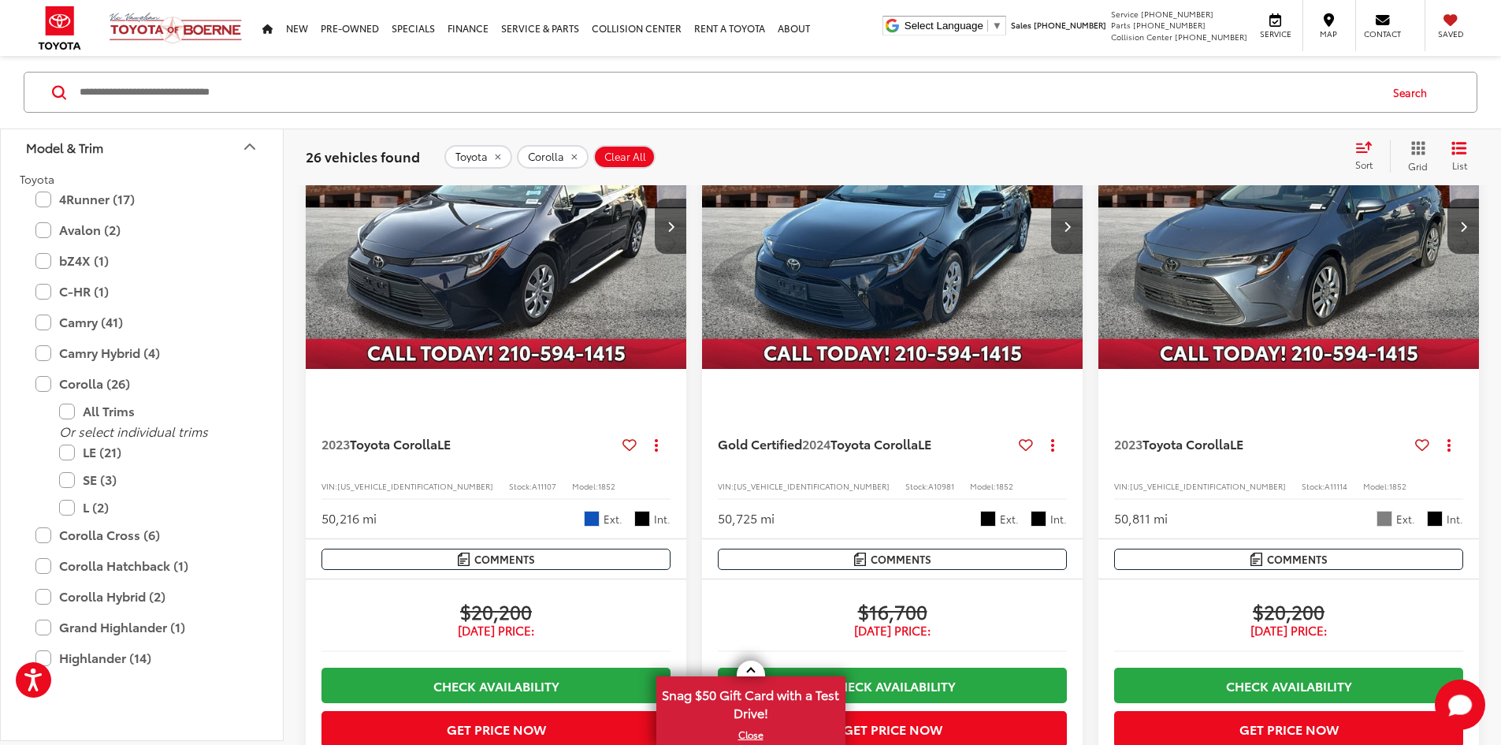
scroll to position [174, 0]
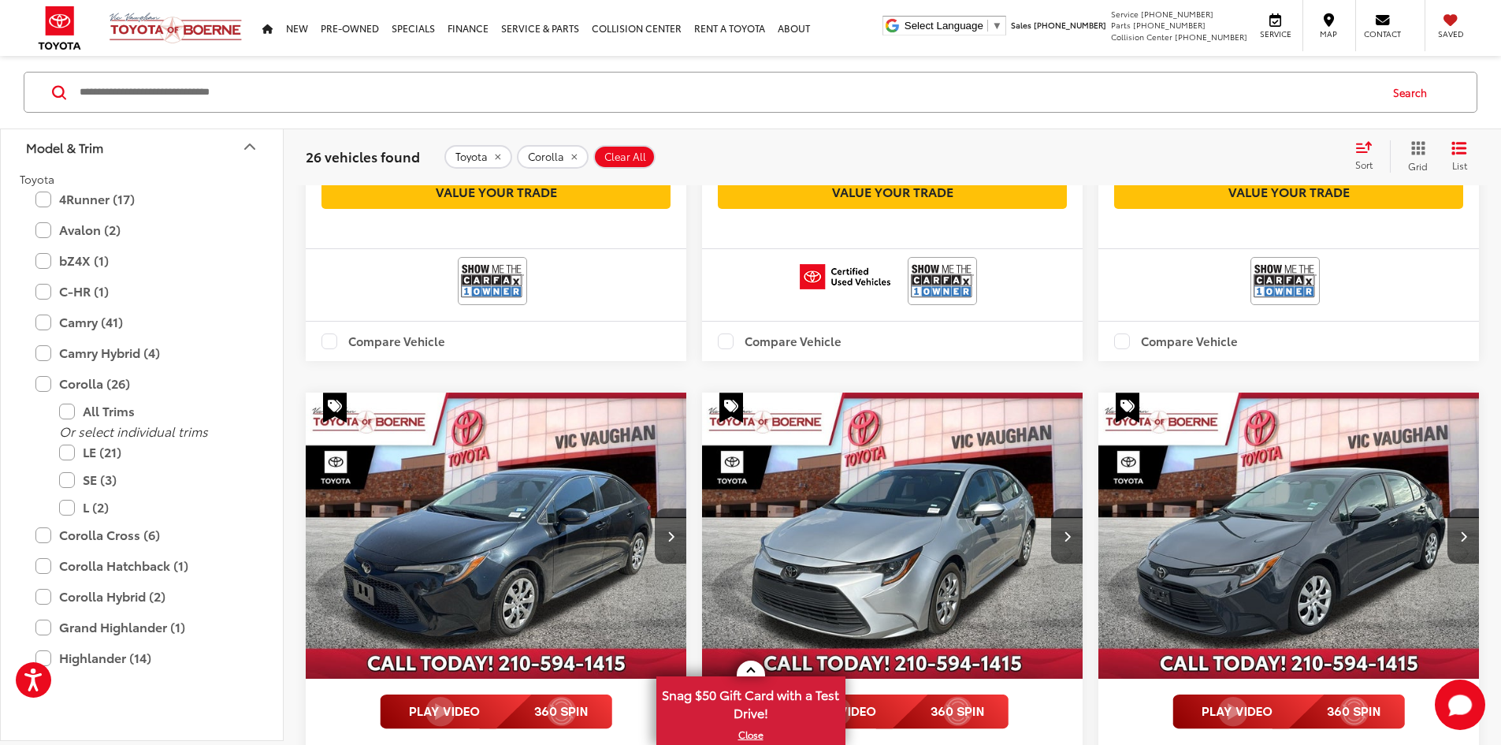
drag, startPoint x: 1182, startPoint y: 425, endPoint x: 1163, endPoint y: 548, distance: 124.4
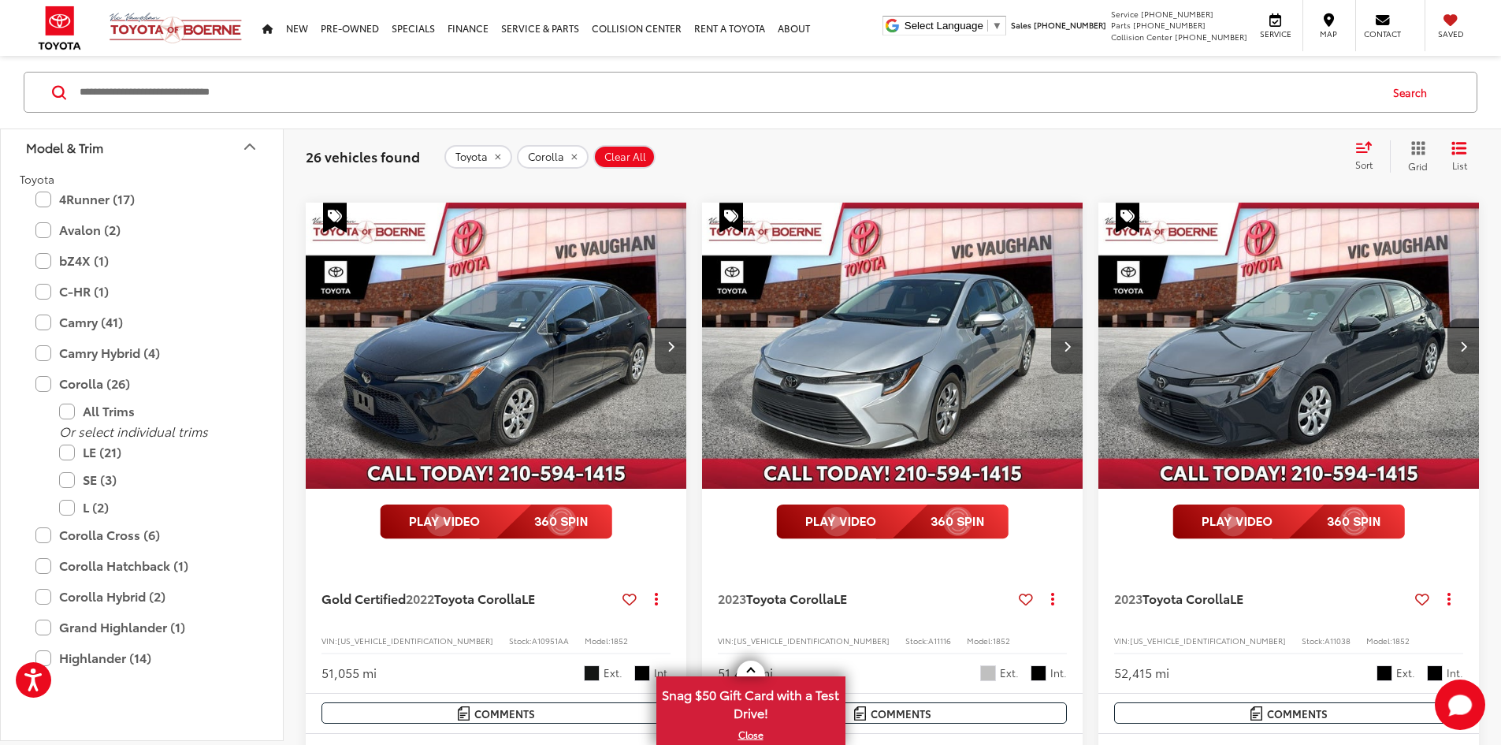
drag, startPoint x: 1148, startPoint y: 366, endPoint x: 1145, endPoint y: 519, distance: 152.9
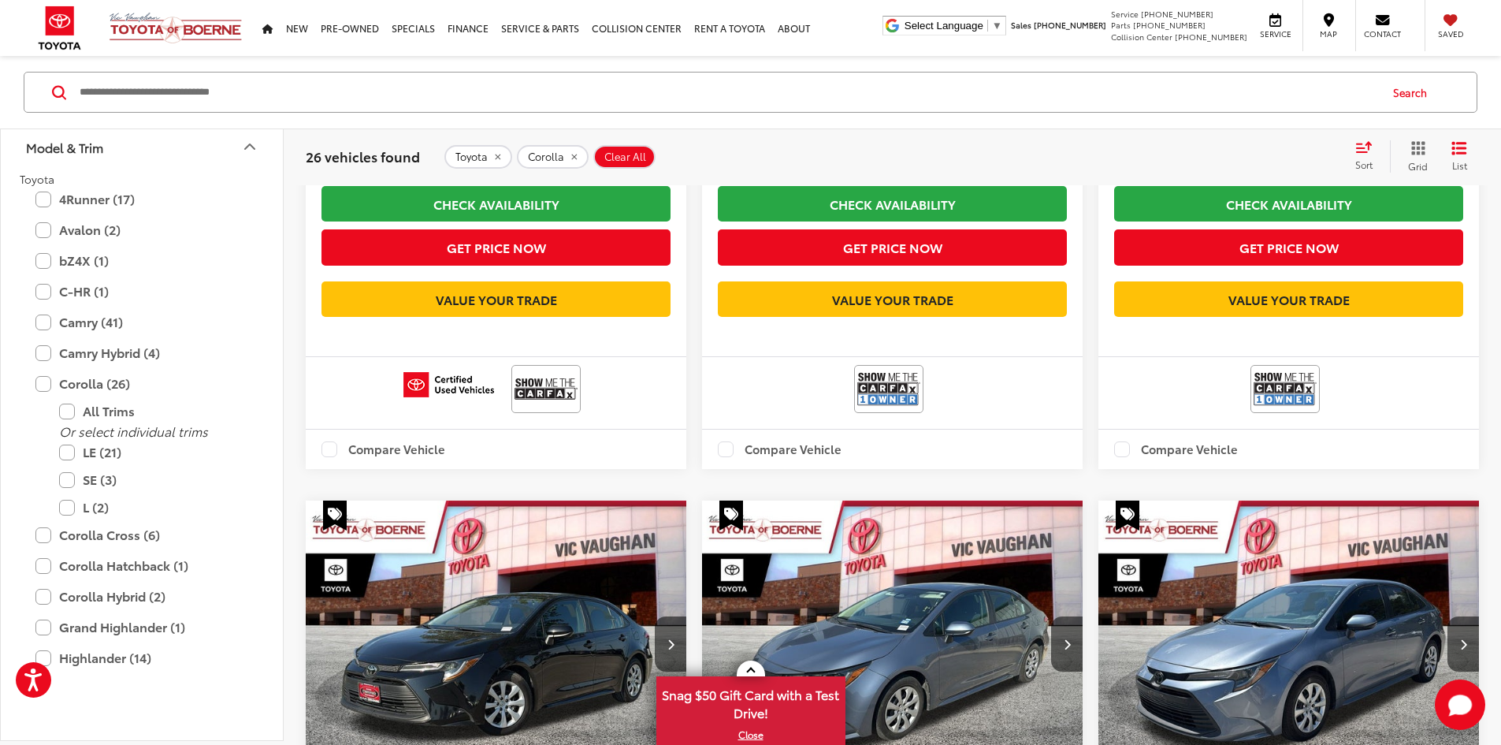
drag, startPoint x: 1176, startPoint y: 529, endPoint x: 1165, endPoint y: 600, distance: 70.9
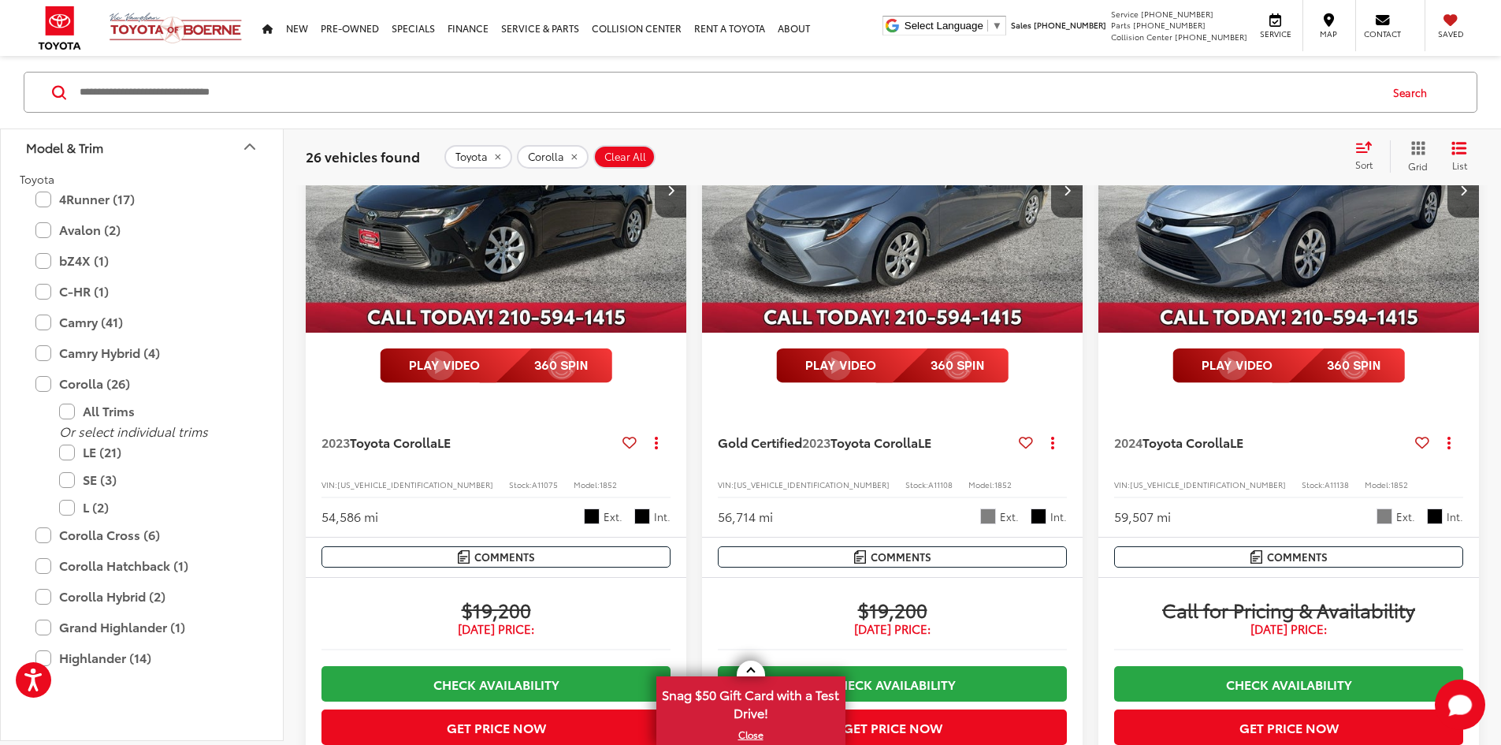
drag, startPoint x: 1161, startPoint y: 511, endPoint x: 1158, endPoint y: 559, distance: 48.2
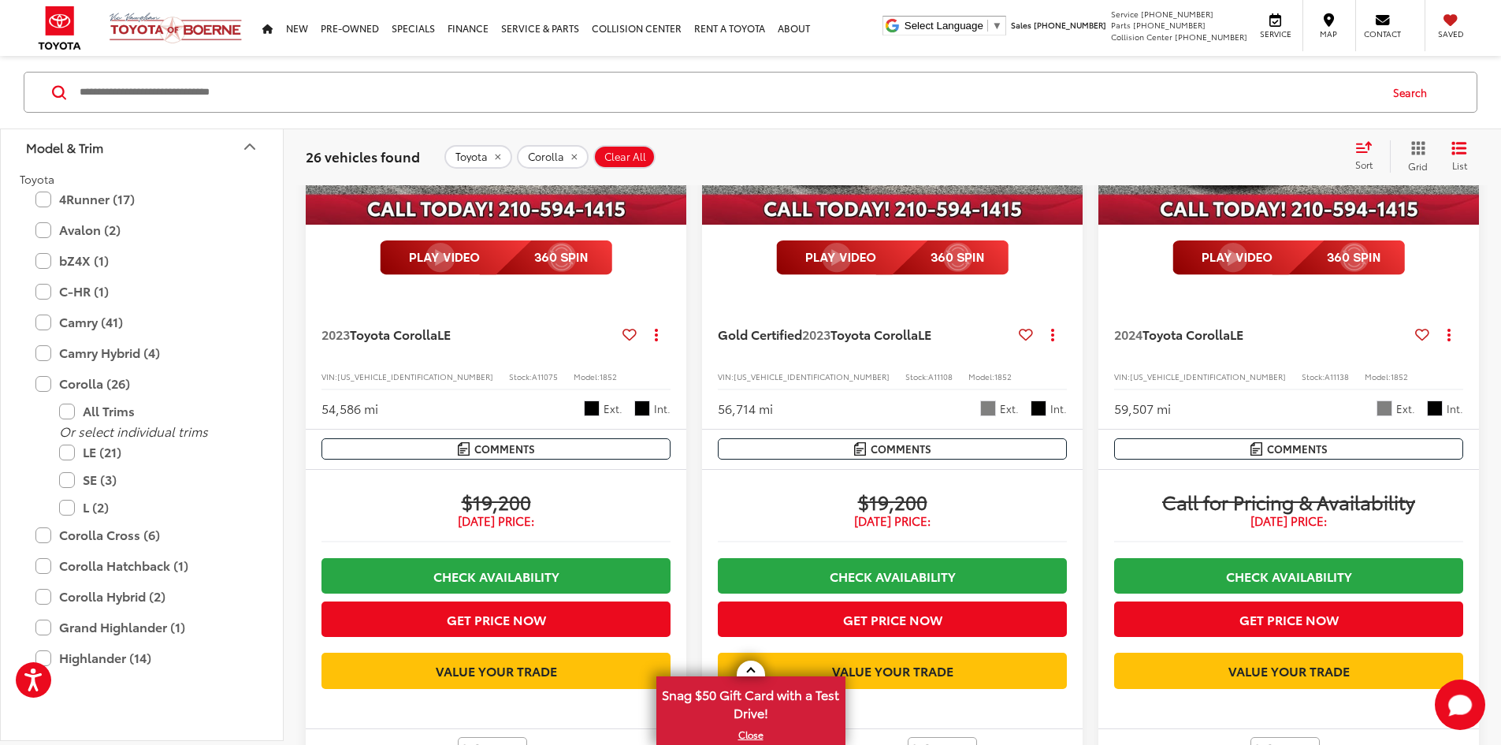
drag, startPoint x: 1151, startPoint y: 477, endPoint x: 1163, endPoint y: 584, distance: 107.0
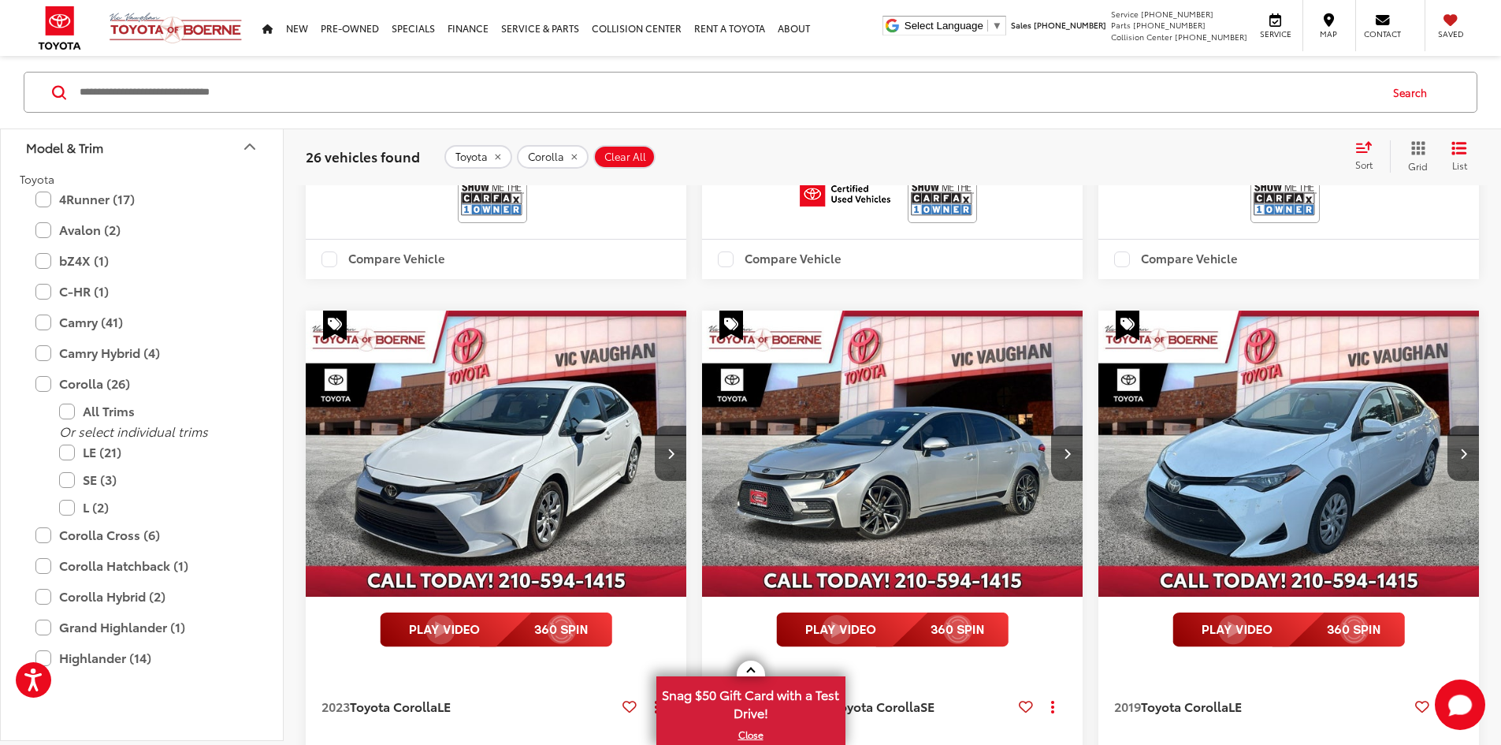
drag, startPoint x: 1187, startPoint y: 537, endPoint x: 1187, endPoint y: 611, distance: 73.3
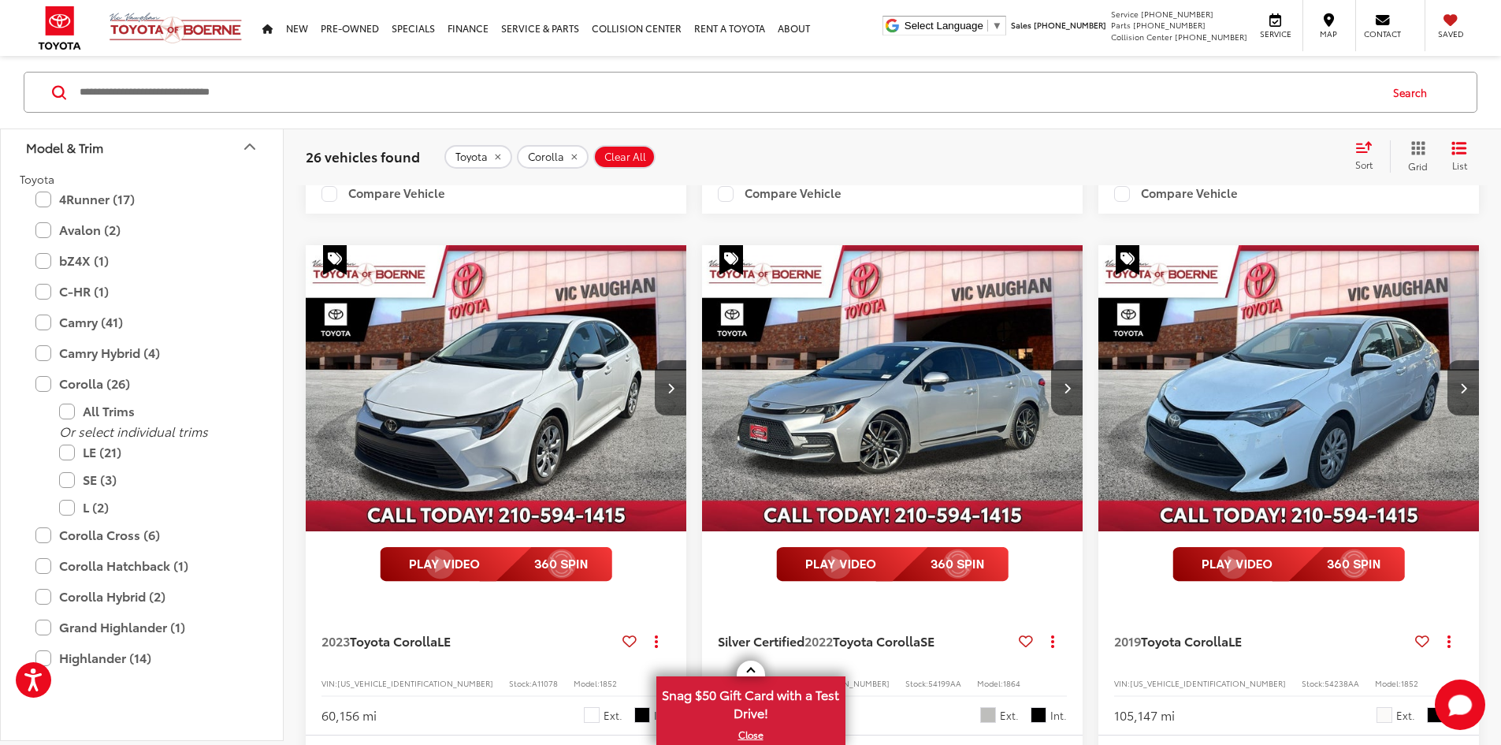
scroll to position [2790, 0]
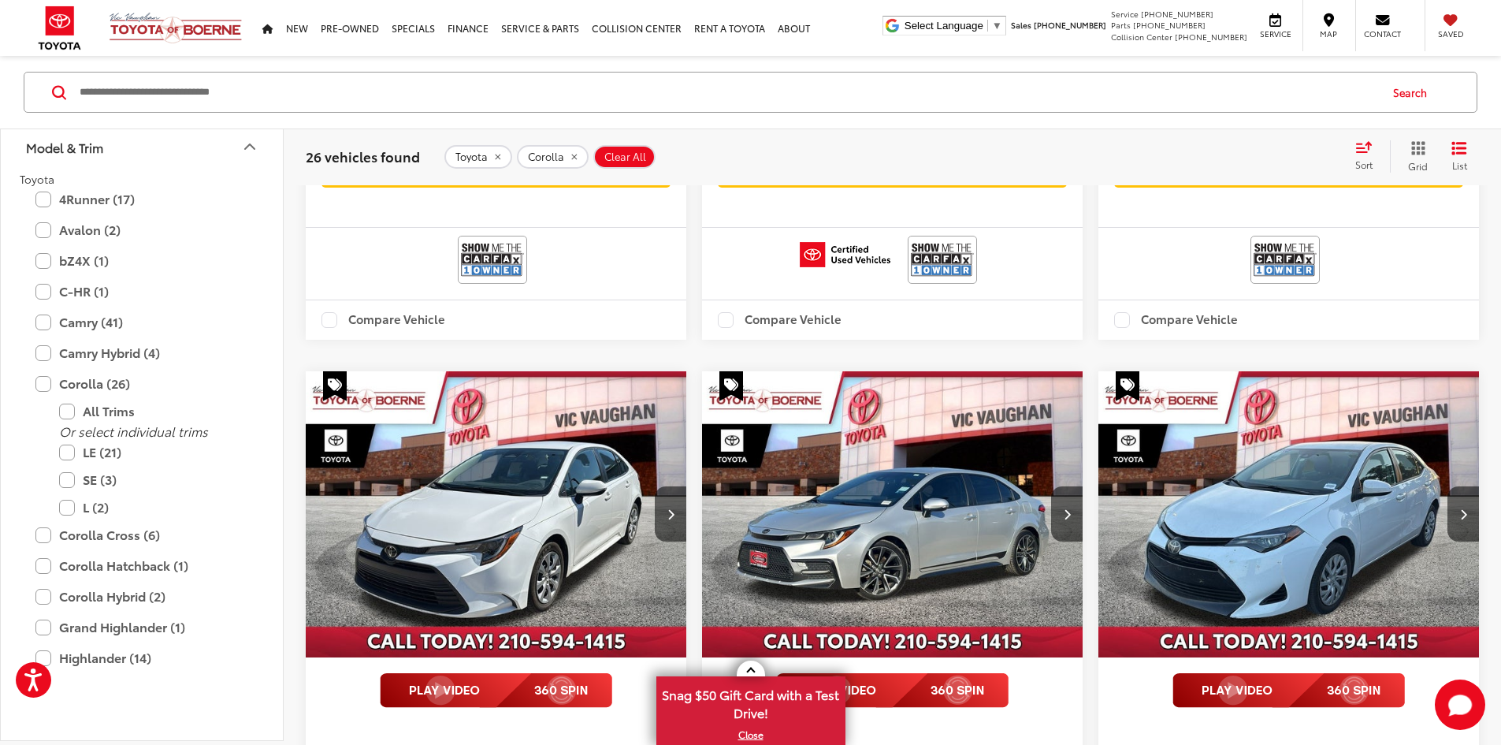
drag, startPoint x: 1184, startPoint y: 588, endPoint x: 1183, endPoint y: 493, distance: 94.6
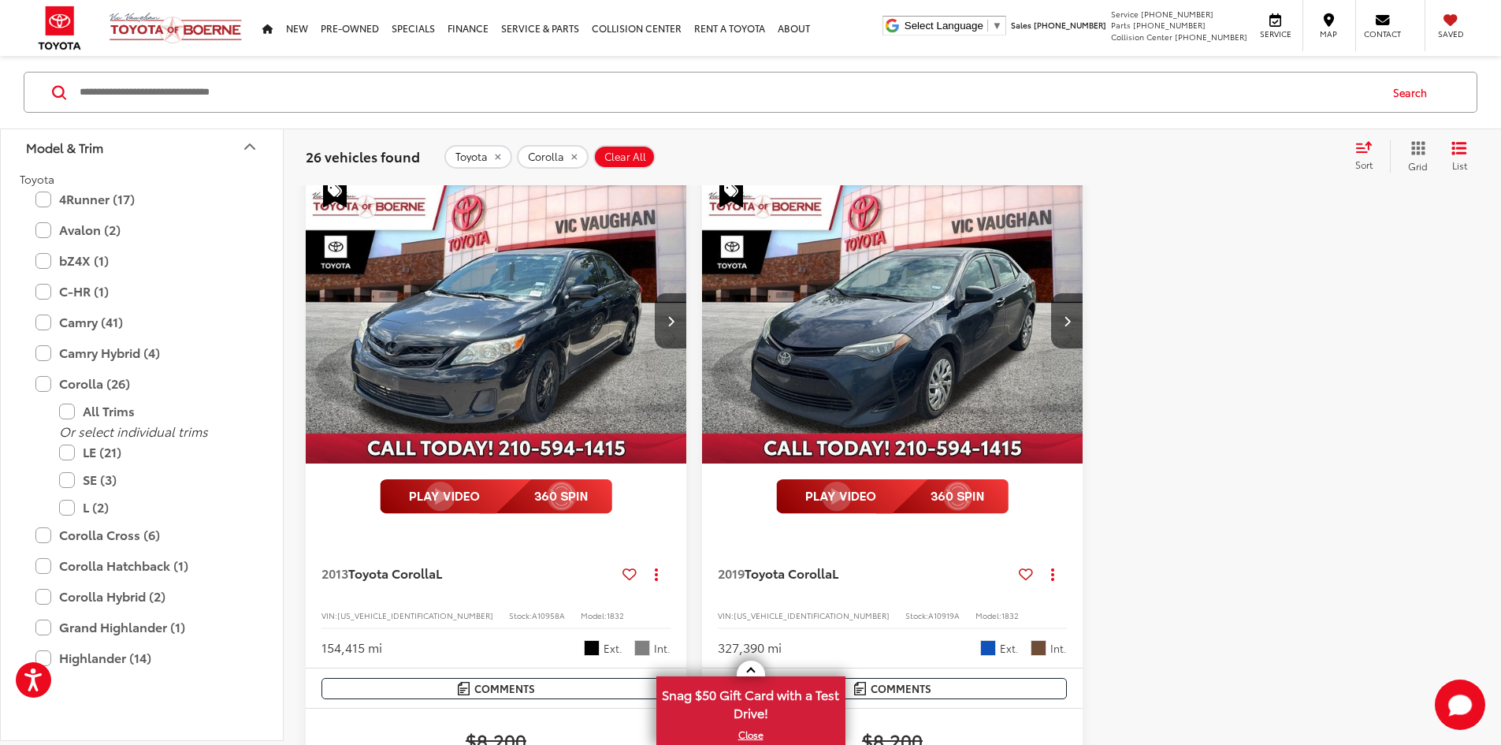
scroll to position [174, 0]
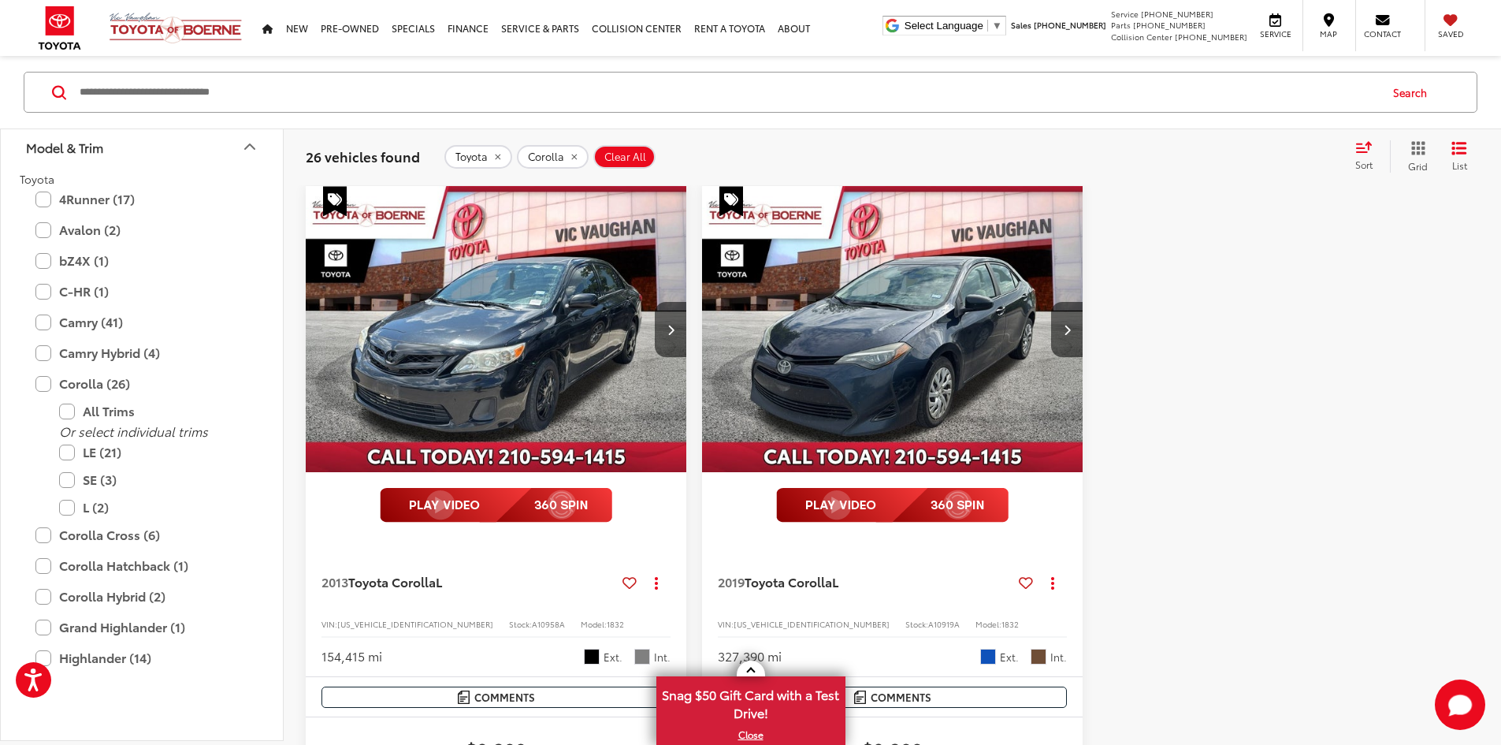
click at [1360, 153] on div "Sort" at bounding box center [1368, 156] width 43 height 32
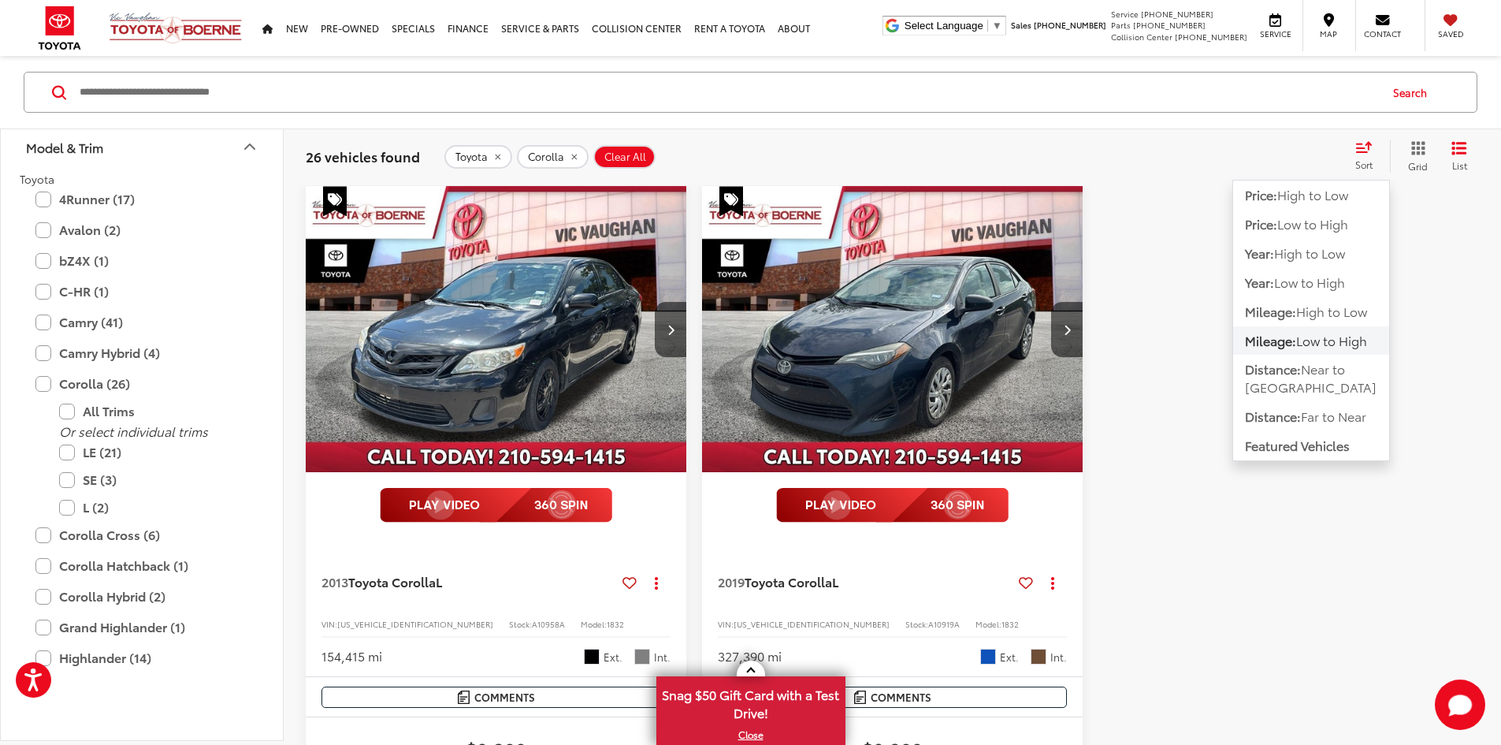
click at [1280, 338] on span "Mileage:" at bounding box center [1270, 340] width 51 height 18
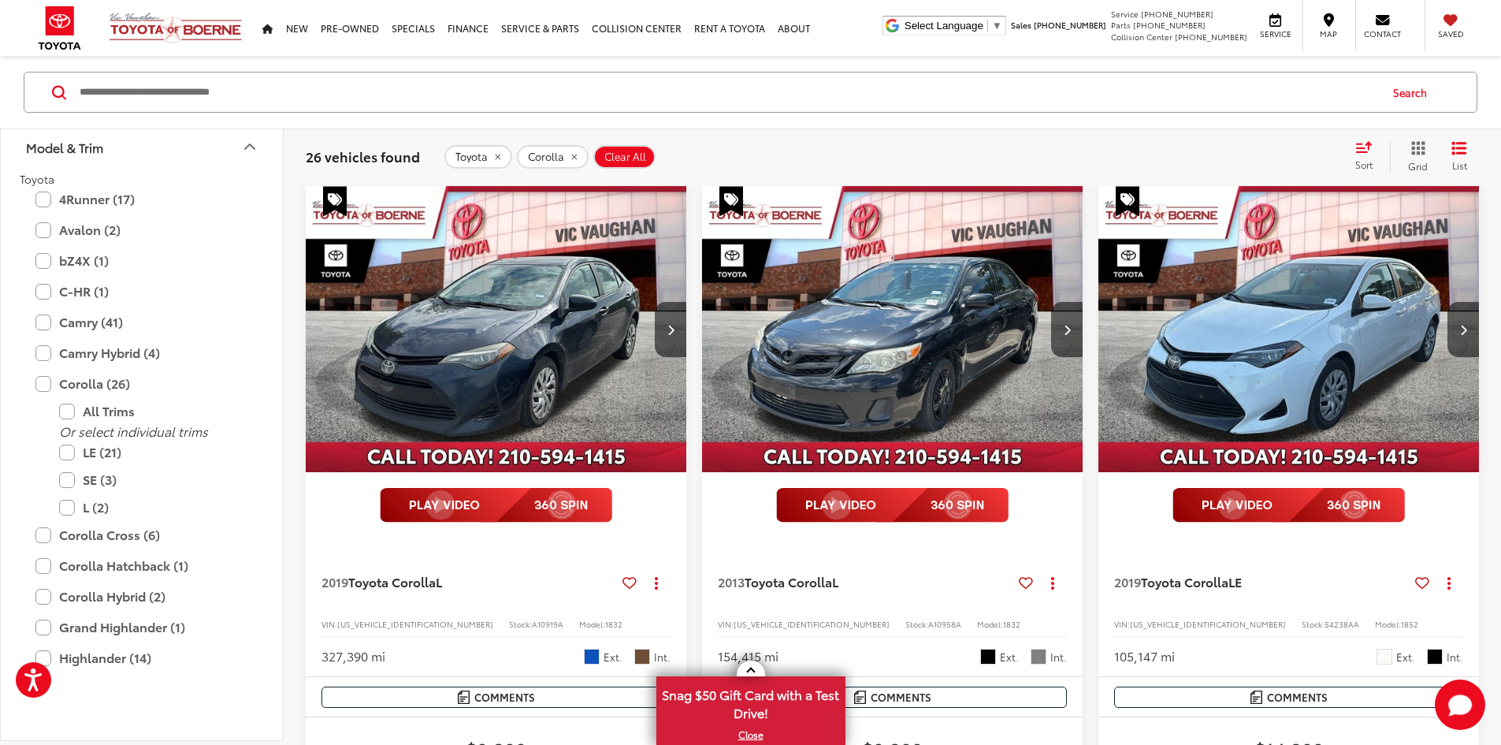
click at [1364, 164] on span "Sort" at bounding box center [1363, 164] width 17 height 13
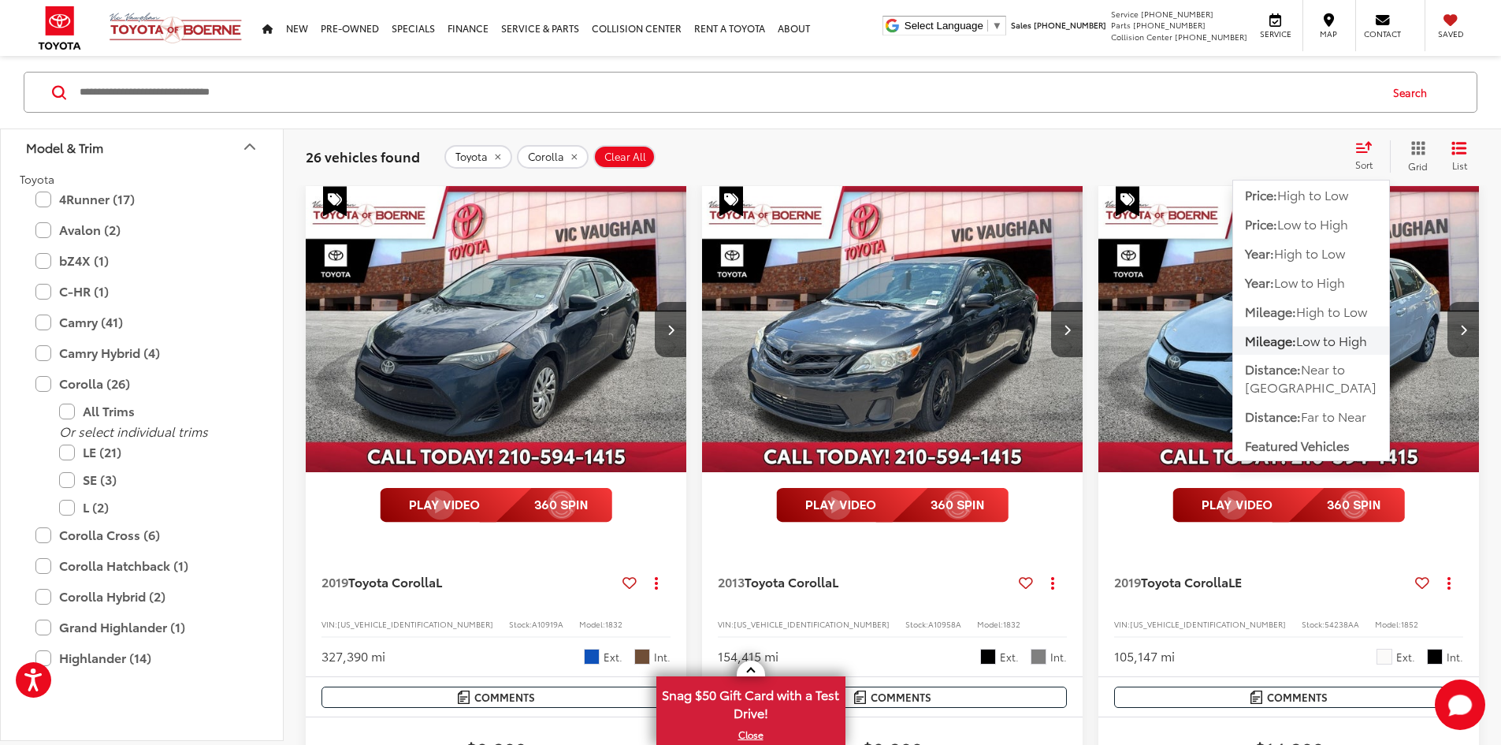
click at [1287, 340] on span "Mileage:" at bounding box center [1270, 340] width 51 height 18
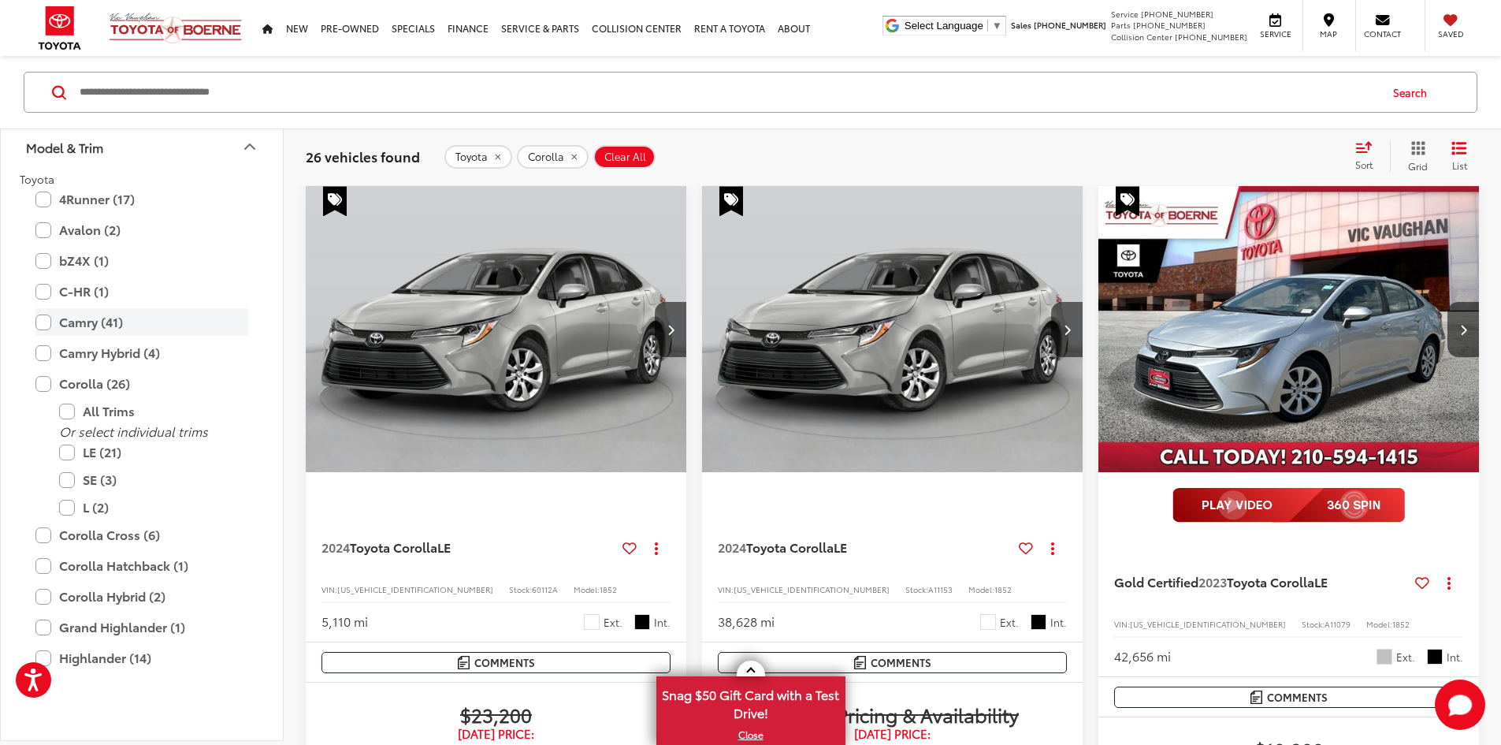
click at [45, 336] on label "Camry (41)" at bounding box center [141, 322] width 213 height 28
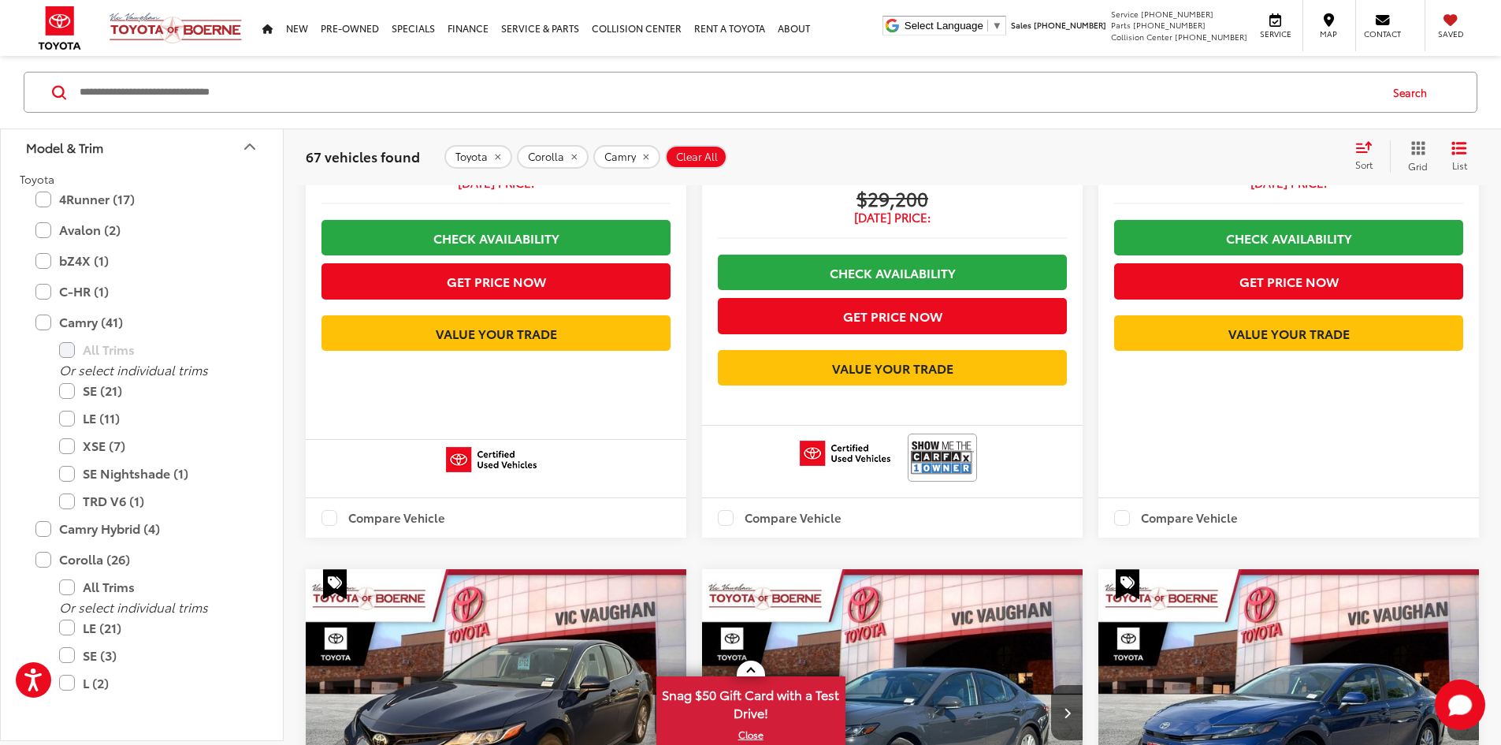
scroll to position [940, 0]
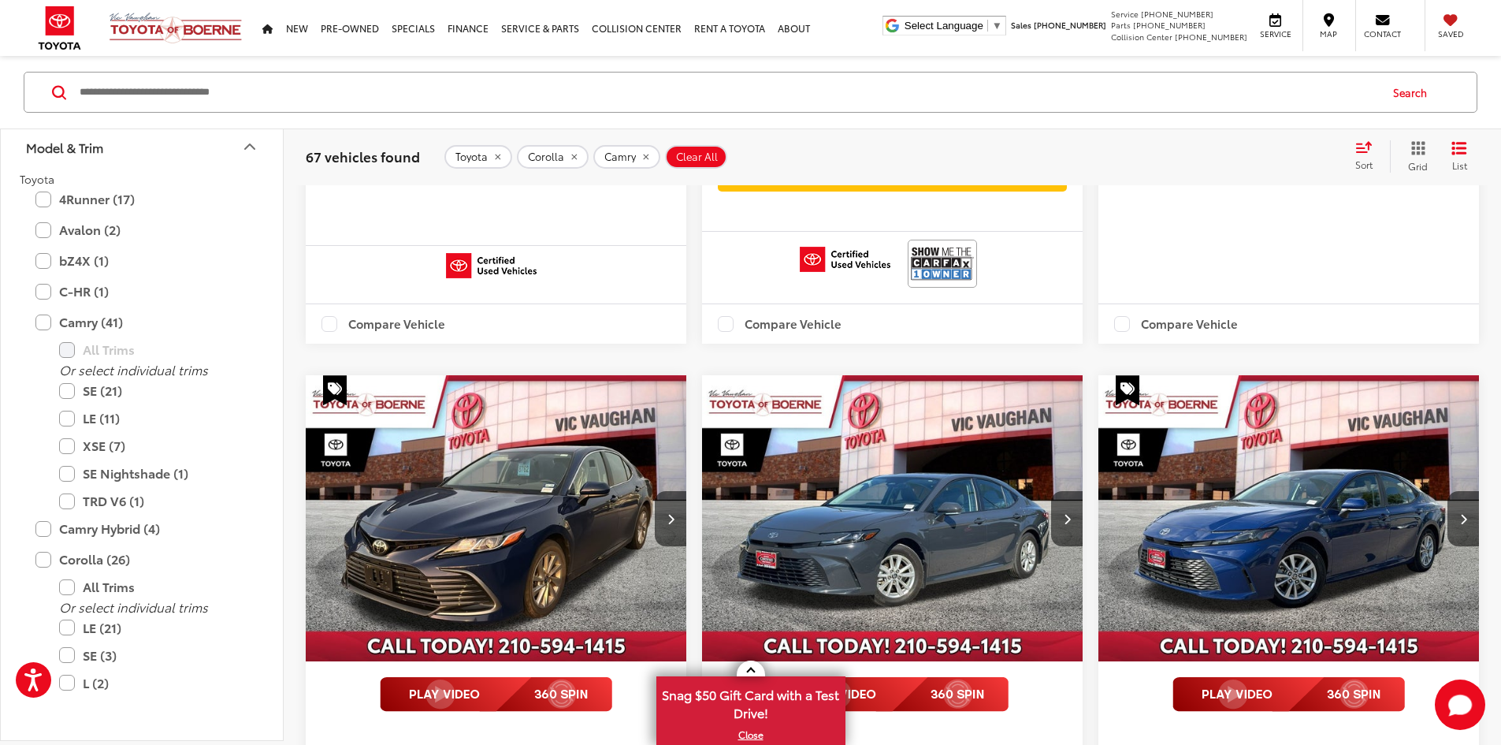
drag, startPoint x: 911, startPoint y: 525, endPoint x: 899, endPoint y: 600, distance: 76.6
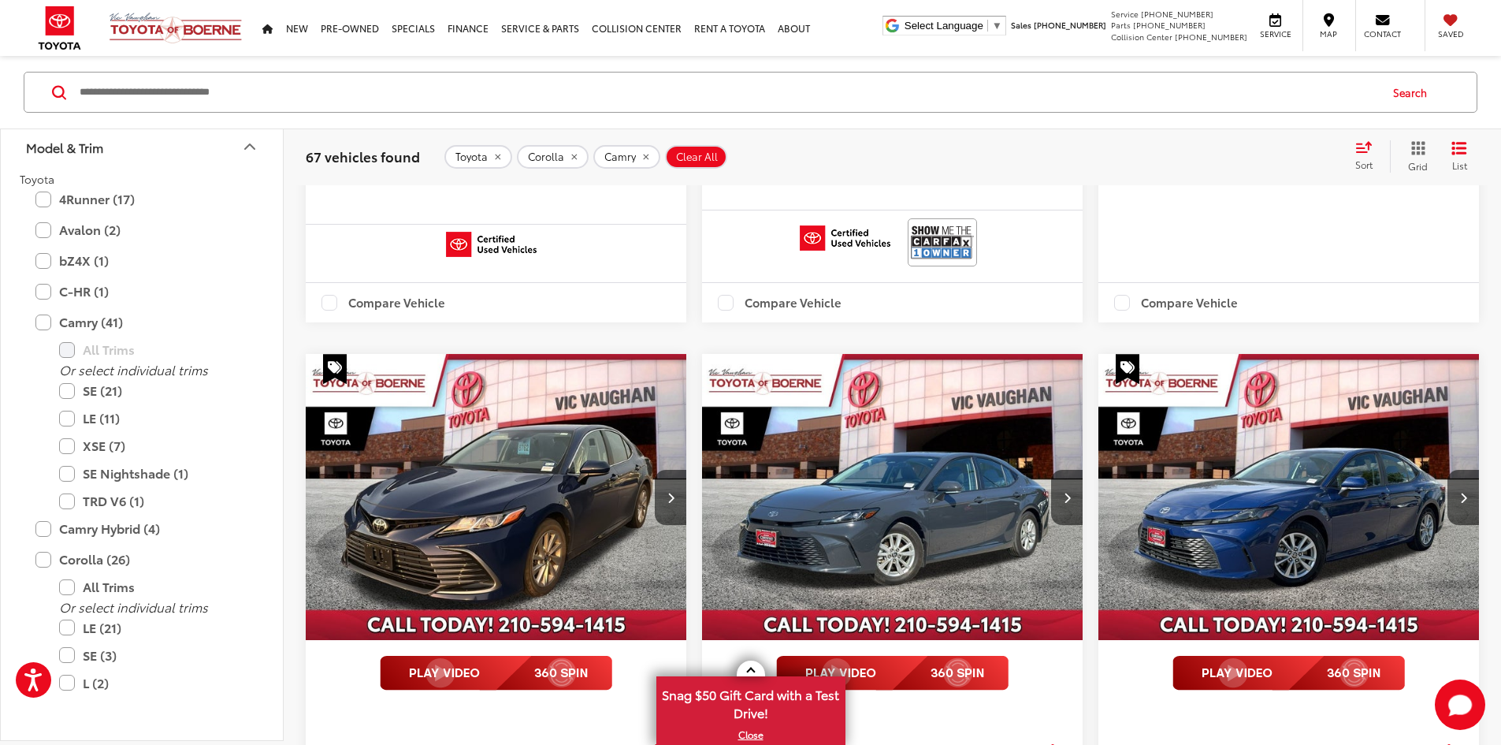
drag, startPoint x: 901, startPoint y: 487, endPoint x: 899, endPoint y: 601, distance: 114.3
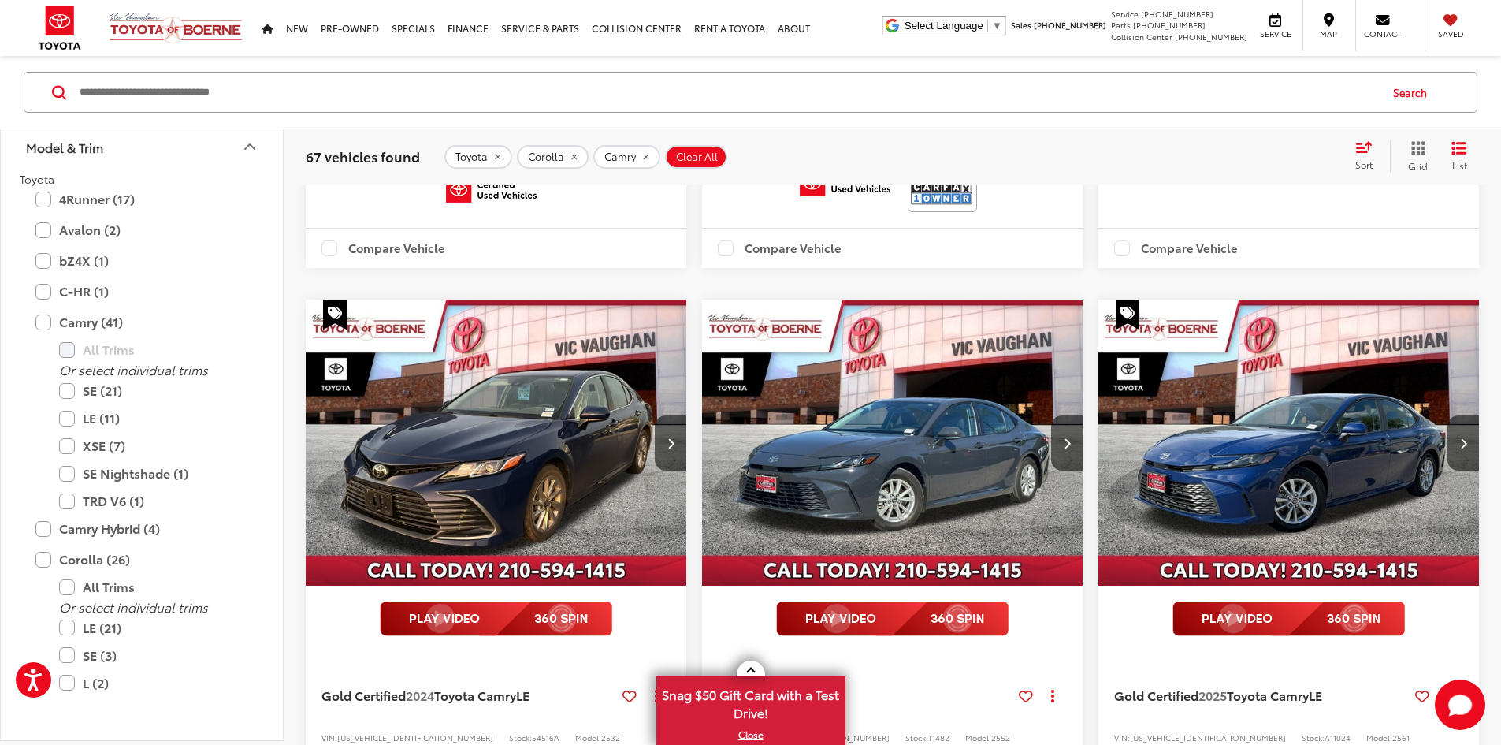
drag, startPoint x: 897, startPoint y: 647, endPoint x: 897, endPoint y: 671, distance: 23.6
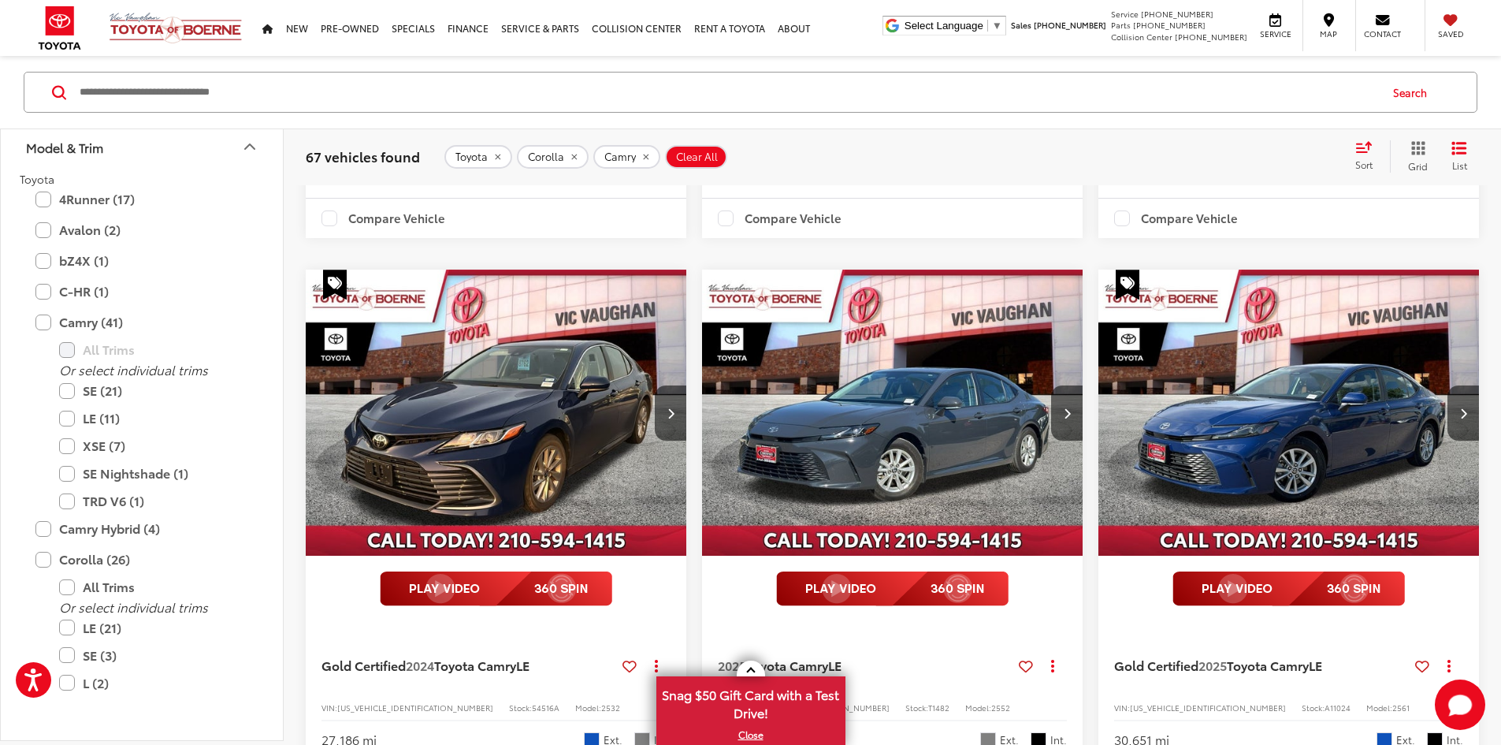
click at [641, 153] on icon "remove Camry" at bounding box center [646, 155] width 10 height 9
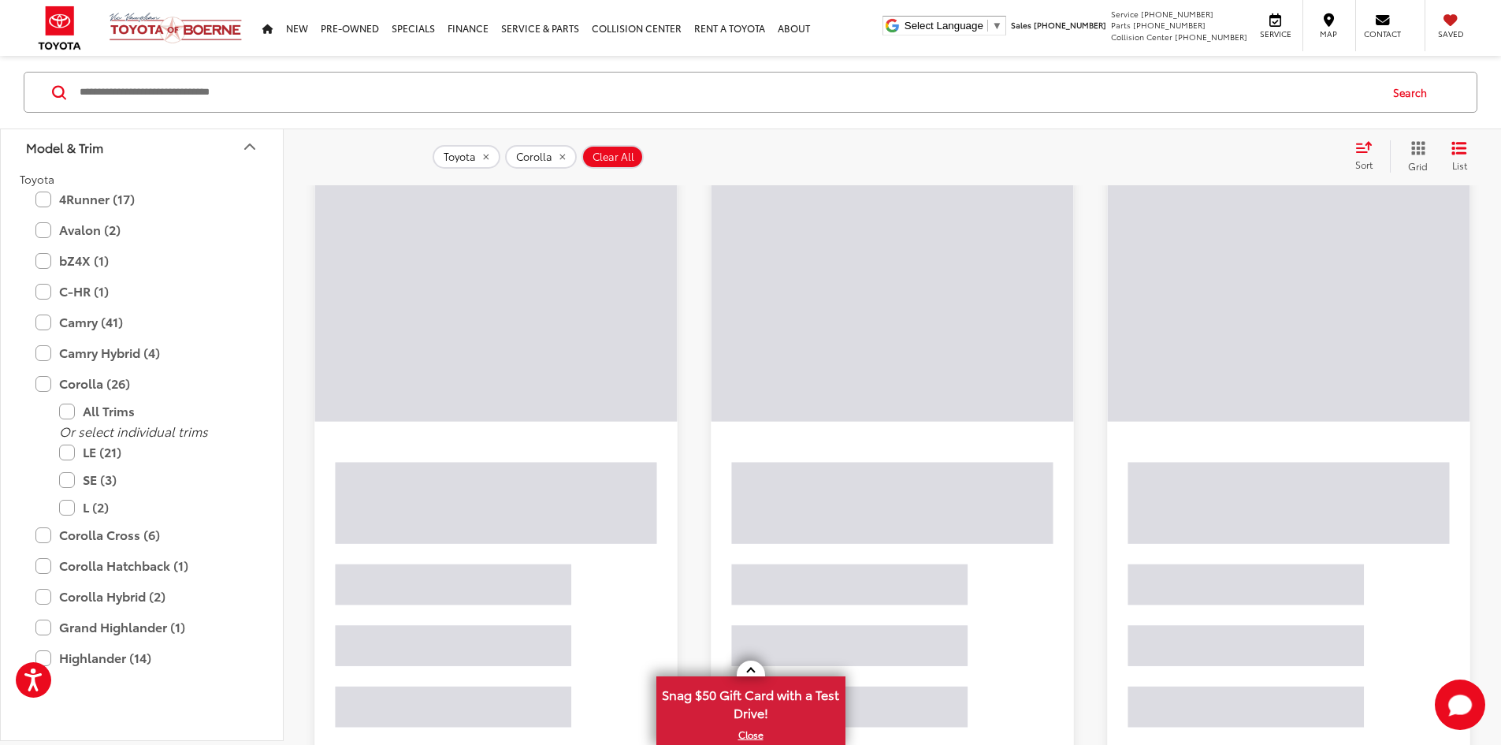
scroll to position [174, 0]
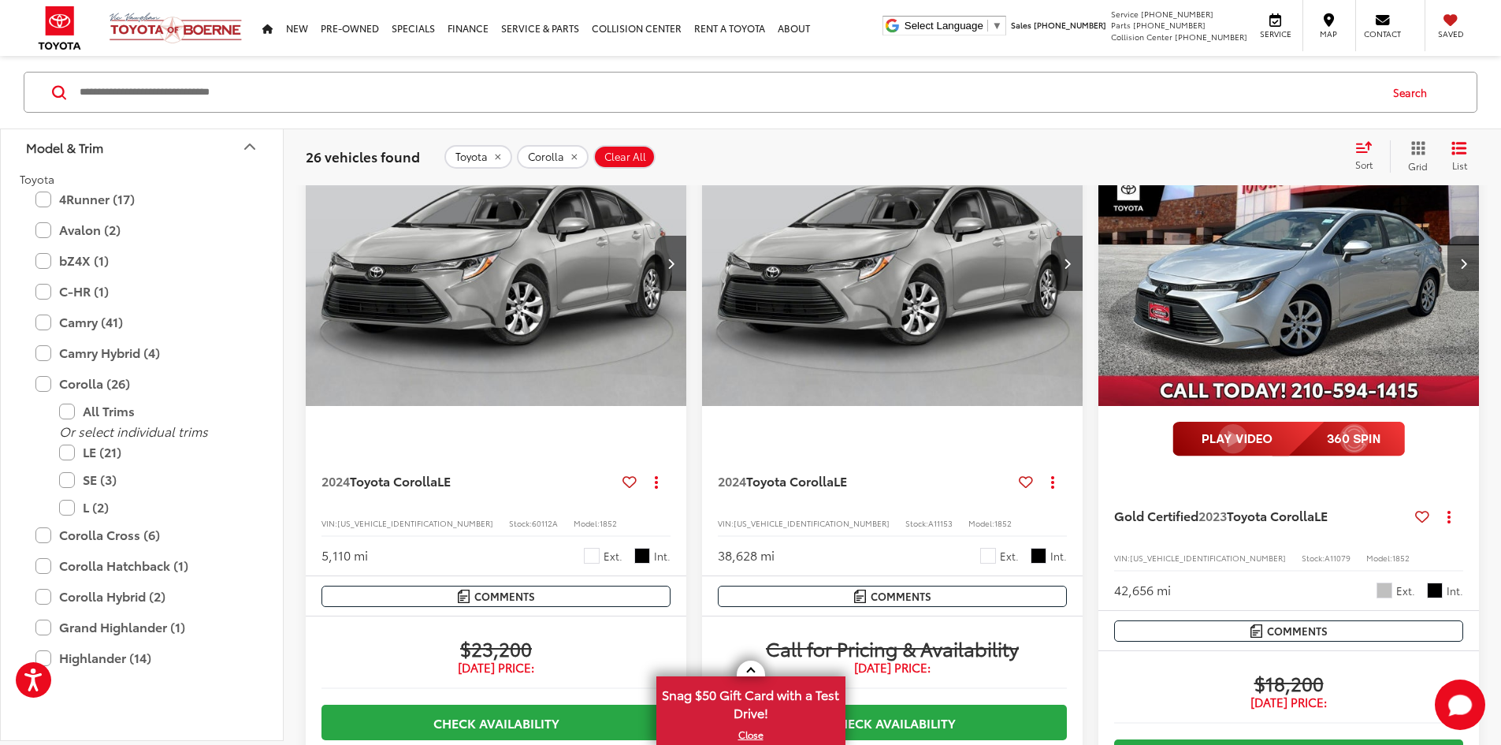
drag, startPoint x: 1187, startPoint y: 516, endPoint x: 1192, endPoint y: 565, distance: 49.2
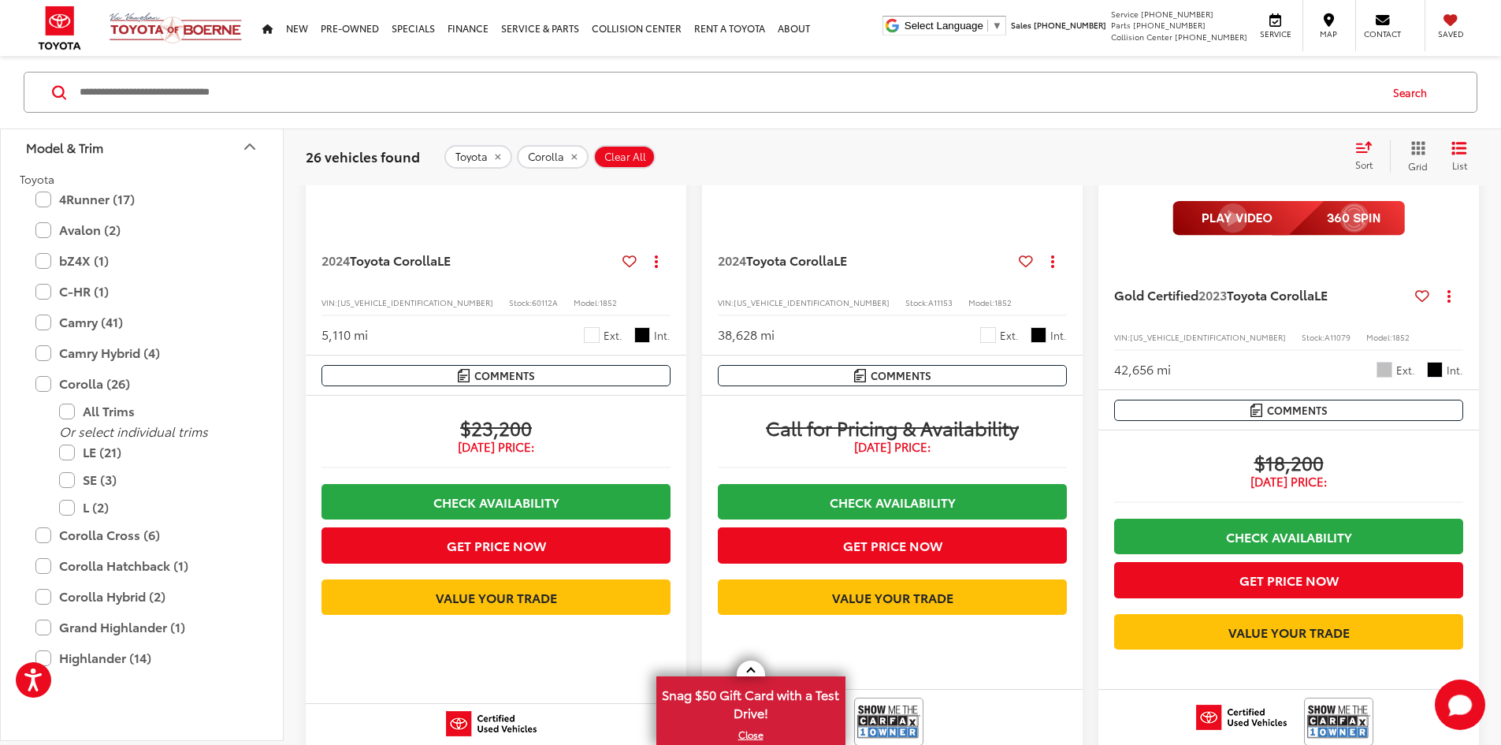
drag, startPoint x: 1187, startPoint y: 534, endPoint x: 1190, endPoint y: 564, distance: 30.0
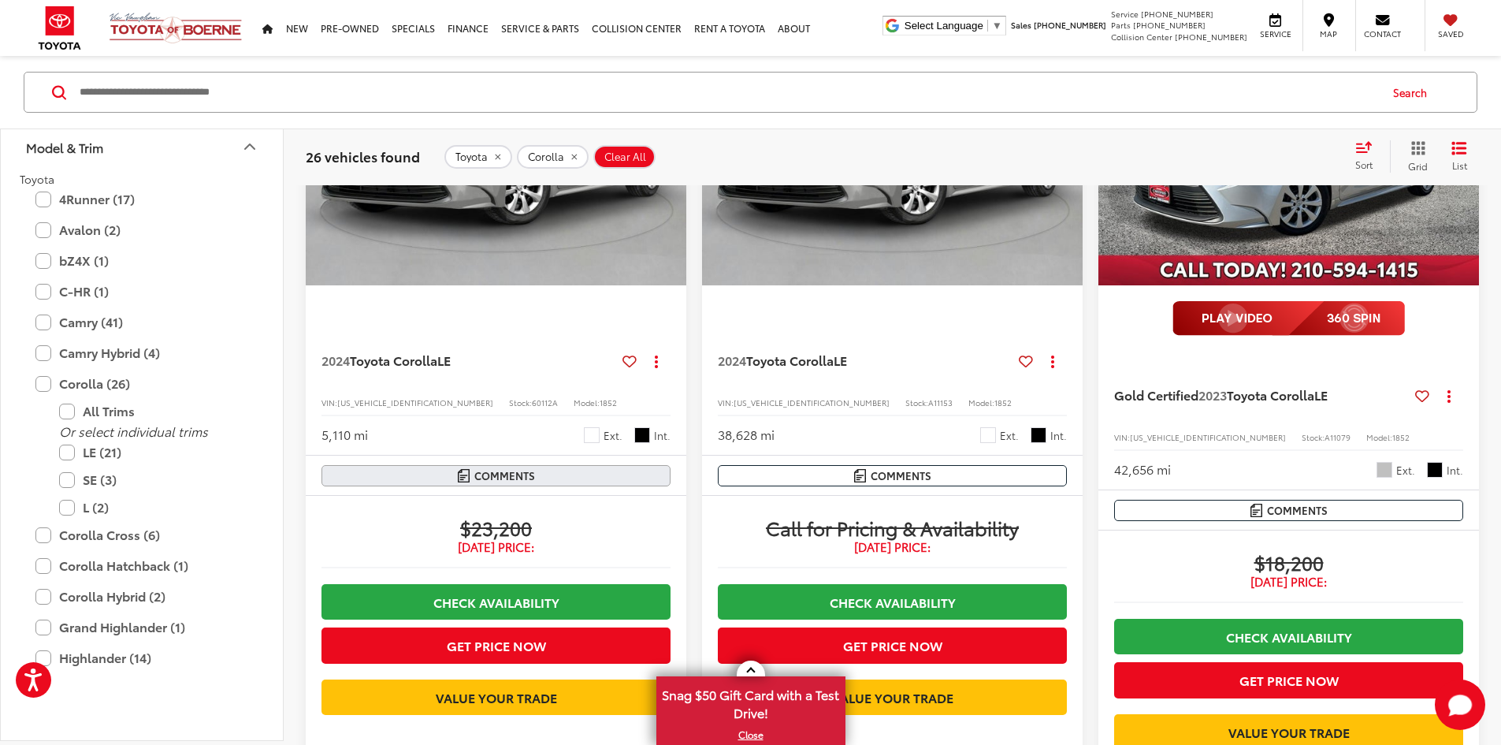
drag, startPoint x: 515, startPoint y: 350, endPoint x: 509, endPoint y: 306, distance: 44.5
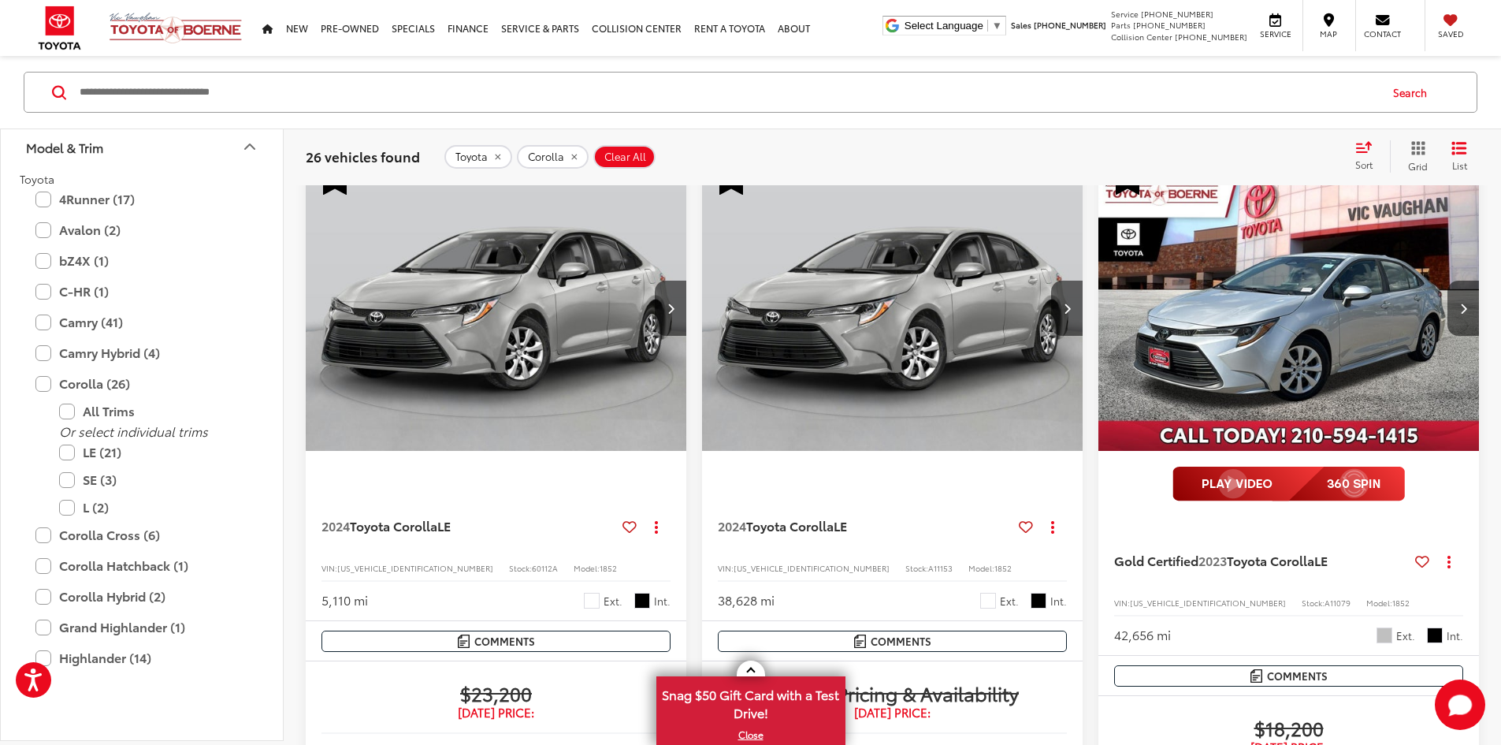
drag, startPoint x: 910, startPoint y: 424, endPoint x: 894, endPoint y: 326, distance: 99.0
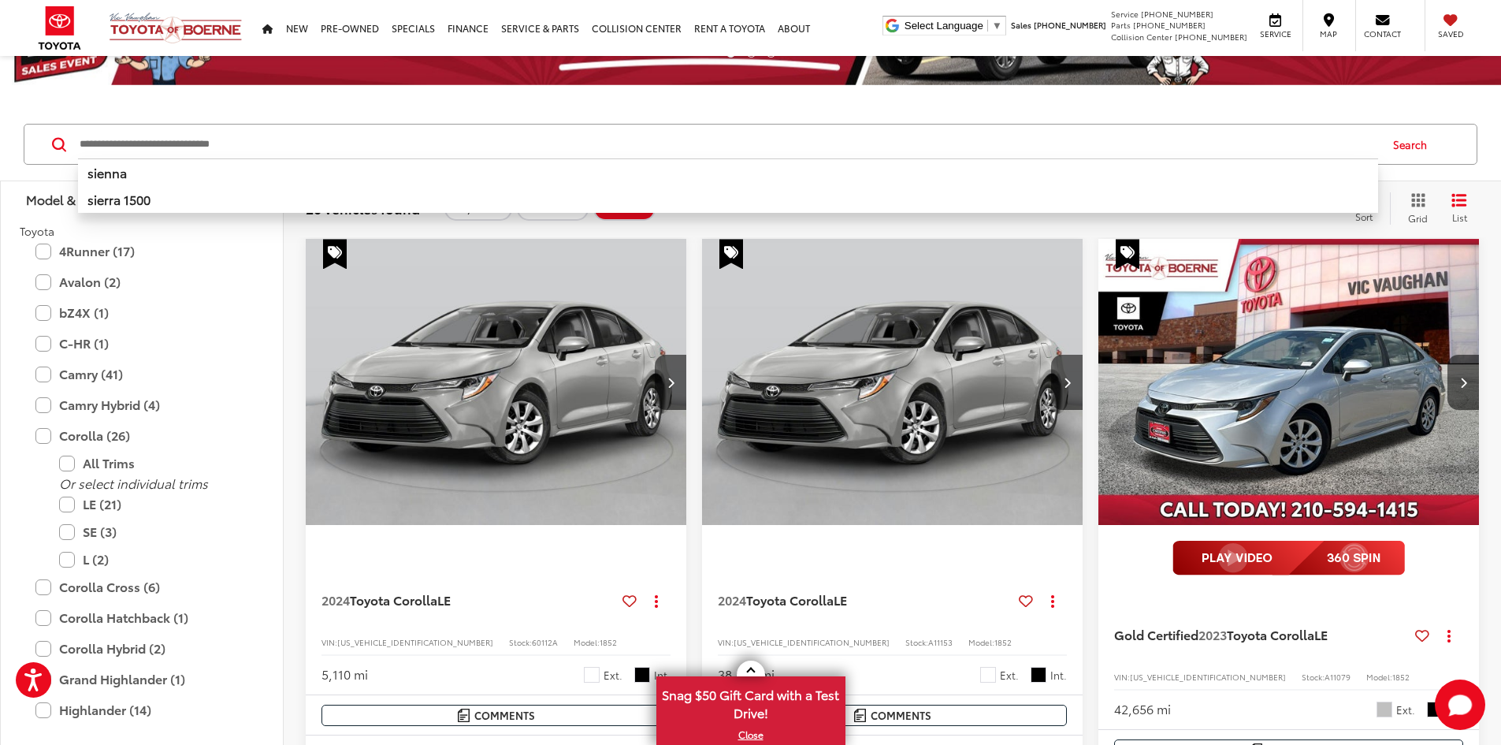
scroll to position [299, 0]
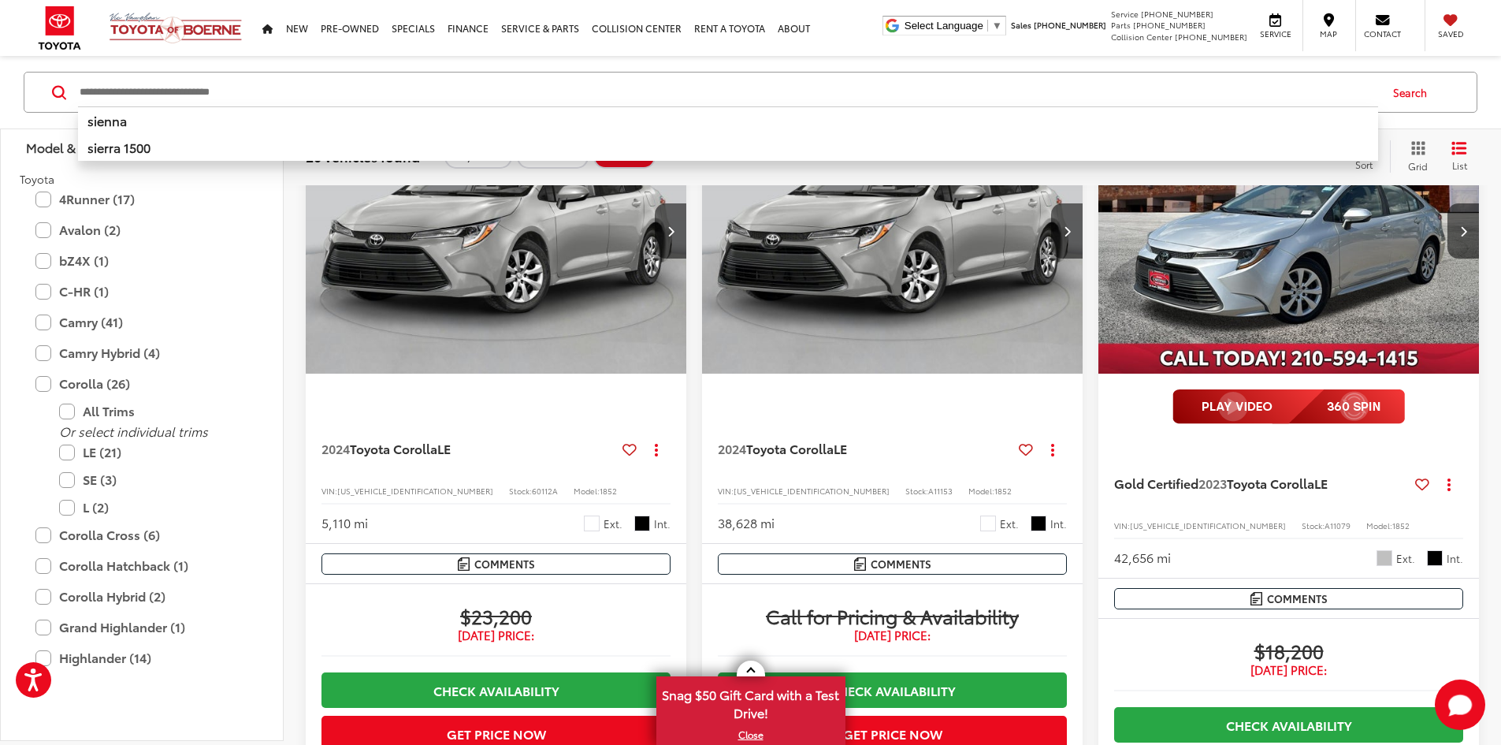
drag, startPoint x: 919, startPoint y: 277, endPoint x: 923, endPoint y: 351, distance: 75.0
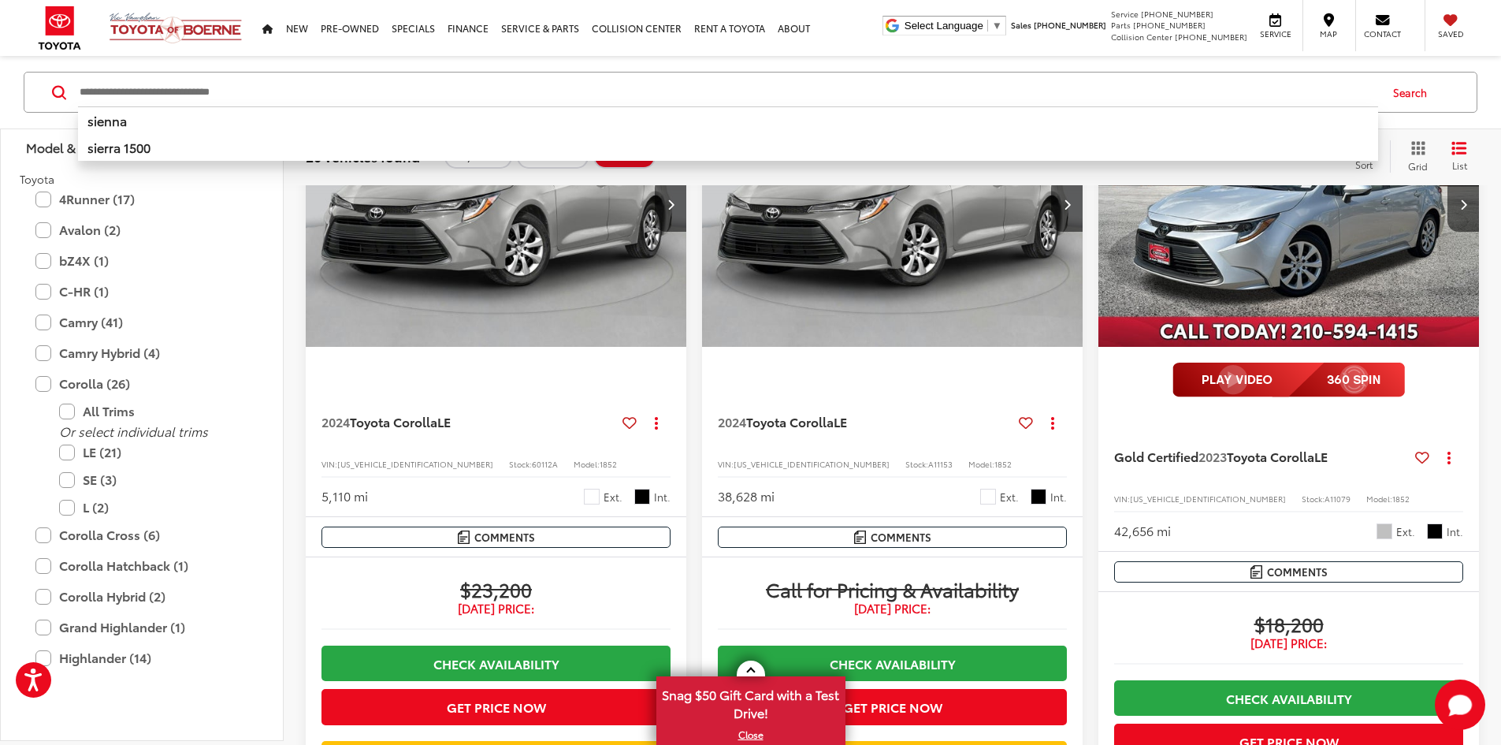
click at [704, 381] on div "2024 Toyota Corolla LE Copy Link Share Print View Details VIN: 5YFB4MDEXRP11817…" at bounding box center [892, 447] width 381 height 138
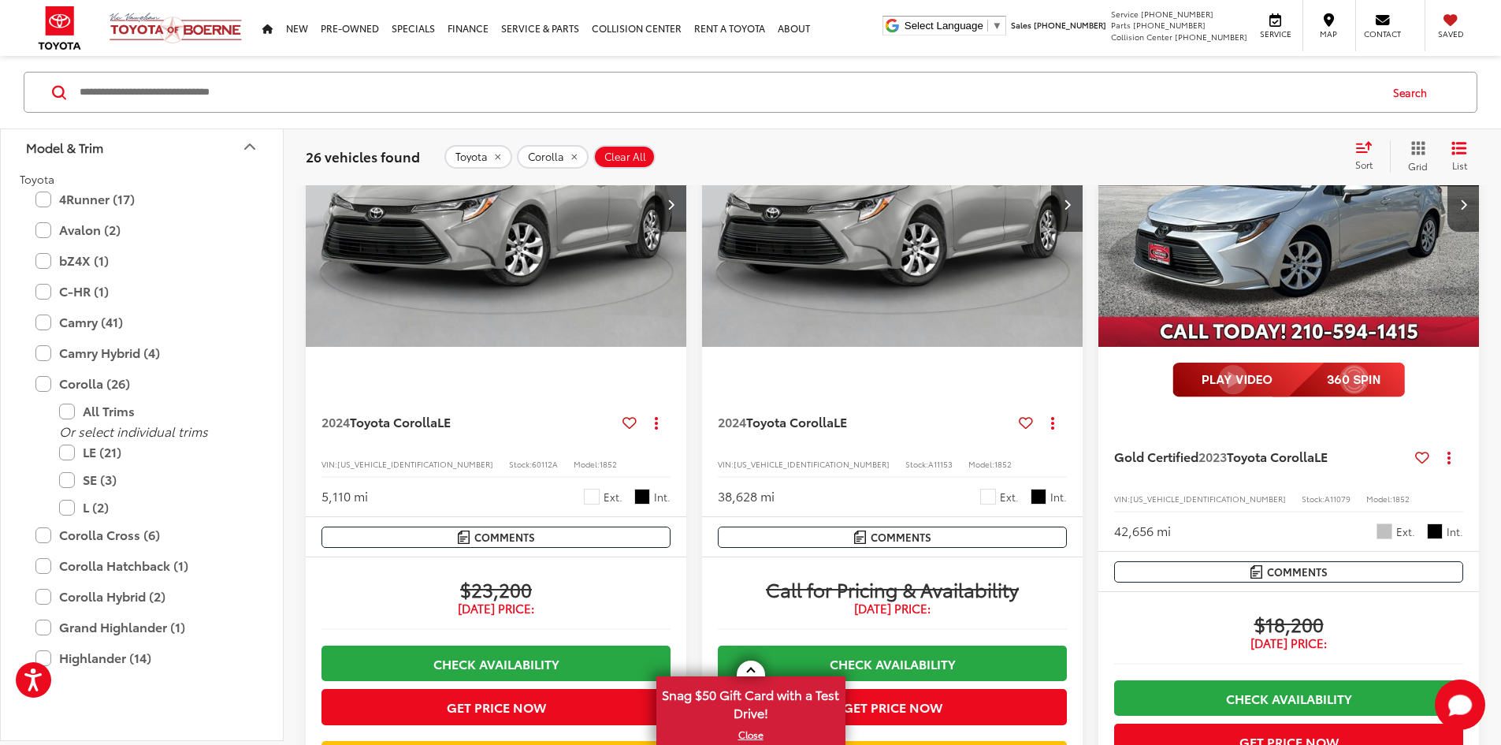
click at [1324, 492] on span "A11079" at bounding box center [1337, 498] width 26 height 12
copy span "A11079"
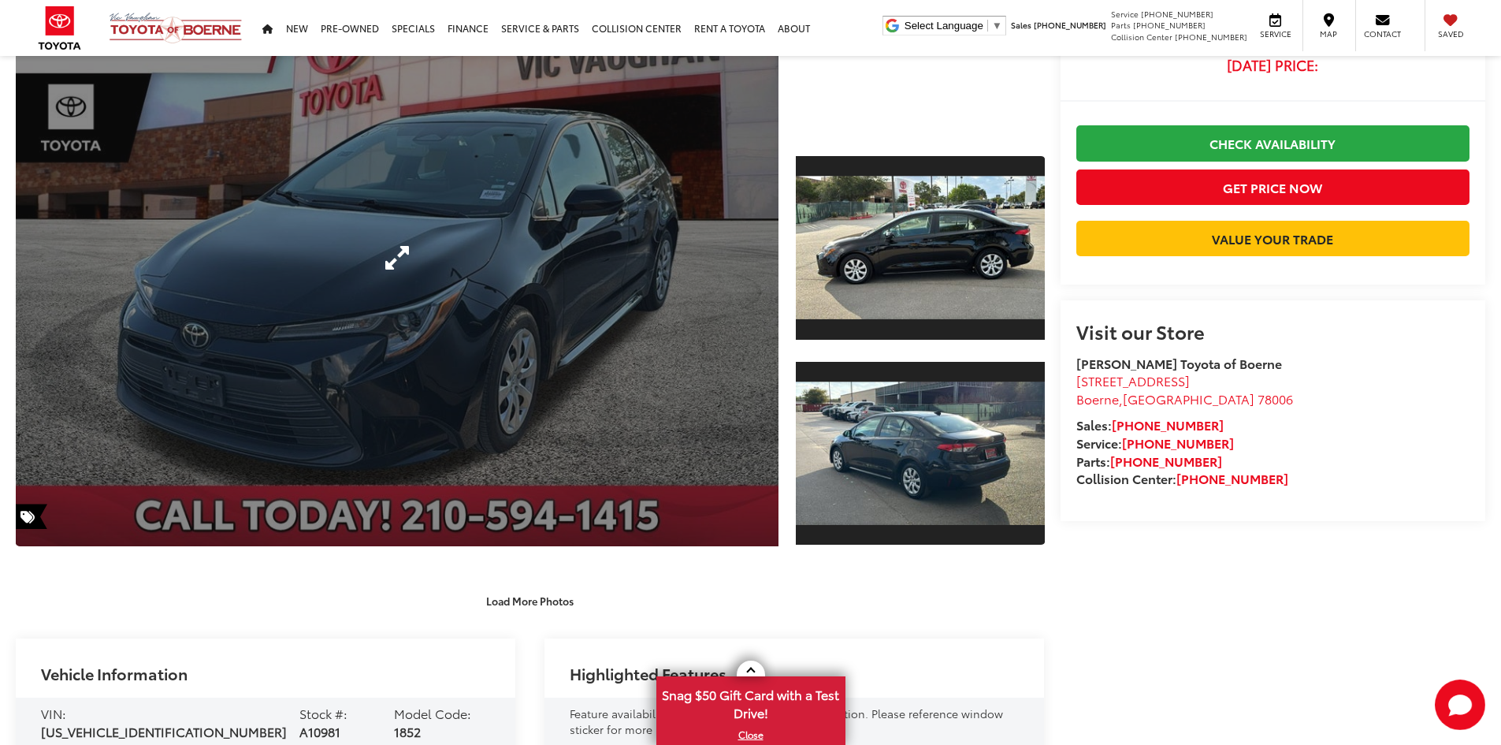
scroll to position [315, 0]
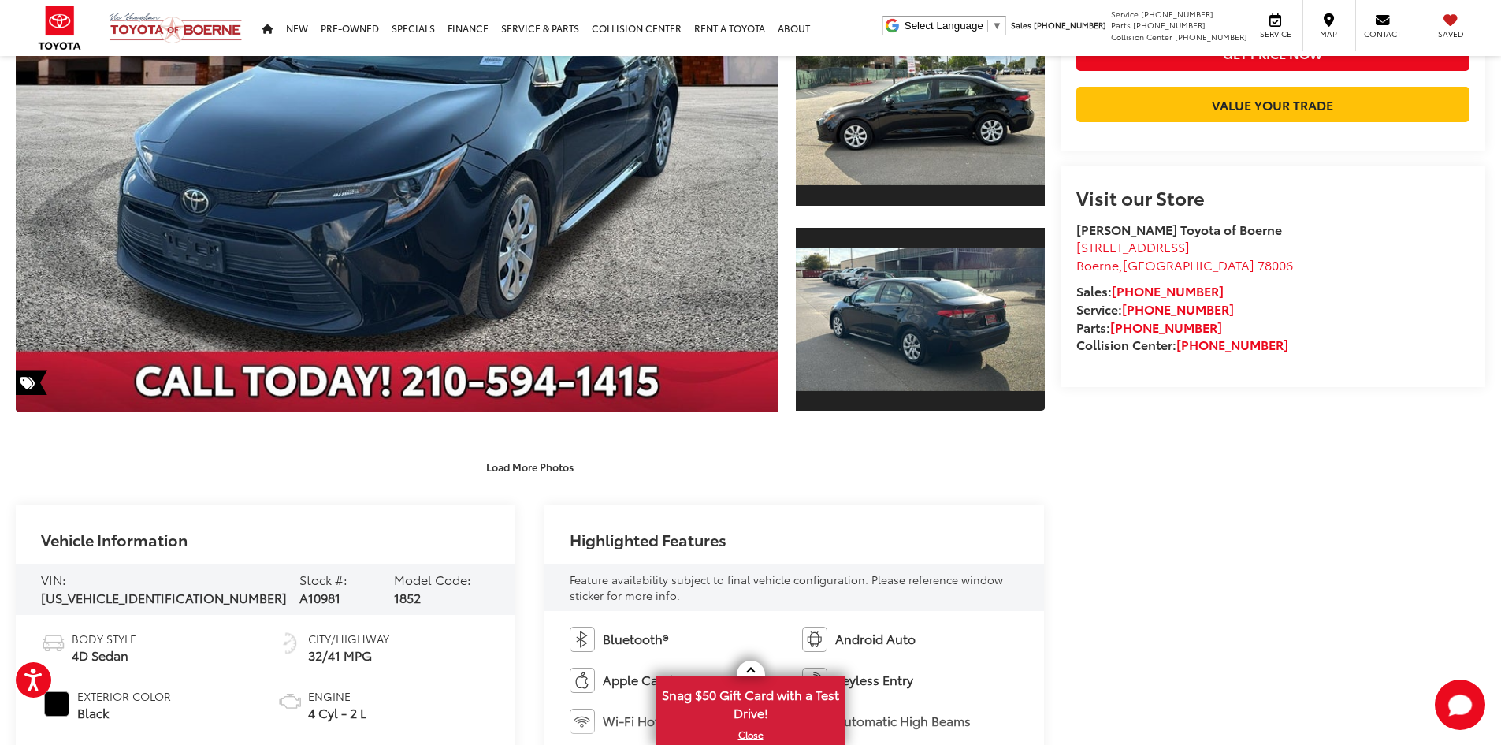
click at [299, 588] on span "A10981" at bounding box center [319, 597] width 41 height 18
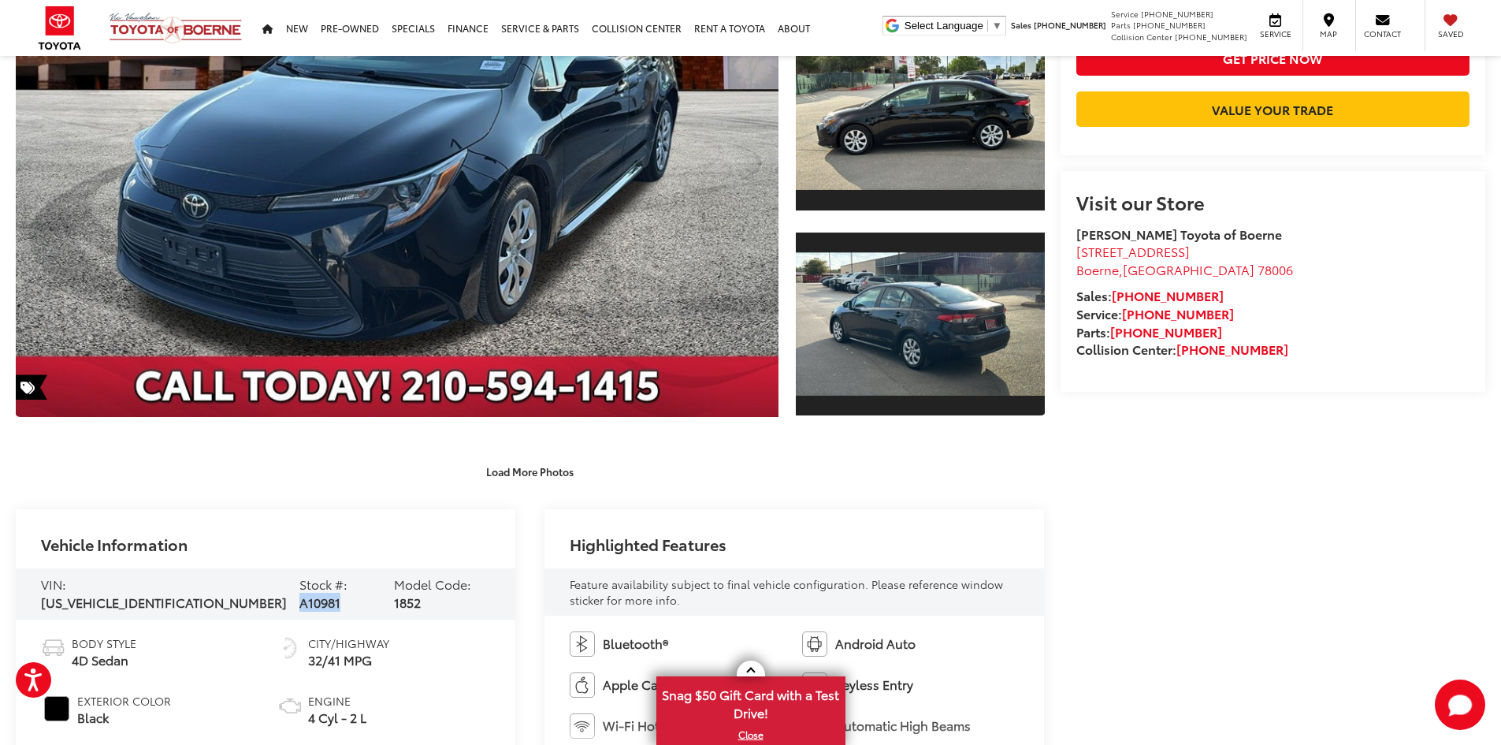
copy span "A10981"
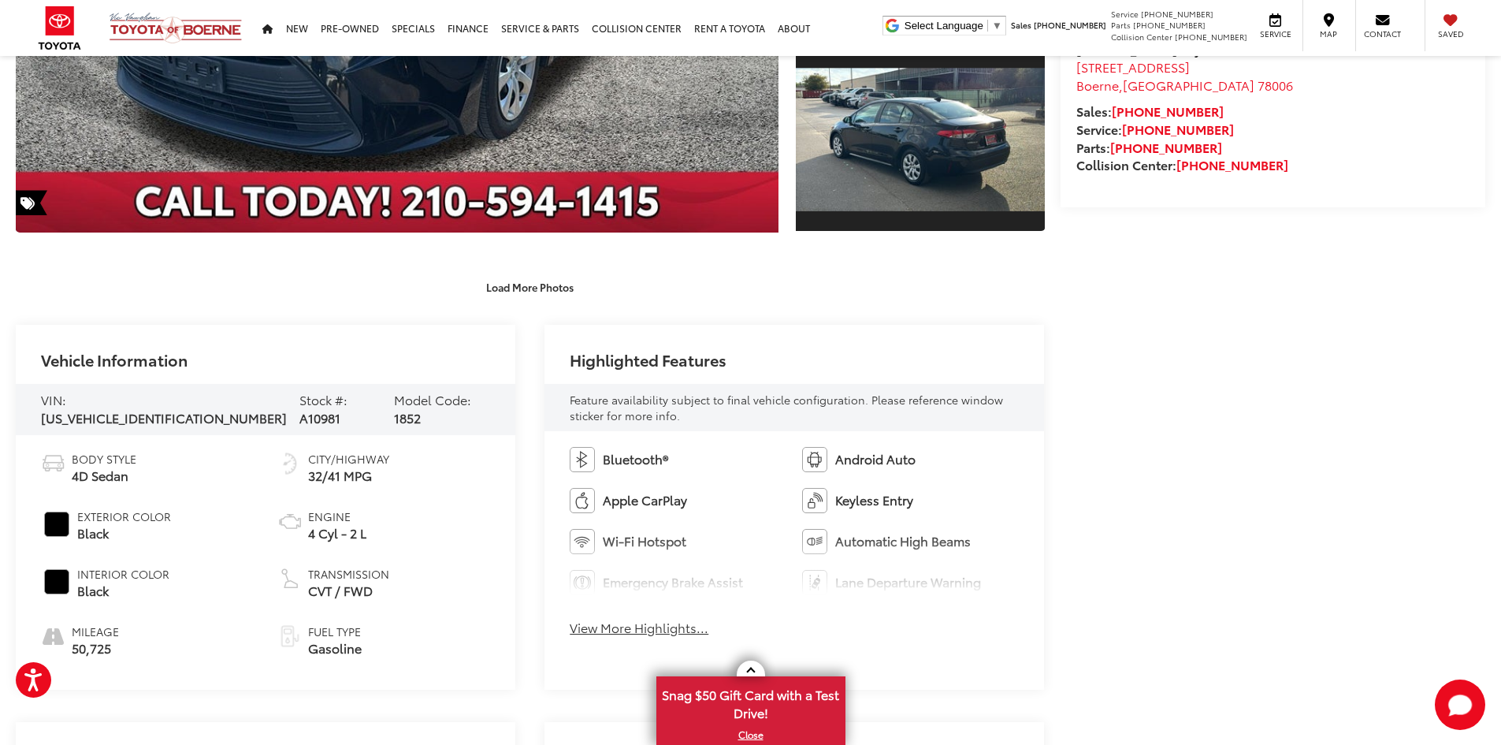
drag, startPoint x: 801, startPoint y: 442, endPoint x: 778, endPoint y: 475, distance: 40.2
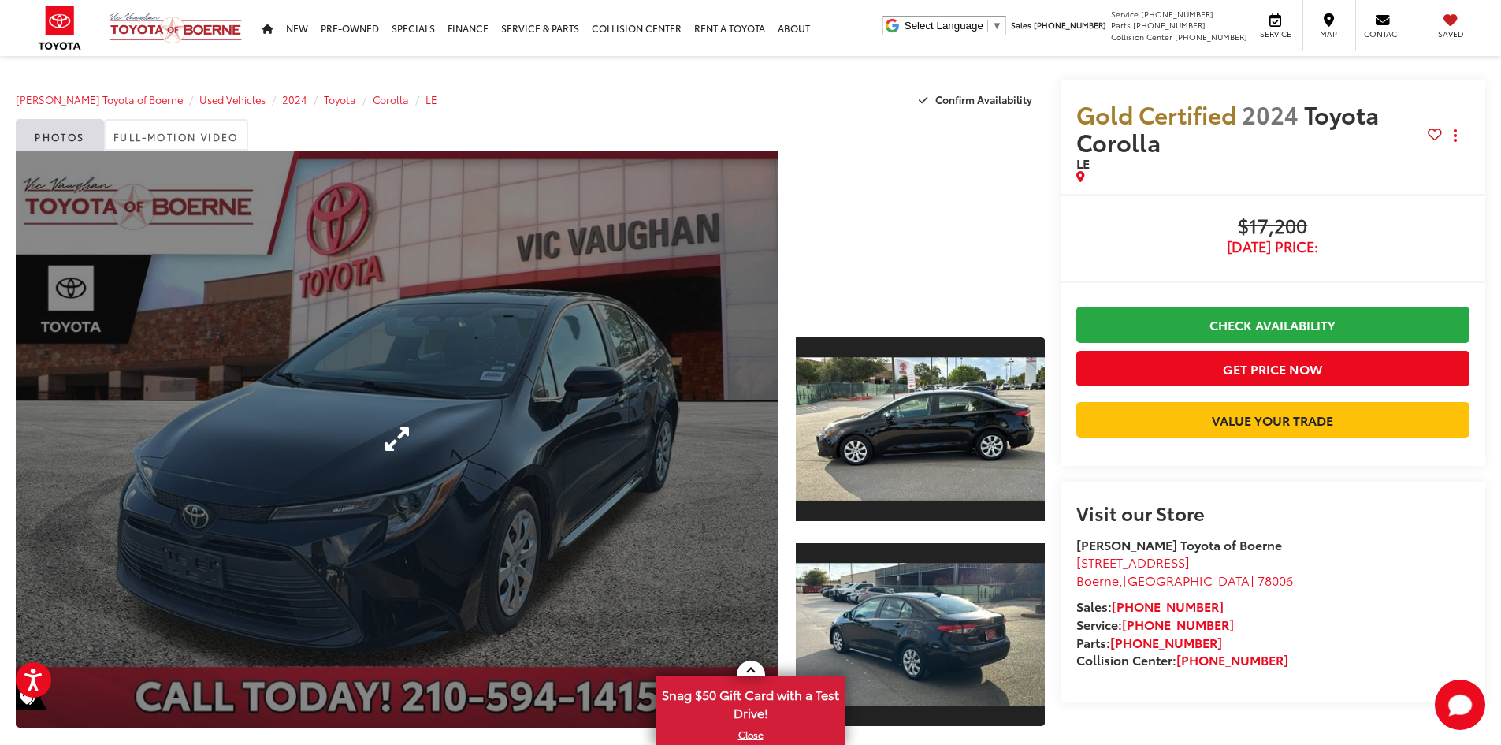
drag, startPoint x: 802, startPoint y: 426, endPoint x: 752, endPoint y: 236, distance: 197.0
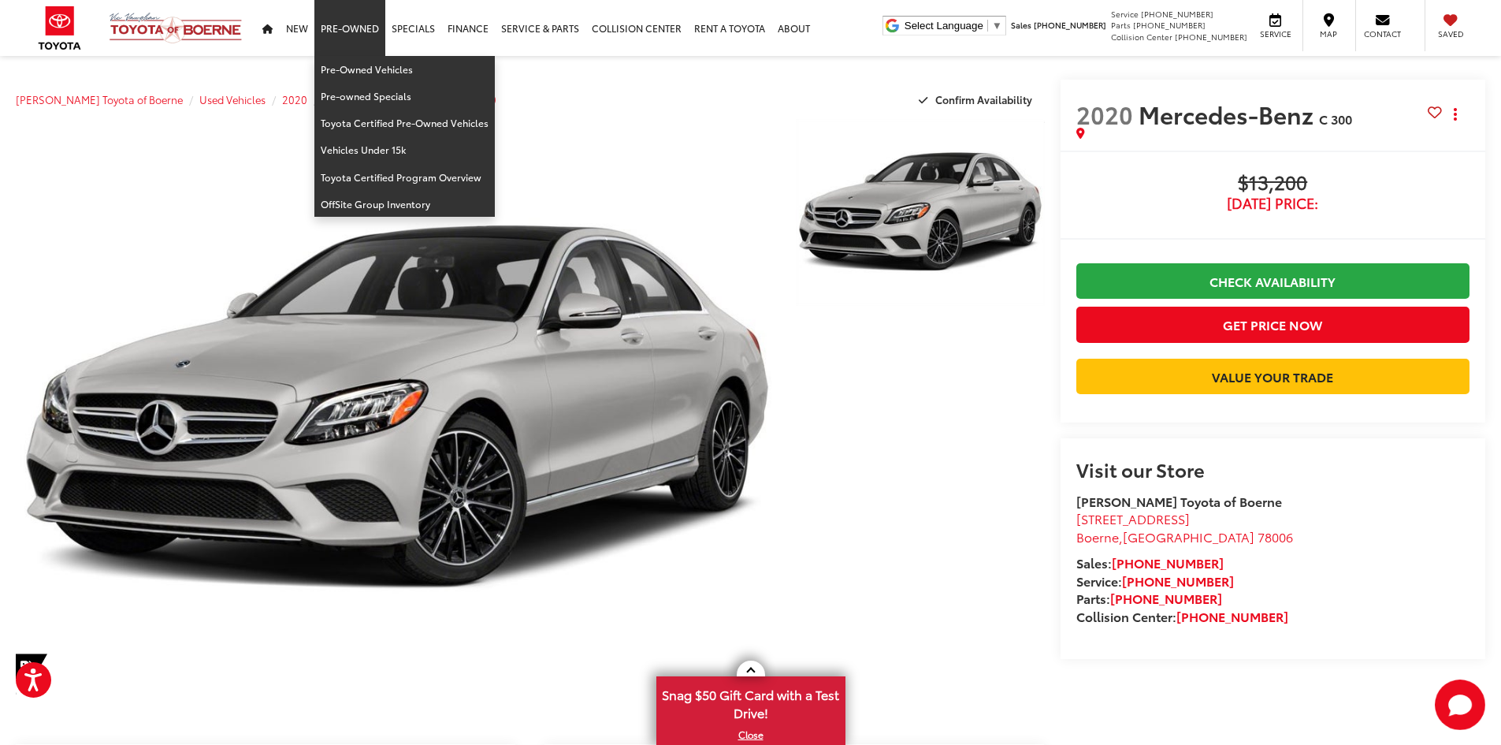
click at [332, 54] on link "Pre-Owned" at bounding box center [349, 28] width 71 height 56
click at [351, 71] on link "Pre-Owned Vehicles" at bounding box center [404, 69] width 180 height 27
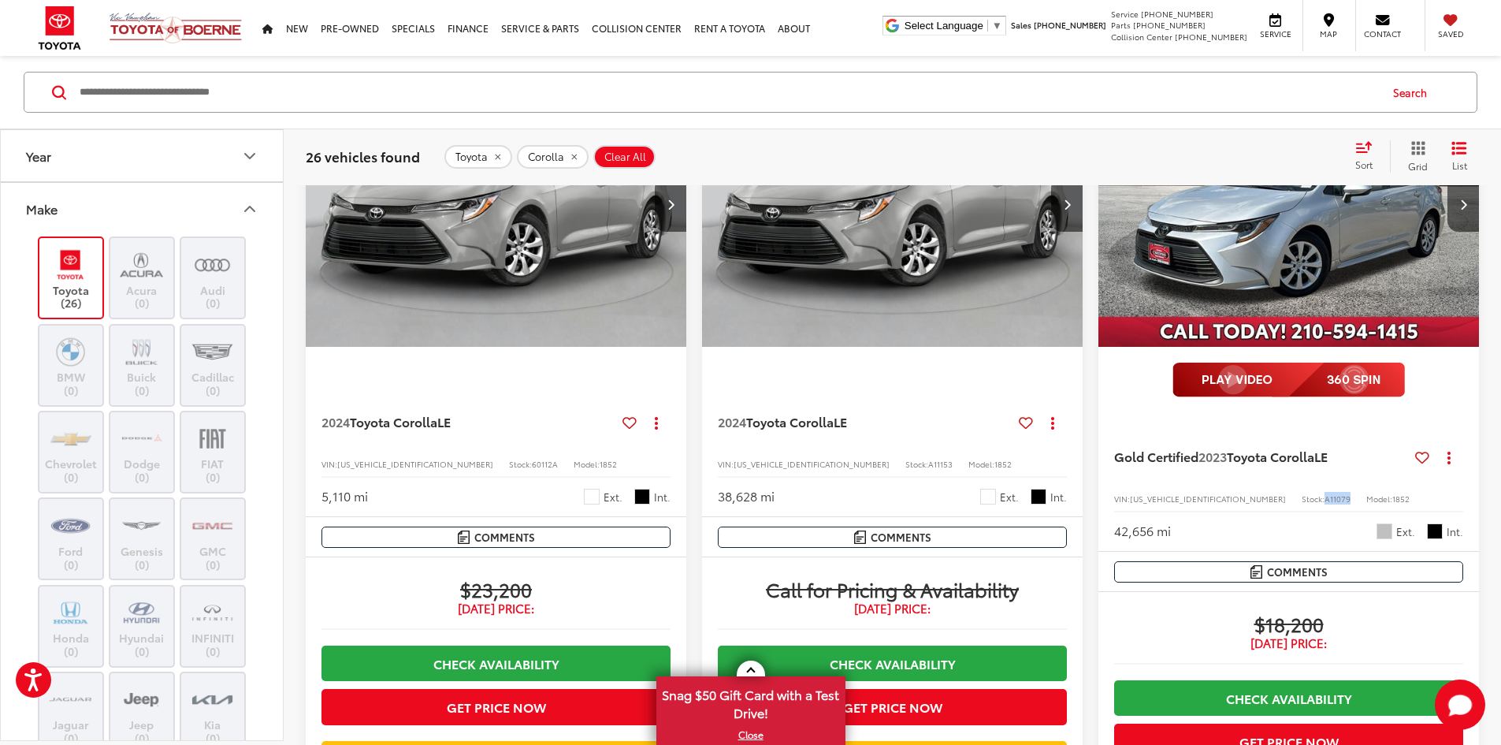
scroll to position [1024, 0]
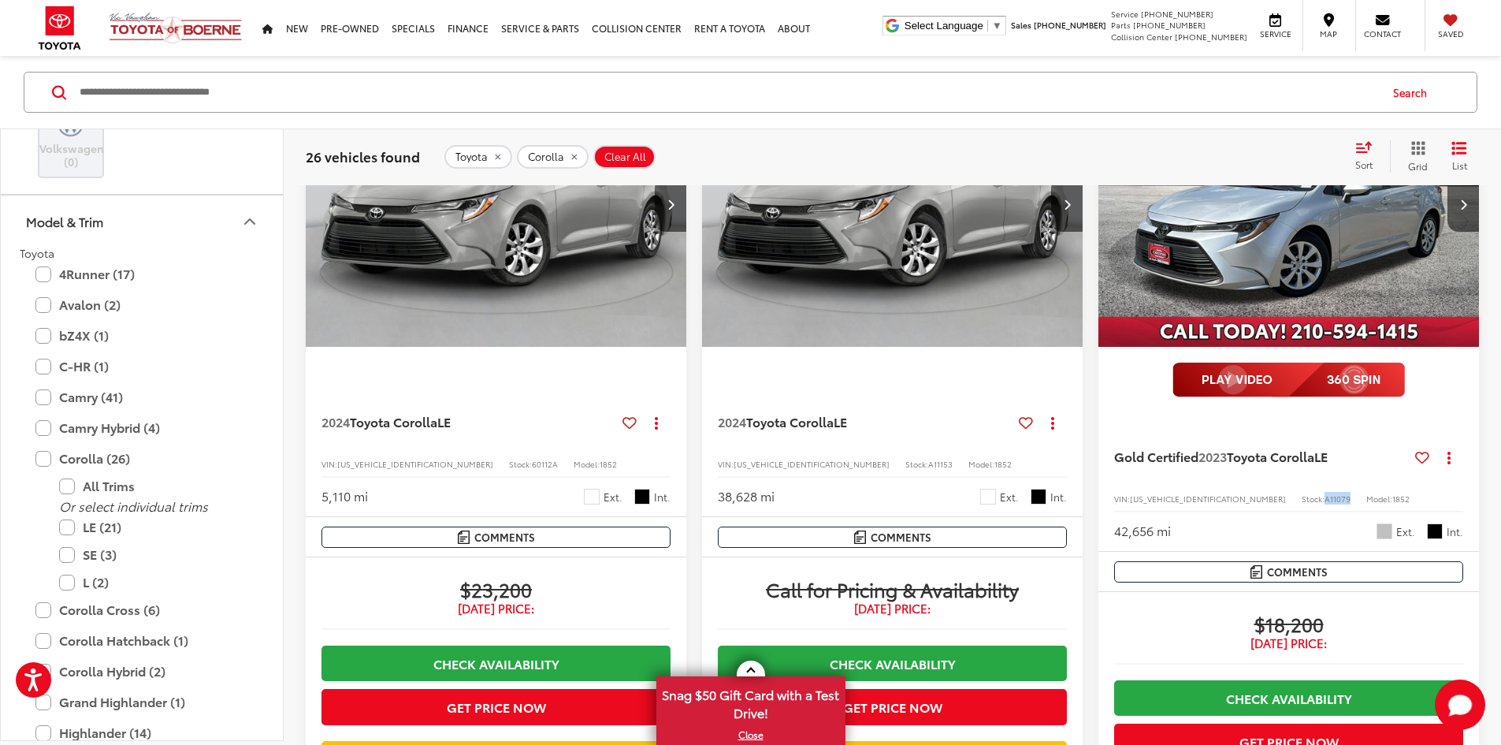
click at [643, 154] on button "Clear All" at bounding box center [624, 156] width 62 height 24
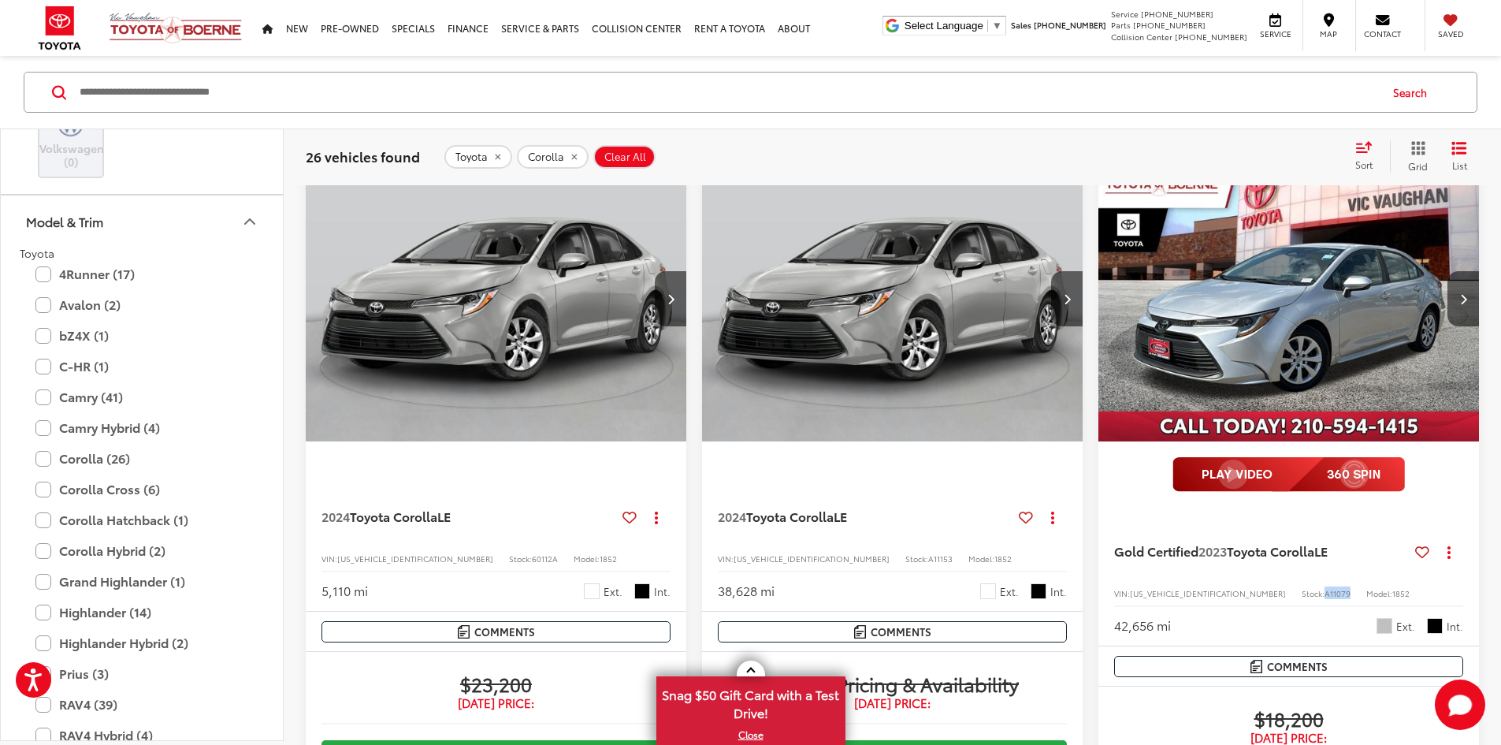
scroll to position [174, 0]
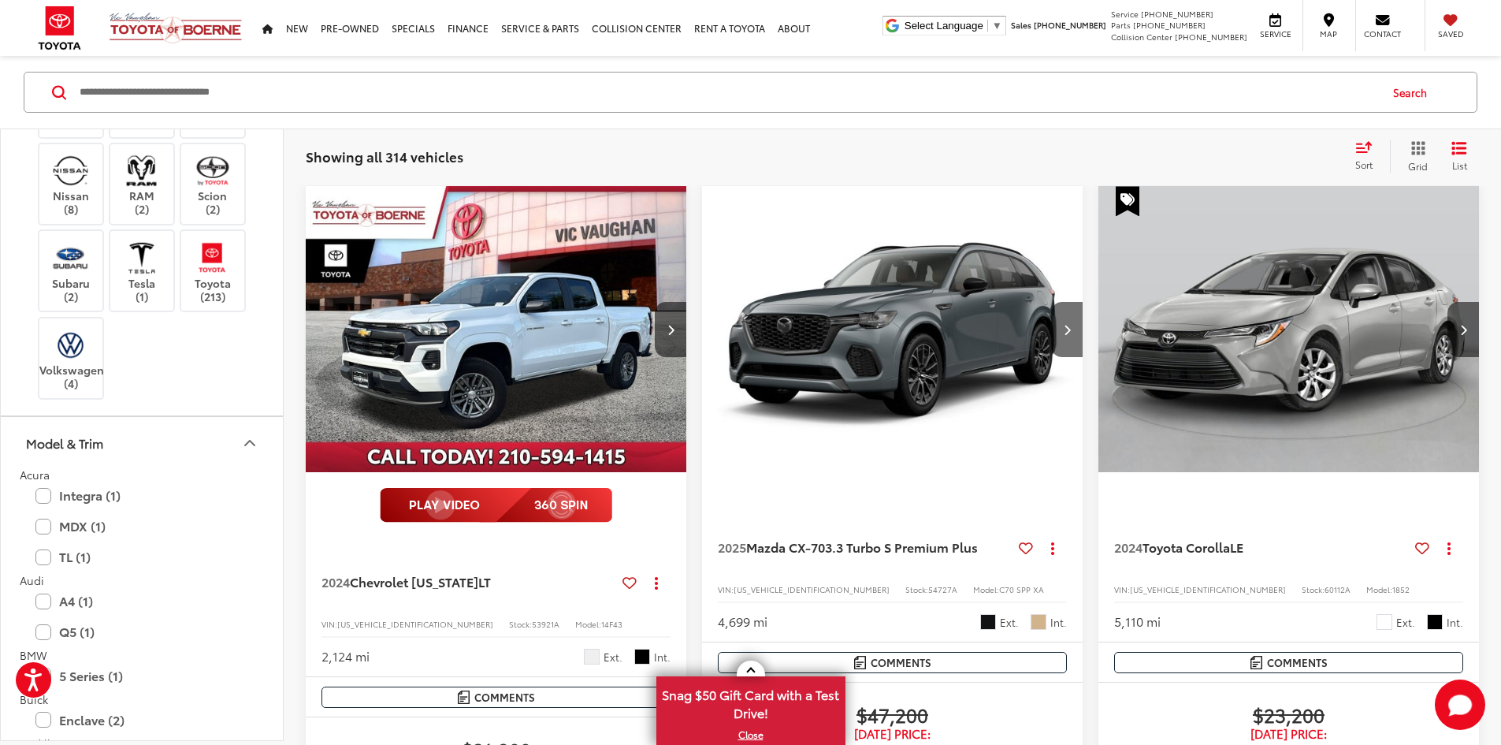
drag, startPoint x: 180, startPoint y: 306, endPoint x: 182, endPoint y: 248, distance: 57.5
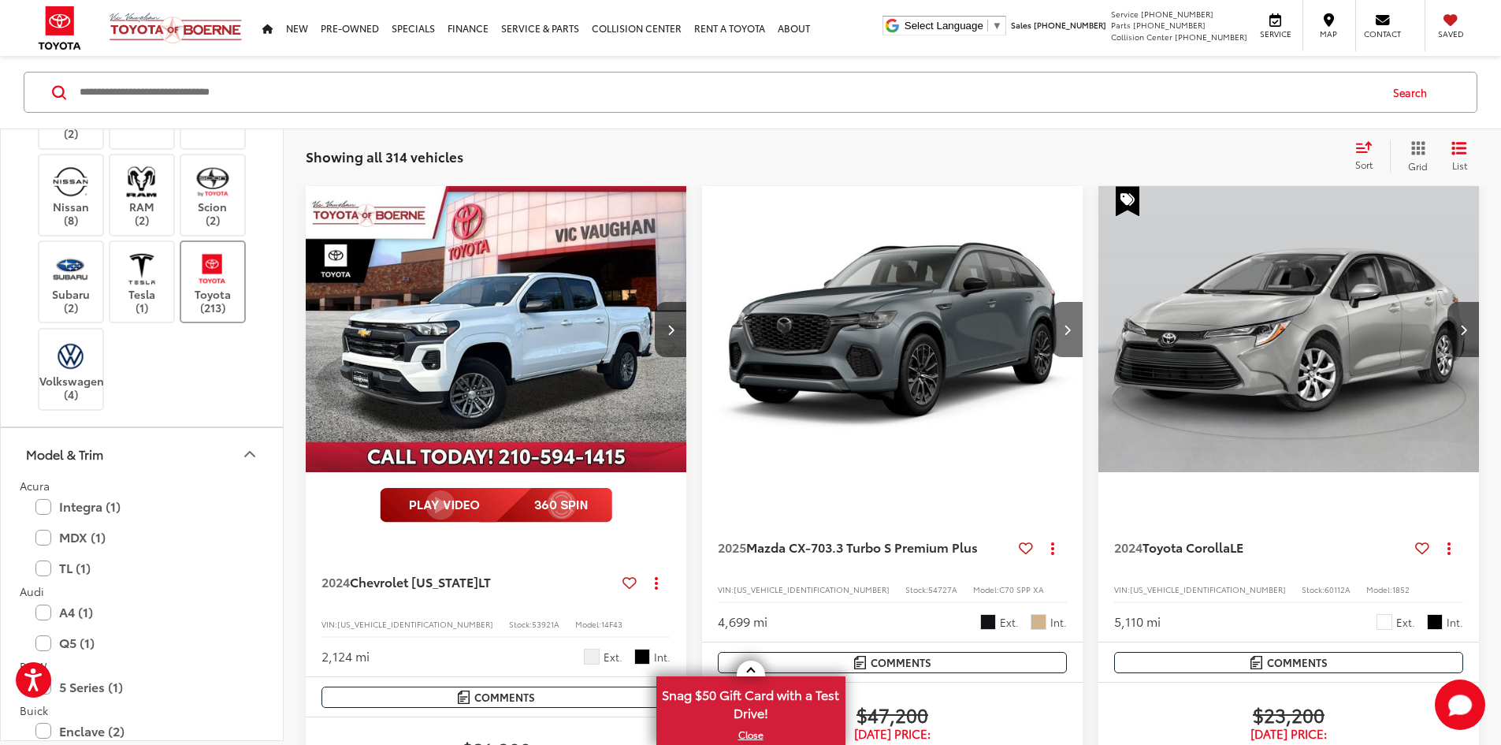
click at [244, 303] on label "Toyota (213)" at bounding box center [213, 282] width 64 height 64
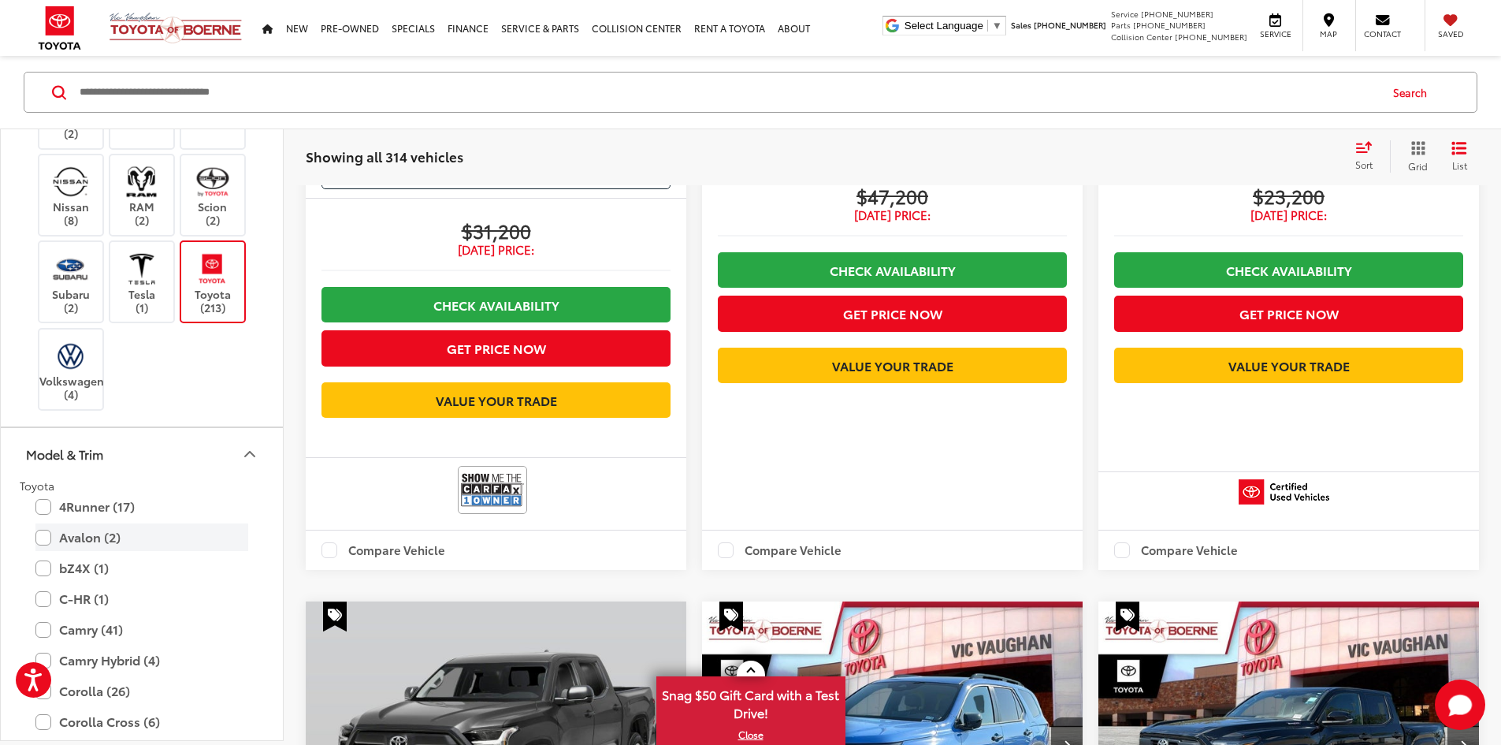
drag, startPoint x: 173, startPoint y: 444, endPoint x: 174, endPoint y: 544, distance: 99.3
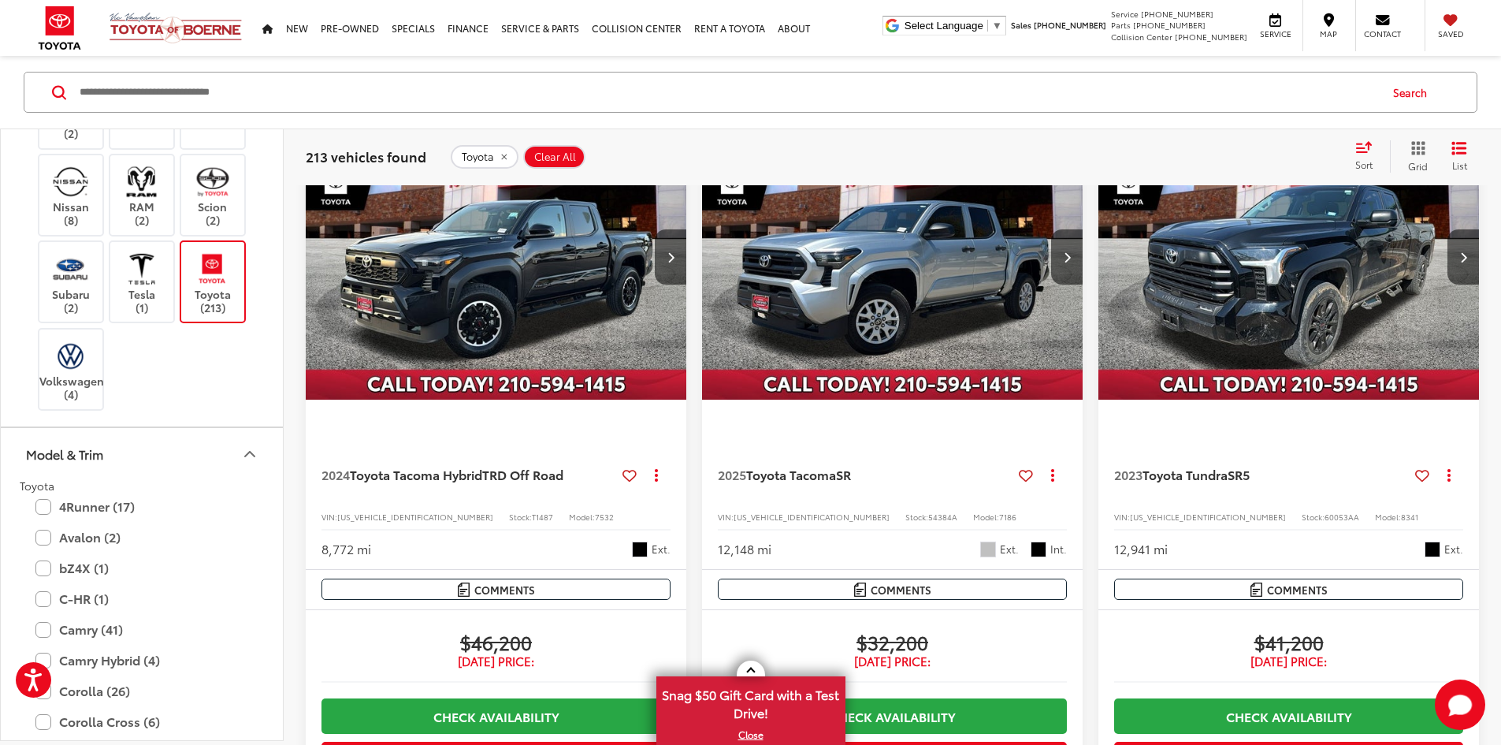
scroll to position [1180, 0]
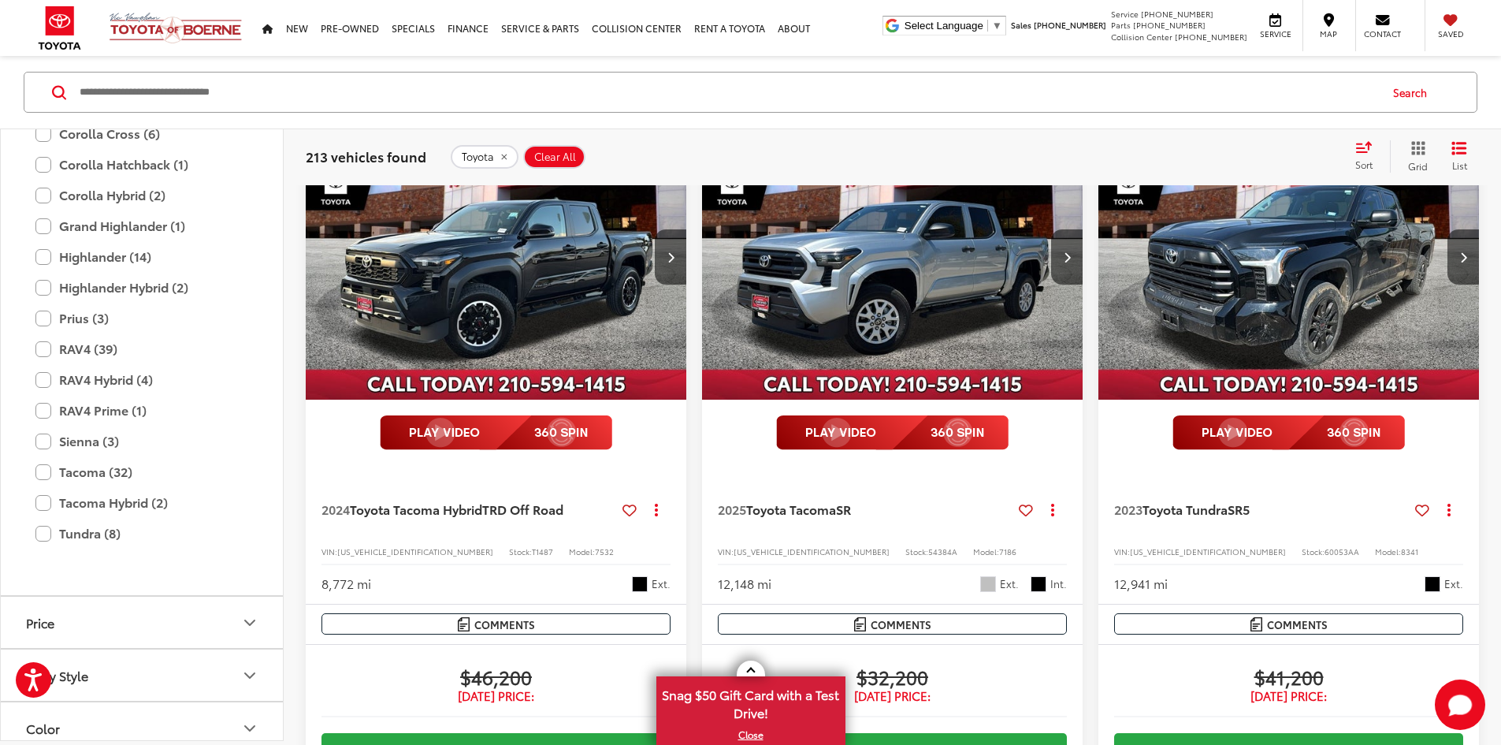
drag, startPoint x: 117, startPoint y: 524, endPoint x: 111, endPoint y: 604, distance: 80.6
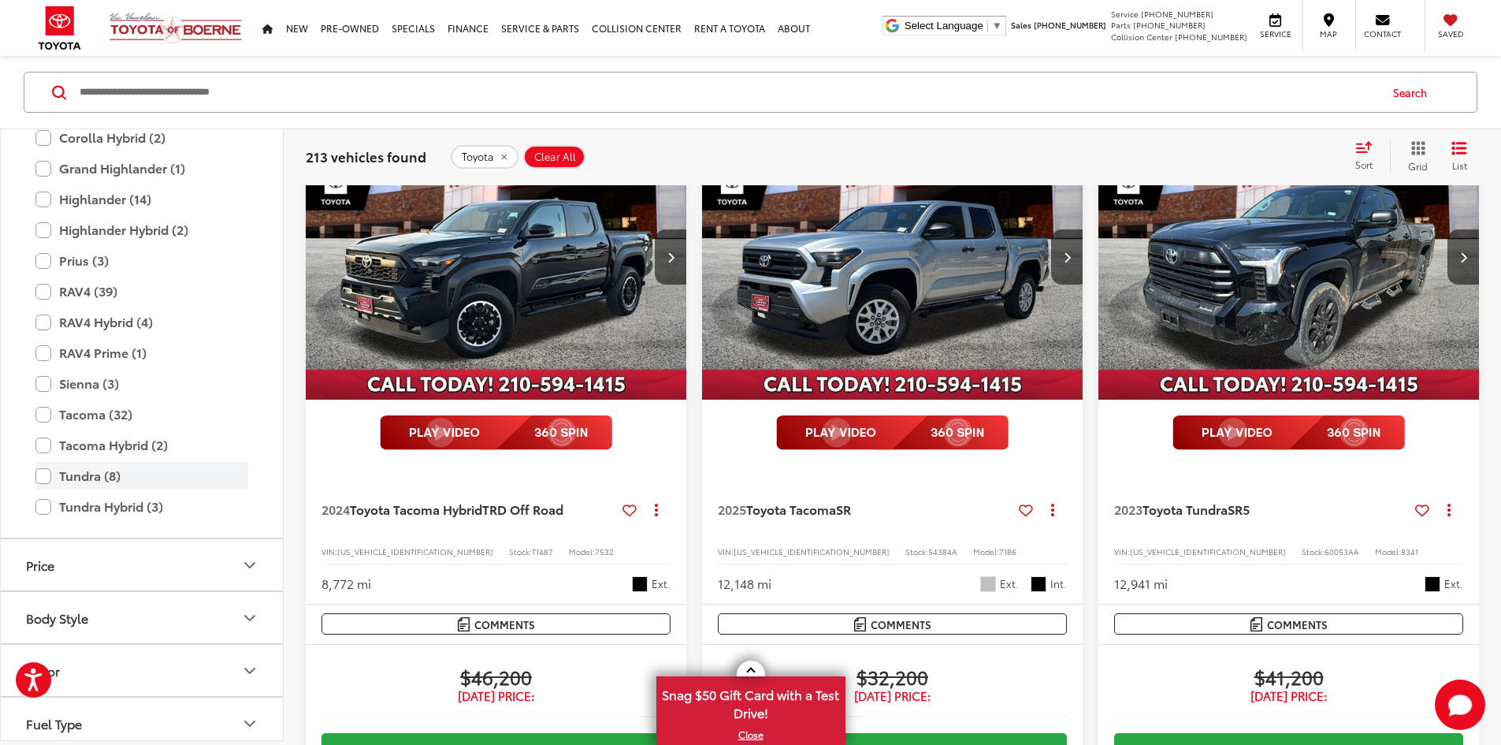
click at [43, 480] on label "Tundra (8)" at bounding box center [141, 476] width 213 height 28
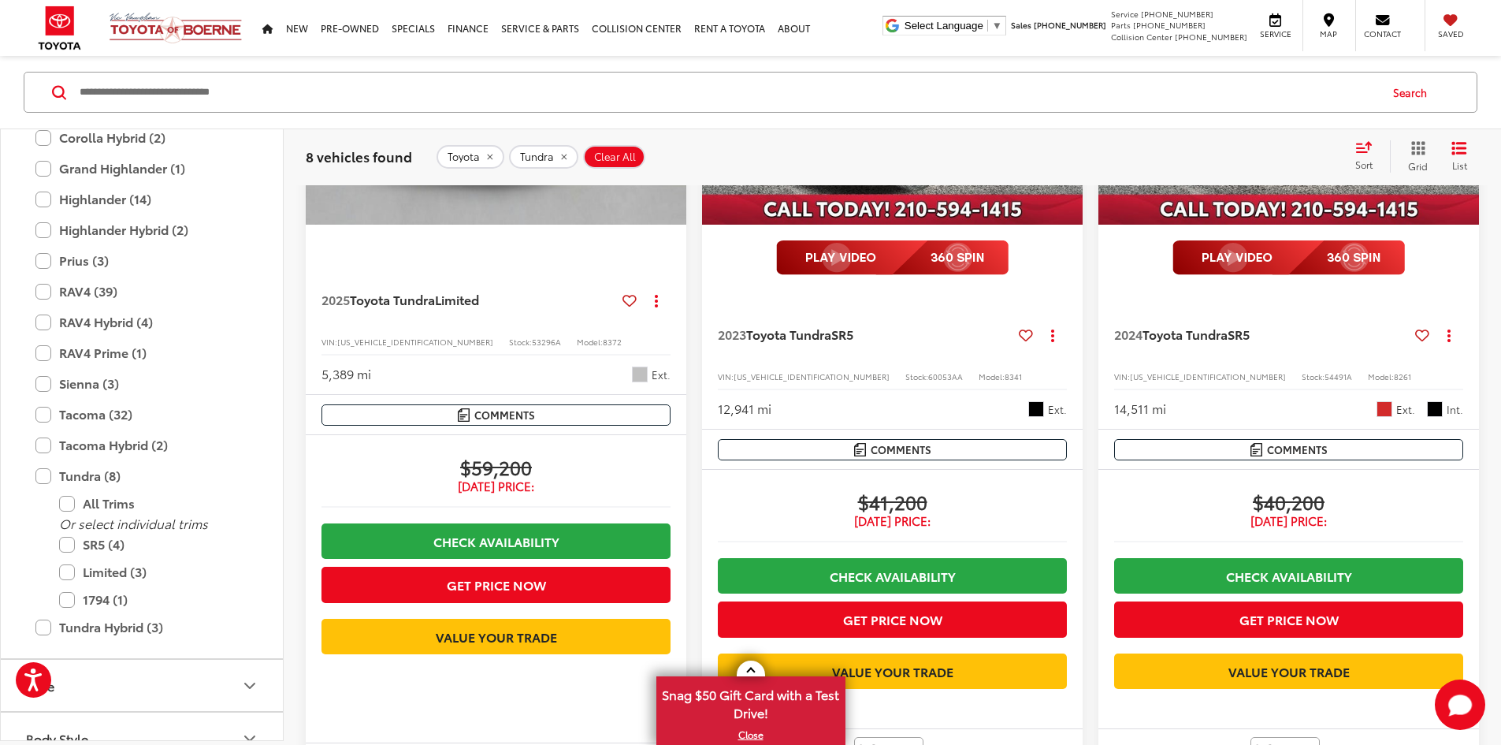
scroll to position [332, 0]
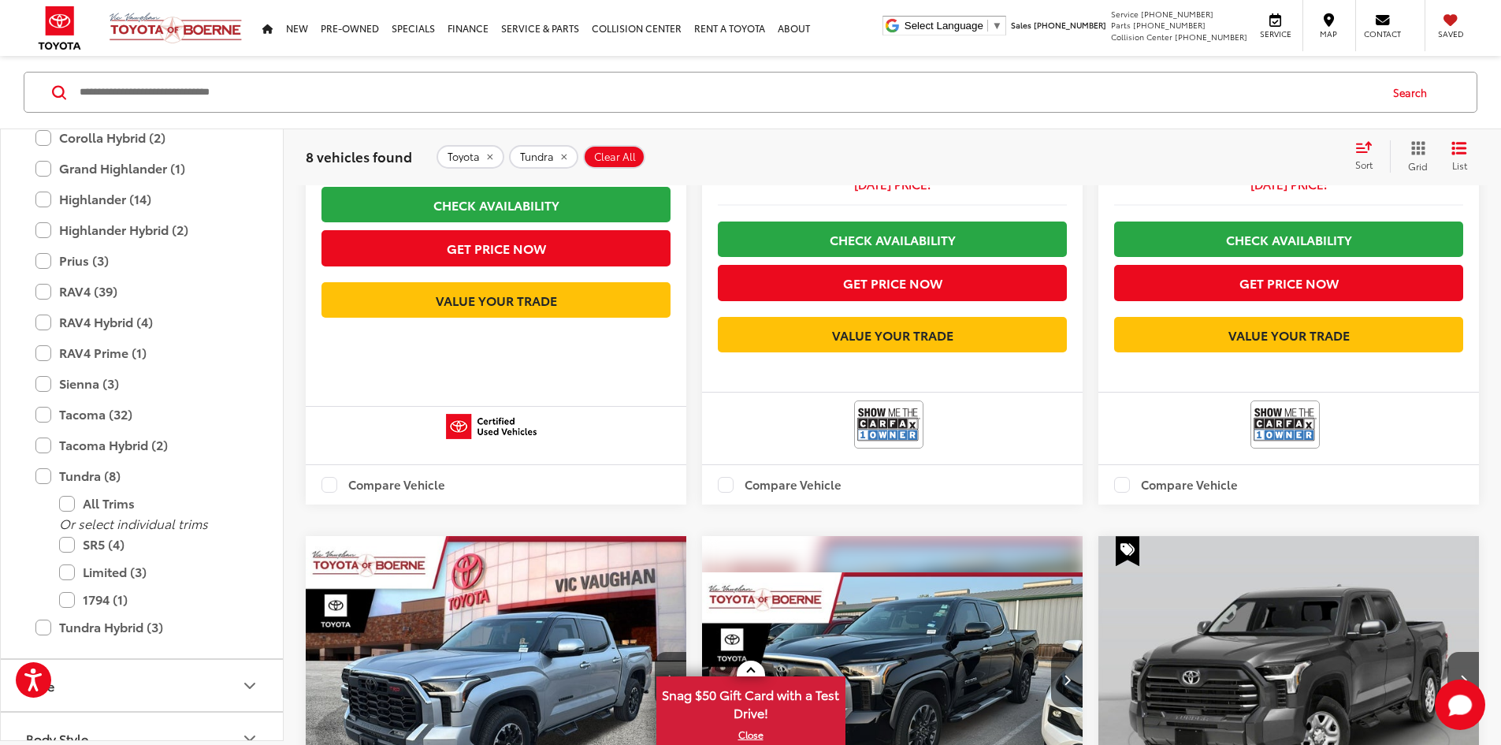
drag, startPoint x: 610, startPoint y: 344, endPoint x: 600, endPoint y: 436, distance: 91.9
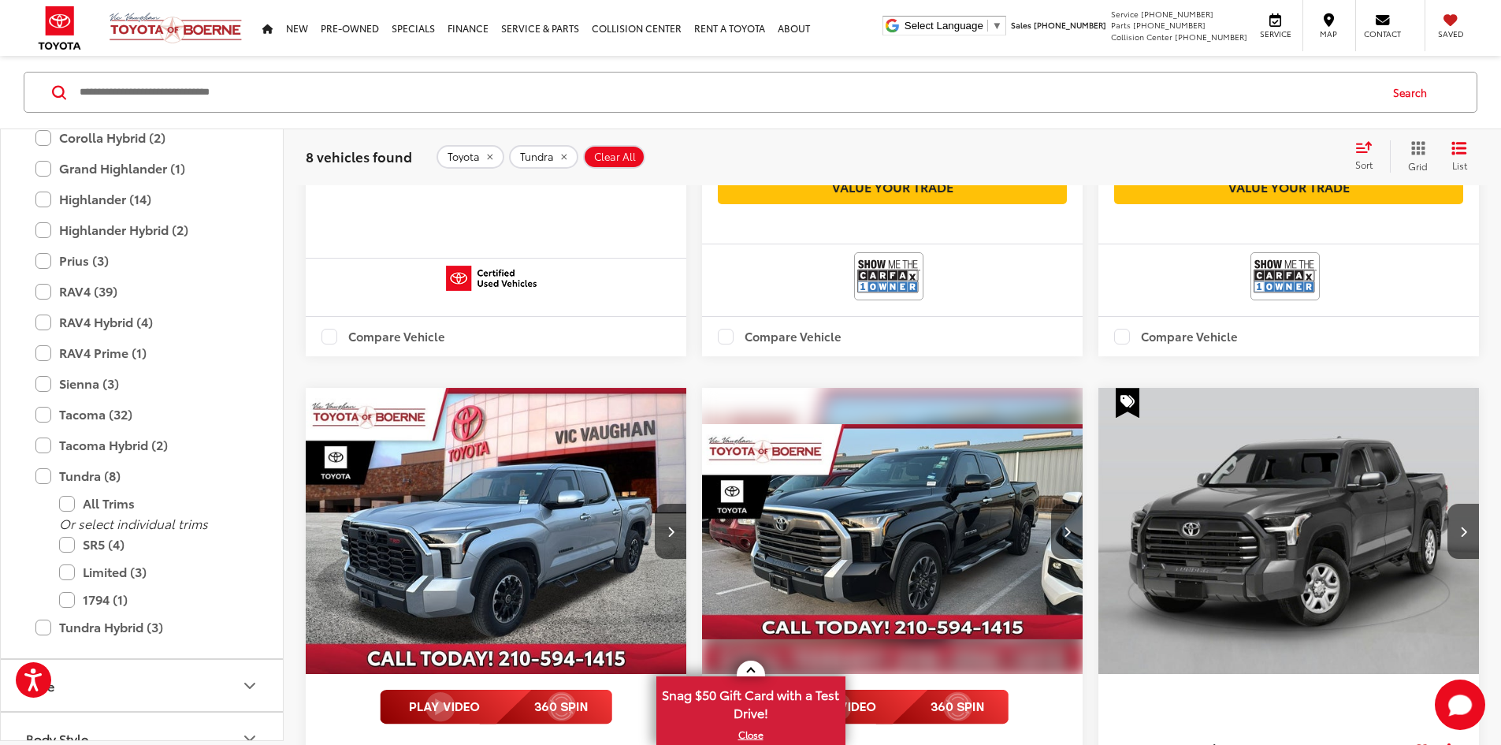
scroll to position [1114, 0]
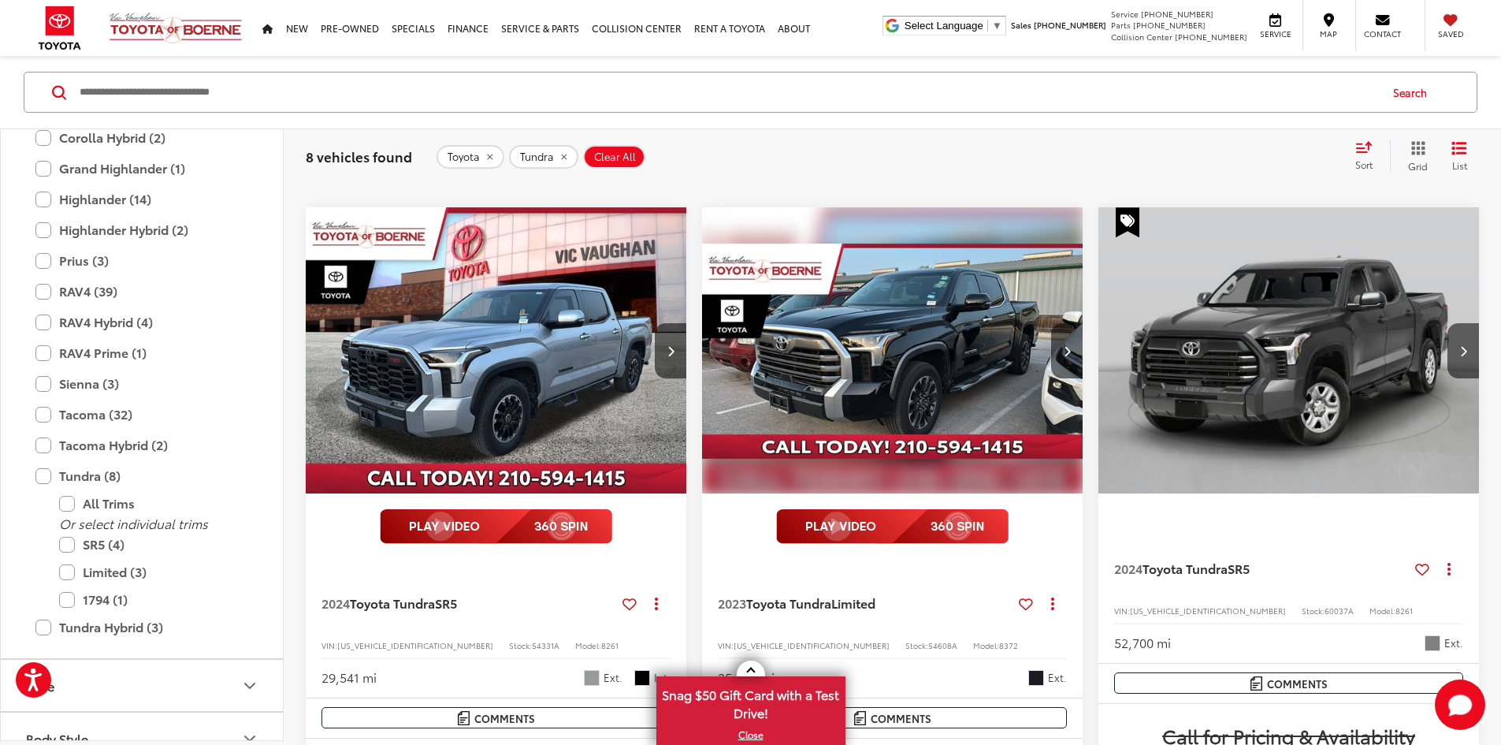
drag, startPoint x: 590, startPoint y: 425, endPoint x: 600, endPoint y: 506, distance: 81.7
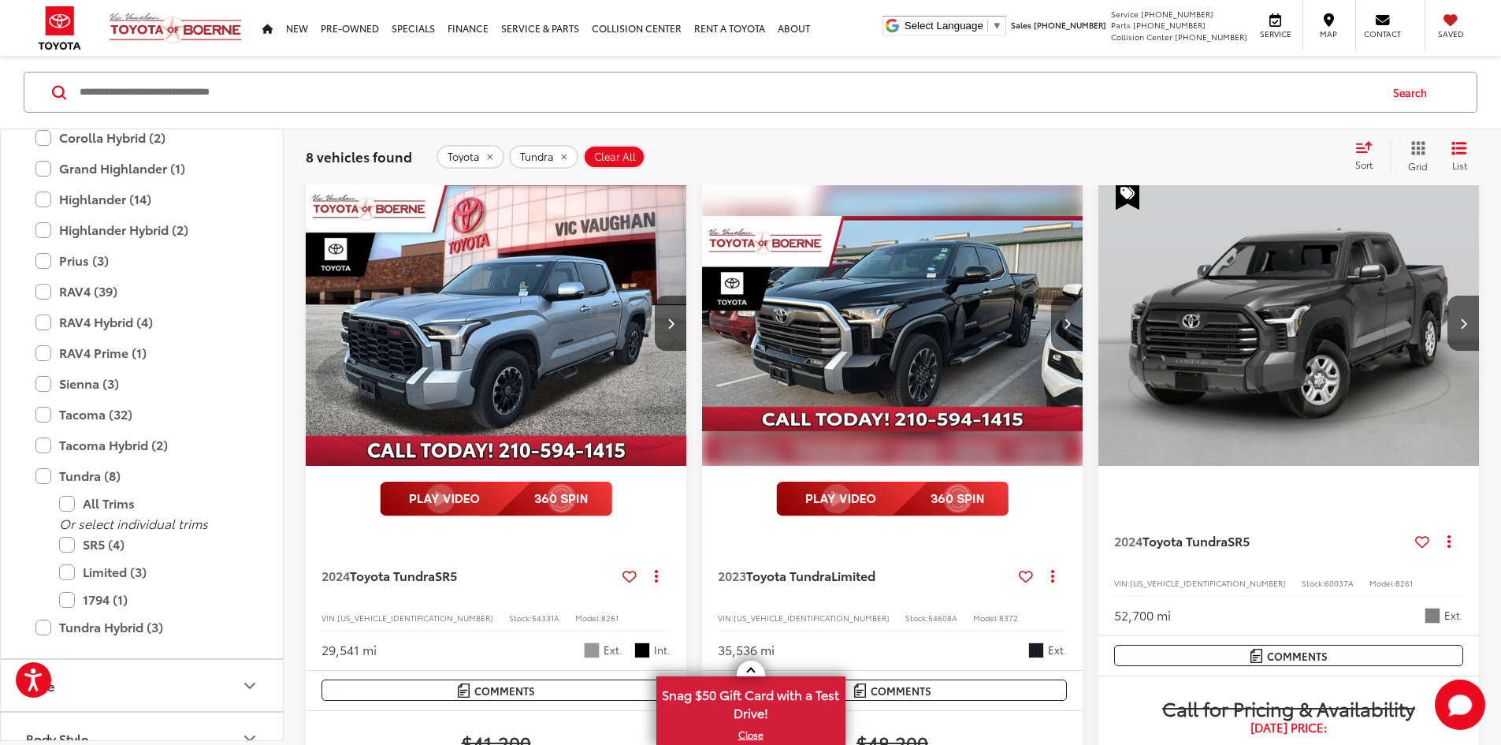
copy span "A11083"
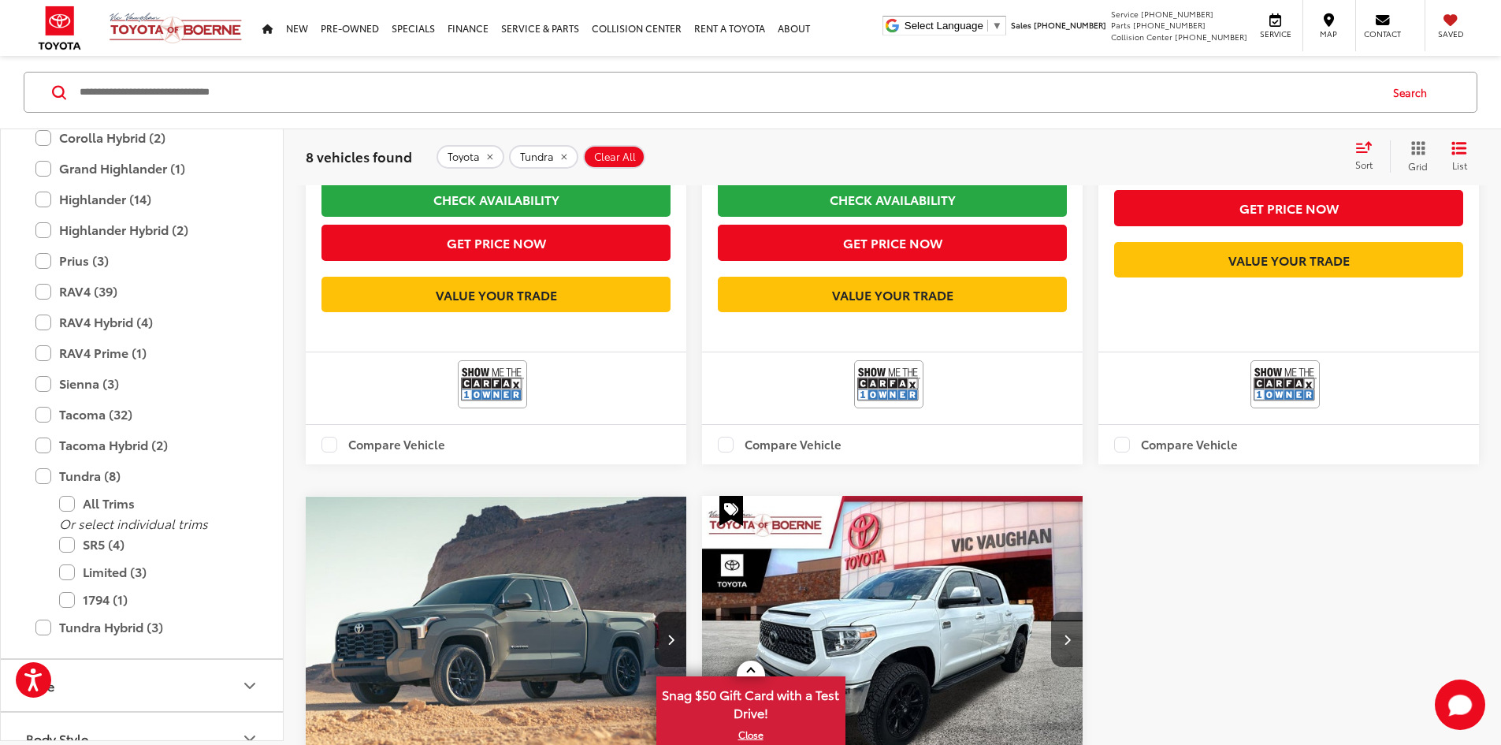
drag, startPoint x: 820, startPoint y: 199, endPoint x: 831, endPoint y: 288, distance: 90.5
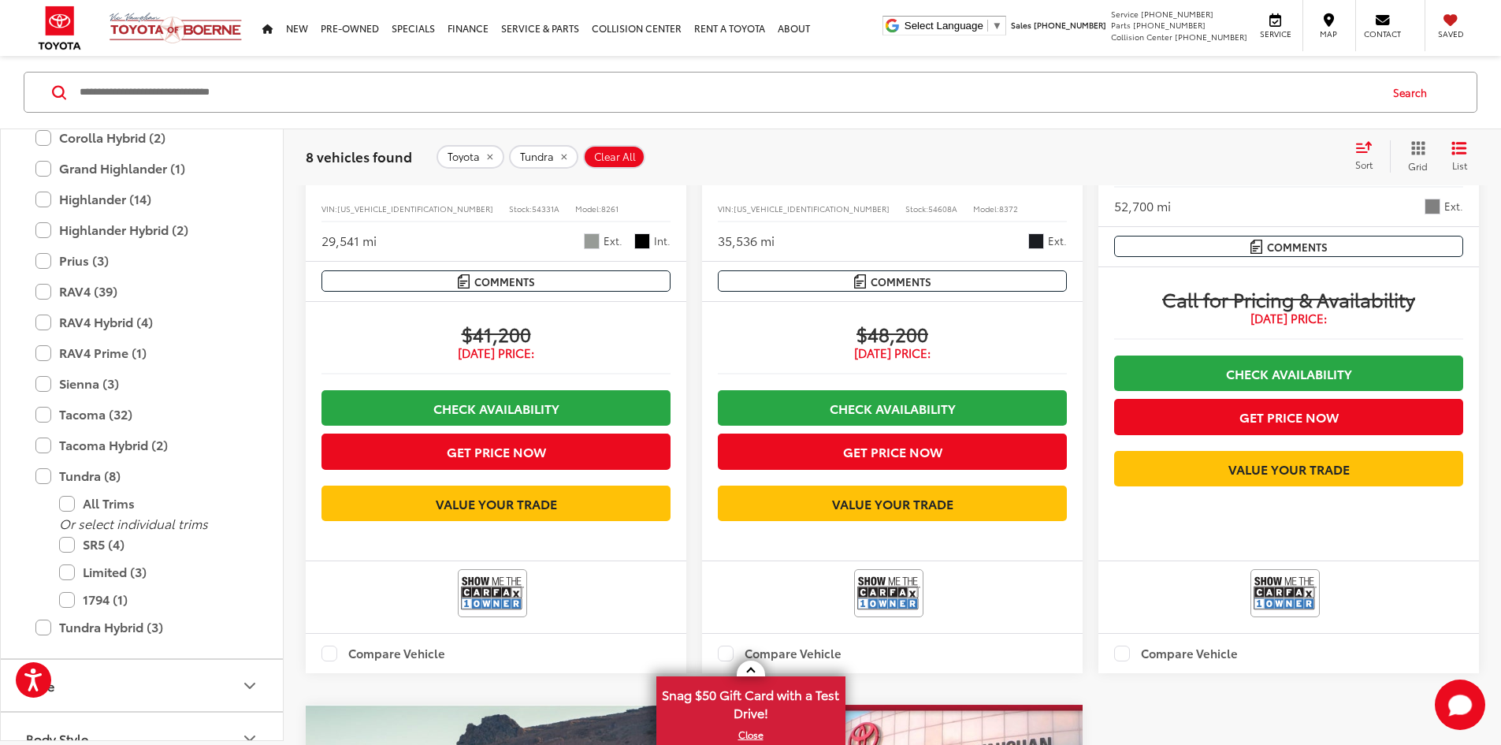
drag, startPoint x: 874, startPoint y: 319, endPoint x: 865, endPoint y: 232, distance: 87.1
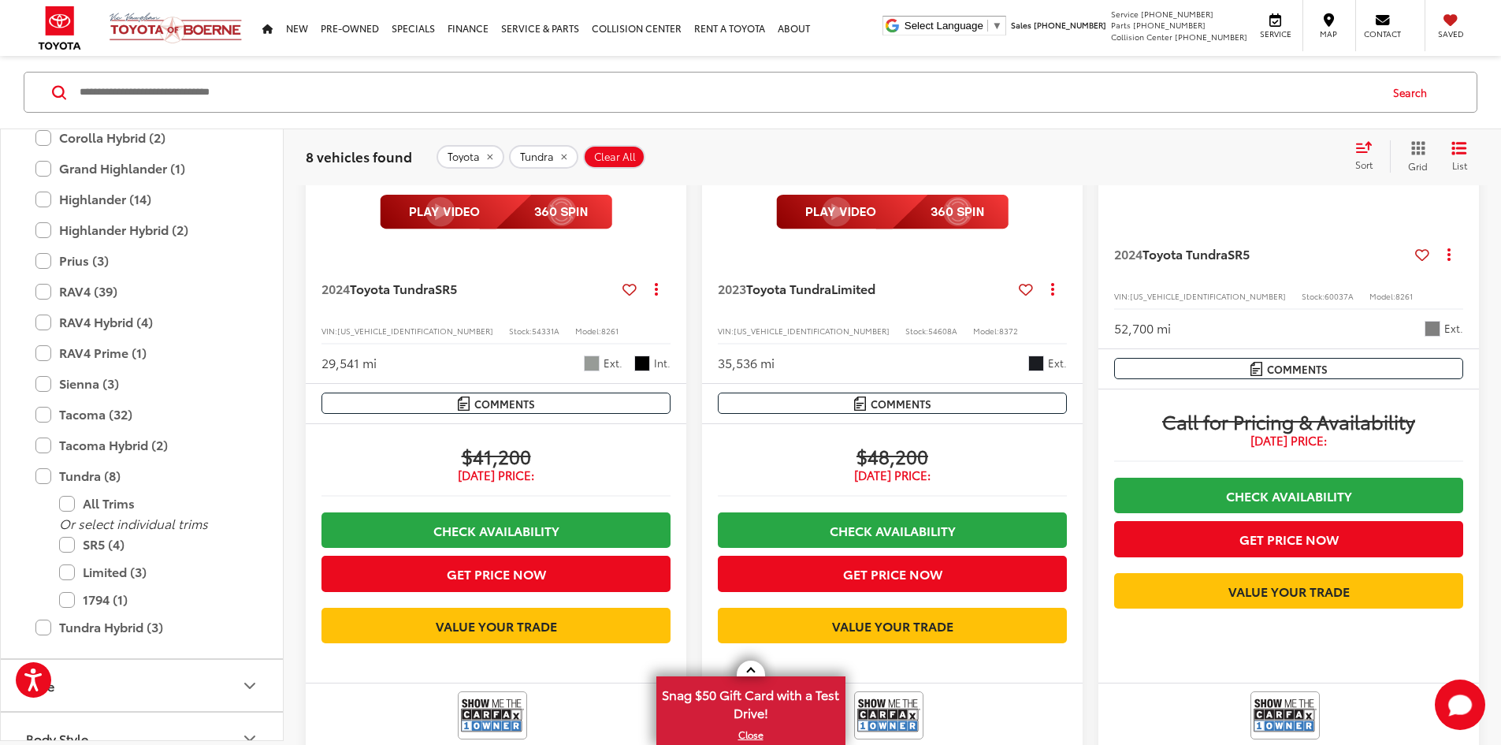
scroll to position [1298, 0]
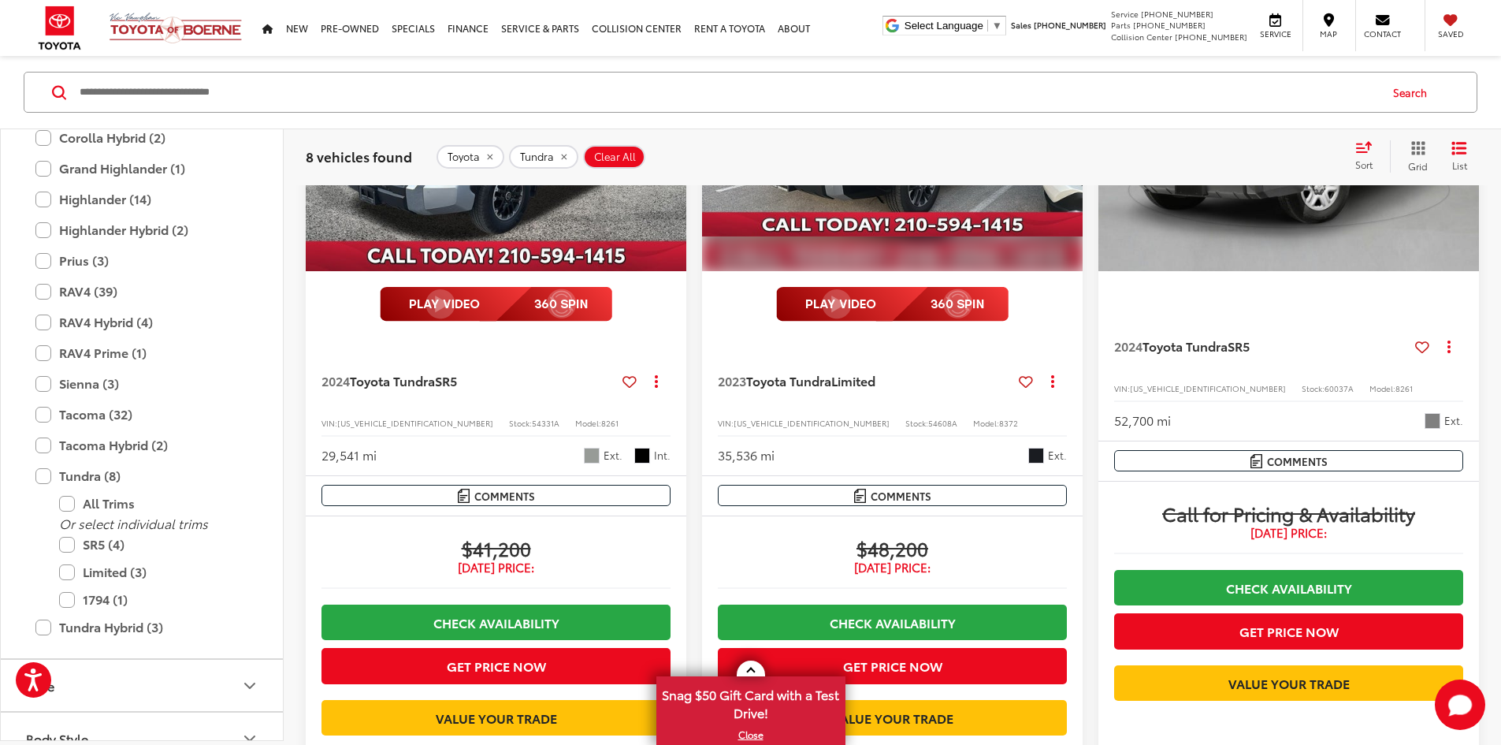
drag, startPoint x: 891, startPoint y: 321, endPoint x: 890, endPoint y: 243, distance: 78.0
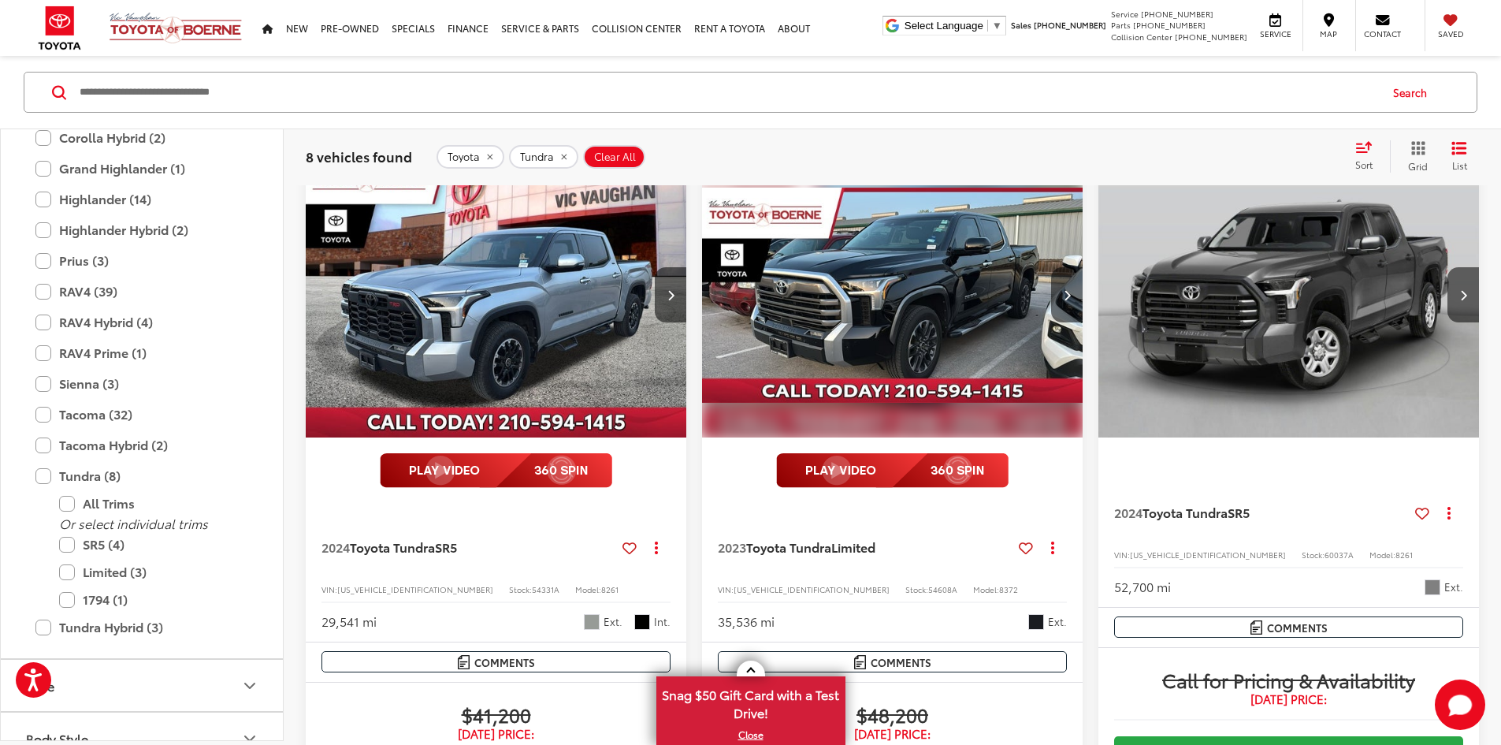
scroll to position [1011, 0]
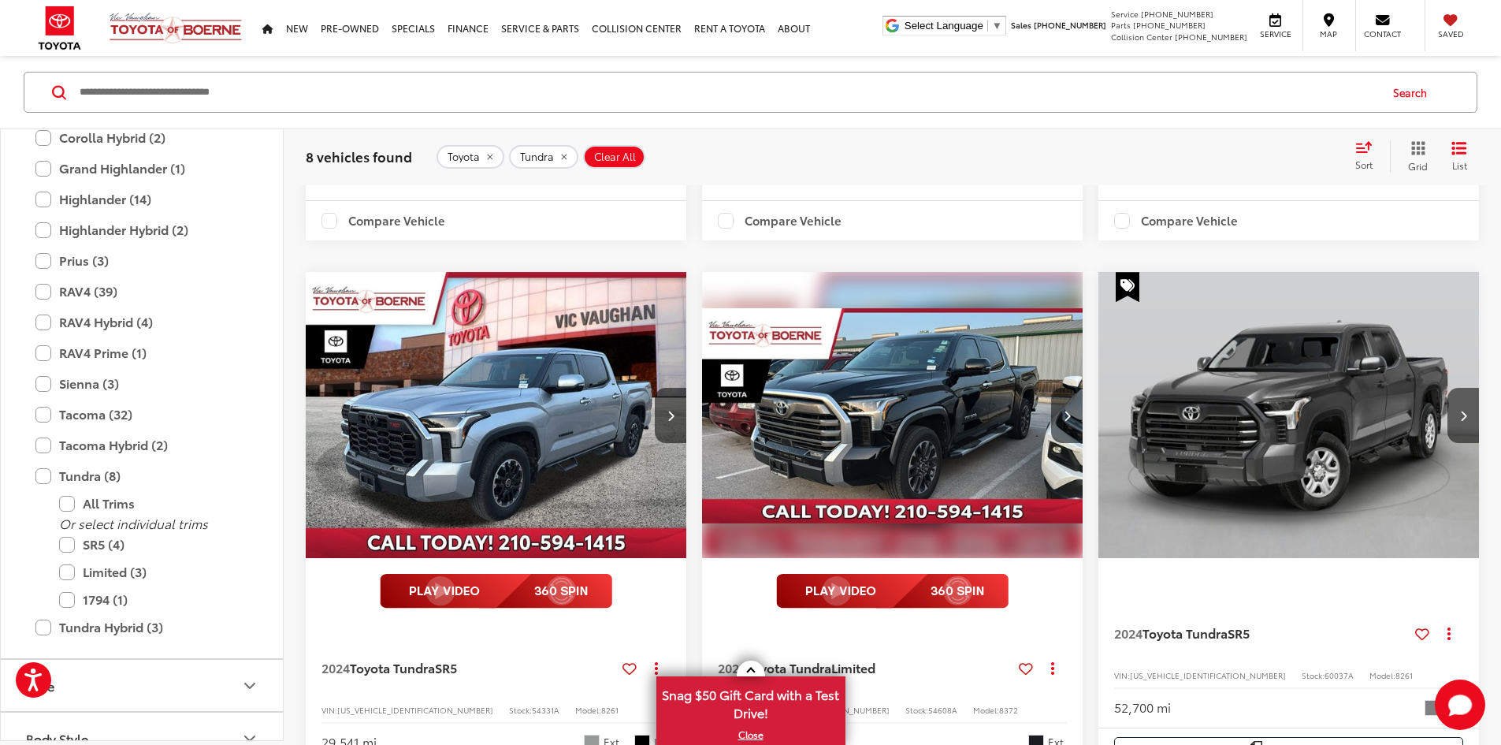
drag, startPoint x: 1212, startPoint y: 422, endPoint x: 1208, endPoint y: 350, distance: 72.6
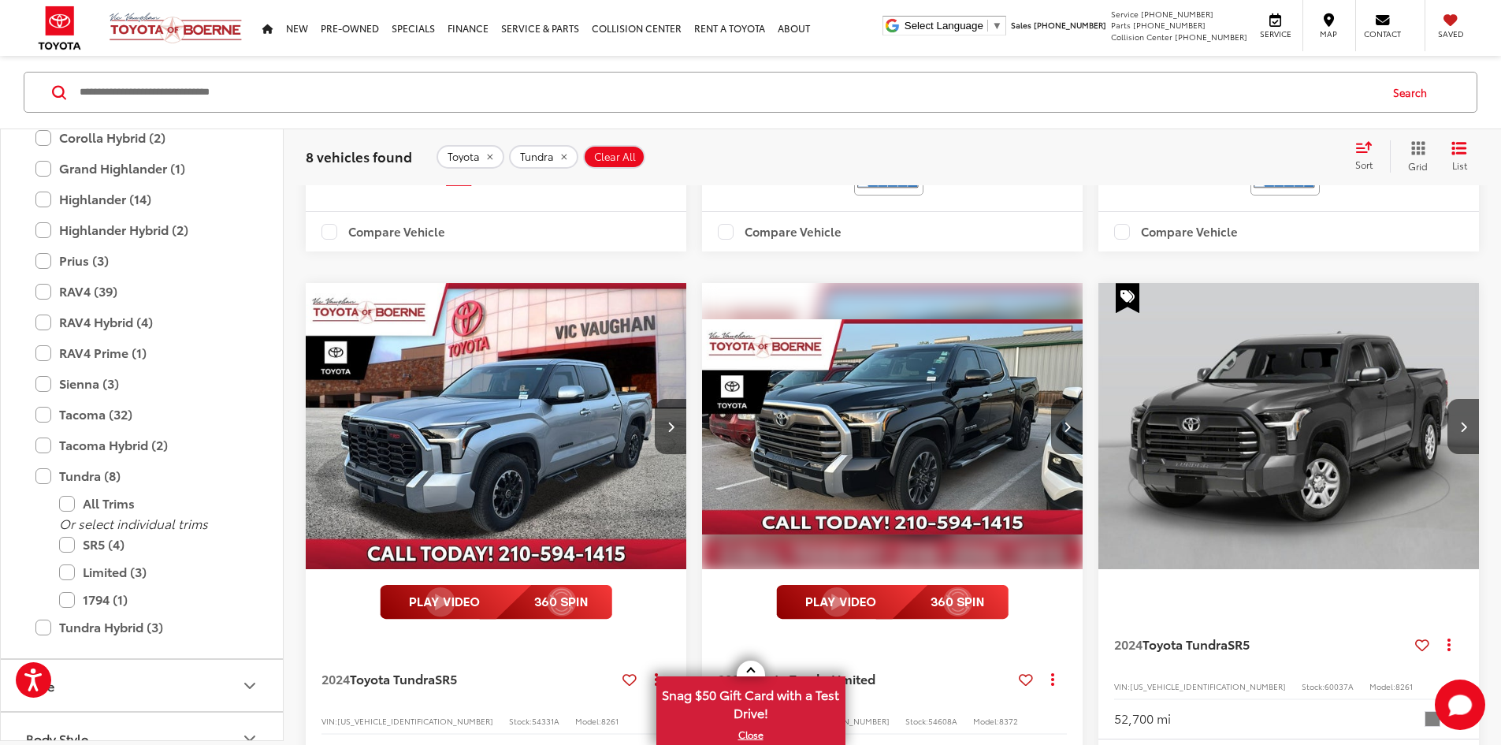
drag, startPoint x: 1217, startPoint y: 427, endPoint x: 1213, endPoint y: 318, distance: 108.8
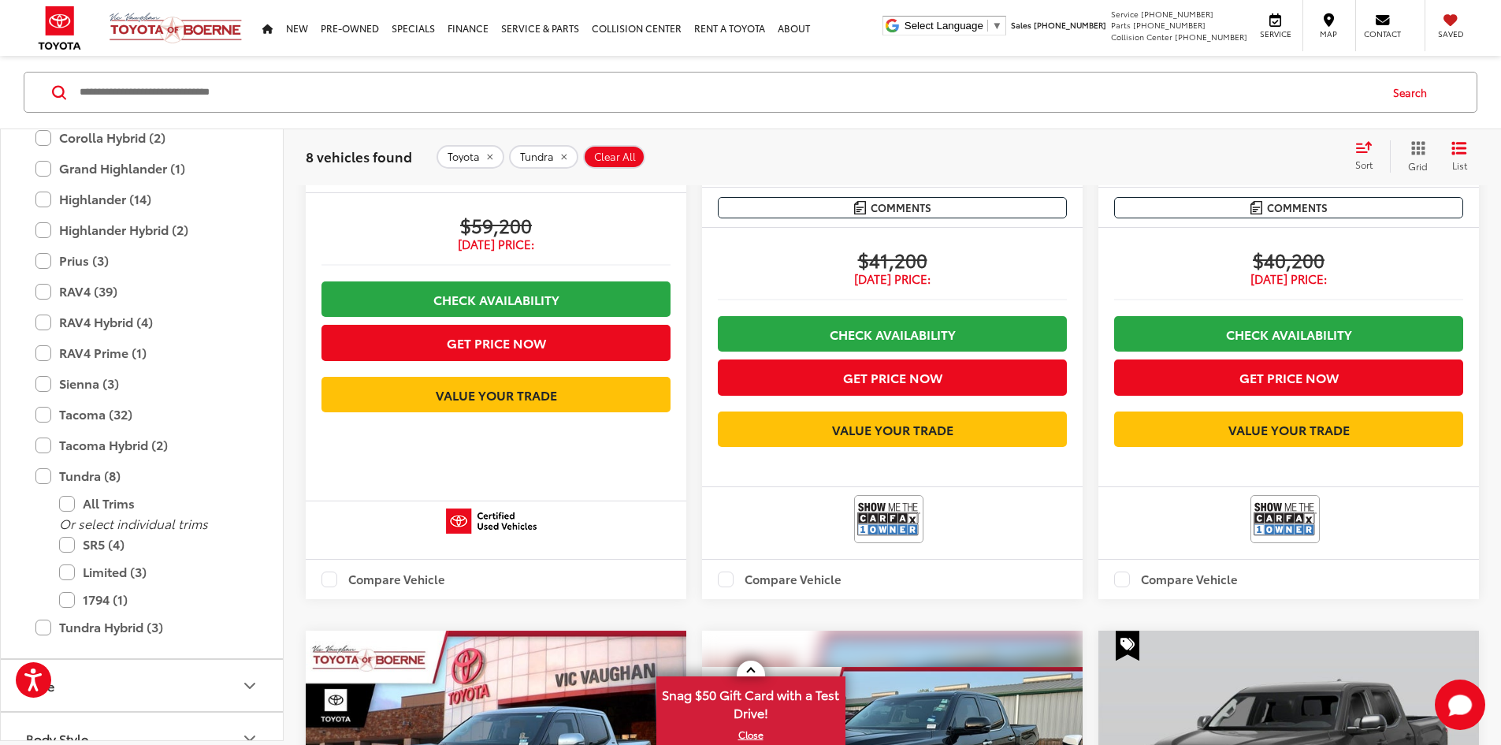
drag, startPoint x: 1188, startPoint y: 385, endPoint x: 1195, endPoint y: 310, distance: 74.4
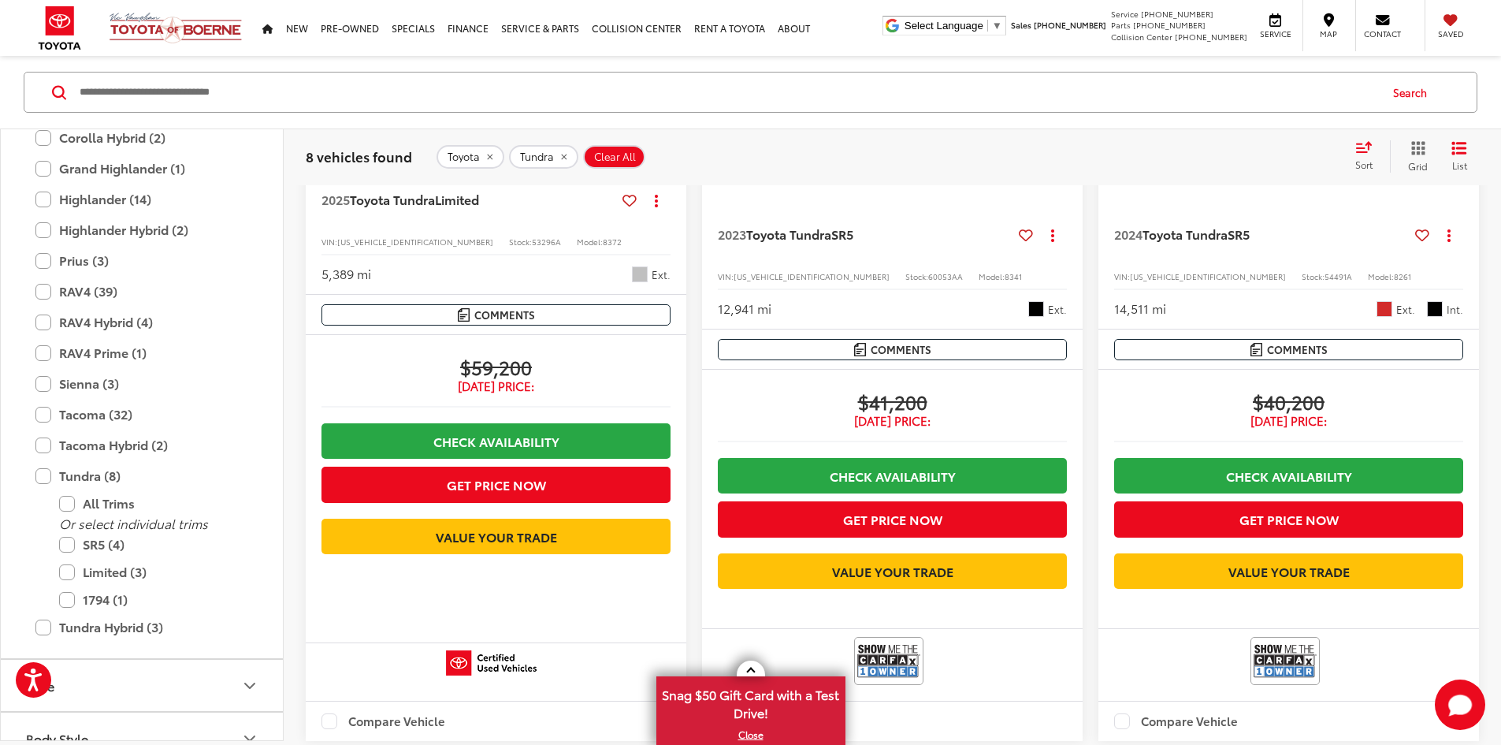
drag, startPoint x: 1199, startPoint y: 405, endPoint x: 1195, endPoint y: 319, distance: 86.0
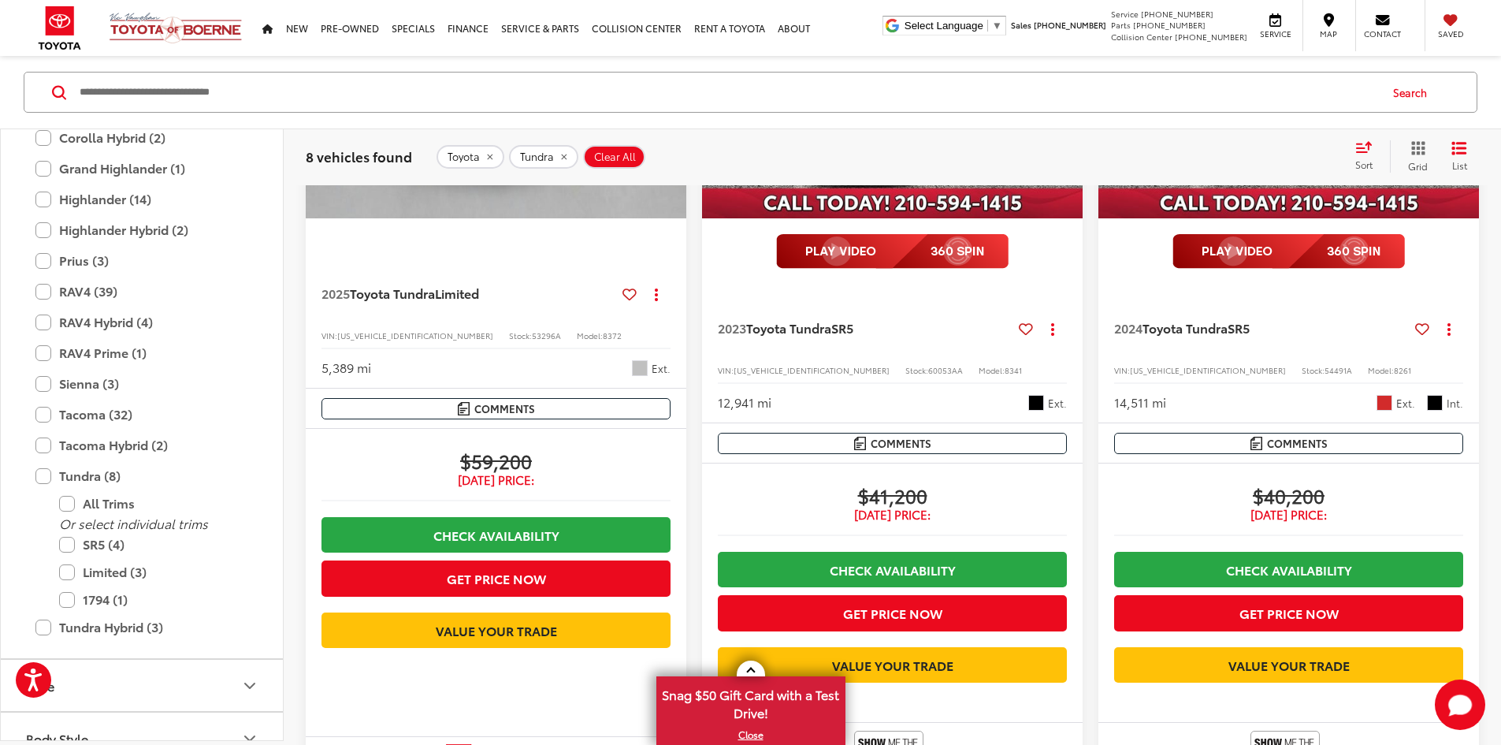
scroll to position [383, 0]
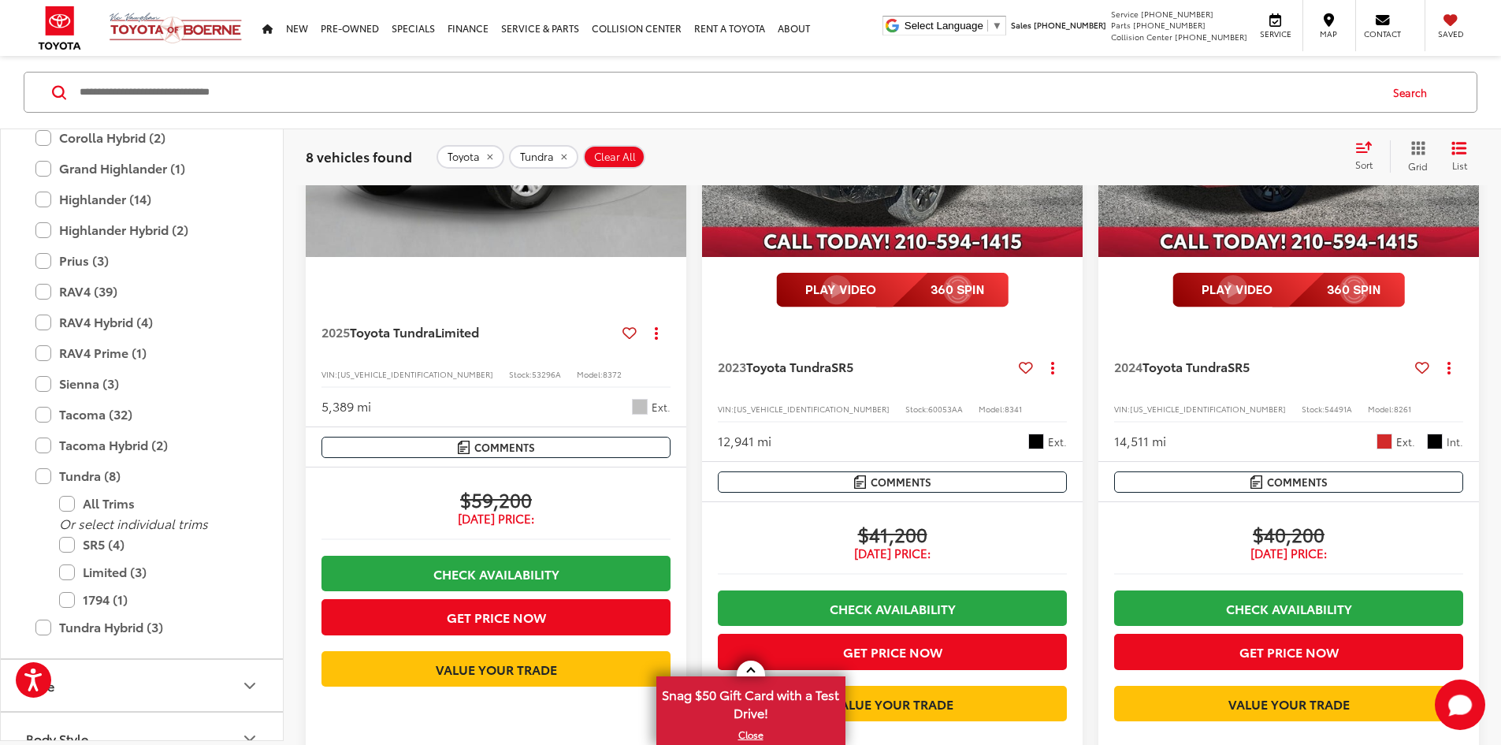
drag, startPoint x: 1200, startPoint y: 395, endPoint x: 1199, endPoint y: 339, distance: 55.9
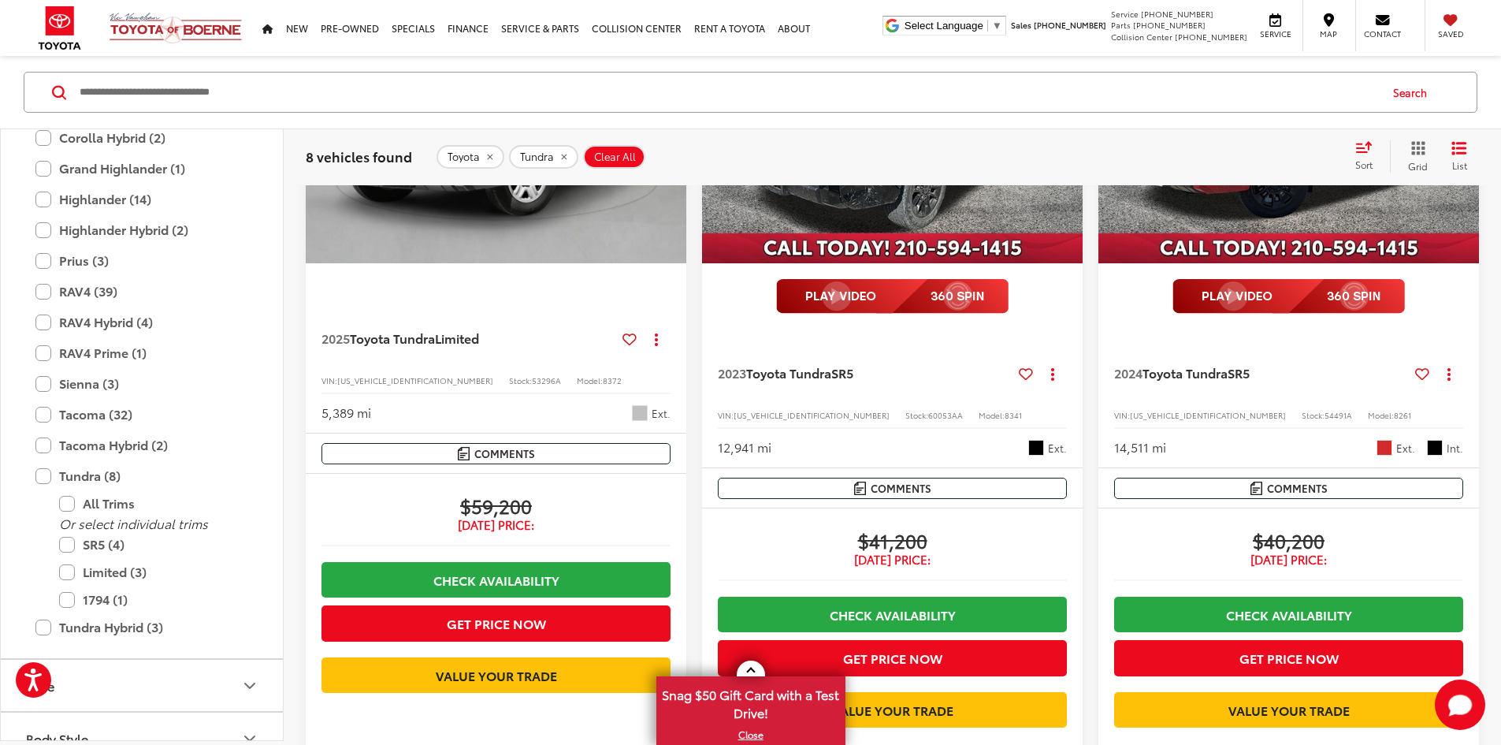
drag, startPoint x: 1219, startPoint y: 305, endPoint x: 1202, endPoint y: 439, distance: 135.0
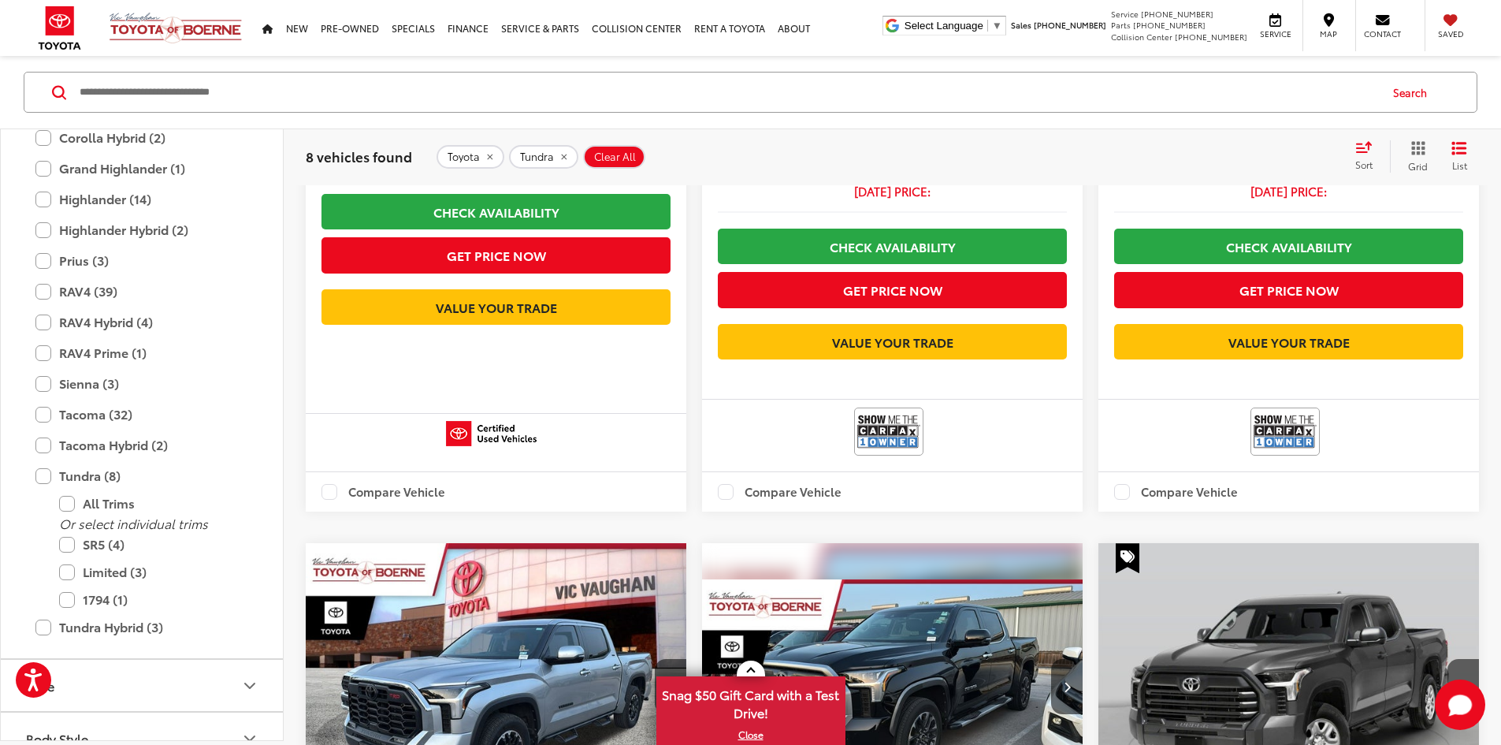
drag, startPoint x: 1193, startPoint y: 507, endPoint x: 1182, endPoint y: 536, distance: 31.2
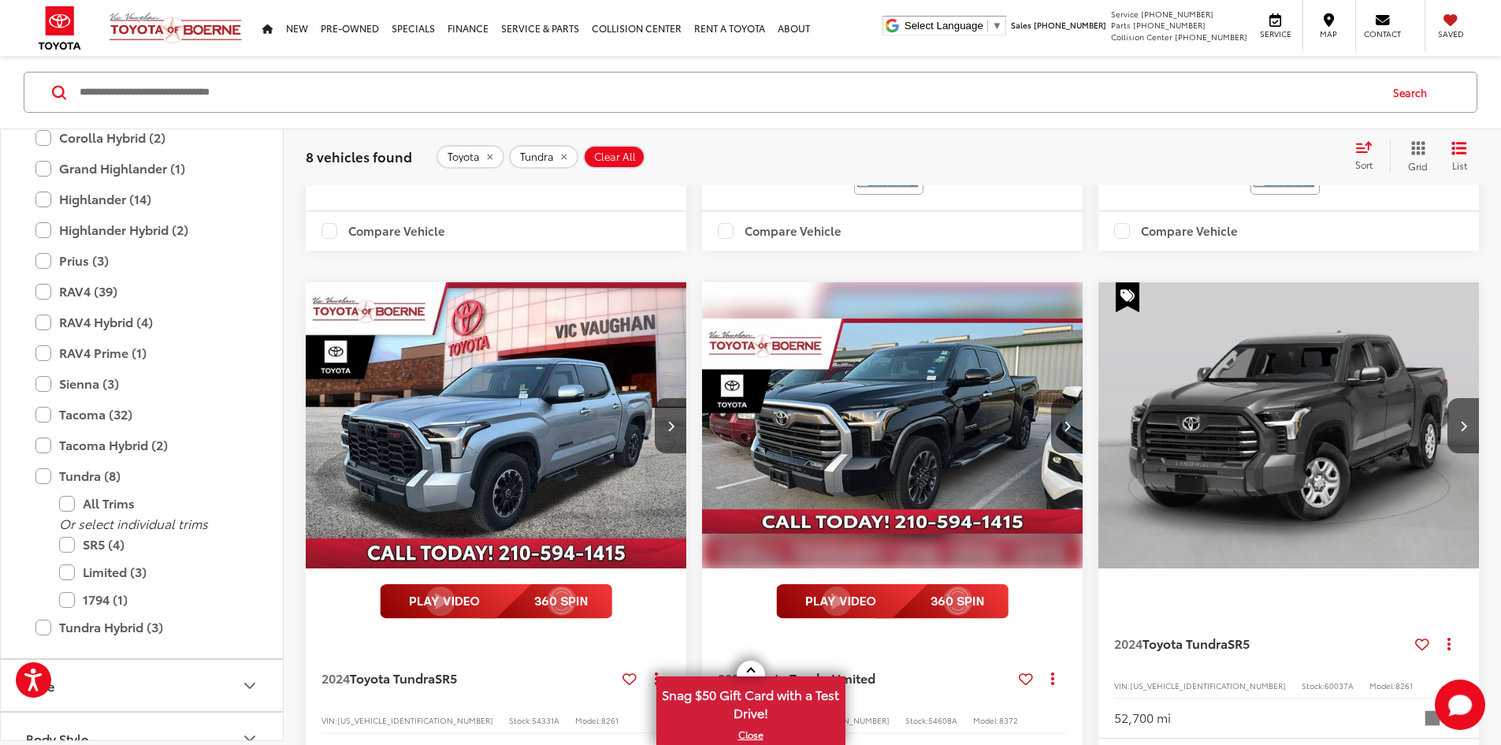
drag, startPoint x: 1184, startPoint y: 512, endPoint x: 1183, endPoint y: 555, distance: 43.4
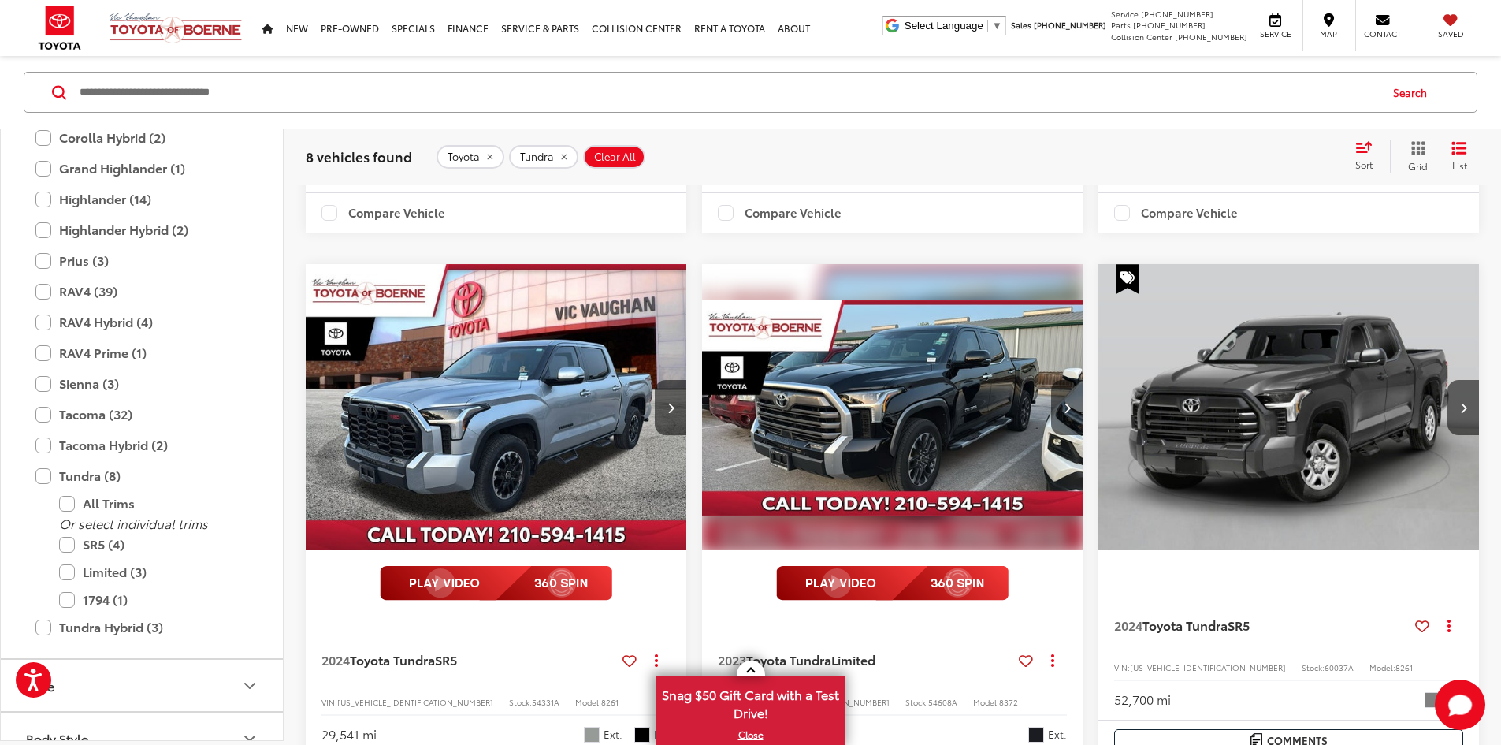
click at [633, 153] on button "Clear All" at bounding box center [614, 156] width 62 height 24
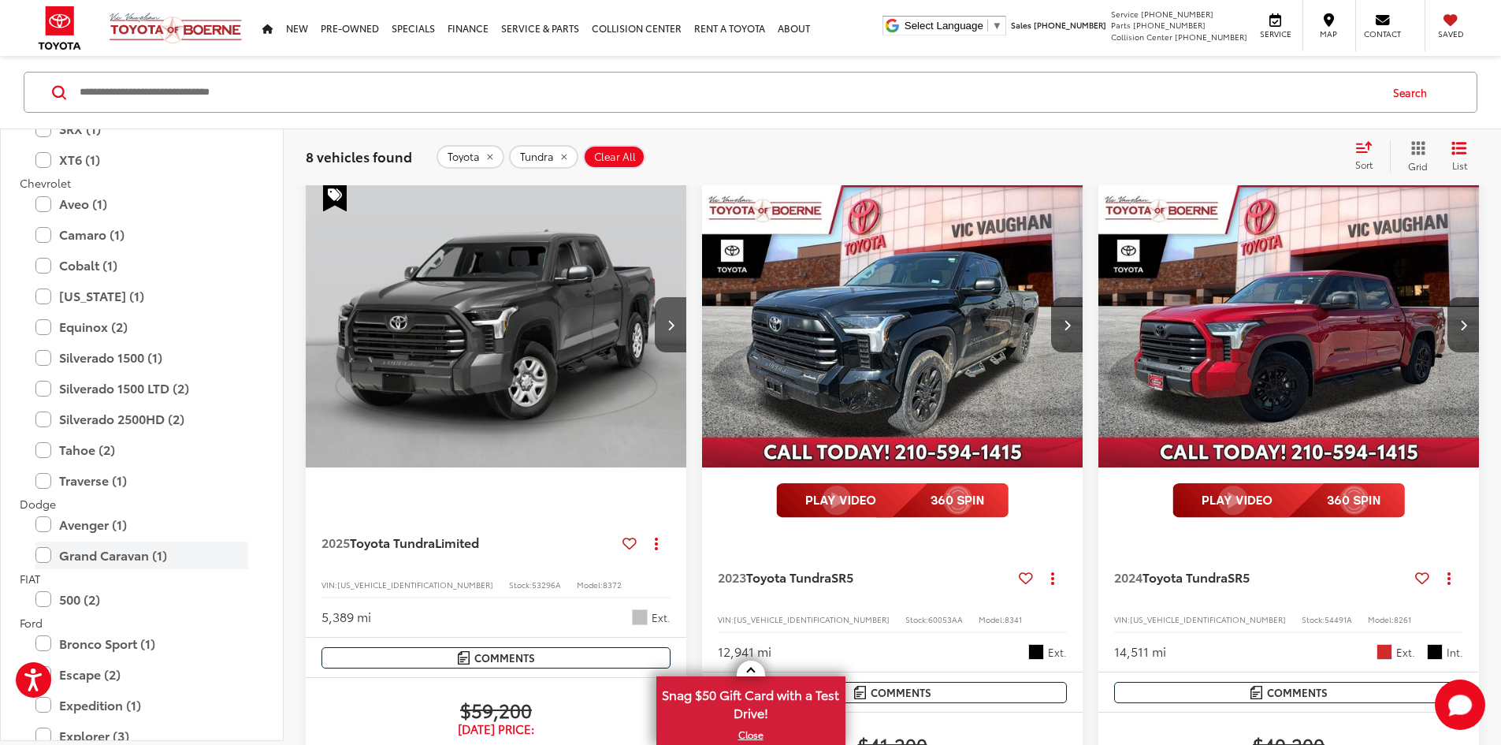
scroll to position [174, 0]
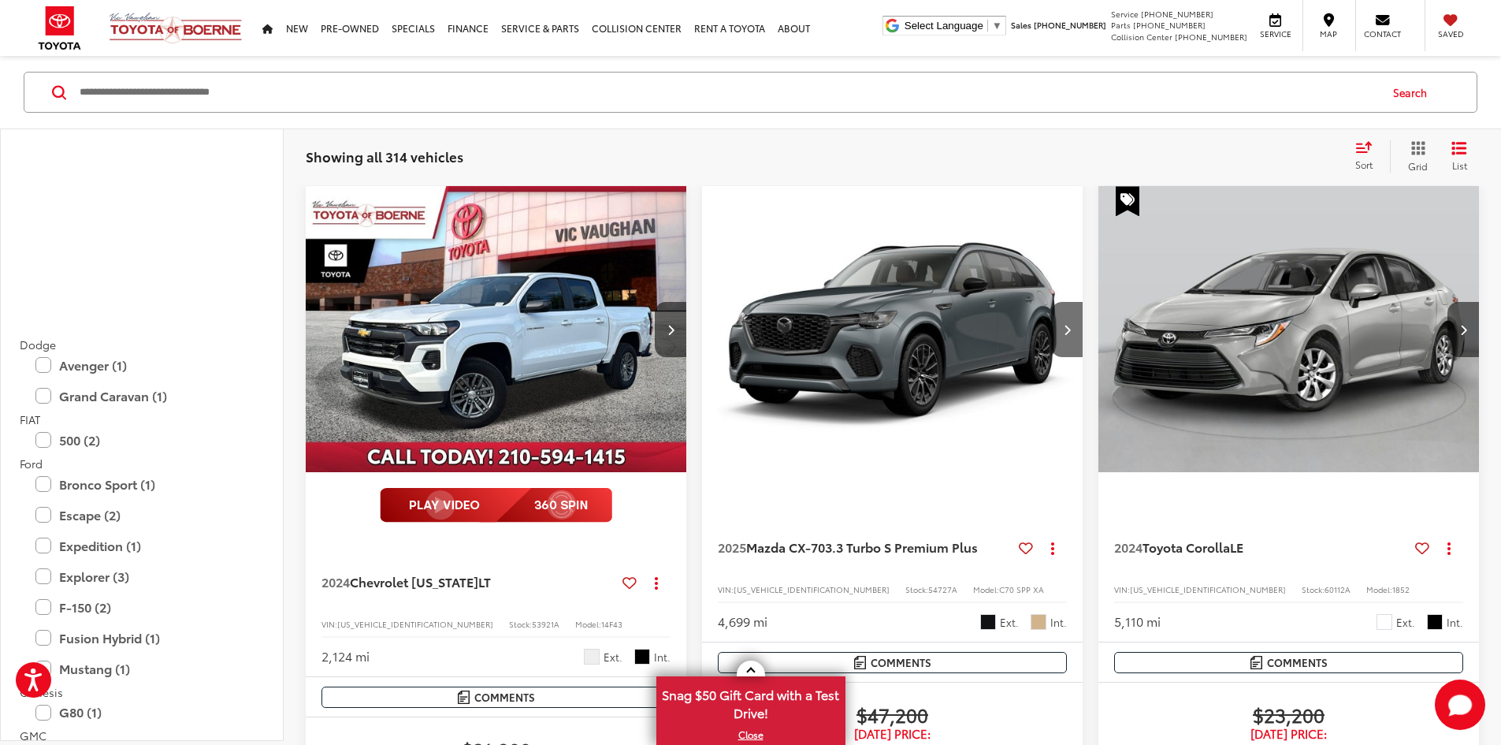
drag, startPoint x: 124, startPoint y: 511, endPoint x: 131, endPoint y: 635, distance: 123.9
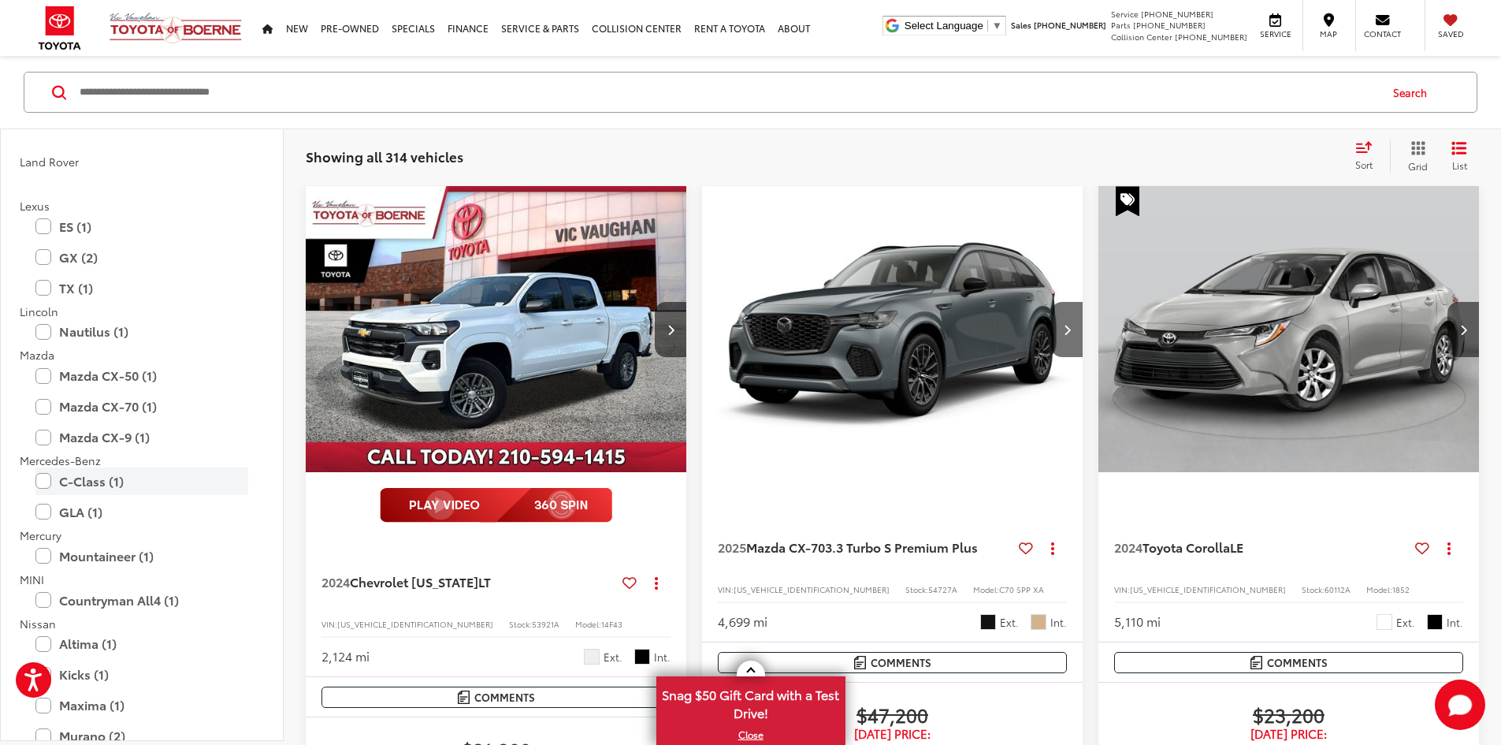
drag, startPoint x: 154, startPoint y: 566, endPoint x: 156, endPoint y: 652, distance: 85.9
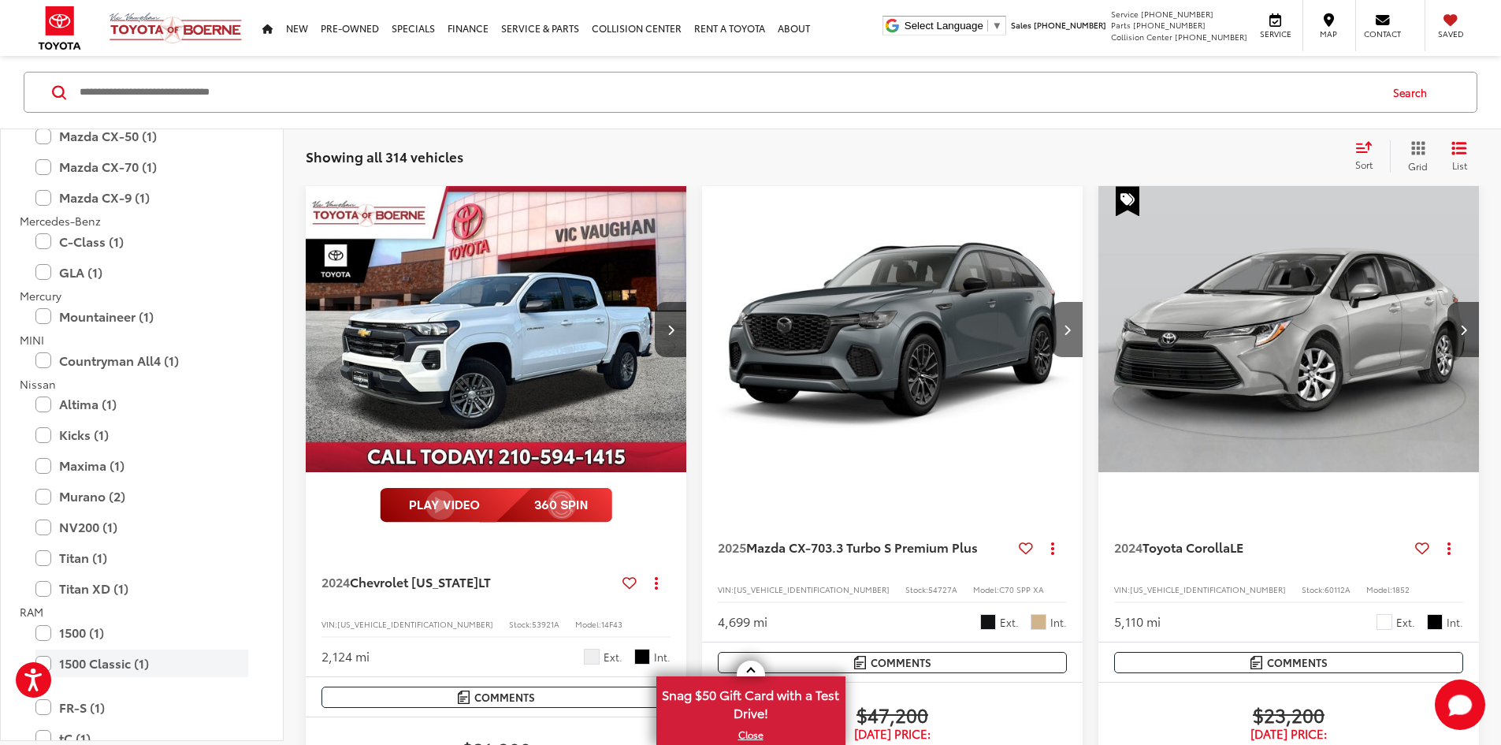
scroll to position [3189, 0]
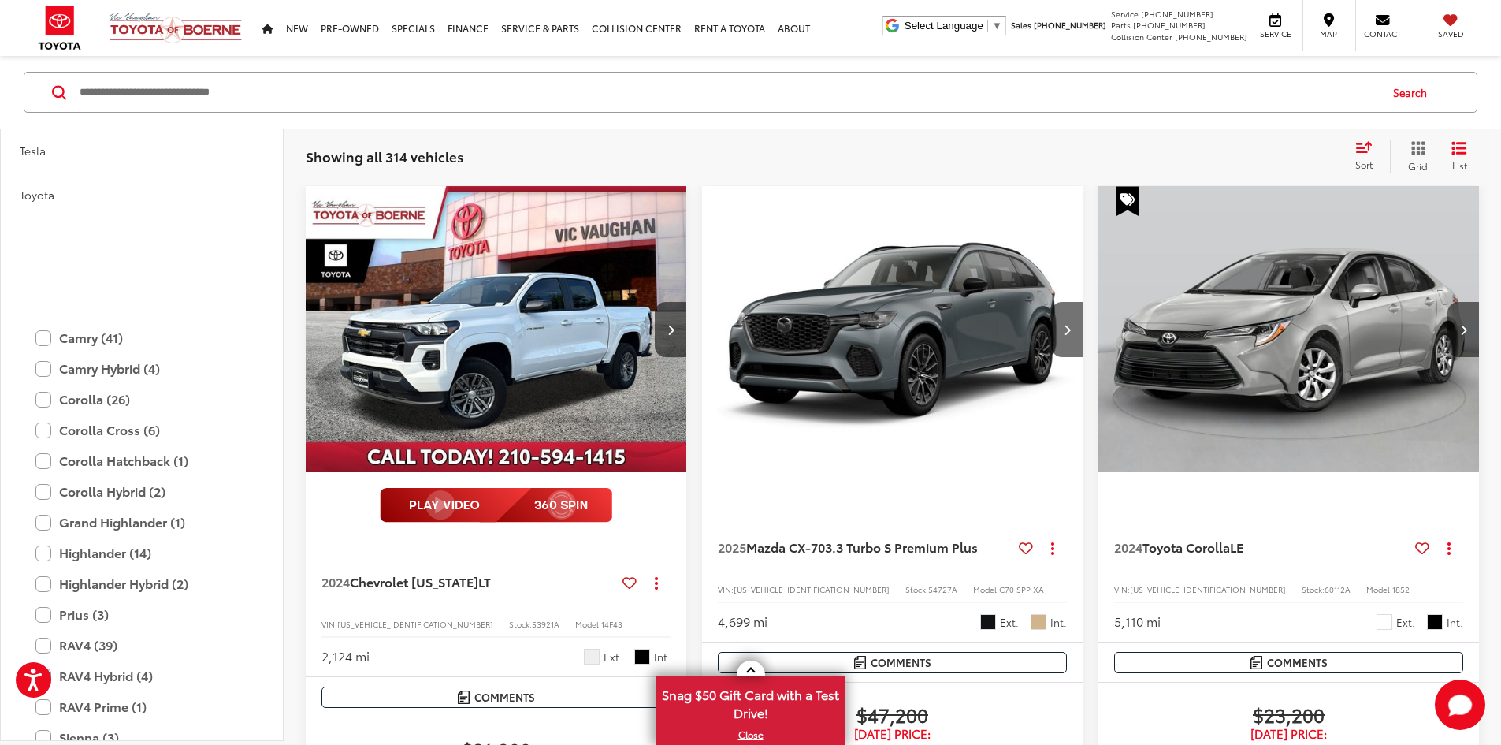
drag, startPoint x: 132, startPoint y: 534, endPoint x: 138, endPoint y: 634, distance: 100.2
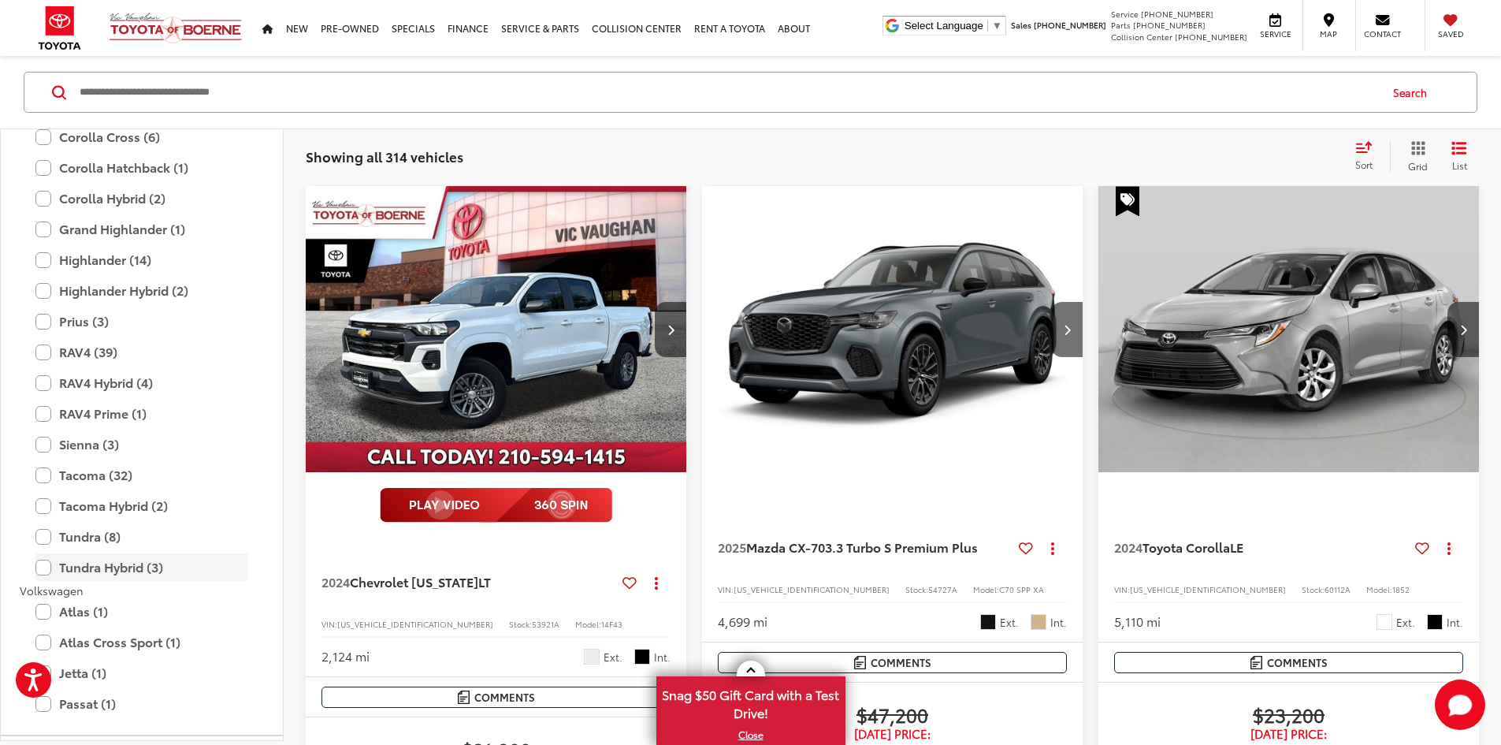
click at [42, 567] on label "Tundra Hybrid (3)" at bounding box center [141, 567] width 213 height 28
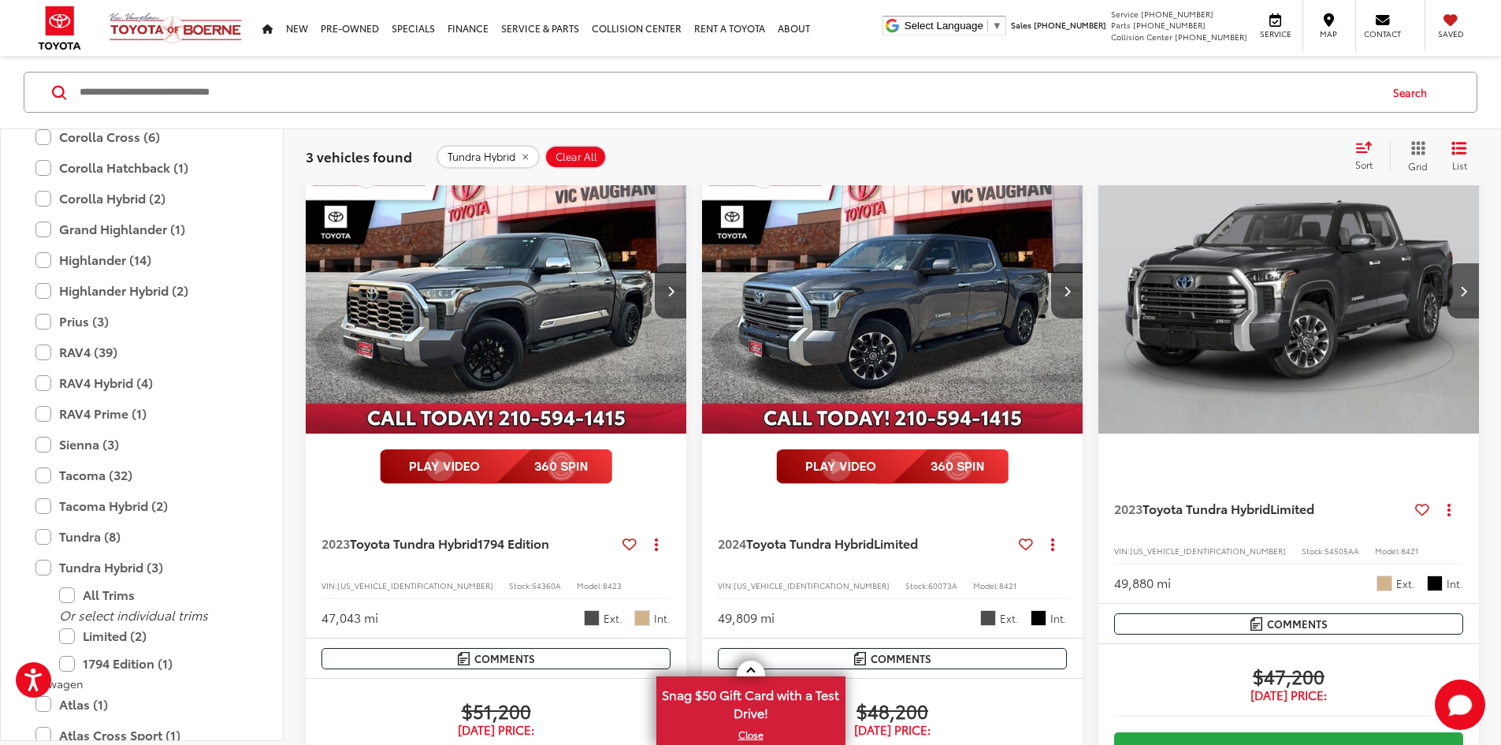
scroll to position [289, 0]
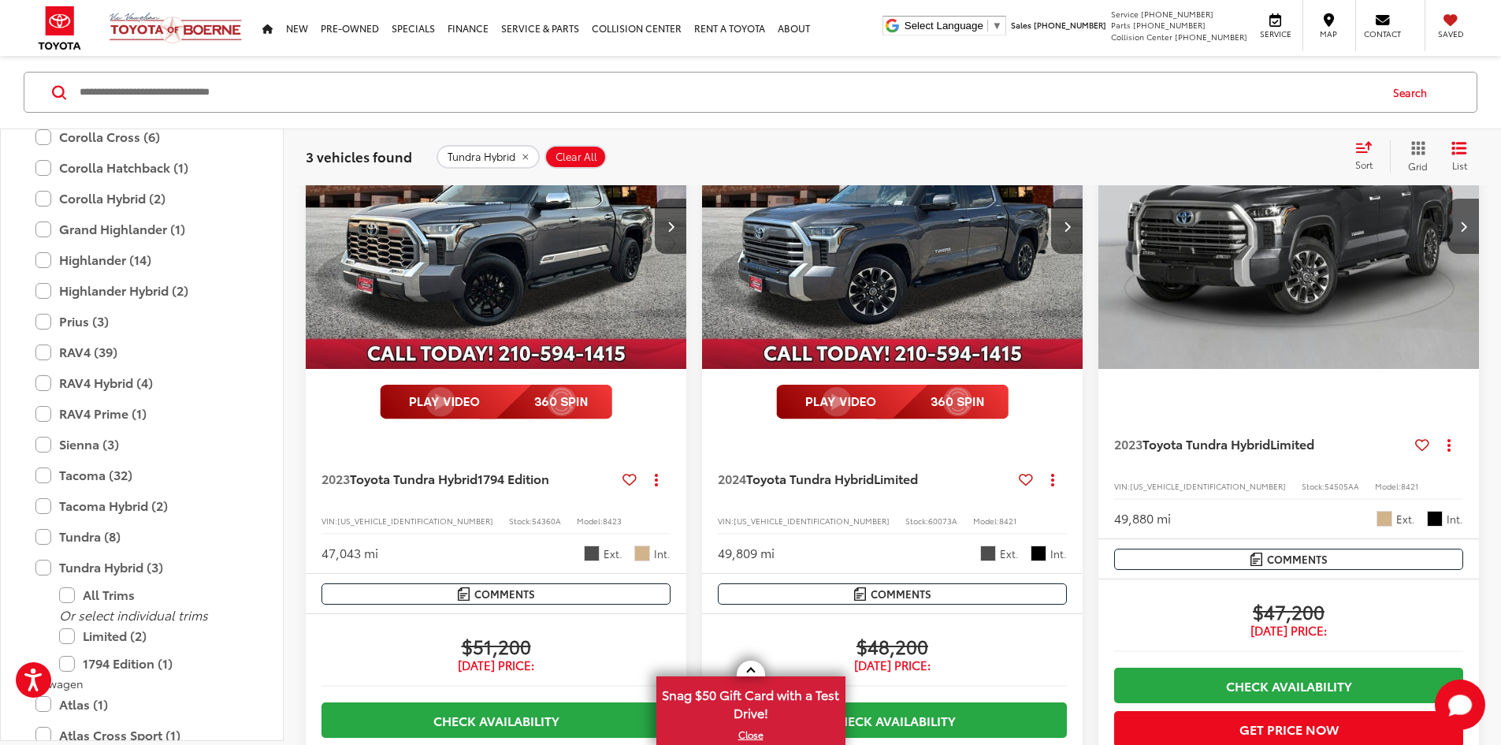
drag, startPoint x: 1278, startPoint y: 407, endPoint x: 1270, endPoint y: 454, distance: 47.9
